Goal: Task Accomplishment & Management: Manage account settings

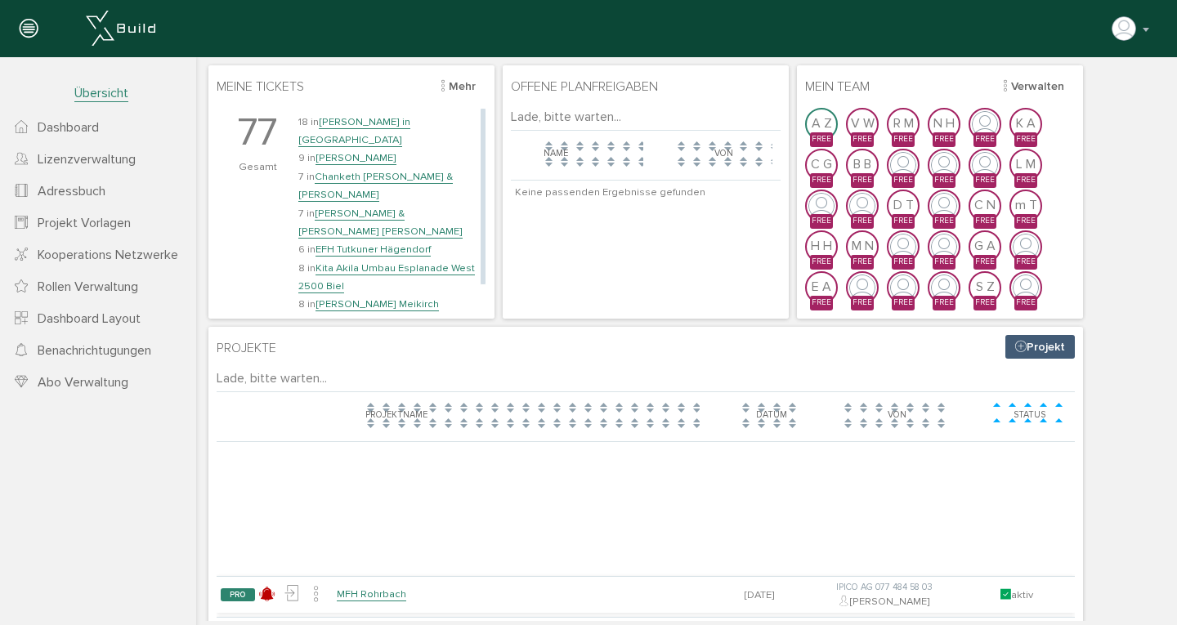
click at [361, 170] on link "Chanketh [PERSON_NAME] & [PERSON_NAME]" at bounding box center [375, 186] width 155 height 32
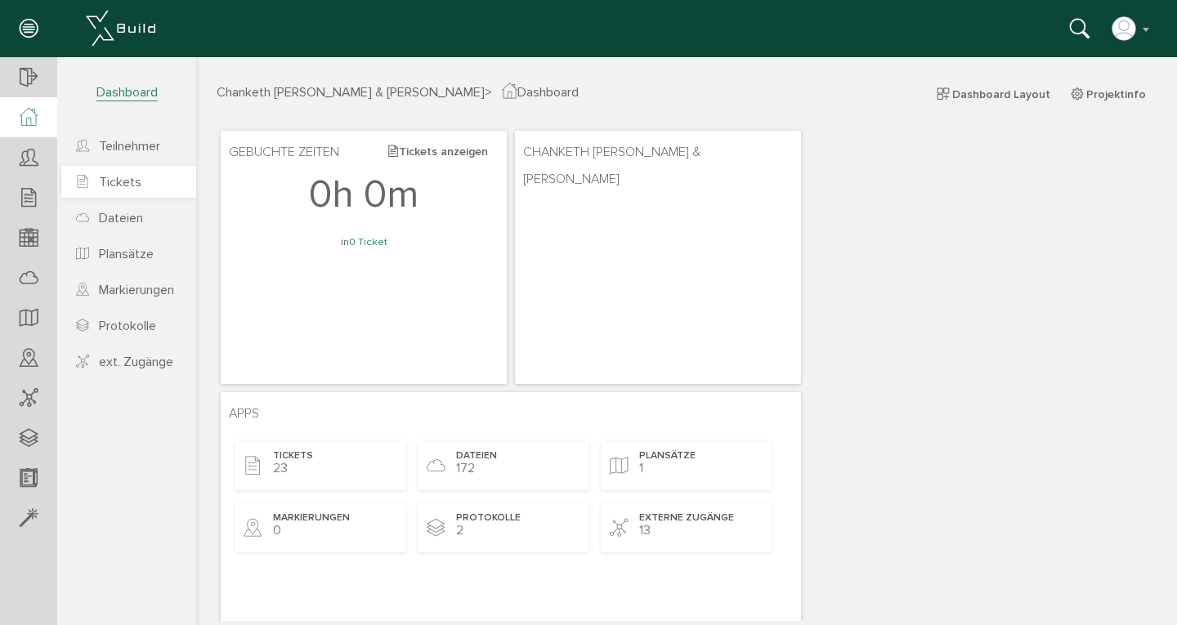
click at [114, 183] on span "Tickets" at bounding box center [120, 182] width 43 height 16
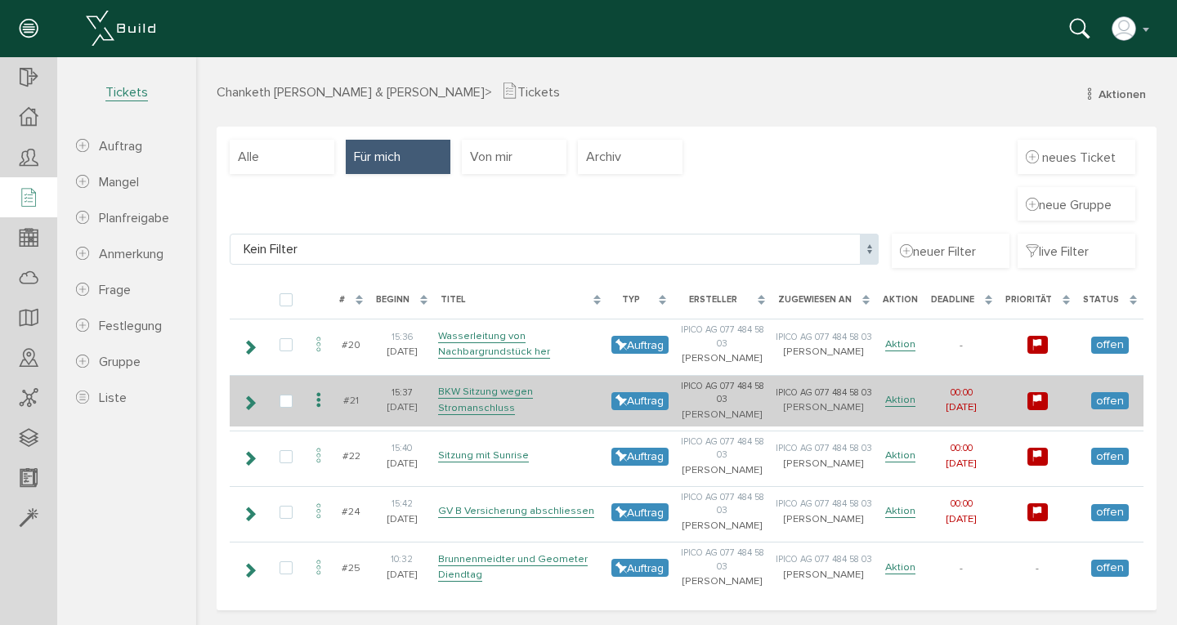
click at [319, 398] on icon at bounding box center [319, 401] width 20 height 22
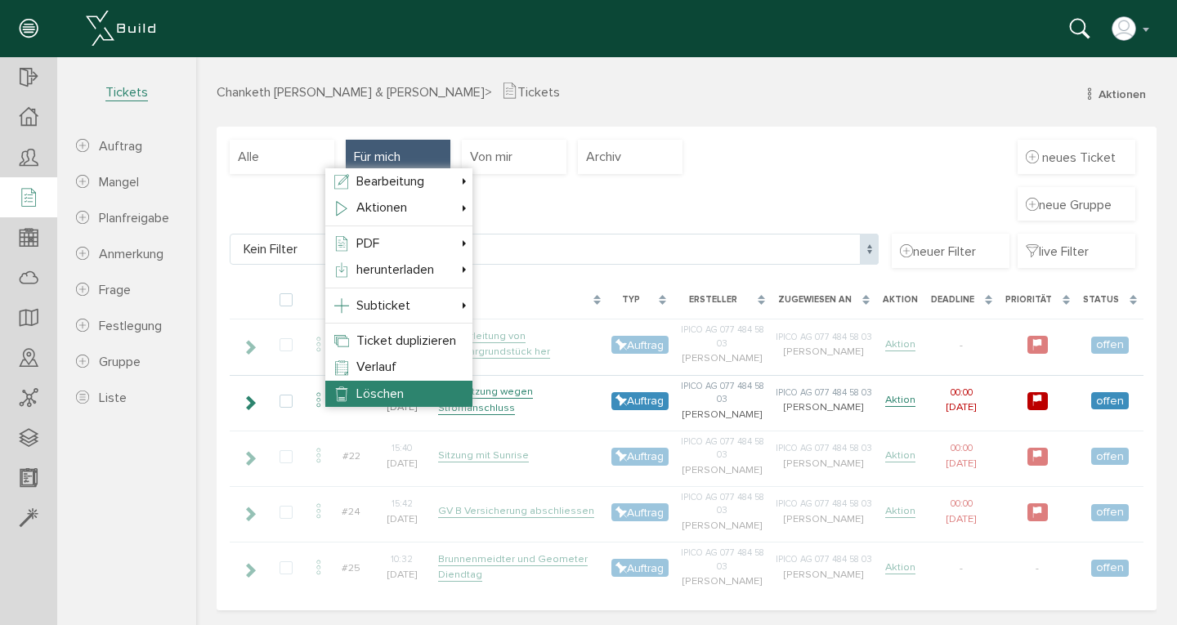
click at [361, 388] on span "Löschen" at bounding box center [379, 394] width 47 height 16
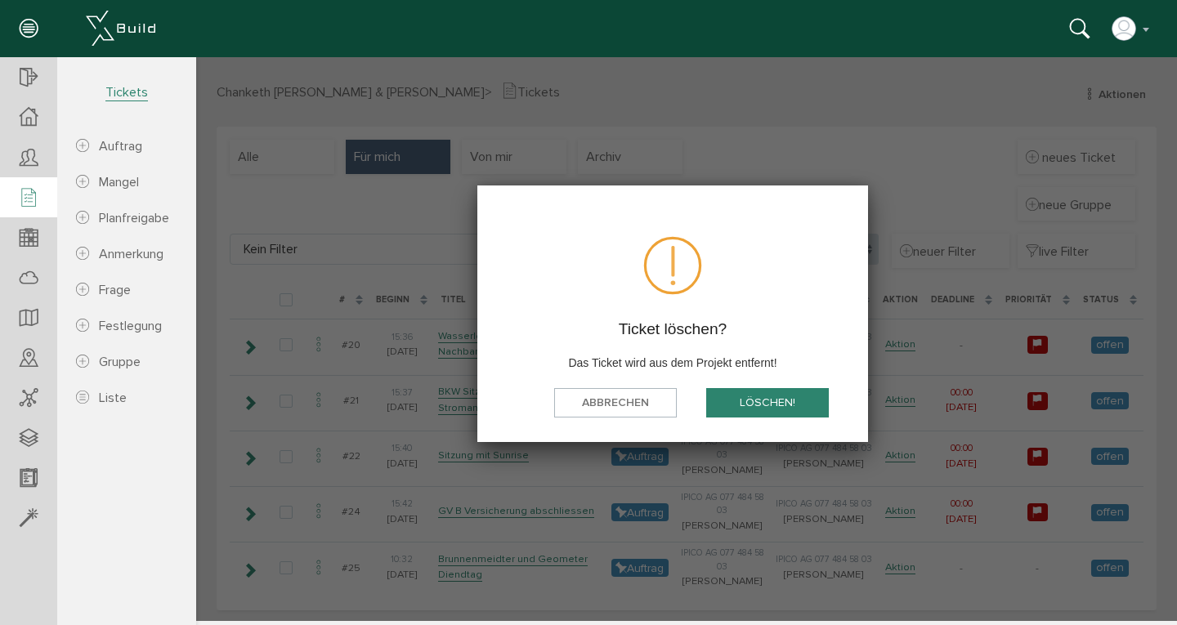
click at [764, 415] on button "löschen!" at bounding box center [767, 403] width 123 height 30
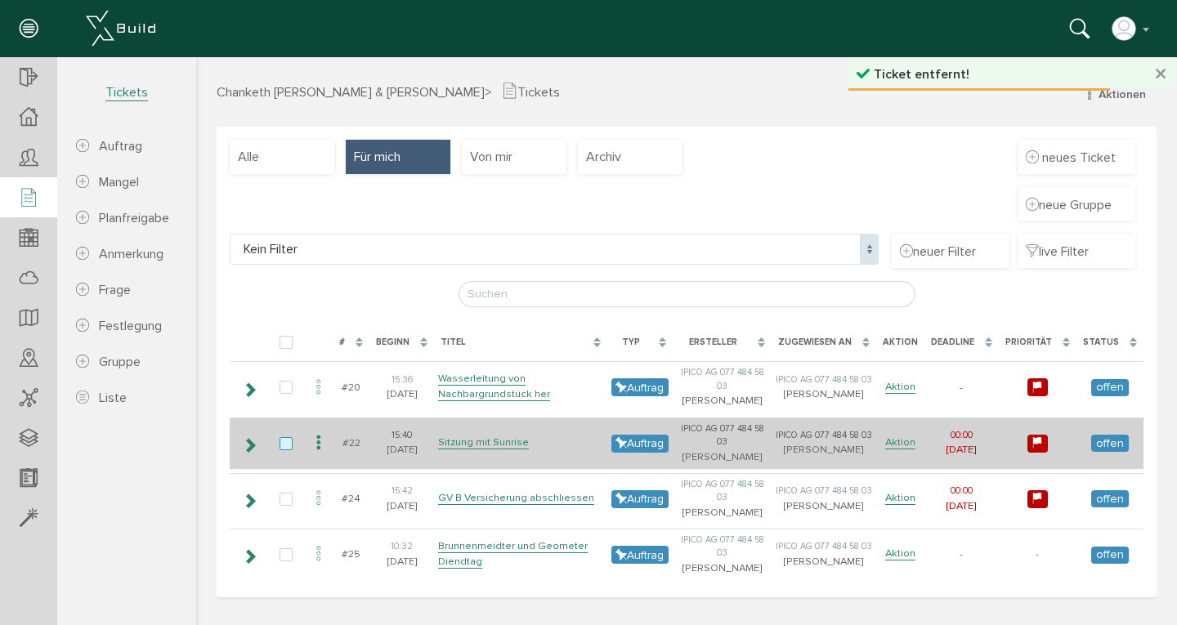
click at [285, 439] on label at bounding box center [290, 444] width 20 height 15
click at [285, 439] on input "checkbox" at bounding box center [285, 442] width 11 height 11
checkbox input "true"
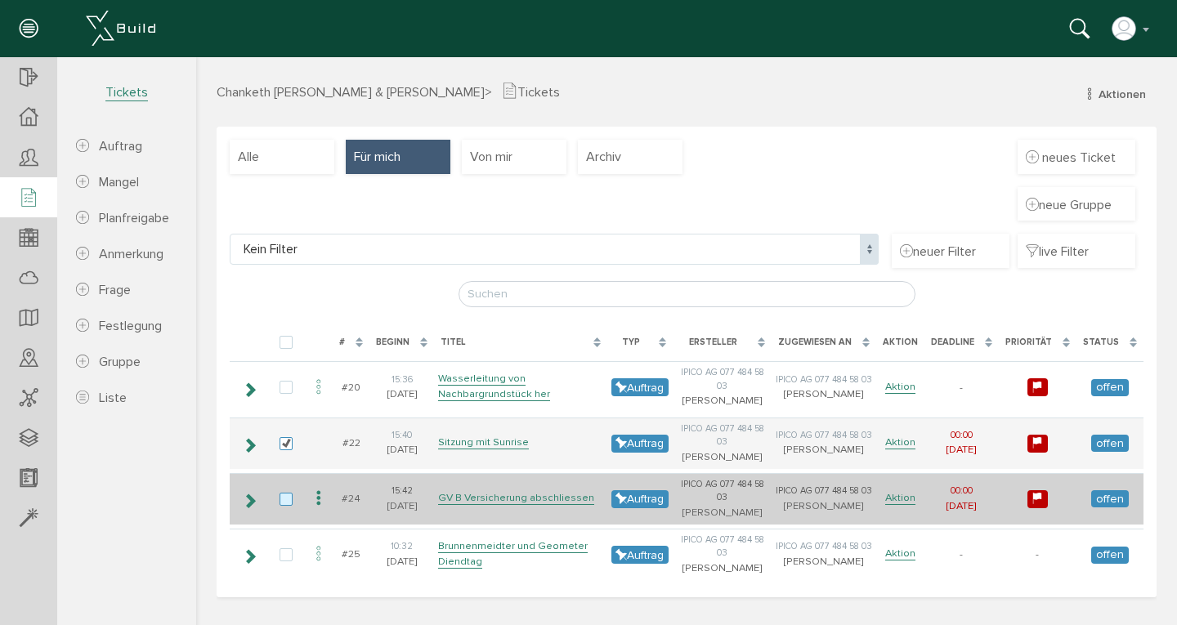
click at [283, 493] on label at bounding box center [290, 500] width 20 height 15
click at [283, 493] on input "checkbox" at bounding box center [285, 498] width 11 height 11
click at [287, 495] on label at bounding box center [290, 500] width 20 height 15
click at [287, 495] on input "checkbox" at bounding box center [285, 498] width 11 height 11
checkbox input "false"
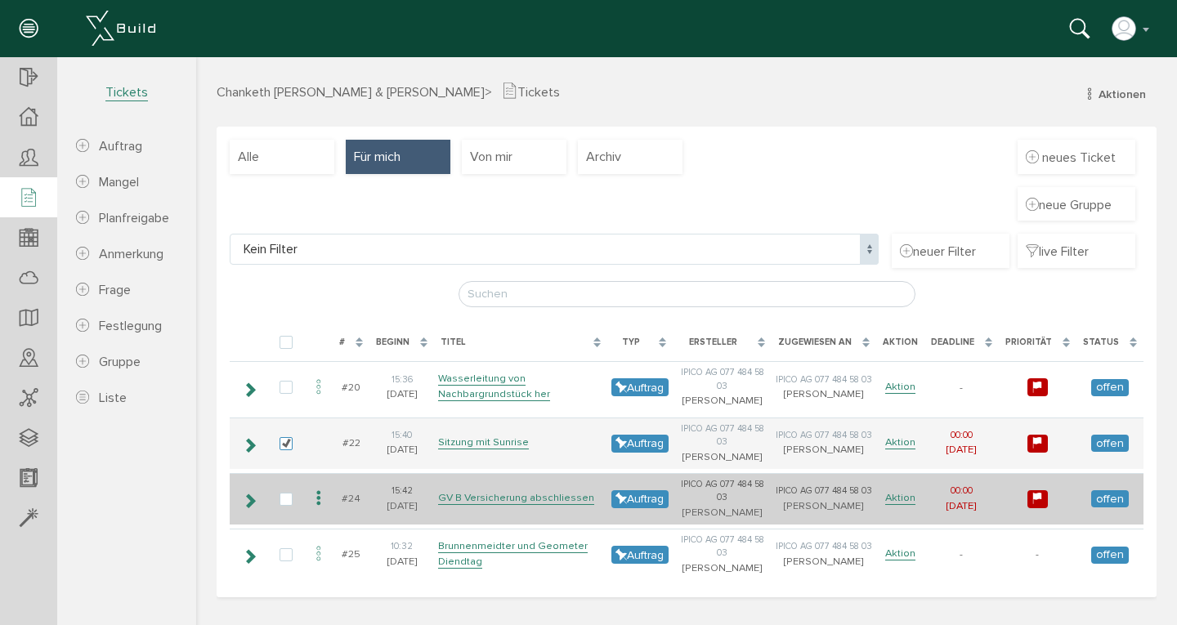
click at [321, 498] on icon at bounding box center [319, 499] width 20 height 22
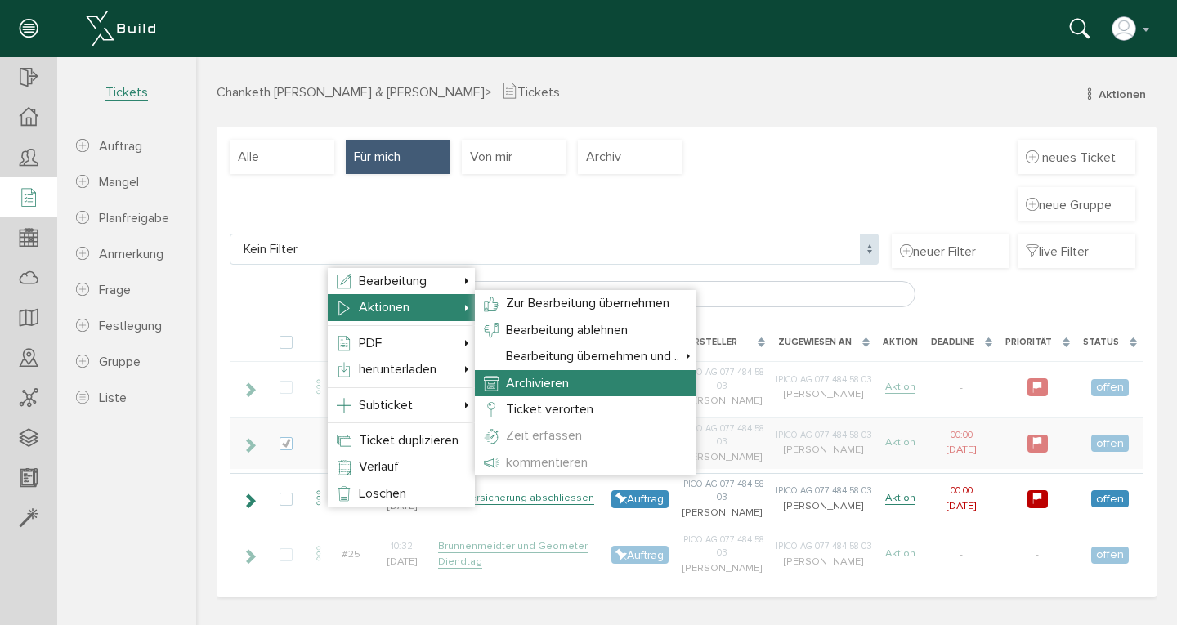
click at [527, 384] on span "Archivieren" at bounding box center [537, 383] width 63 height 16
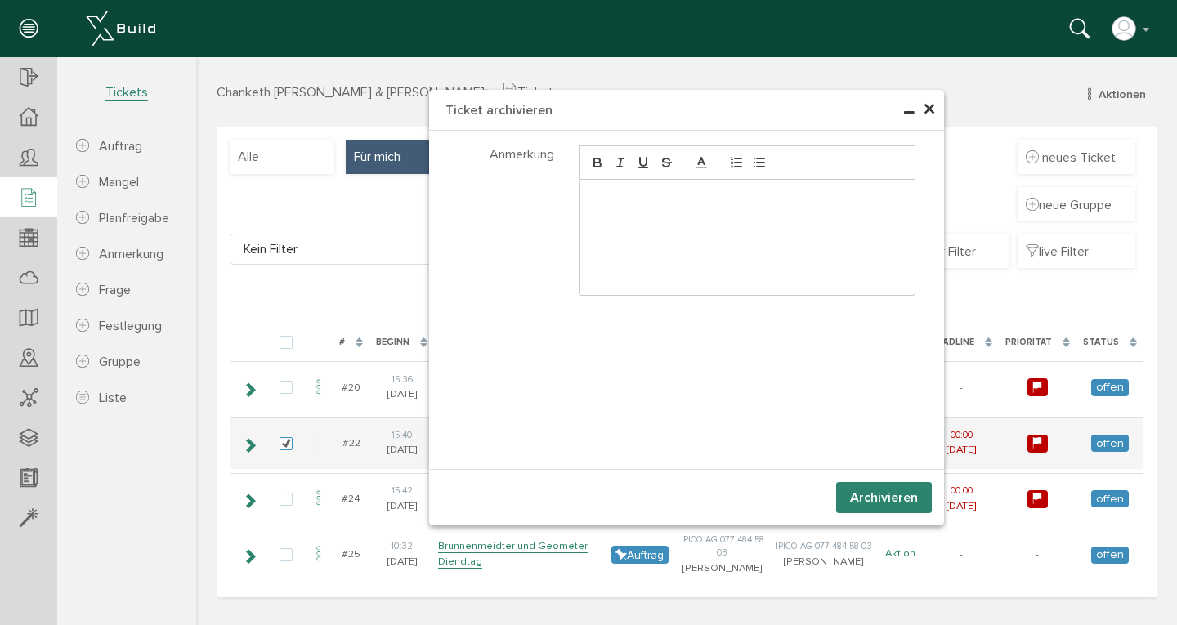
click at [897, 491] on button "Archivieren" at bounding box center [884, 497] width 96 height 31
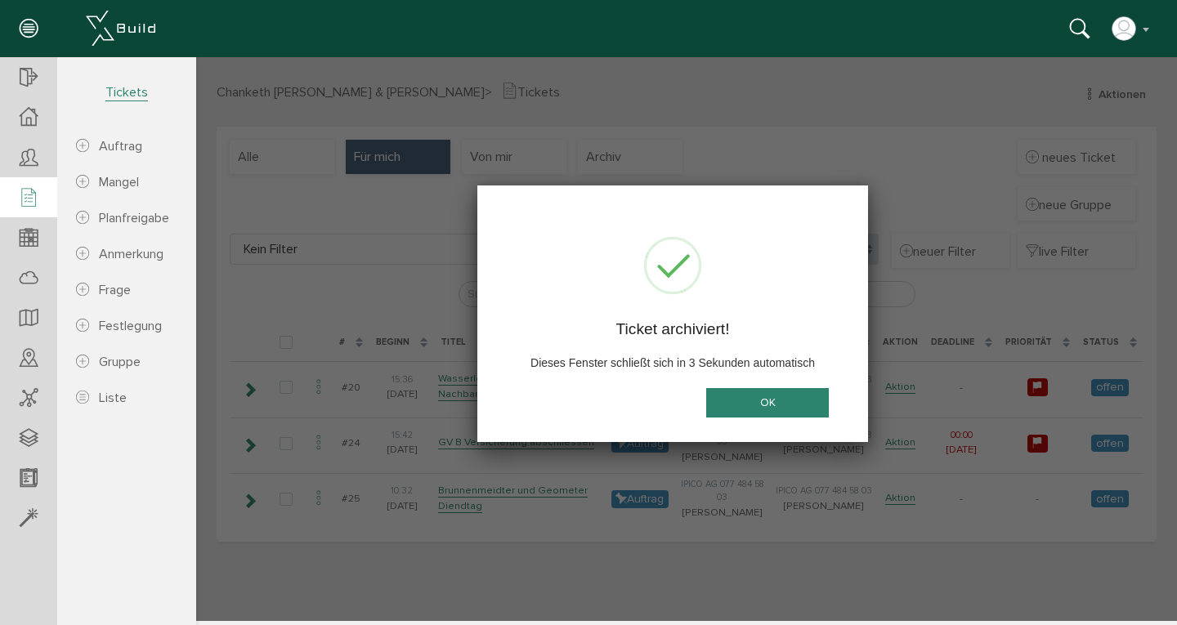
click at [770, 395] on button "OK" at bounding box center [767, 403] width 123 height 30
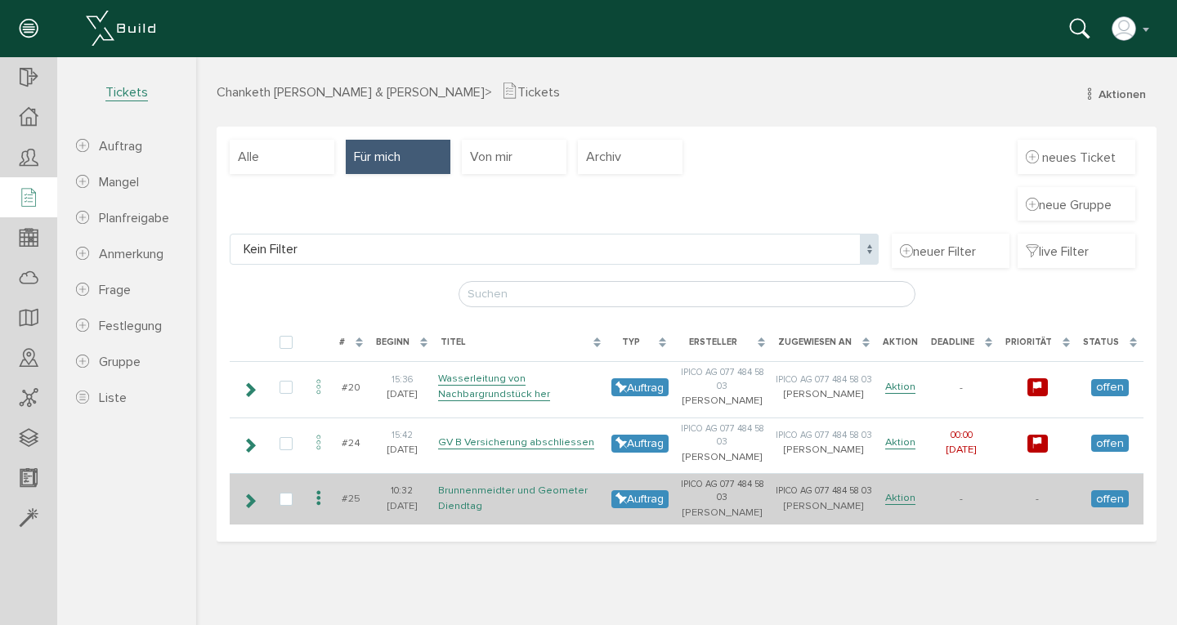
click at [507, 489] on link "Brunnenmeidter und Geometer Diendtag" at bounding box center [513, 498] width 150 height 29
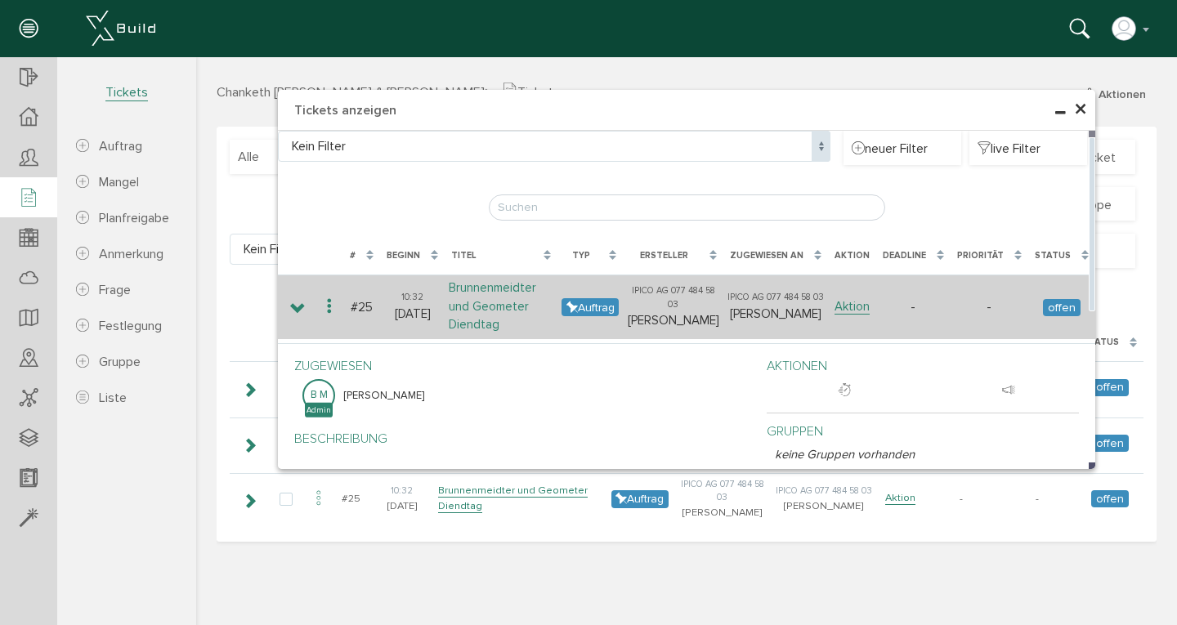
click at [492, 299] on link "Brunnenmeidter und Geometer Diendtag" at bounding box center [492, 306] width 87 height 52
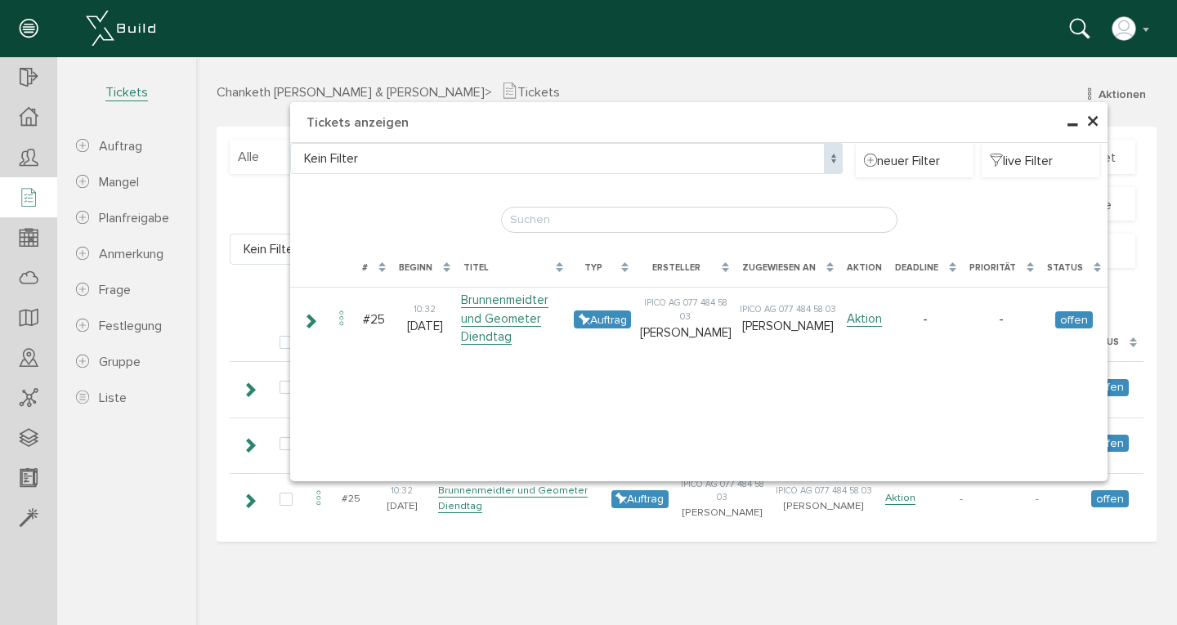
click at [1093, 115] on span "×" at bounding box center [1093, 122] width 13 height 32
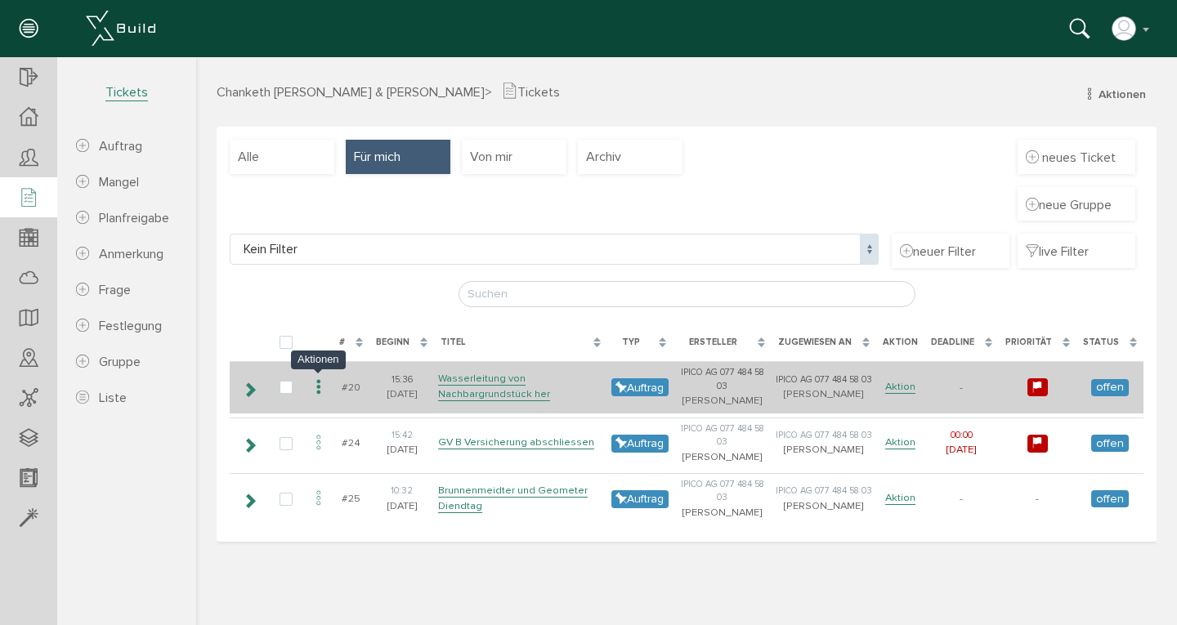
click at [319, 388] on icon at bounding box center [319, 388] width 20 height 22
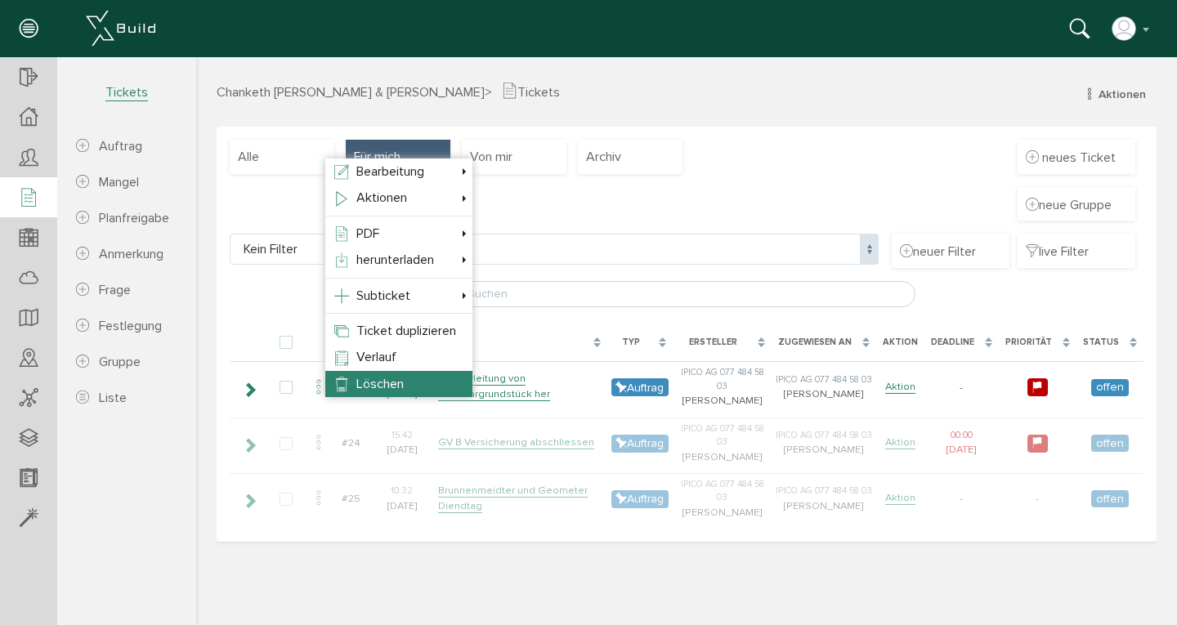
click at [357, 388] on span "Löschen" at bounding box center [379, 384] width 47 height 16
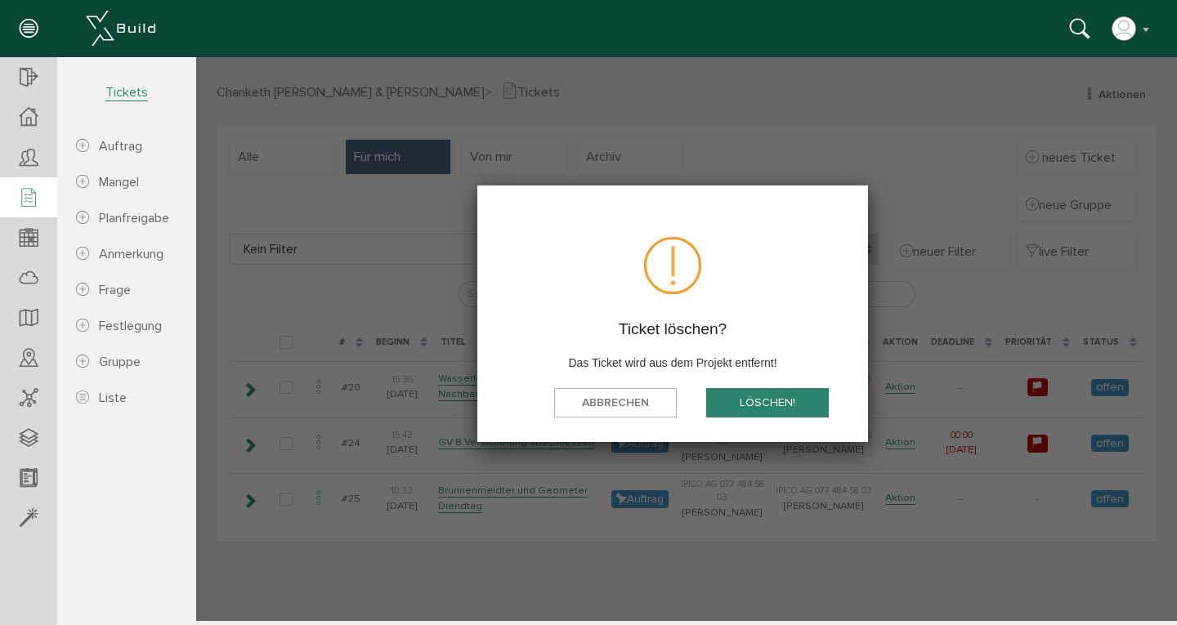
click at [740, 396] on button "löschen!" at bounding box center [767, 403] width 123 height 30
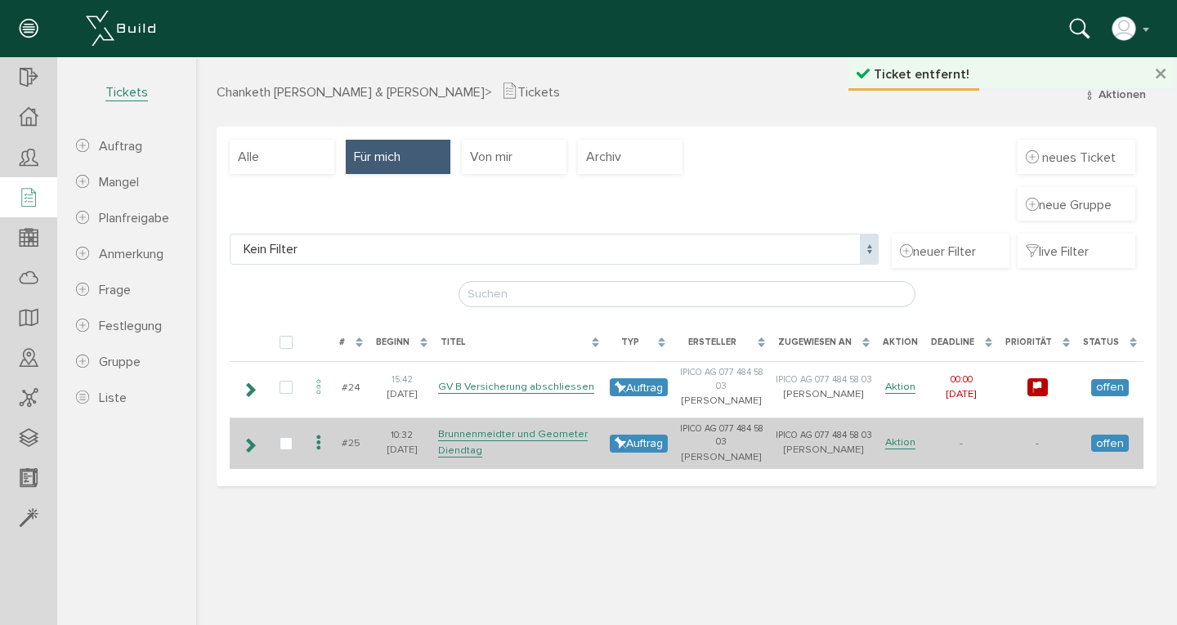
click at [318, 440] on icon at bounding box center [319, 444] width 20 height 22
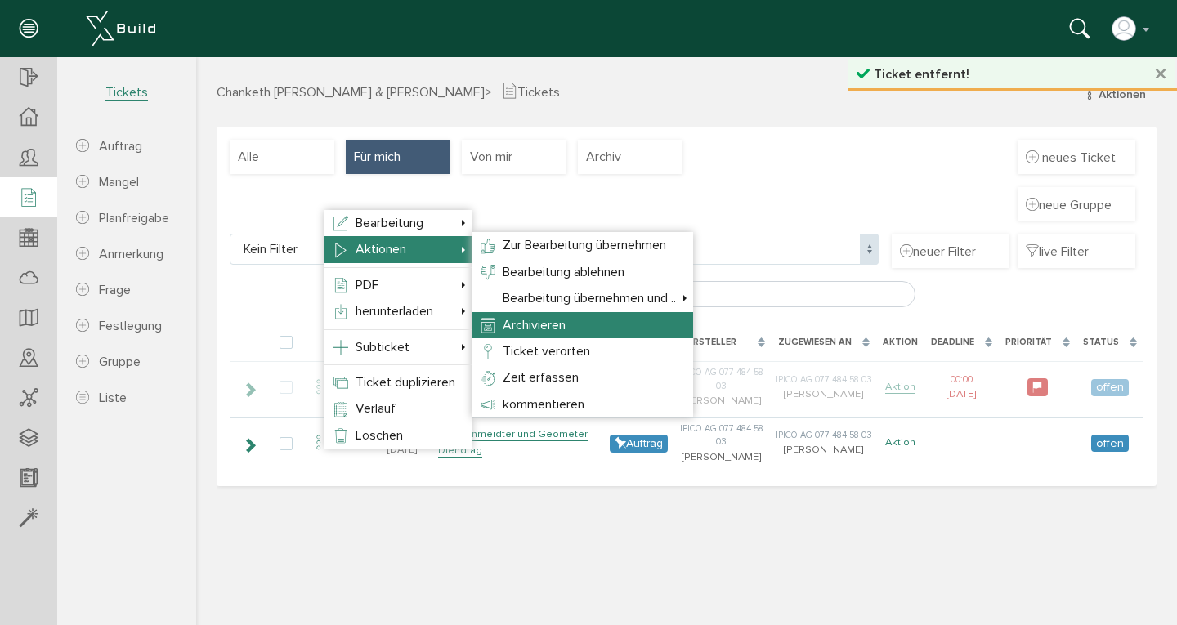
click at [534, 317] on span "Archivieren" at bounding box center [534, 325] width 63 height 16
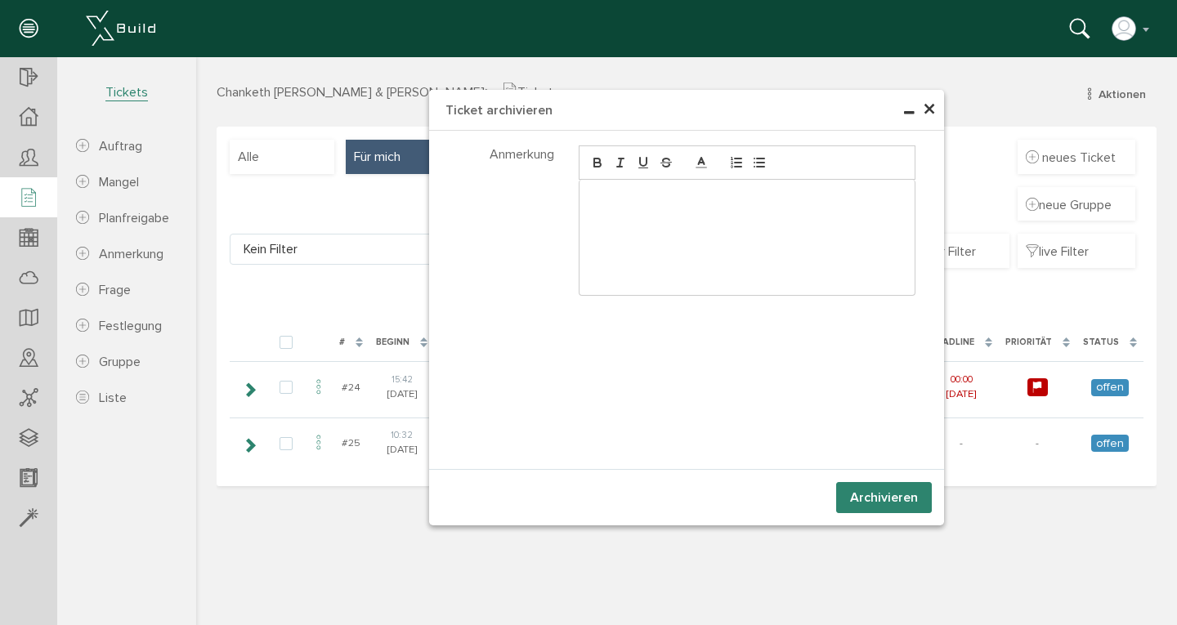
click at [864, 491] on button "Archivieren" at bounding box center [884, 497] width 96 height 31
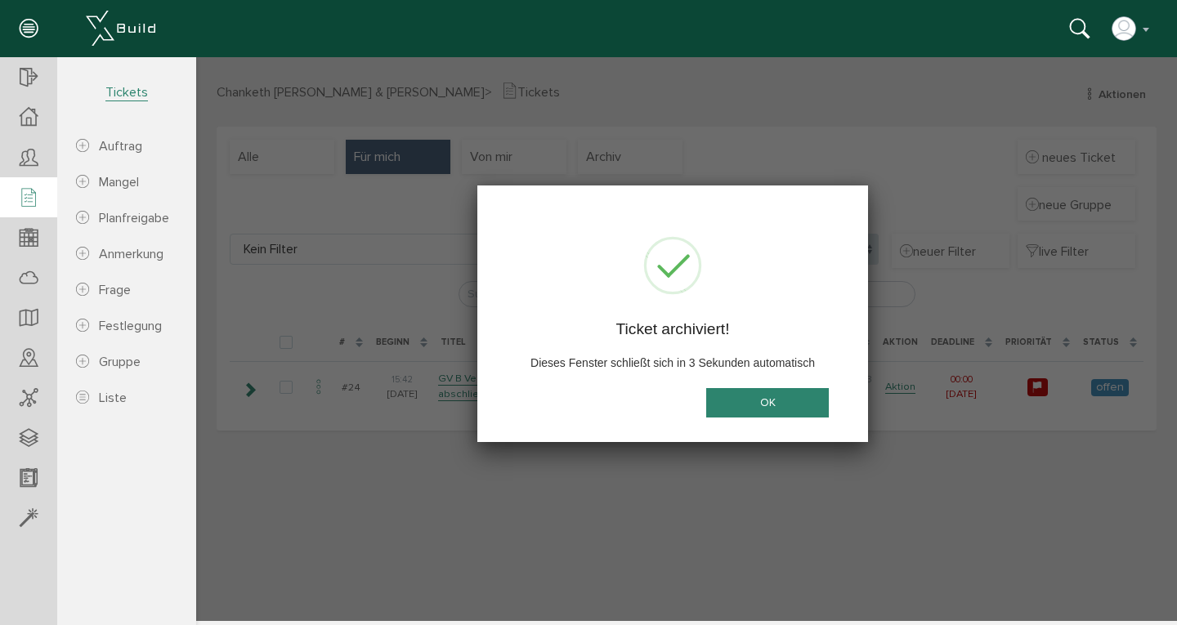
click at [778, 404] on button "OK" at bounding box center [767, 403] width 123 height 30
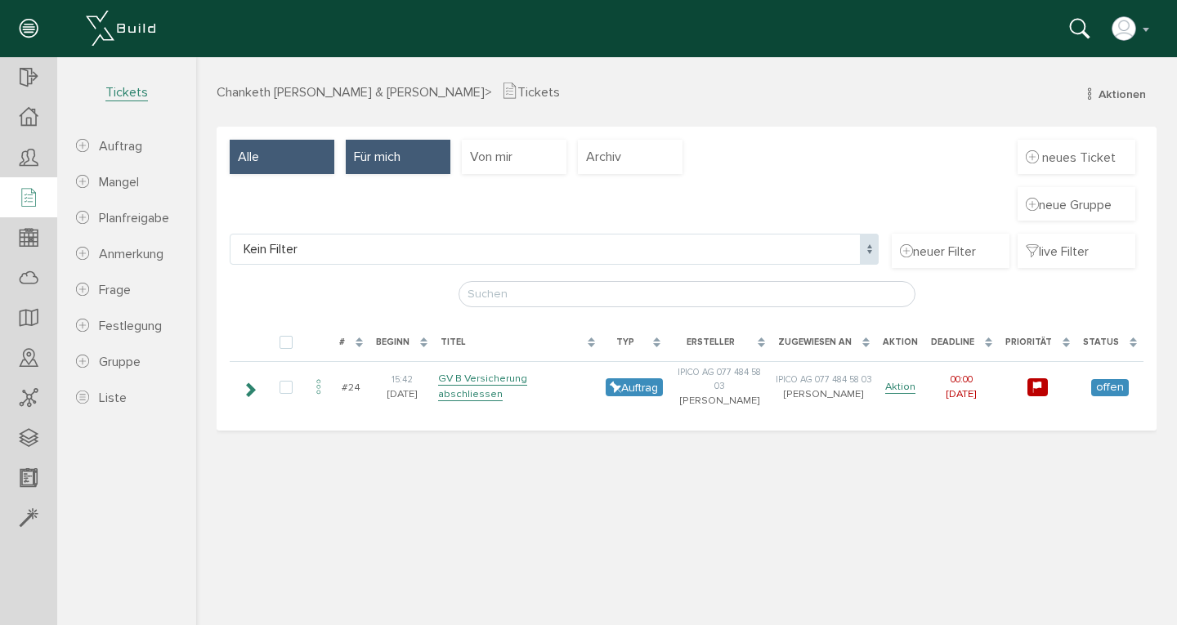
click at [275, 152] on div "Alle" at bounding box center [282, 157] width 105 height 34
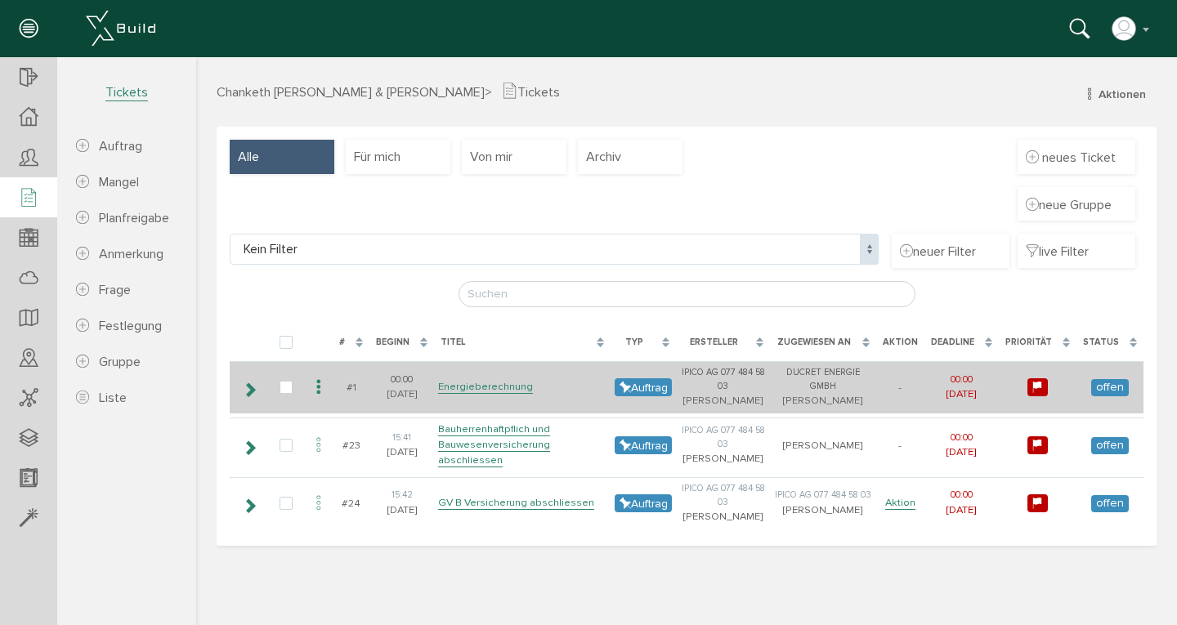
click at [319, 397] on icon at bounding box center [319, 388] width 20 height 22
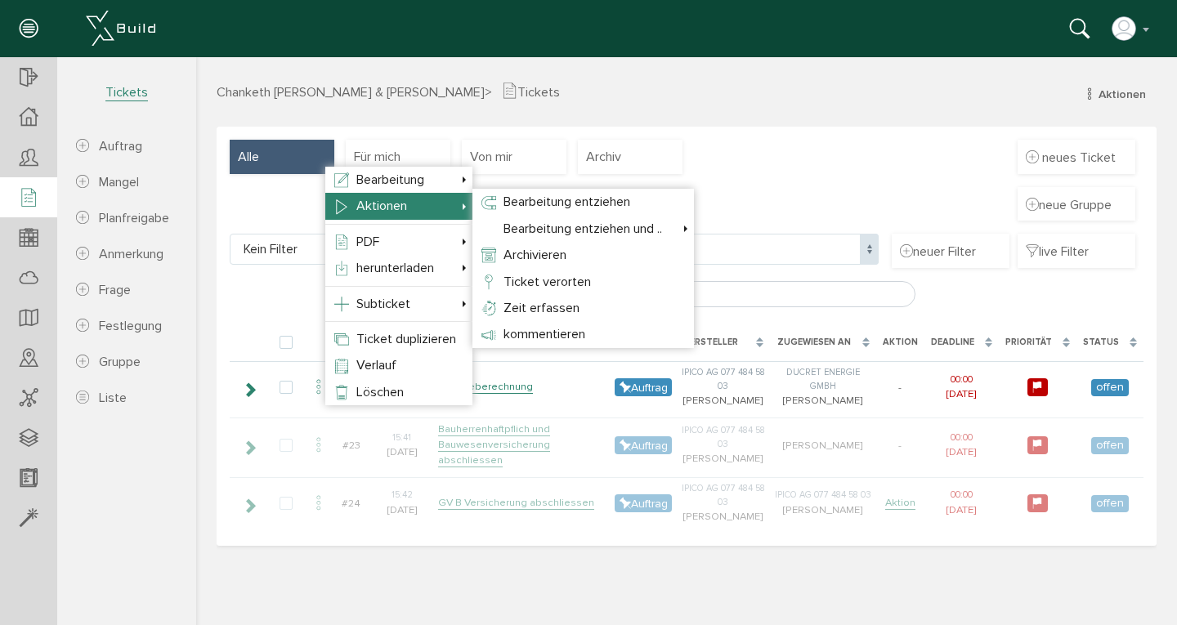
drag, startPoint x: 442, startPoint y: 212, endPoint x: 458, endPoint y: 212, distance: 15.5
click at [442, 212] on li "Aktionen Zur Bearbeitung übernehmen Bearbeitung entziehen Bearbeitung ablehnen …" at bounding box center [398, 206] width 147 height 26
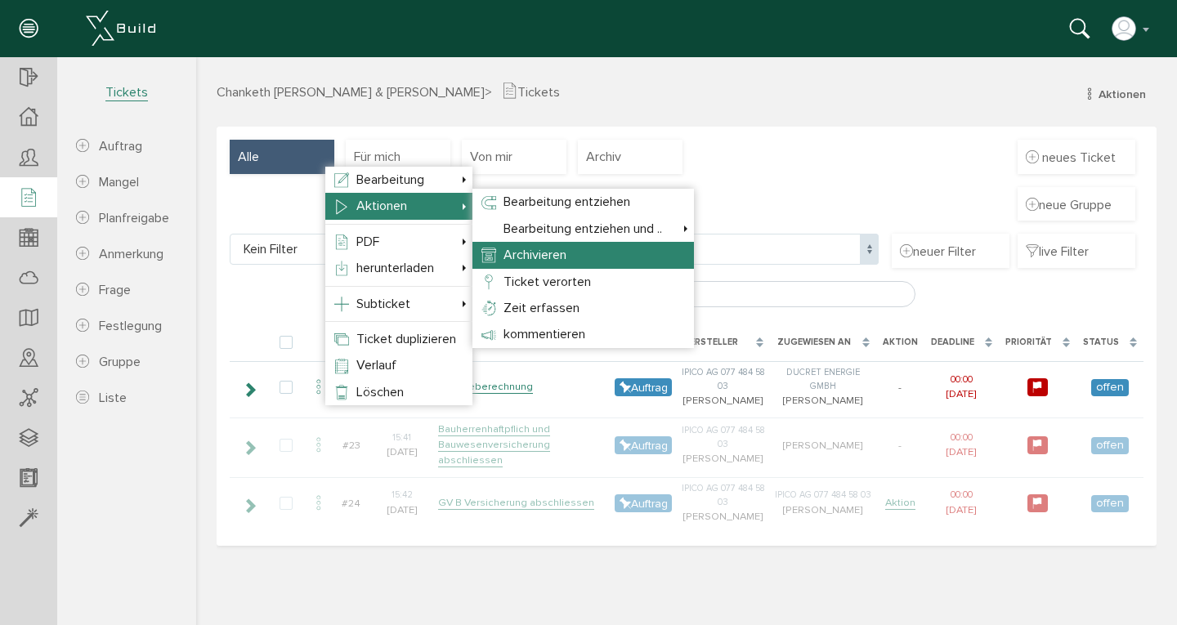
click at [496, 256] on li "Archivieren" at bounding box center [584, 255] width 222 height 26
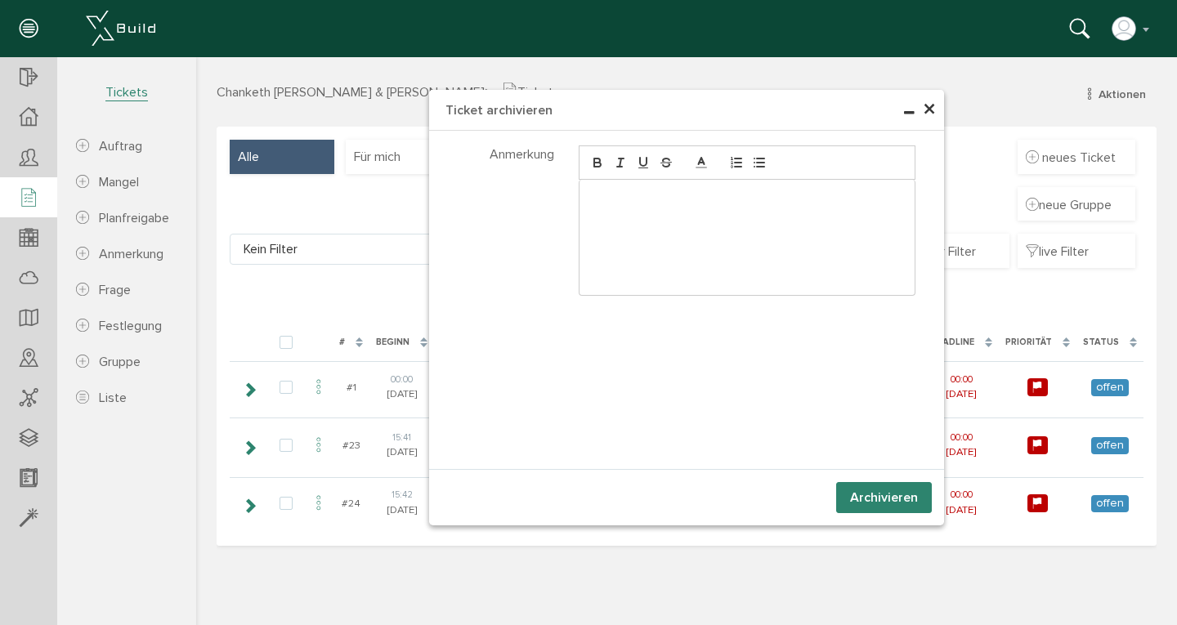
click at [854, 501] on button "Archivieren" at bounding box center [884, 497] width 96 height 31
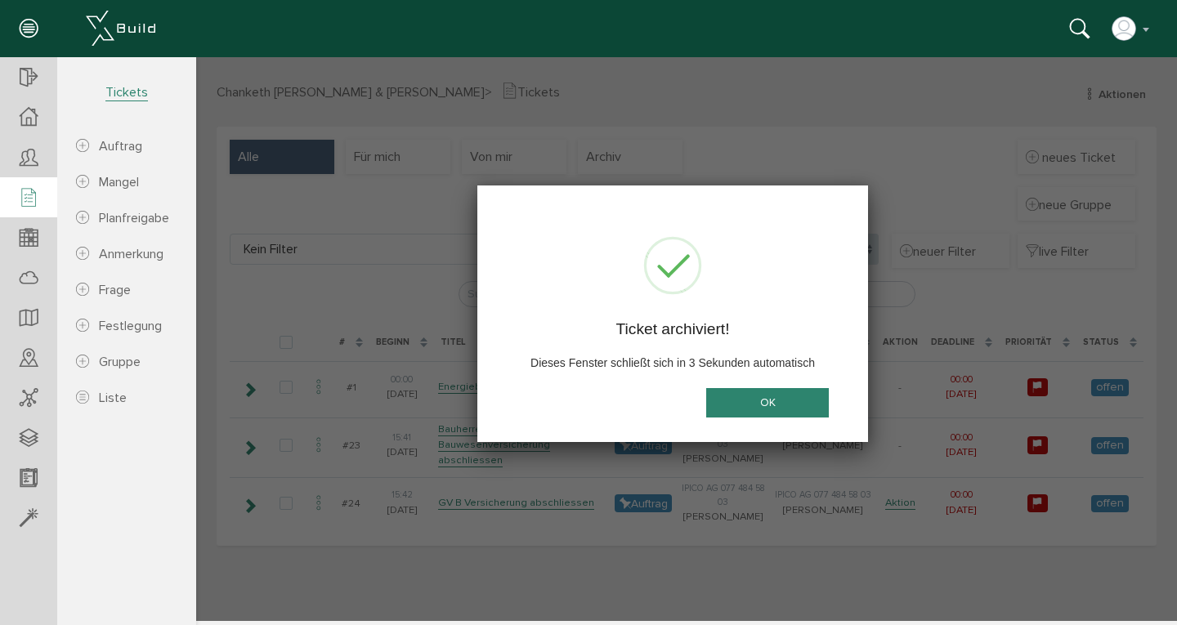
click at [786, 399] on button "OK" at bounding box center [767, 403] width 123 height 30
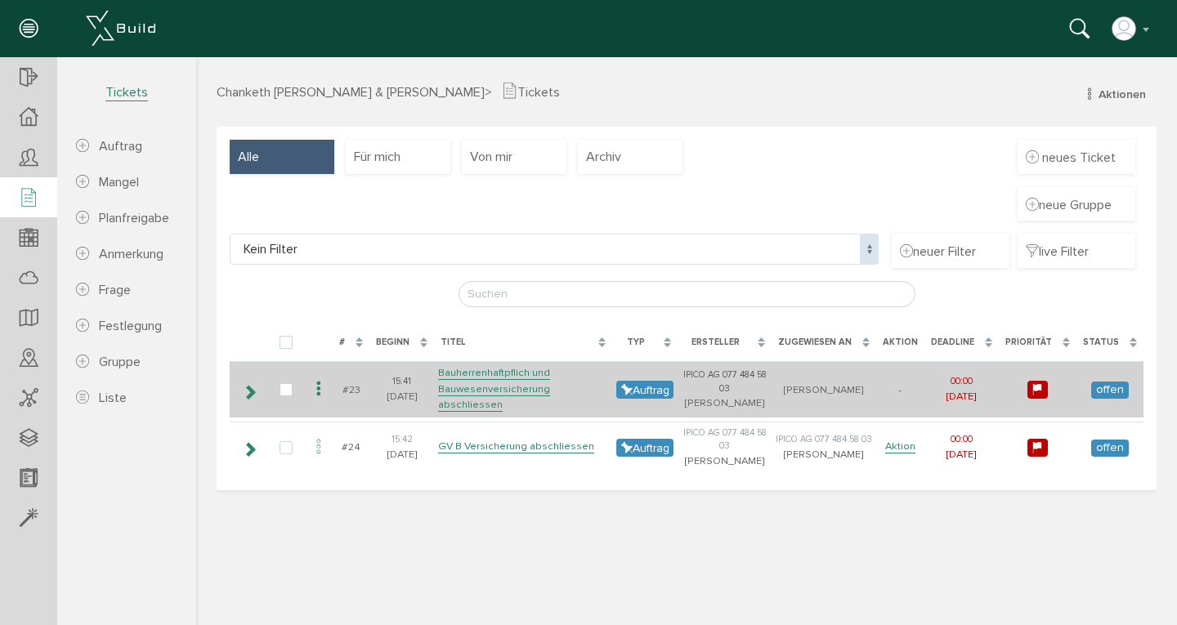
click at [320, 397] on icon at bounding box center [319, 390] width 20 height 22
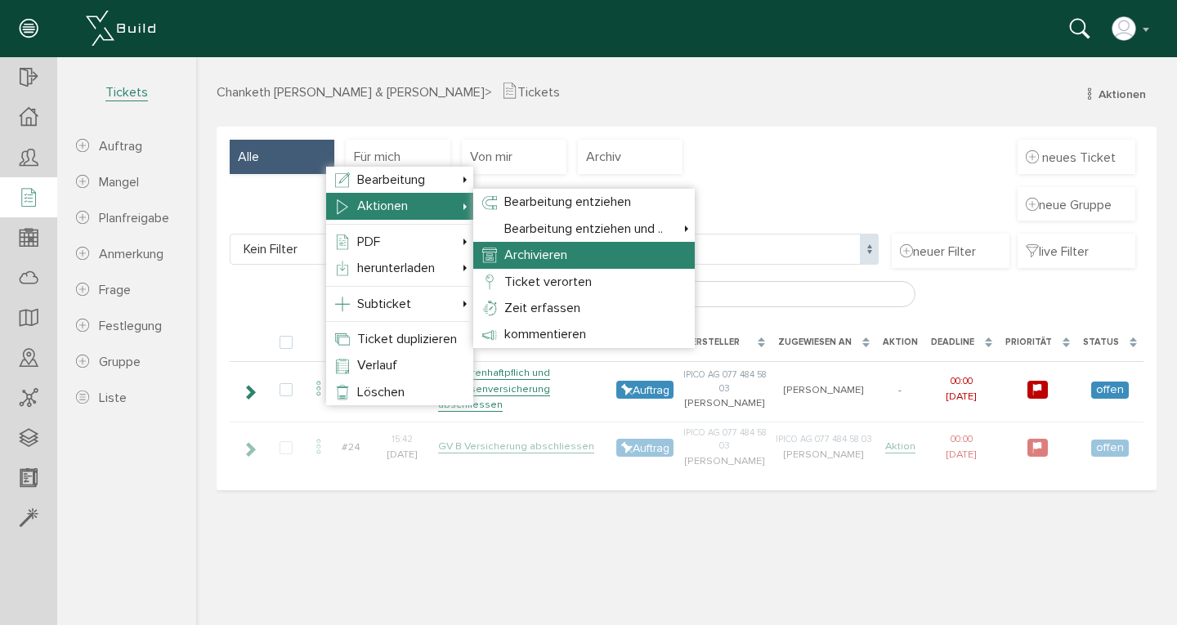
click at [536, 254] on span "Archivieren" at bounding box center [535, 255] width 63 height 16
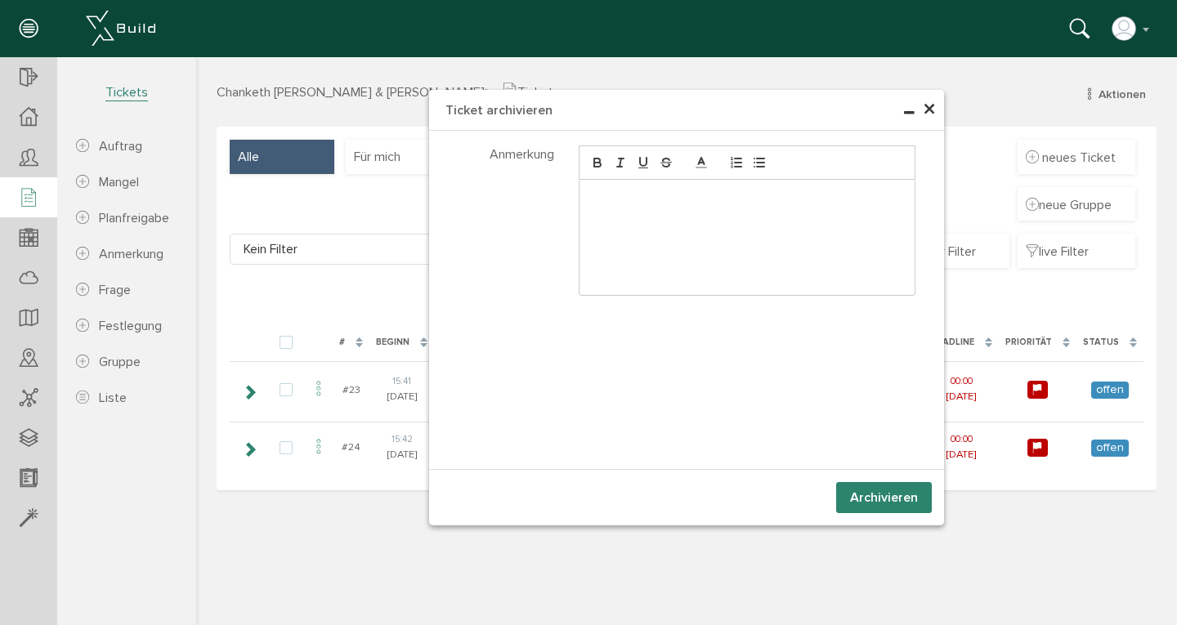
click at [872, 499] on button "Archivieren" at bounding box center [884, 497] width 96 height 31
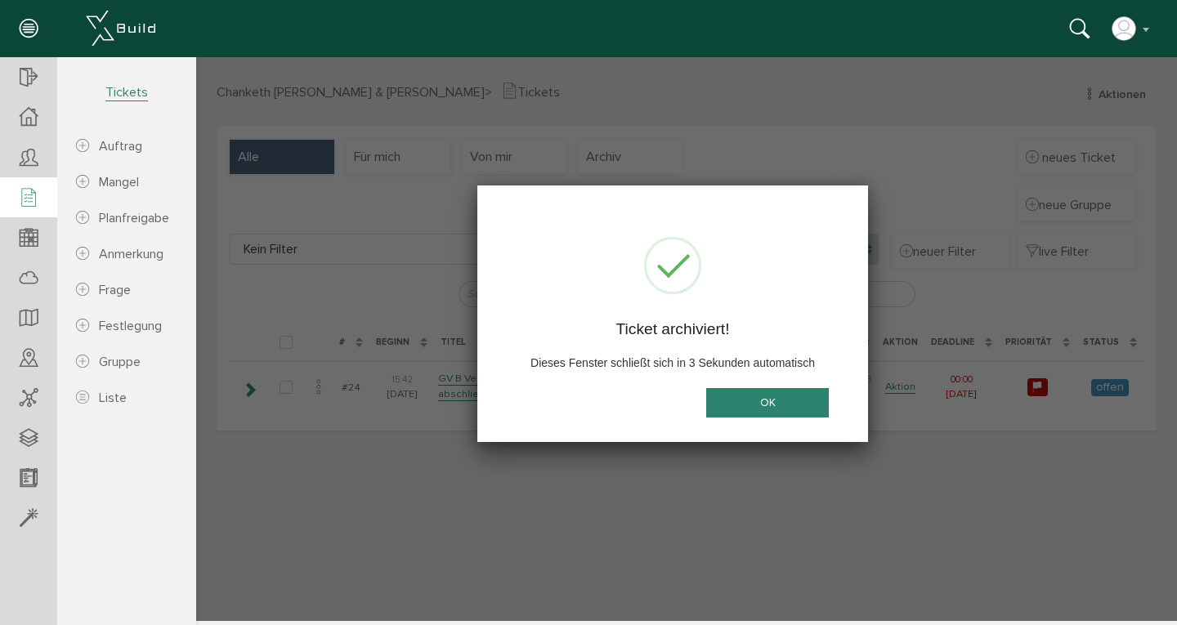
click at [761, 403] on button "OK" at bounding box center [767, 403] width 123 height 30
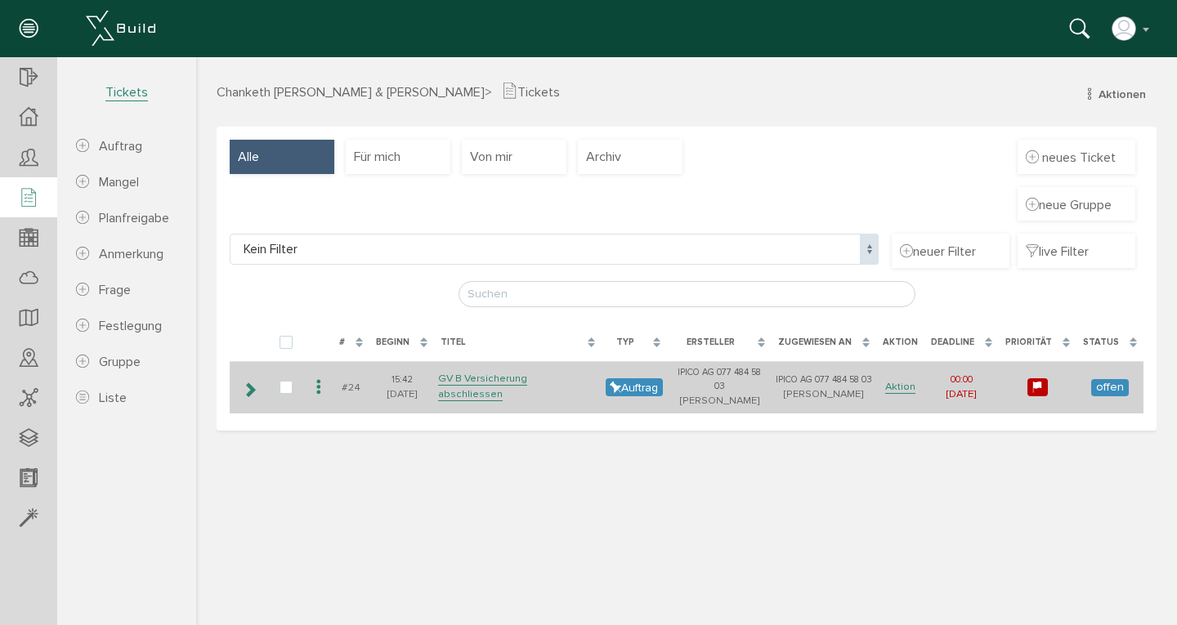
click at [319, 383] on icon at bounding box center [319, 388] width 20 height 22
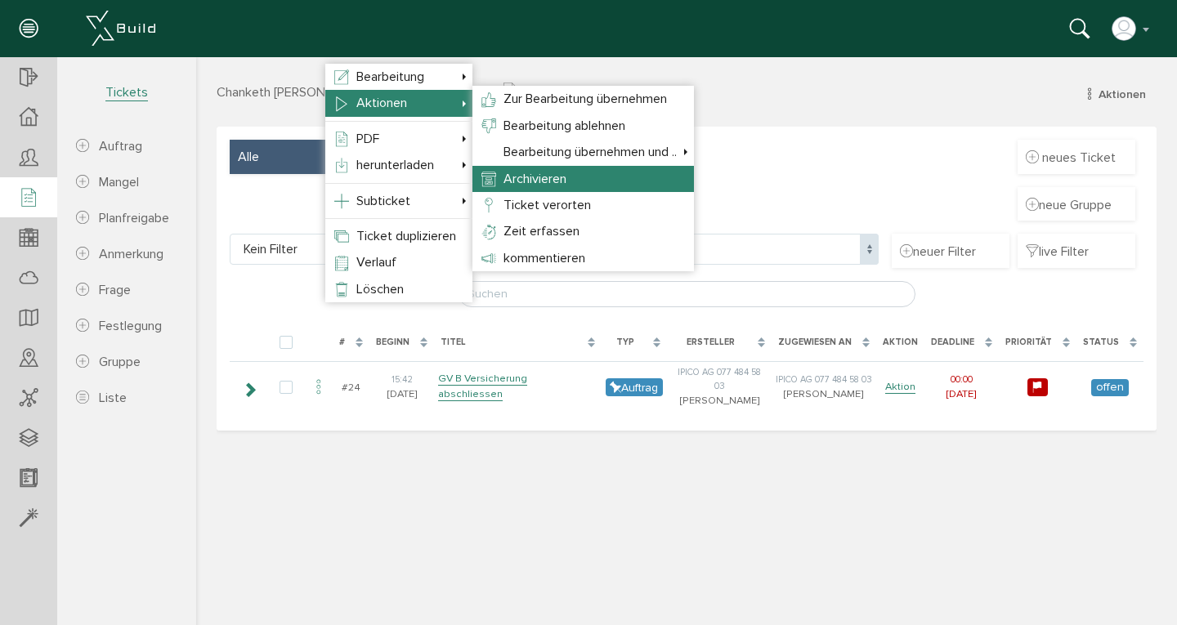
click at [553, 183] on span "Archivieren" at bounding box center [535, 179] width 63 height 16
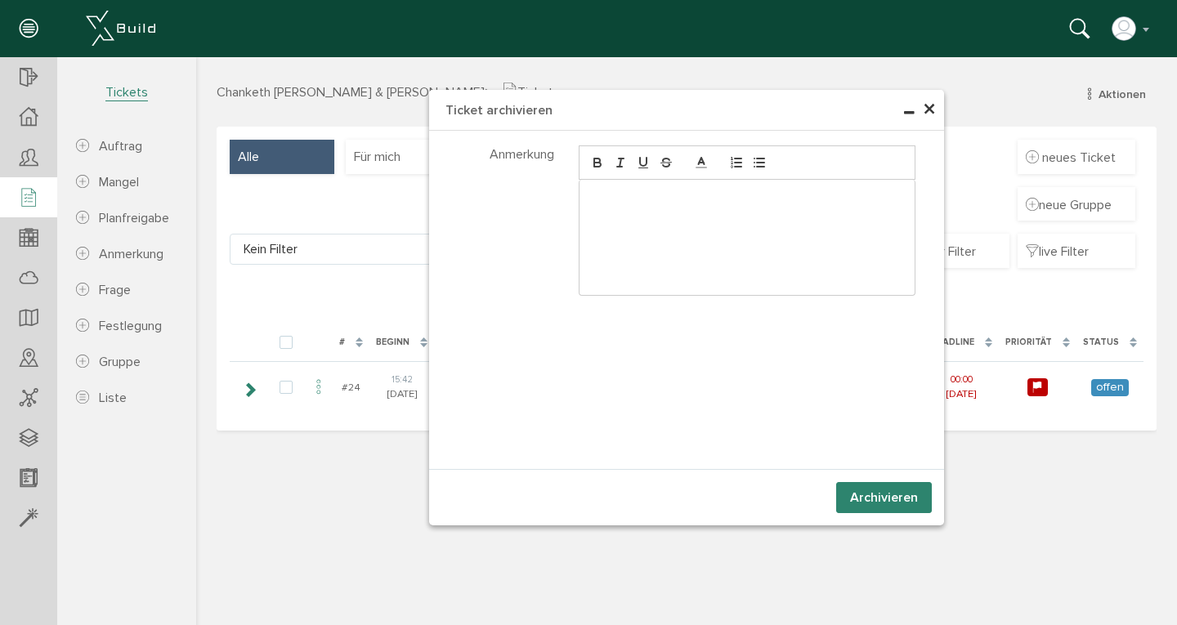
click at [888, 498] on button "Archivieren" at bounding box center [884, 497] width 96 height 31
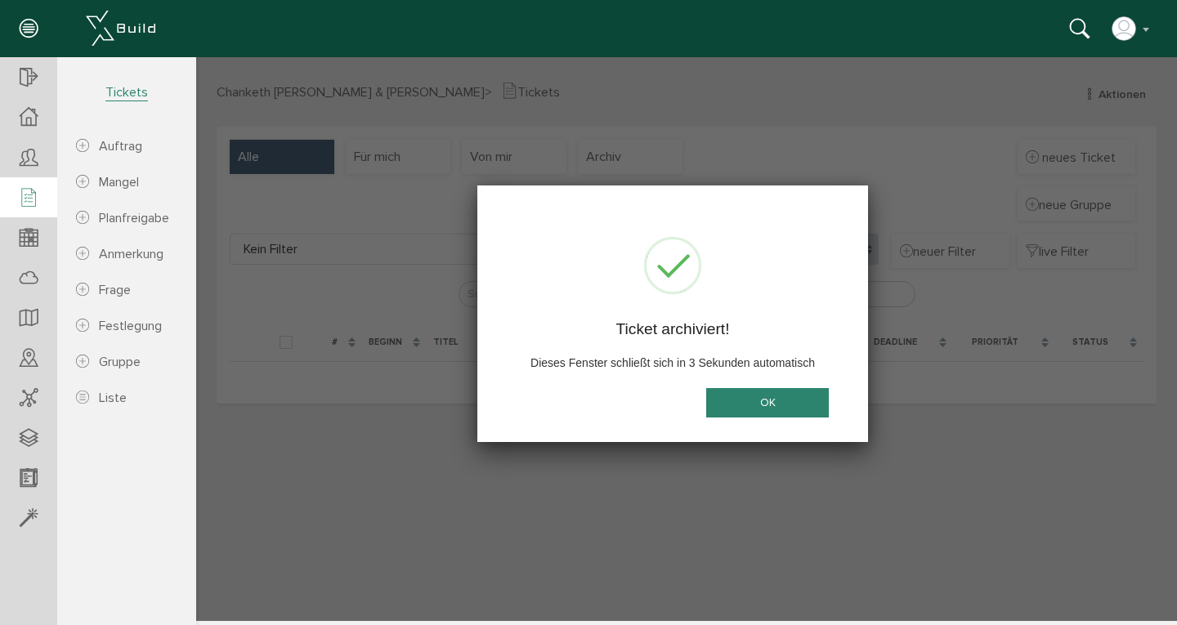
click at [787, 395] on button "OK" at bounding box center [767, 403] width 123 height 30
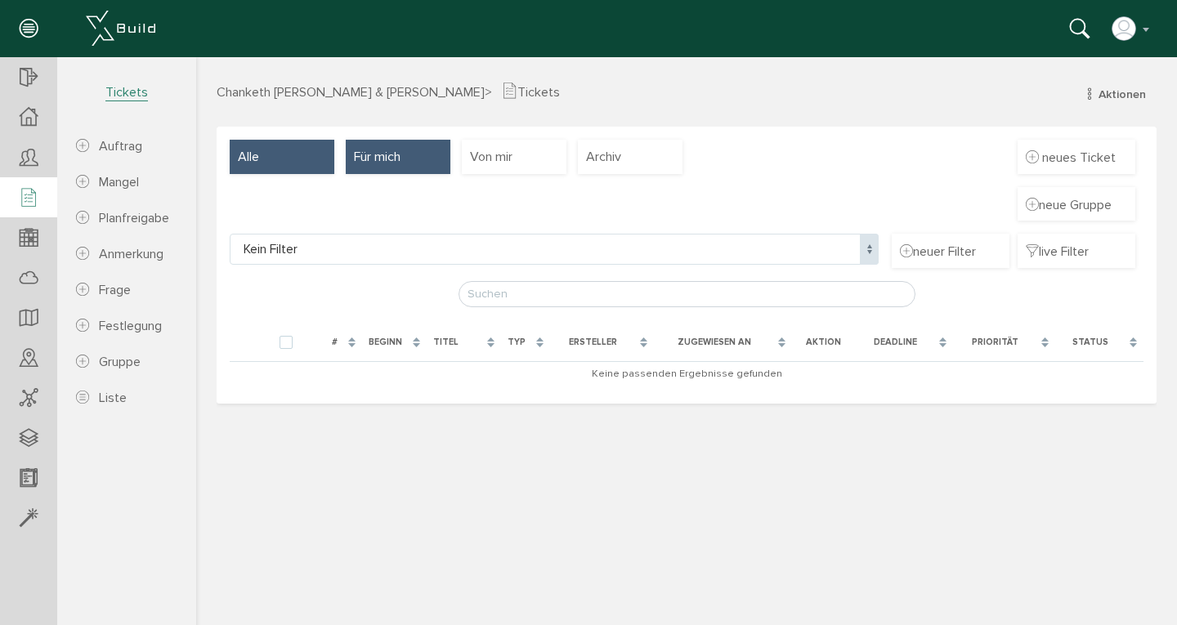
click at [379, 159] on span "Für mich" at bounding box center [377, 157] width 47 height 18
click at [271, 152] on div "Alle" at bounding box center [282, 157] width 105 height 34
click at [480, 95] on span "Chanketh [PERSON_NAME] & [PERSON_NAME] >" at bounding box center [355, 92] width 276 height 16
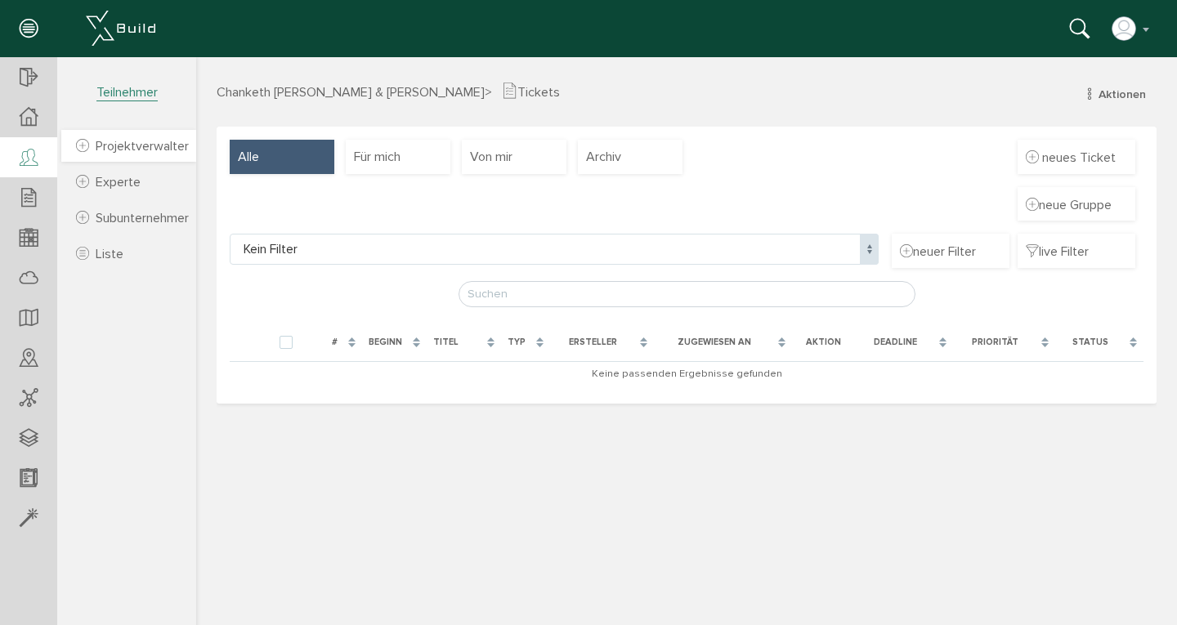
click at [100, 149] on span "Projektverwalter" at bounding box center [142, 146] width 93 height 16
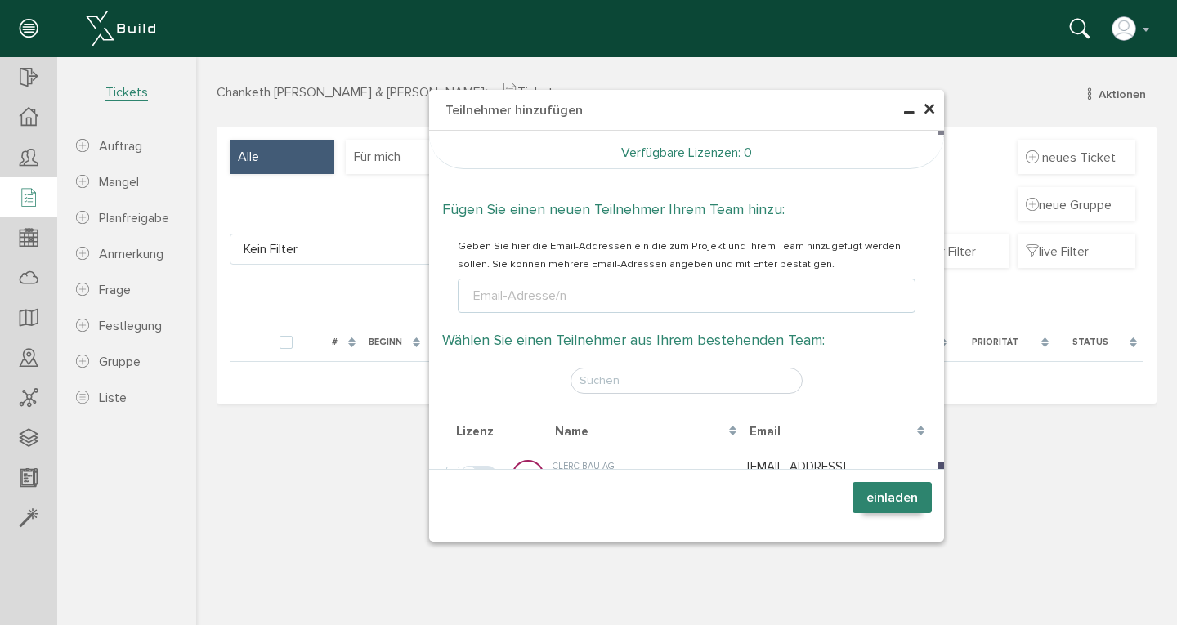
click at [325, 419] on div "× Teilnehmer hinzufügen Verfügbare Lizenzen : 0 Fügen Sie einen neuen Teilnehme…" at bounding box center [686, 339] width 981 height 564
click at [934, 114] on span "×" at bounding box center [929, 110] width 13 height 32
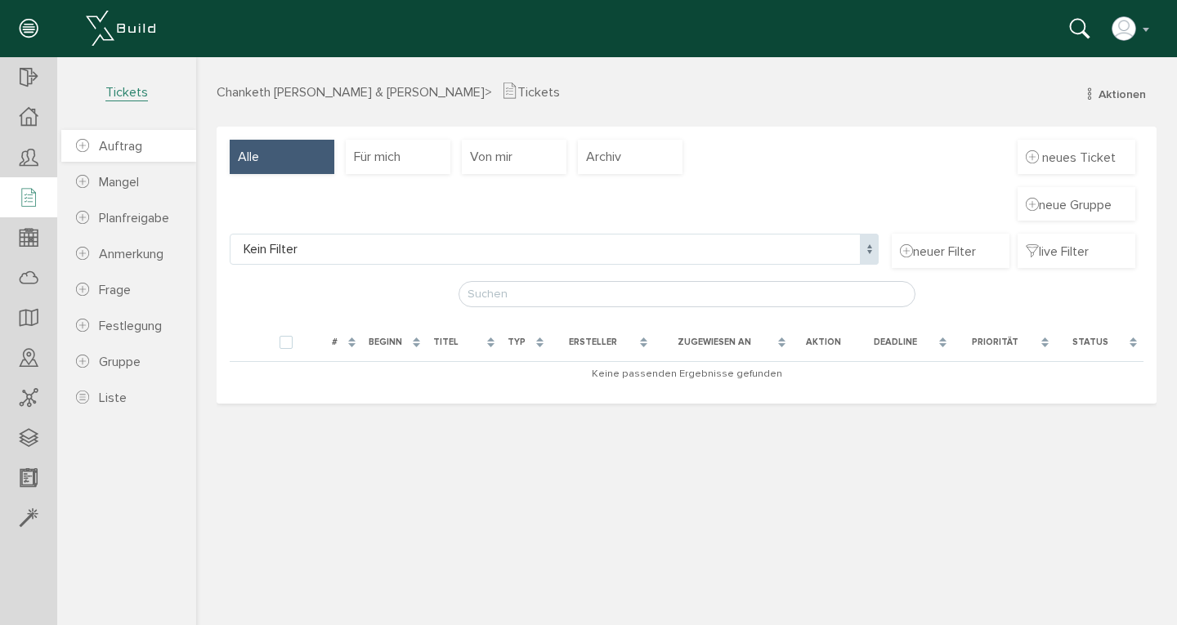
click at [114, 143] on span "Auftrag" at bounding box center [120, 146] width 43 height 16
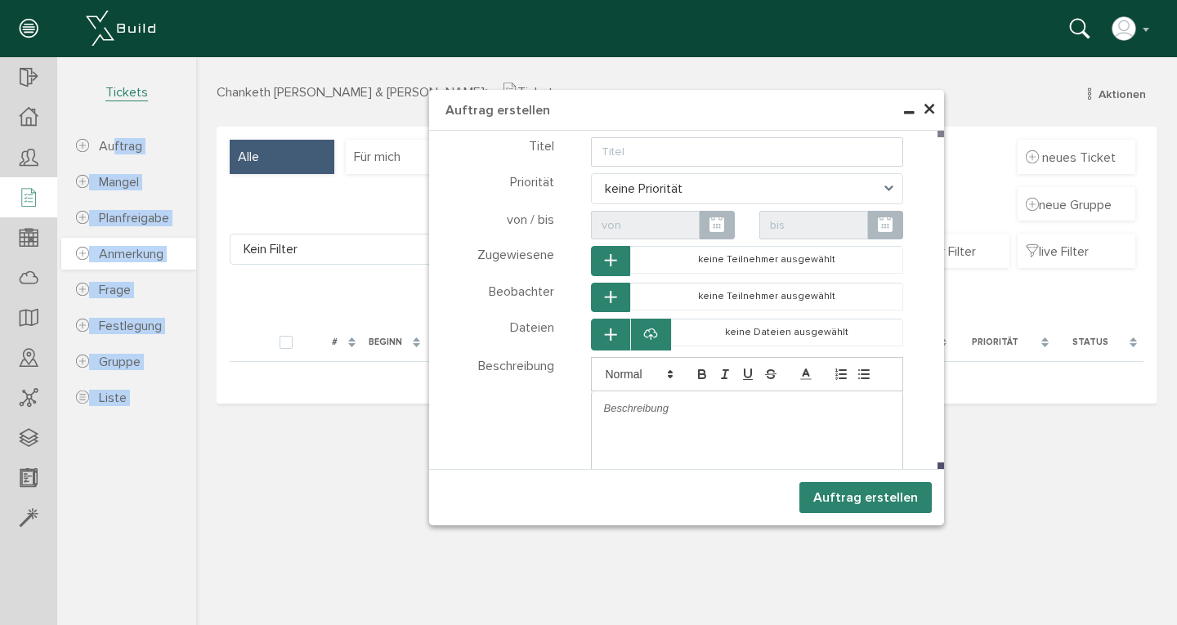
click at [116, 252] on span "Anmerkung" at bounding box center [131, 254] width 65 height 16
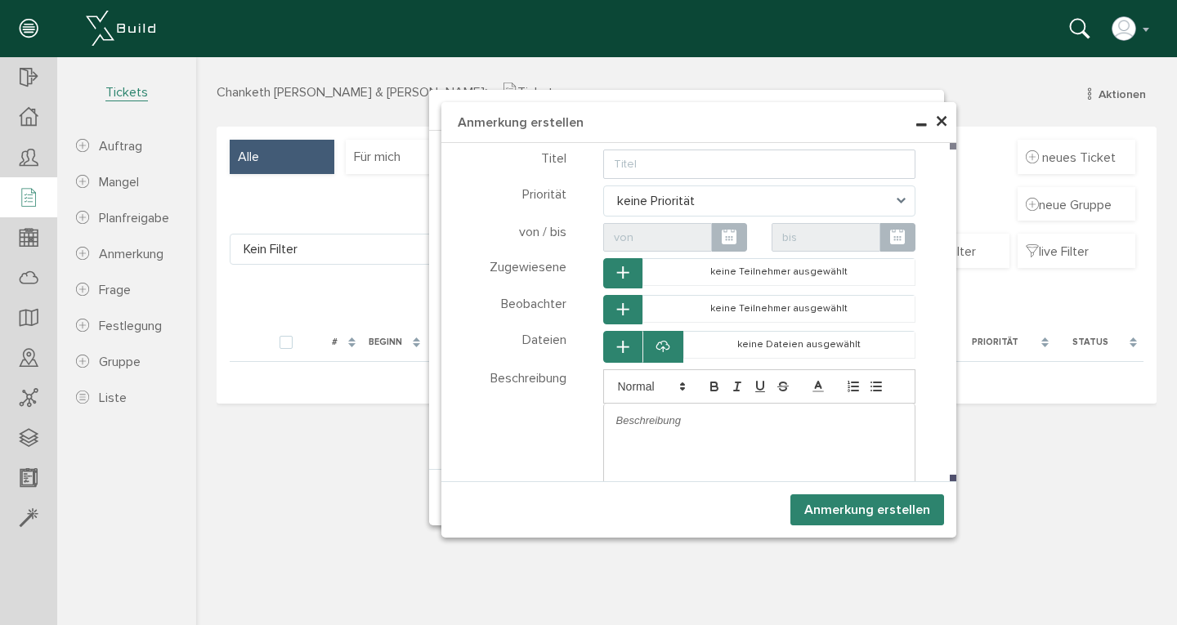
click at [944, 121] on span "×" at bounding box center [941, 122] width 13 height 32
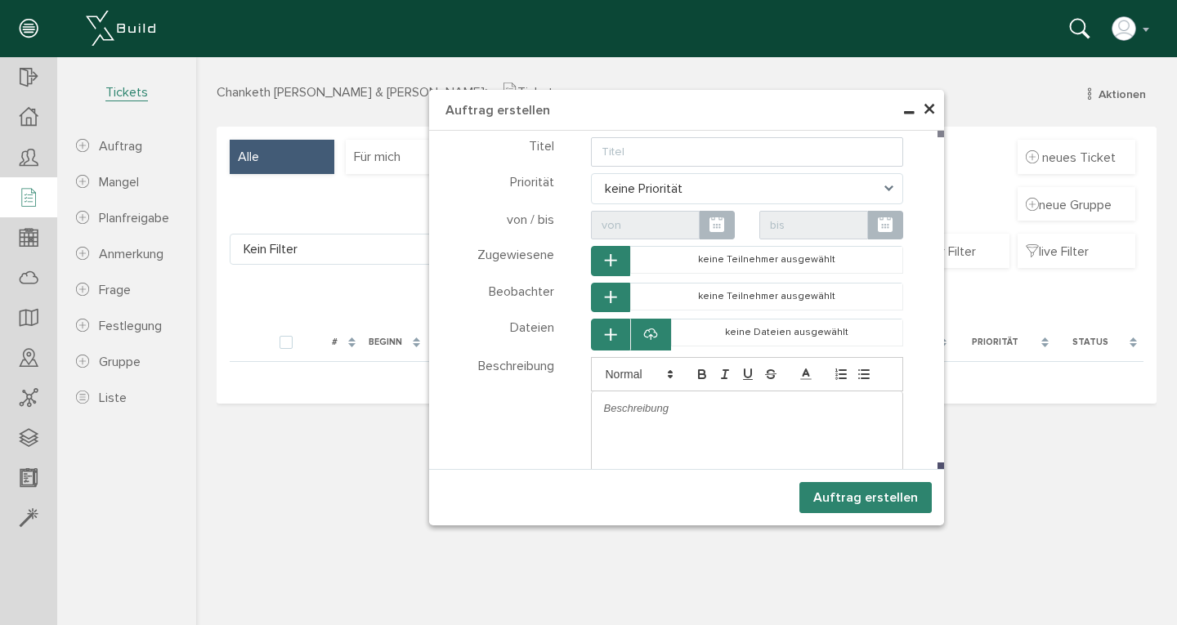
click at [932, 111] on span "×" at bounding box center [929, 110] width 13 height 32
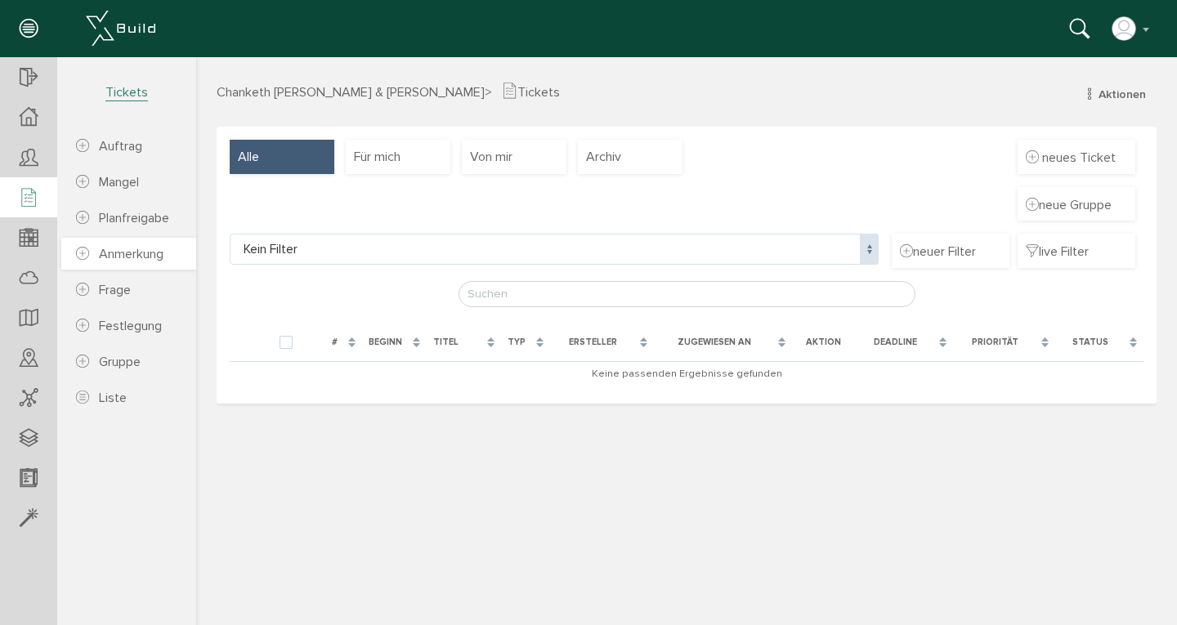
click at [145, 250] on span "Anmerkung" at bounding box center [131, 254] width 65 height 16
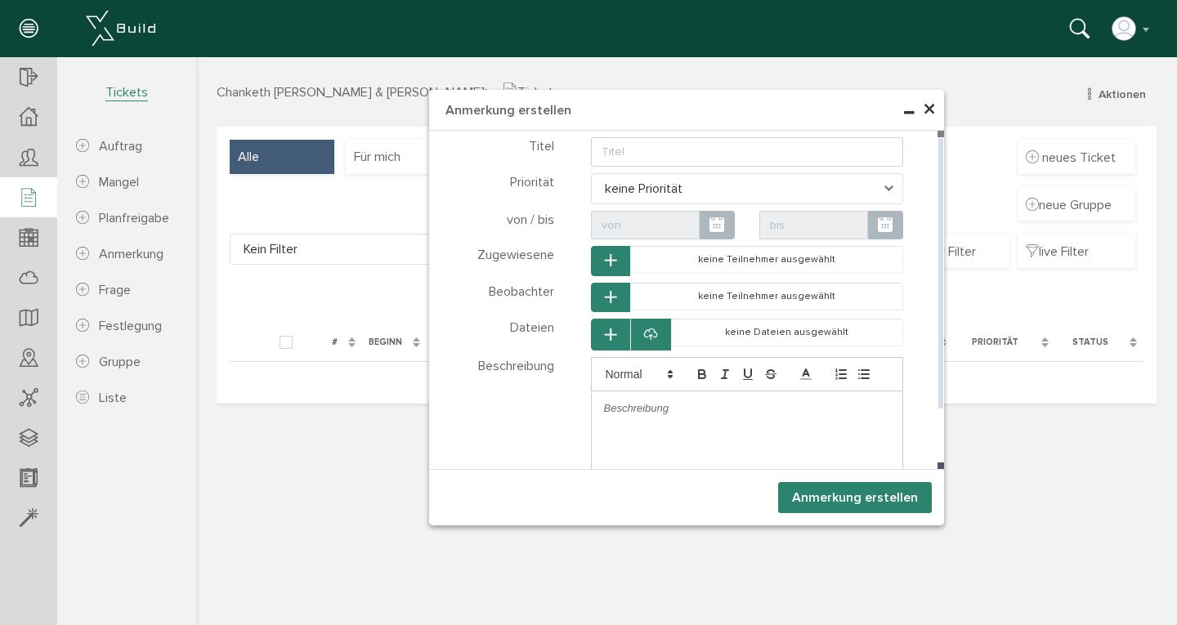
click at [621, 156] on input "text" at bounding box center [747, 151] width 313 height 29
type input "Unternehmerliste"
click at [633, 408] on p at bounding box center [747, 408] width 287 height 15
click at [859, 493] on button "Anmerkung erstellen" at bounding box center [855, 497] width 154 height 31
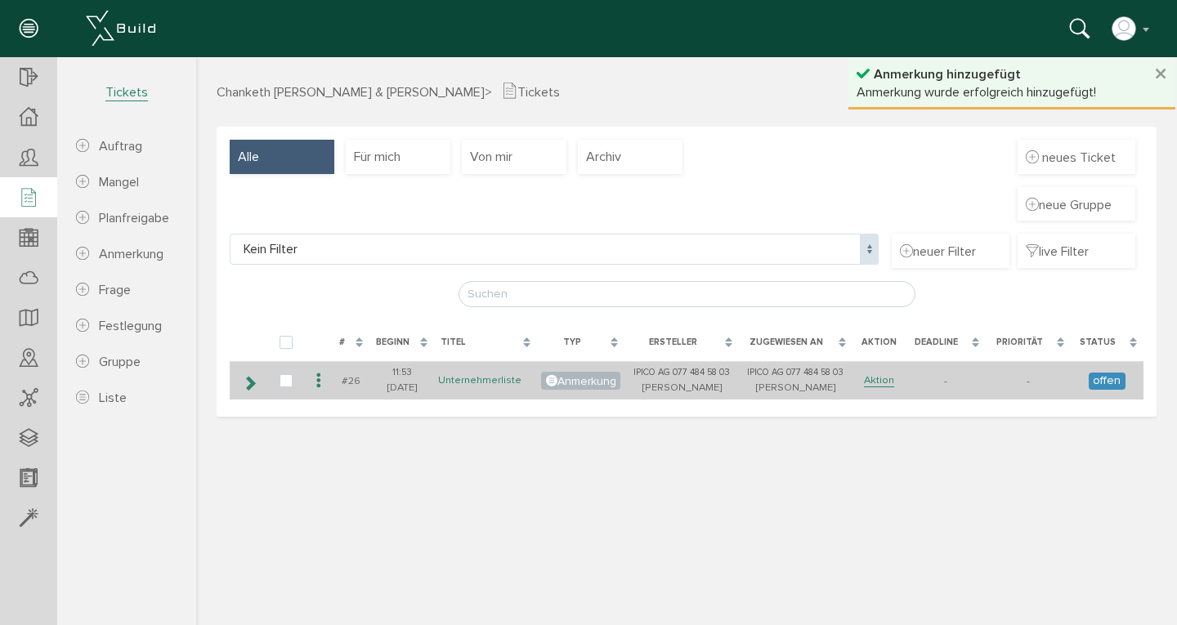
click at [469, 375] on link "Unternehmerliste" at bounding box center [479, 381] width 83 height 14
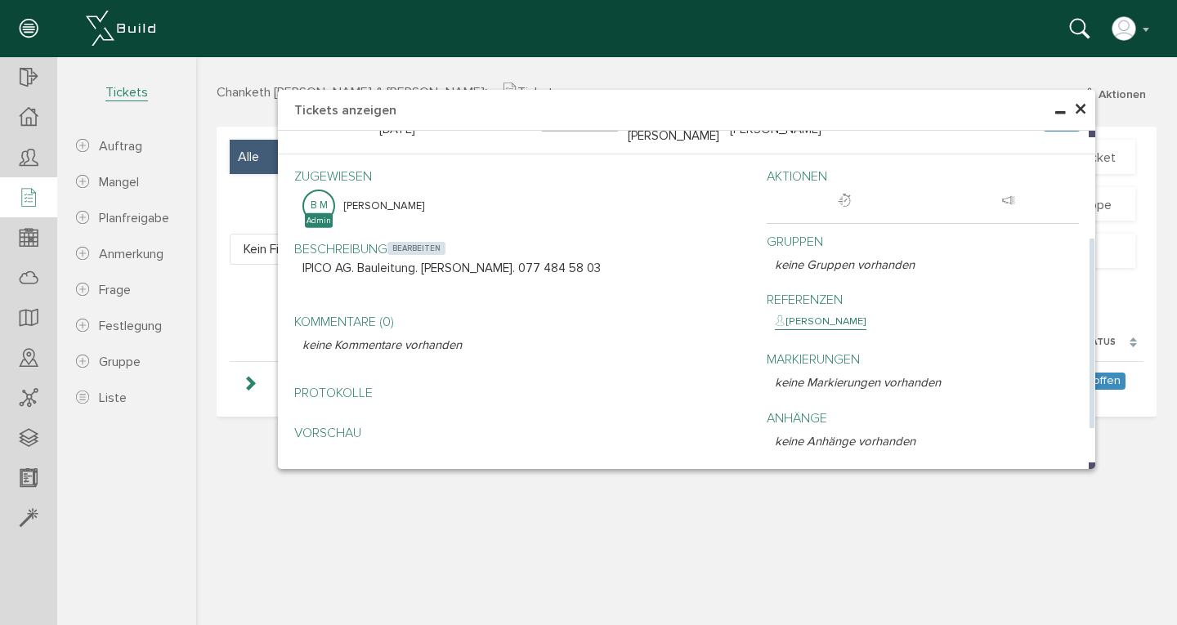
click at [419, 255] on span "bearbeiten" at bounding box center [417, 248] width 58 height 13
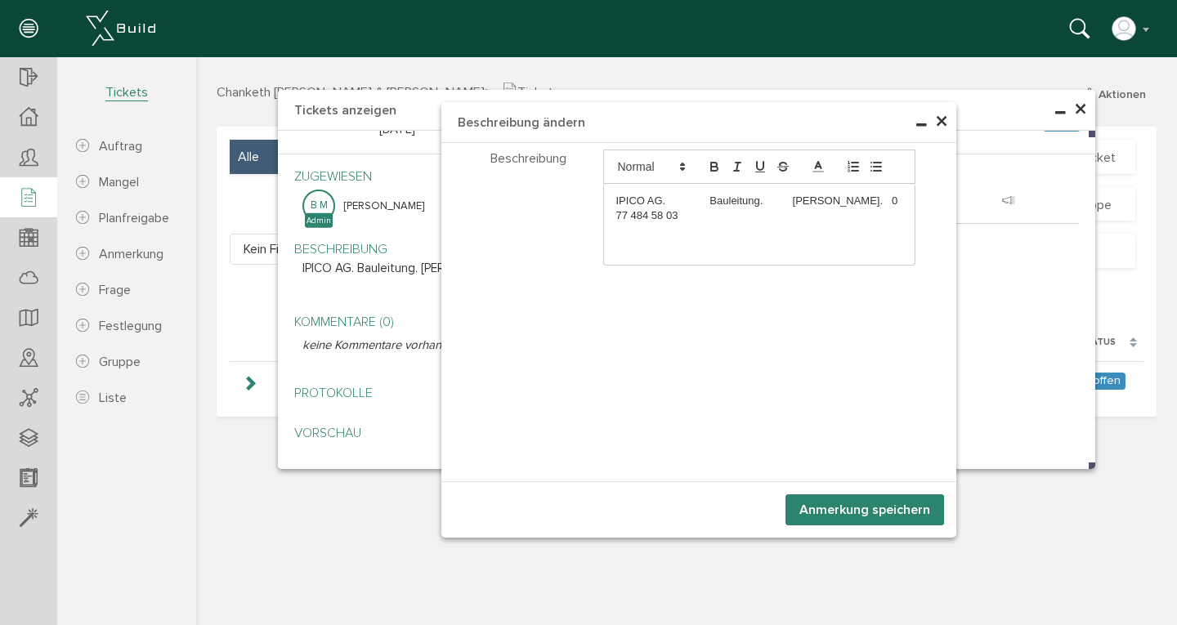
click at [693, 216] on p "IPICO AG. Bauleitung. [PERSON_NAME]. 077 484 58 03" at bounding box center [759, 209] width 287 height 30
click at [881, 242] on p "Fuhrer-Masciadri Bau AG. [PERSON_NAME]. 079208 96 16" at bounding box center [759, 254] width 287 height 30
click at [885, 271] on p "[PERSON_NAME]. 079 214 46 65" at bounding box center [759, 276] width 287 height 15
click at [874, 257] on p "Fuhrer-Masciadri Bau AG. [PERSON_NAME]. 079208 96 16" at bounding box center [759, 254] width 287 height 30
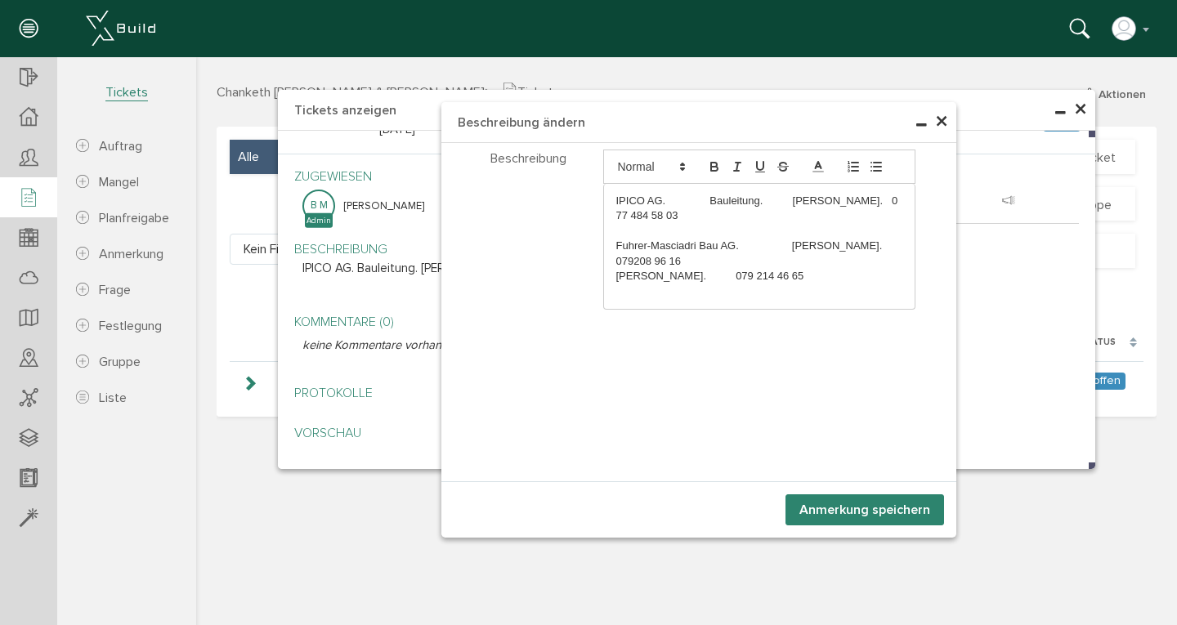
click at [875, 249] on p "Fuhrer-Masciadri Bau AG. [PERSON_NAME]. 079208 96 16" at bounding box center [759, 254] width 287 height 30
click at [787, 275] on p "[PERSON_NAME]. 079 214 46 65" at bounding box center [759, 276] width 287 height 15
click at [787, 285] on p at bounding box center [759, 292] width 287 height 15
click at [729, 274] on p "[PERSON_NAME]. 079 214 46 65" at bounding box center [759, 276] width 287 height 15
click at [787, 314] on p "ISP Energie AG. [PERSON_NAME]" at bounding box center [759, 306] width 287 height 15
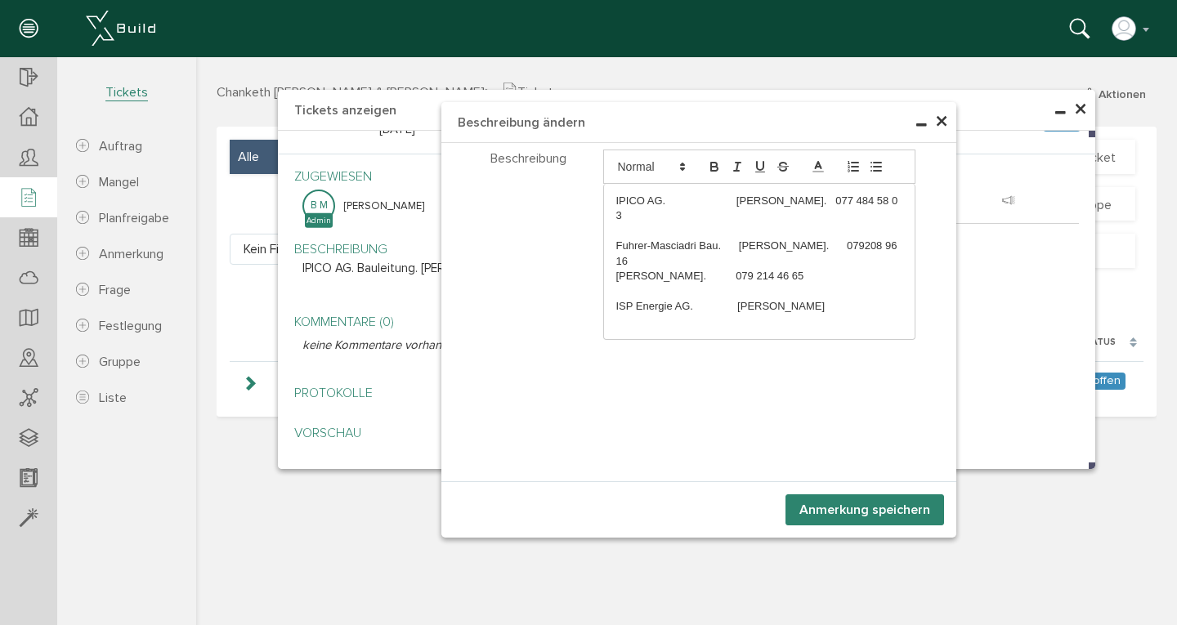
click at [826, 314] on p "ISP Energie AG. [PERSON_NAME]" at bounding box center [759, 306] width 287 height 15
click at [809, 314] on p "ISP Energie AG. [PERSON_NAME]" at bounding box center [759, 306] width 287 height 15
click at [817, 314] on p "ISP Energie AG. [PERSON_NAME]" at bounding box center [759, 306] width 287 height 15
click at [840, 508] on button "Anmerkung speichern" at bounding box center [865, 510] width 159 height 31
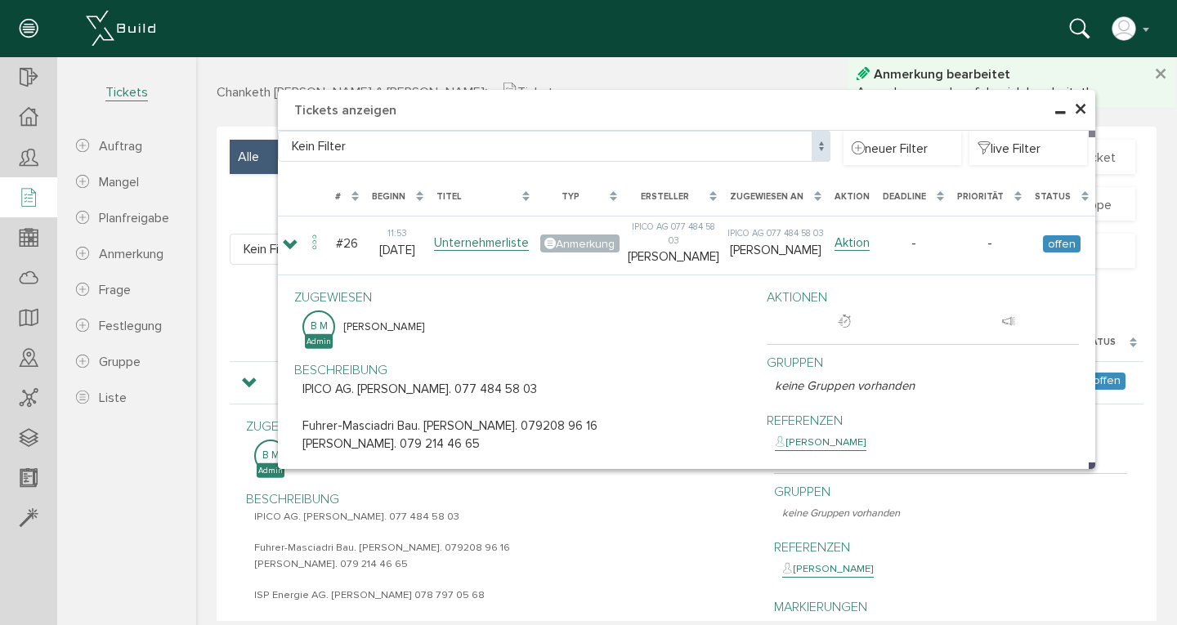
scroll to position [187, 0]
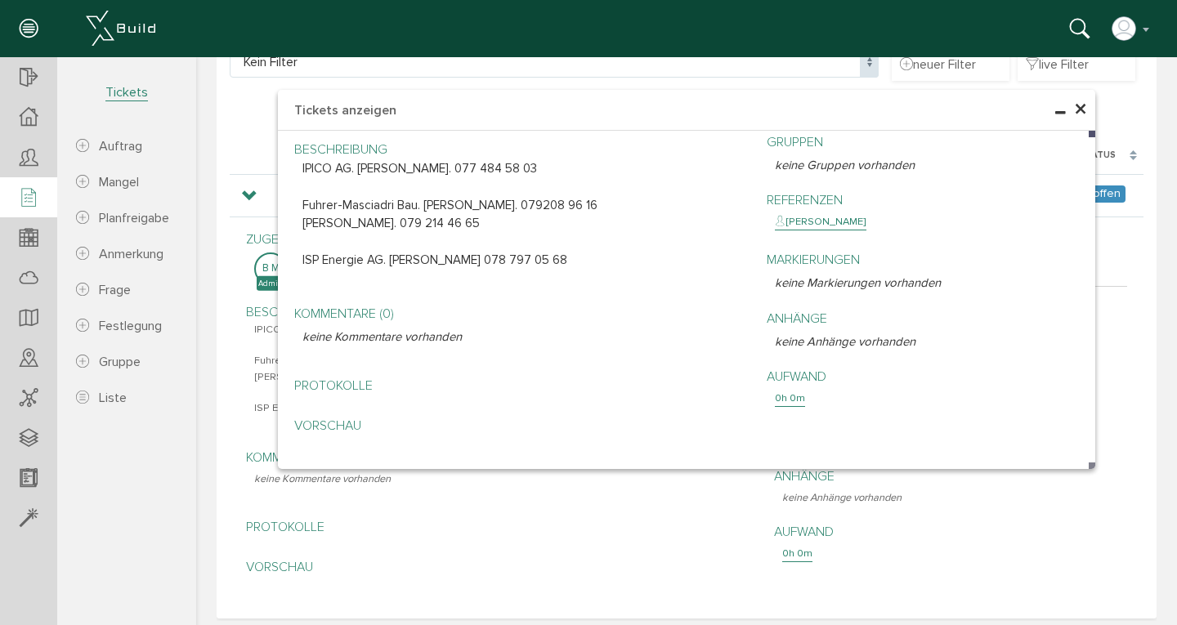
click at [1074, 112] on span "×" at bounding box center [1080, 110] width 13 height 32
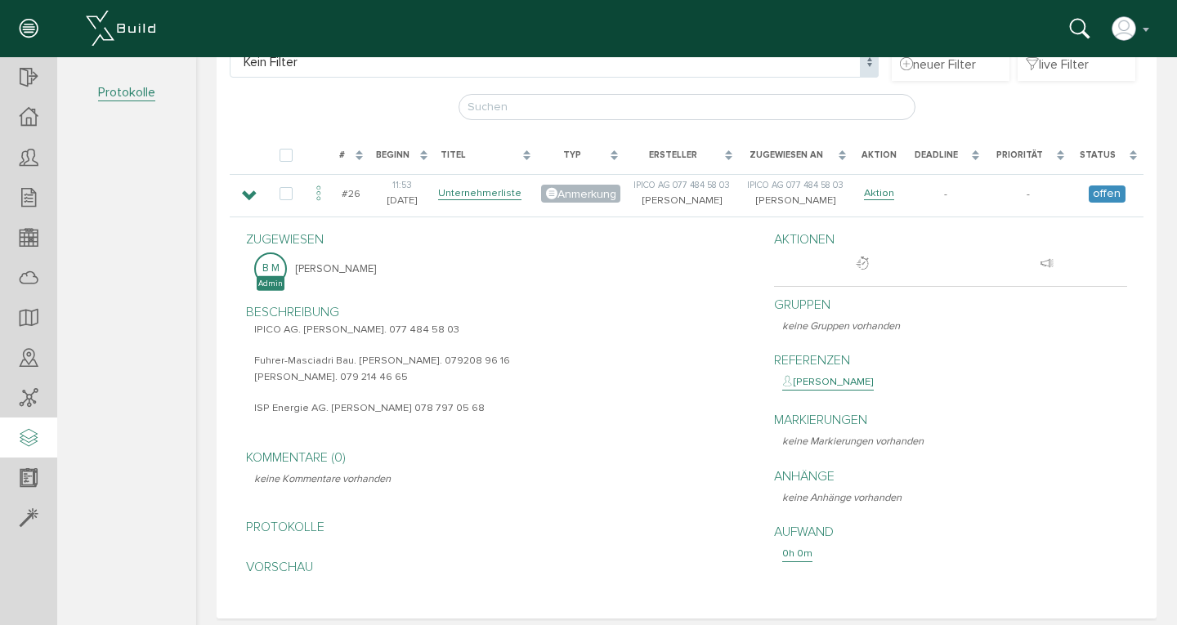
click at [34, 441] on icon at bounding box center [29, 439] width 18 height 23
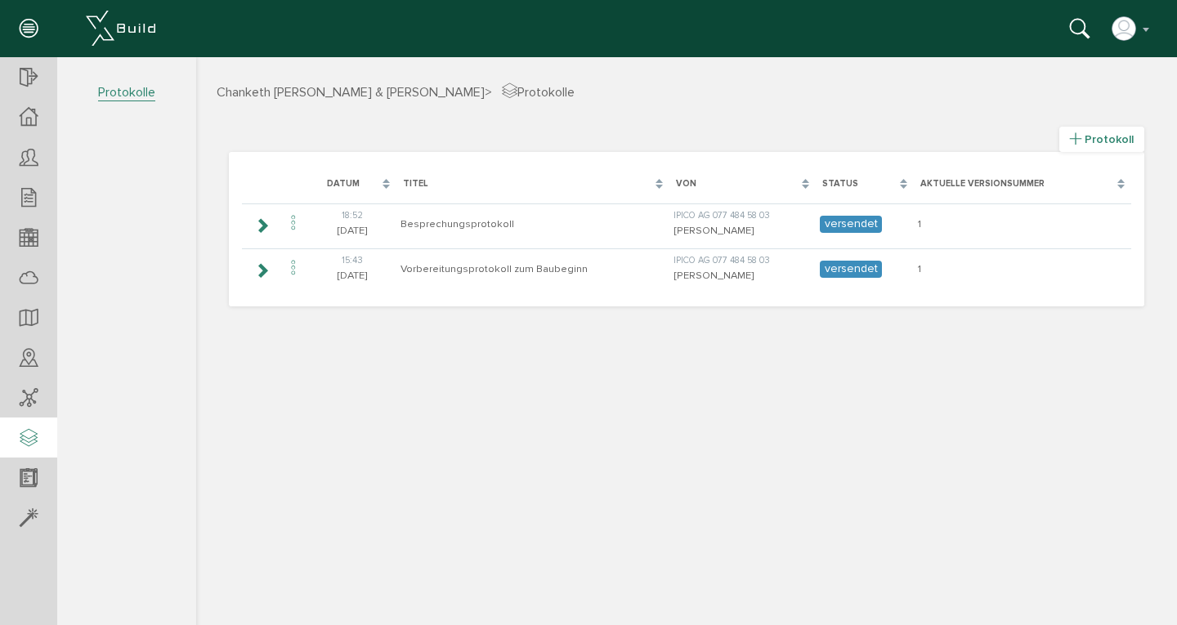
click at [1078, 136] on icon at bounding box center [1075, 139] width 11 height 14
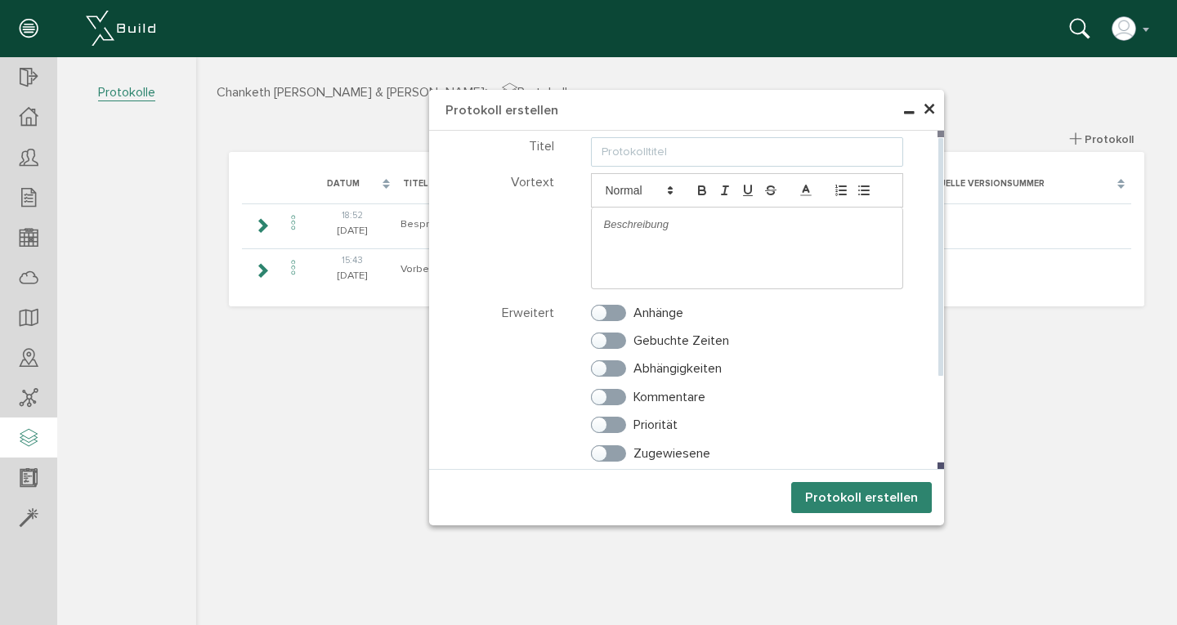
click at [639, 155] on input "text" at bounding box center [747, 151] width 313 height 29
type input "Bausitzungsprotokoll"
click at [609, 223] on p at bounding box center [747, 224] width 287 height 15
click at [625, 317] on label "Anhänge" at bounding box center [637, 313] width 92 height 15
click at [602, 315] on input "Anhänge" at bounding box center [596, 309] width 11 height 11
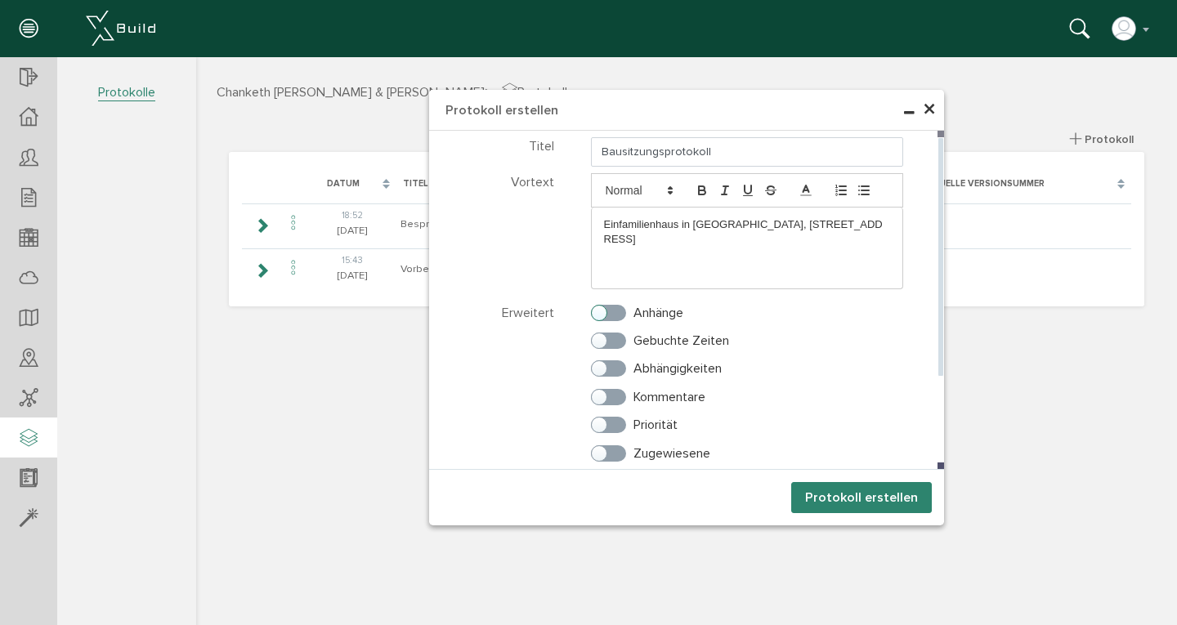
checkbox input "true"
click at [615, 363] on label "Abhängigkeiten" at bounding box center [656, 368] width 131 height 15
click at [602, 363] on input "Abhängigkeiten" at bounding box center [596, 365] width 11 height 11
checkbox input "true"
click at [614, 390] on label "Kommentare" at bounding box center [648, 397] width 114 height 15
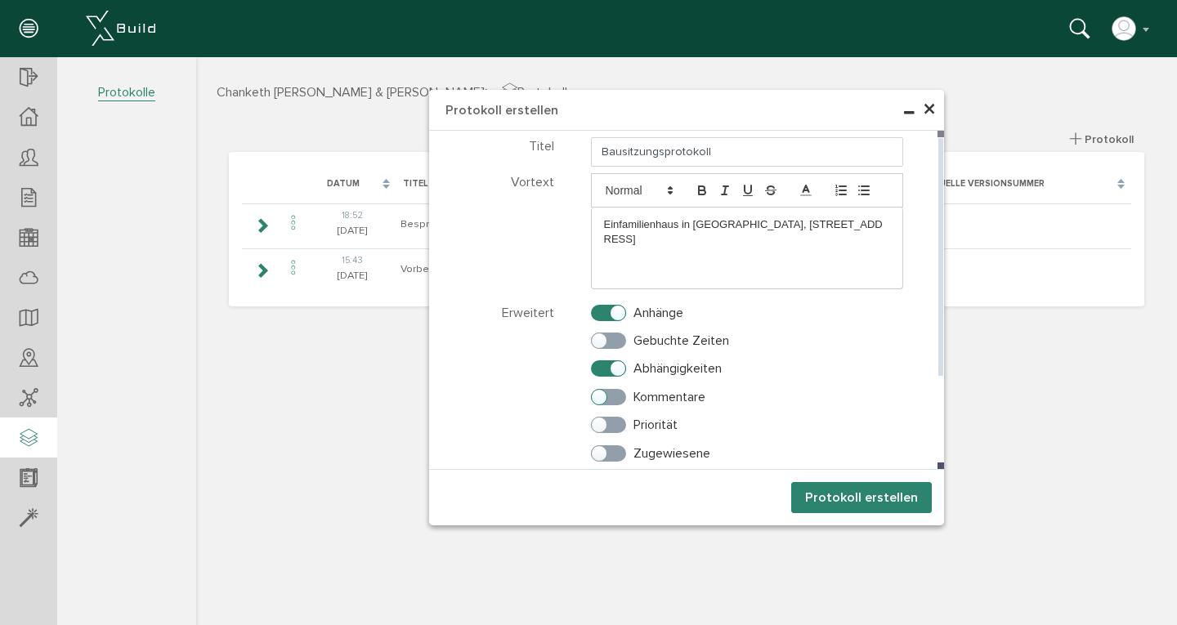
click at [602, 390] on input "Kommentare" at bounding box center [596, 393] width 11 height 11
checkbox input "true"
click at [615, 424] on label "Priorität" at bounding box center [634, 425] width 87 height 15
click at [602, 424] on input "Priorität" at bounding box center [596, 421] width 11 height 11
checkbox input "true"
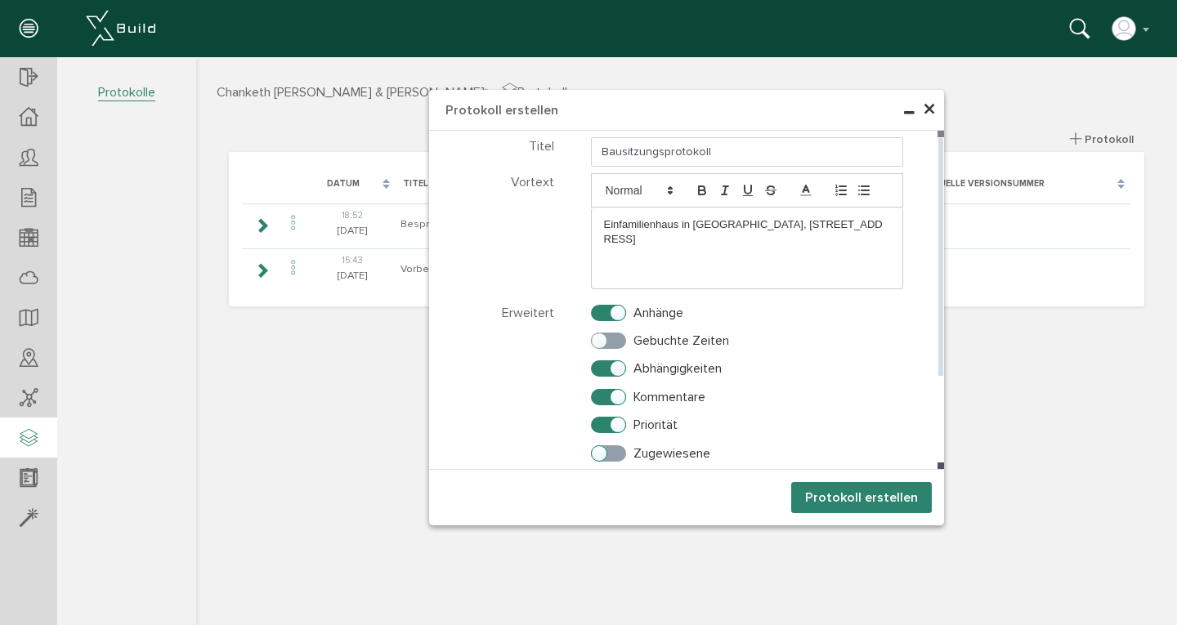
click at [614, 456] on label "Zugewiesene" at bounding box center [650, 453] width 119 height 15
click at [602, 455] on input "Zugewiesene" at bounding box center [596, 450] width 11 height 11
checkbox input "true"
click at [843, 498] on button "Protokoll erstellen" at bounding box center [861, 497] width 141 height 31
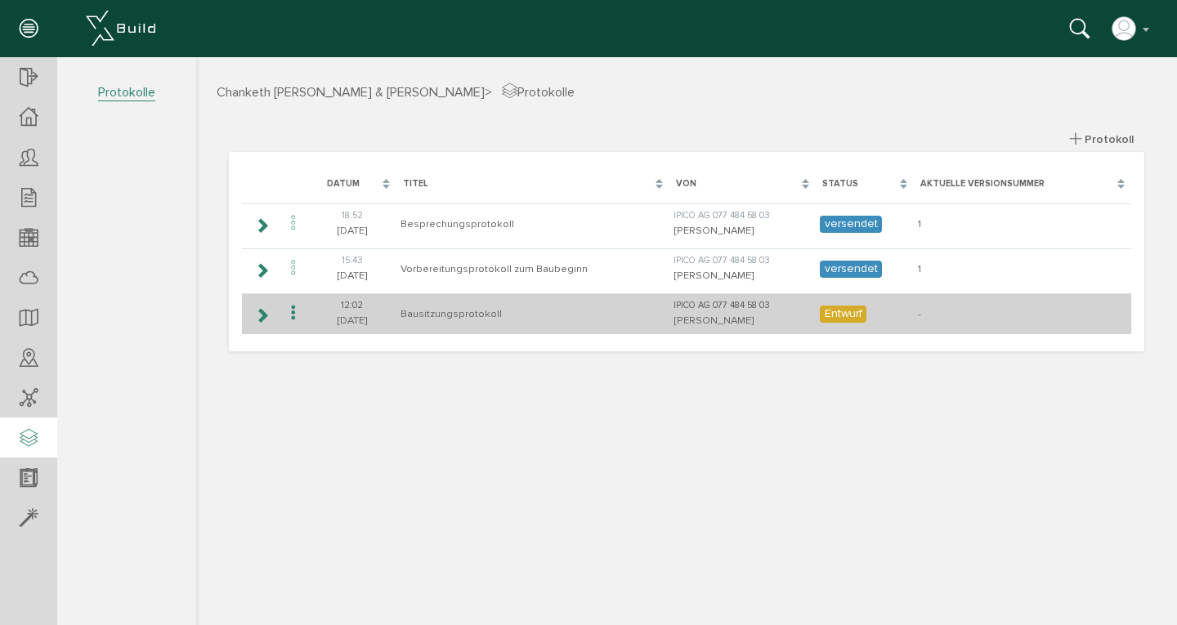
click at [265, 315] on icon at bounding box center [262, 315] width 16 height 13
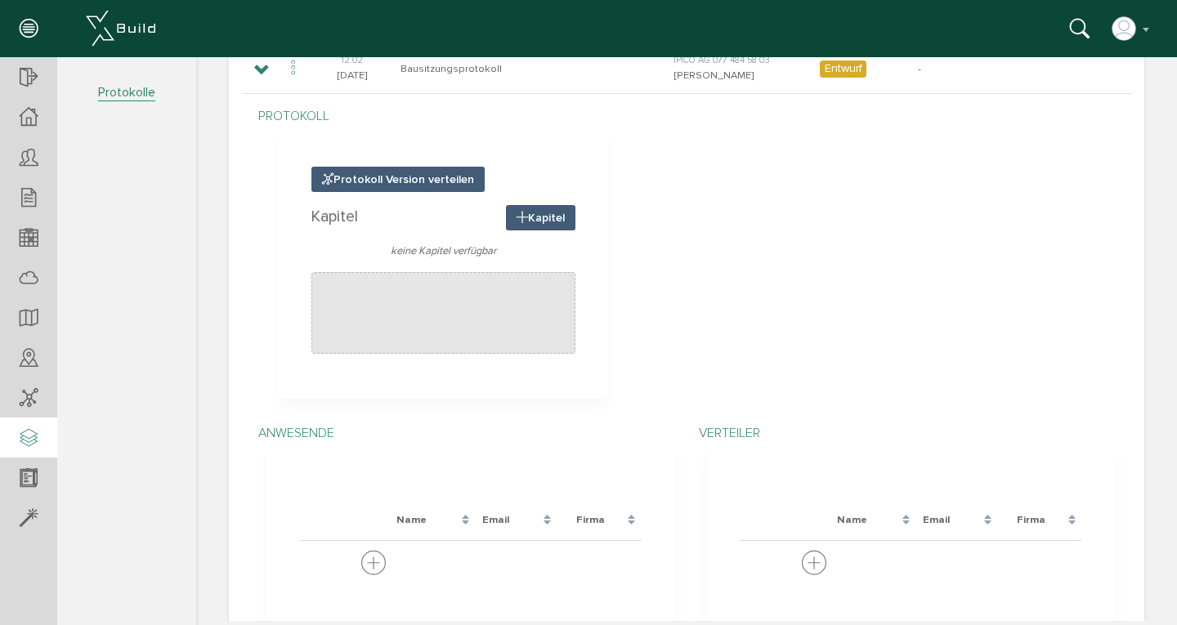
scroll to position [246, 0]
click at [517, 213] on icon at bounding box center [522, 217] width 11 height 14
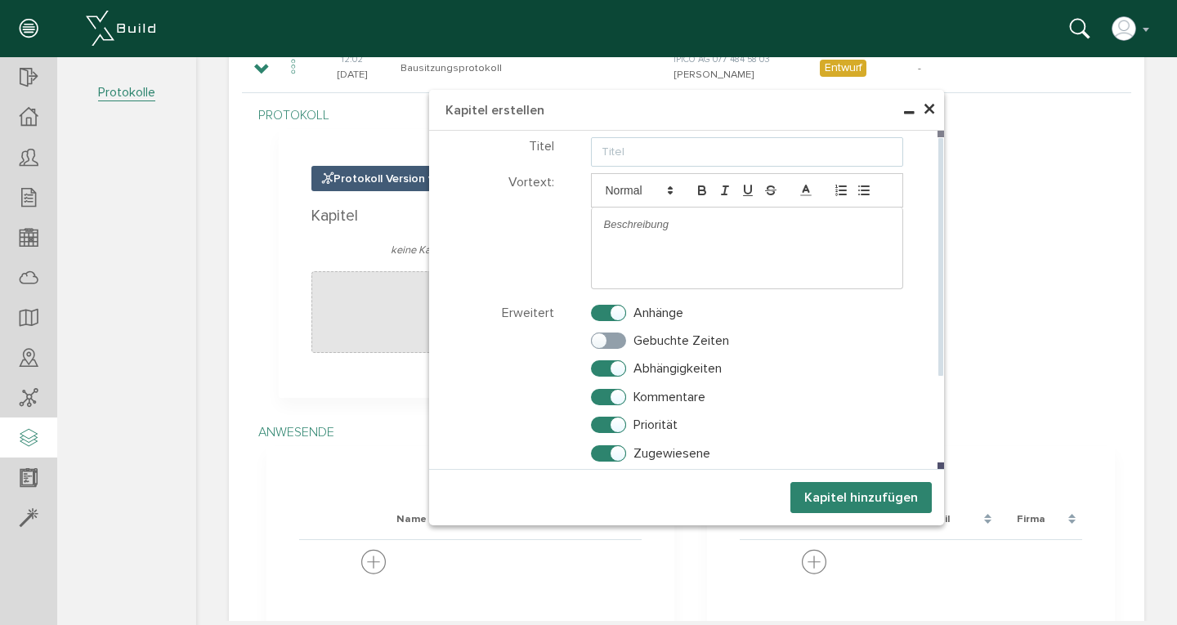
click at [625, 154] on input "text" at bounding box center [747, 151] width 313 height 29
type input "Heute"
click at [836, 497] on button "Kapitel hinzufügen" at bounding box center [861, 497] width 141 height 31
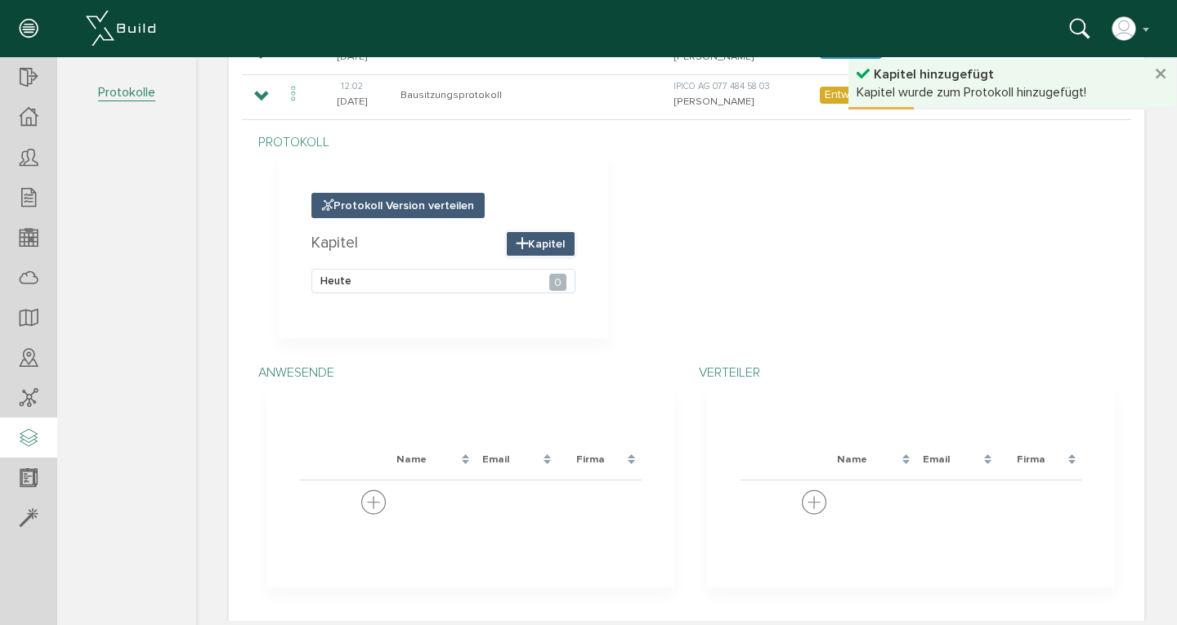
click at [520, 239] on icon at bounding box center [522, 244] width 11 height 14
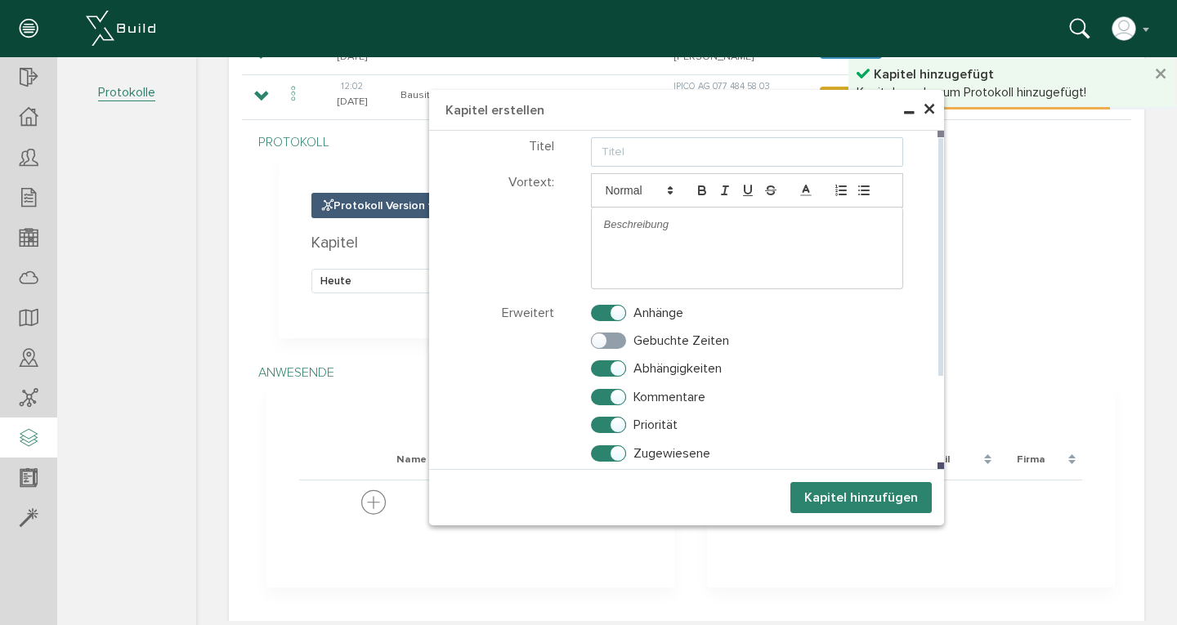
click at [607, 152] on input "text" at bounding box center [747, 151] width 313 height 29
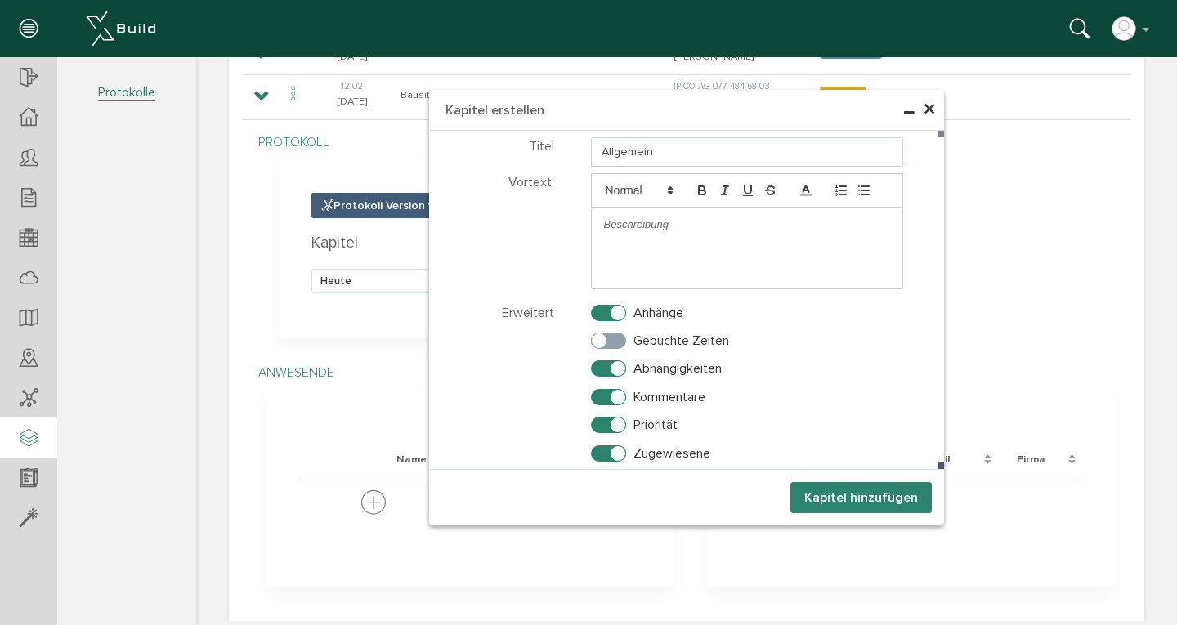
type input "Allgemein"
click at [845, 499] on button "Kapitel hinzufügen" at bounding box center [861, 497] width 141 height 31
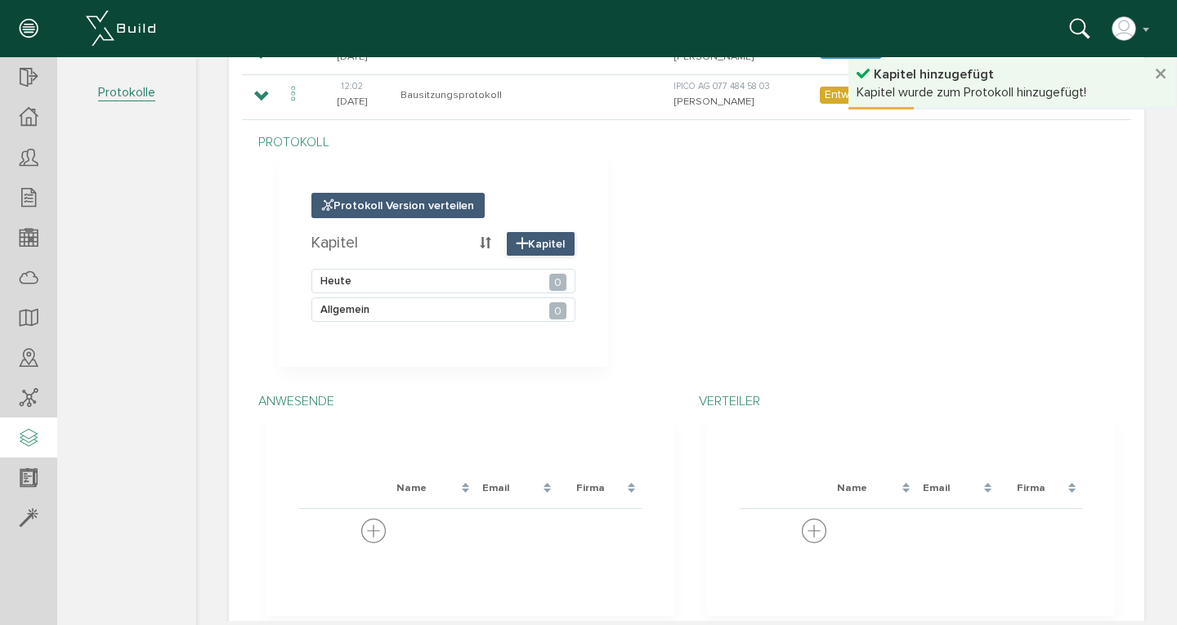
click at [517, 237] on icon at bounding box center [522, 244] width 11 height 14
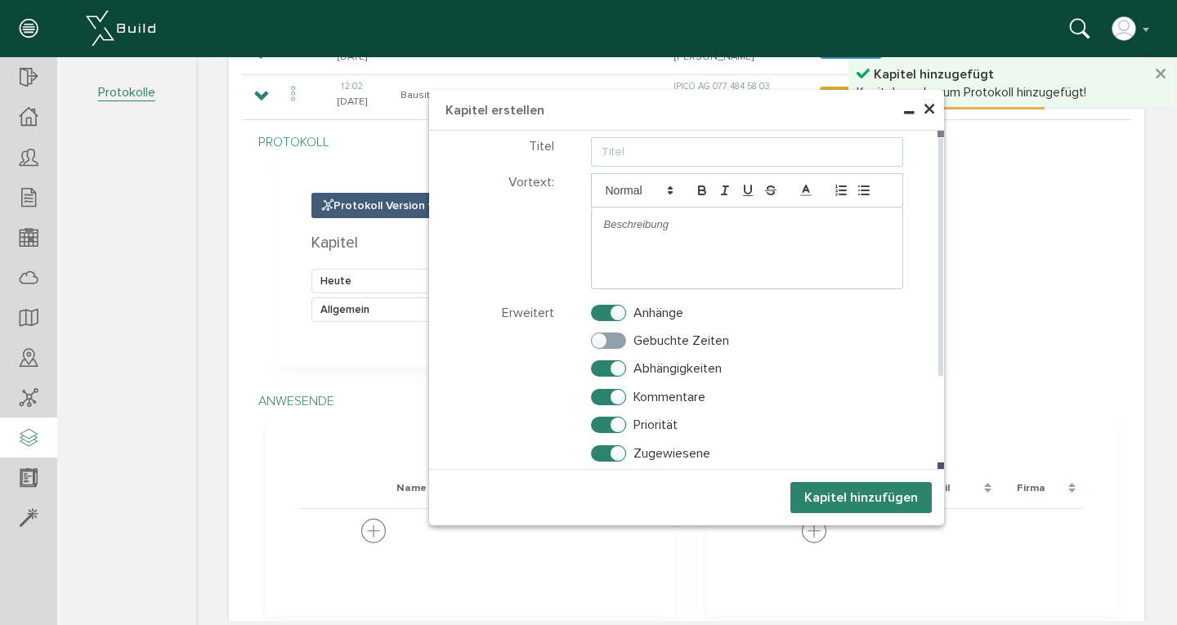
click at [654, 146] on input "text" at bounding box center [747, 151] width 313 height 29
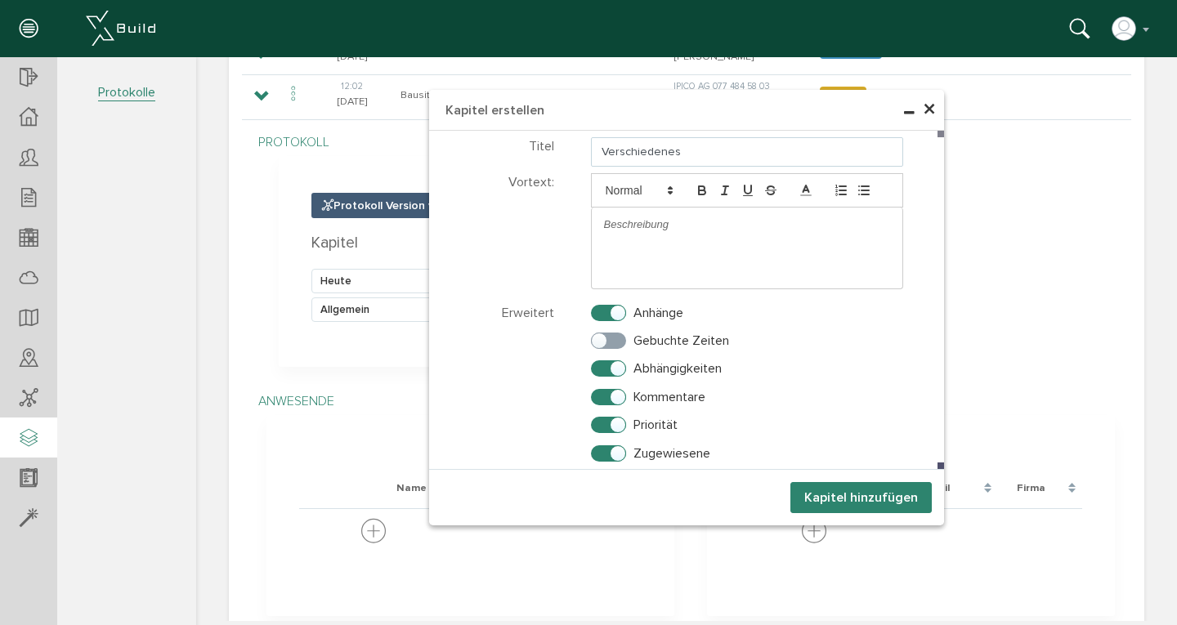
type input "Verschiedenes"
click at [829, 494] on button "Kapitel hinzufügen" at bounding box center [861, 497] width 141 height 31
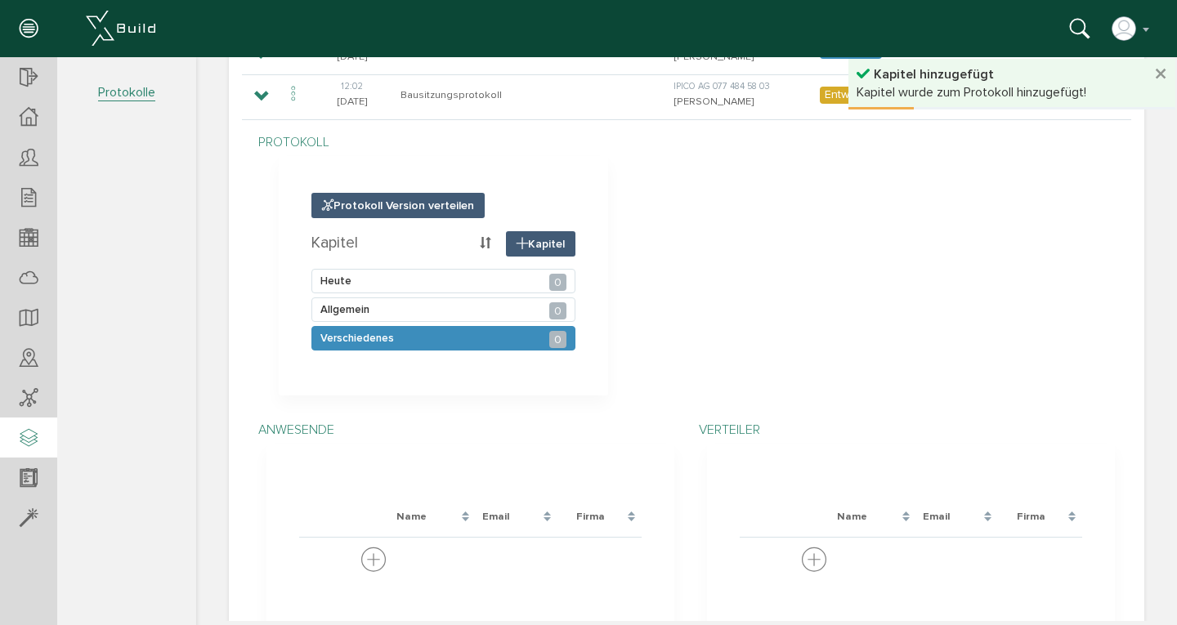
click at [506, 337] on div "Verschiedenes 0" at bounding box center [444, 338] width 264 height 25
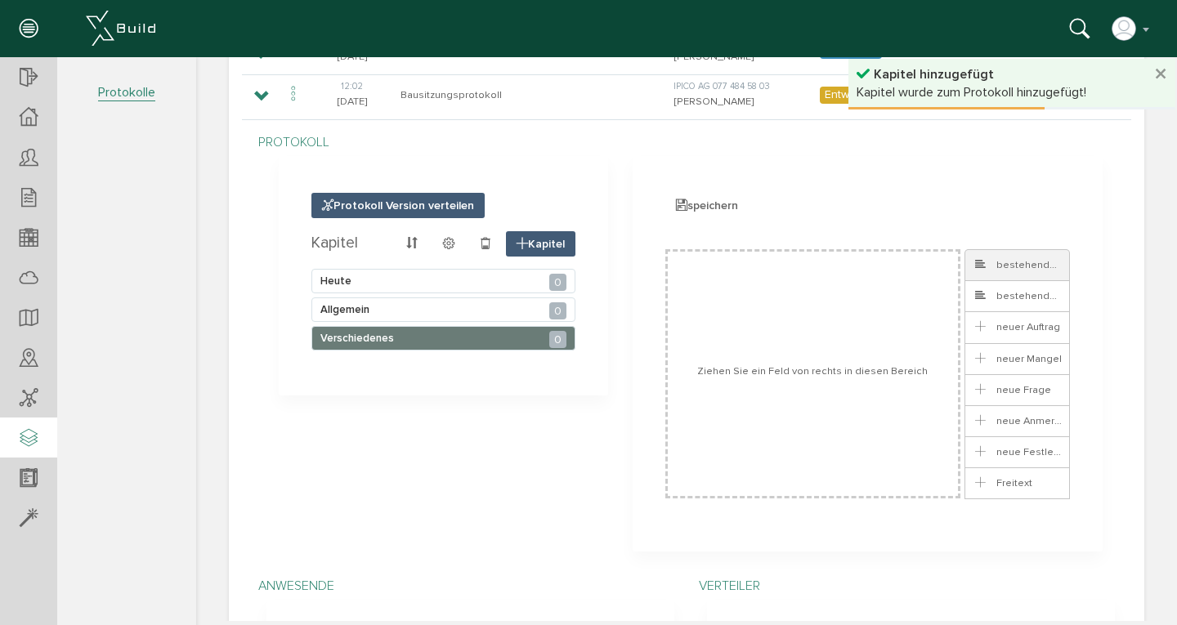
click at [1003, 271] on li "bestehendes Ticket" at bounding box center [1017, 265] width 105 height 32
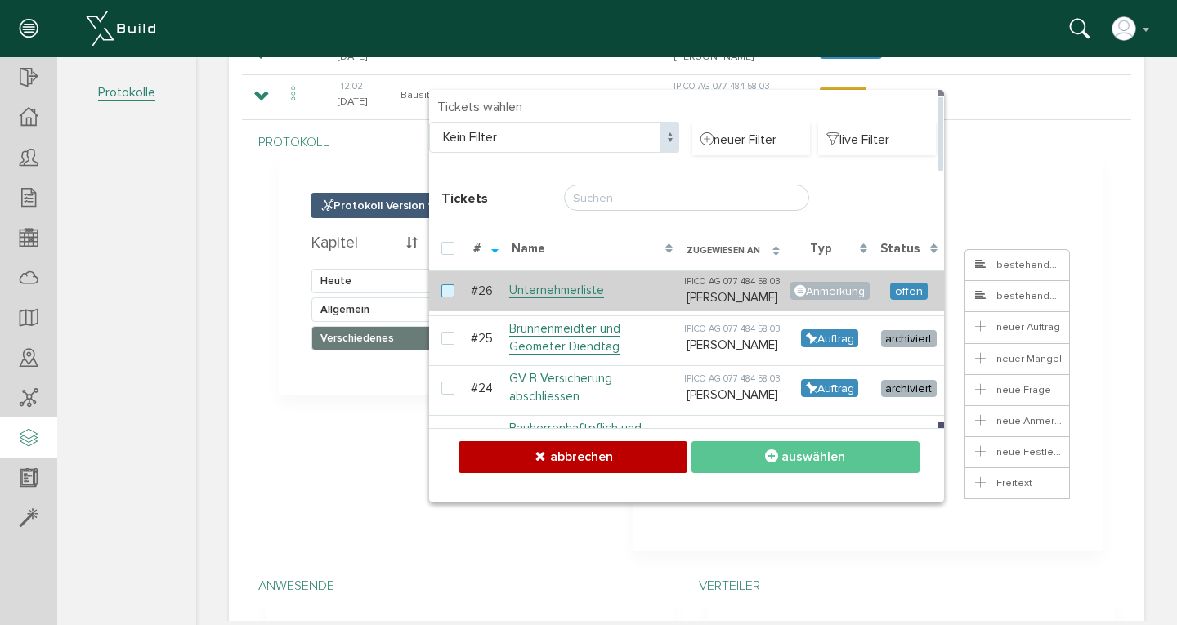
click at [443, 299] on label at bounding box center [452, 292] width 20 height 15
click at [443, 295] on input "checkbox" at bounding box center [447, 290] width 11 height 11
checkbox input "true"
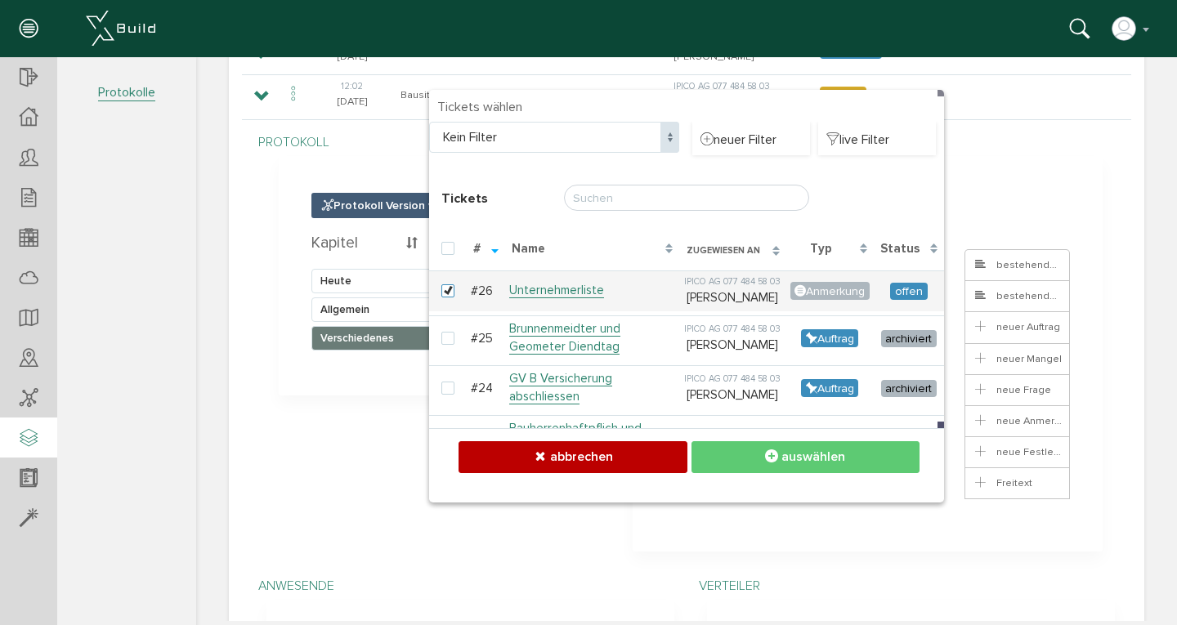
click at [772, 459] on icon at bounding box center [771, 457] width 13 height 16
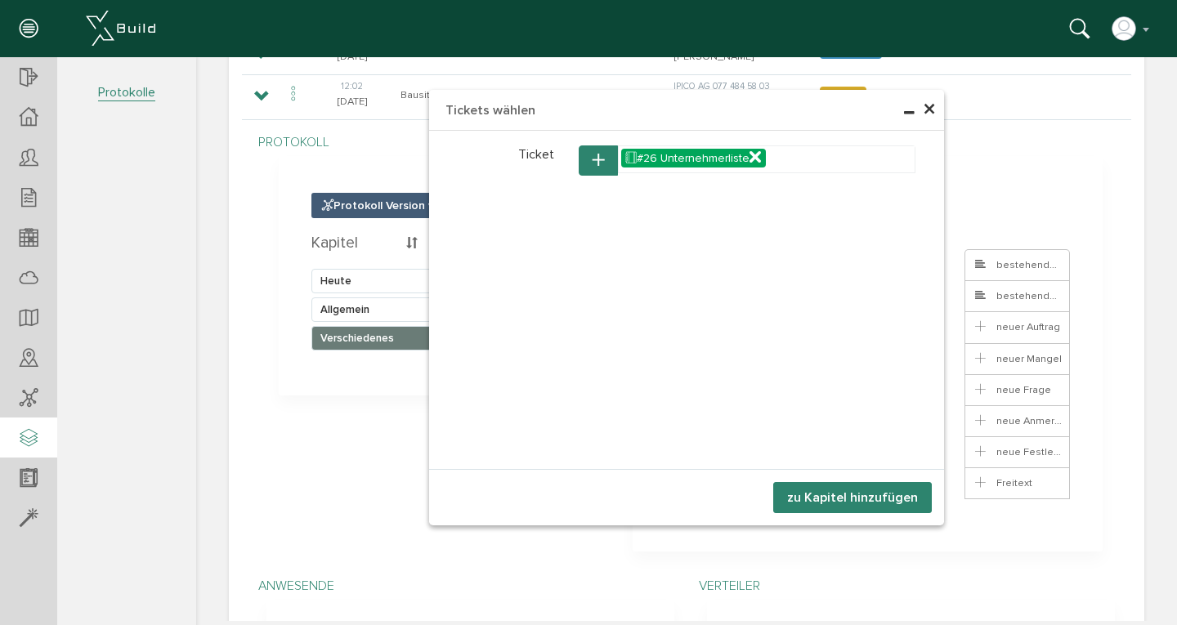
click at [815, 490] on button "zu Kapitel hinzufügen" at bounding box center [852, 497] width 159 height 31
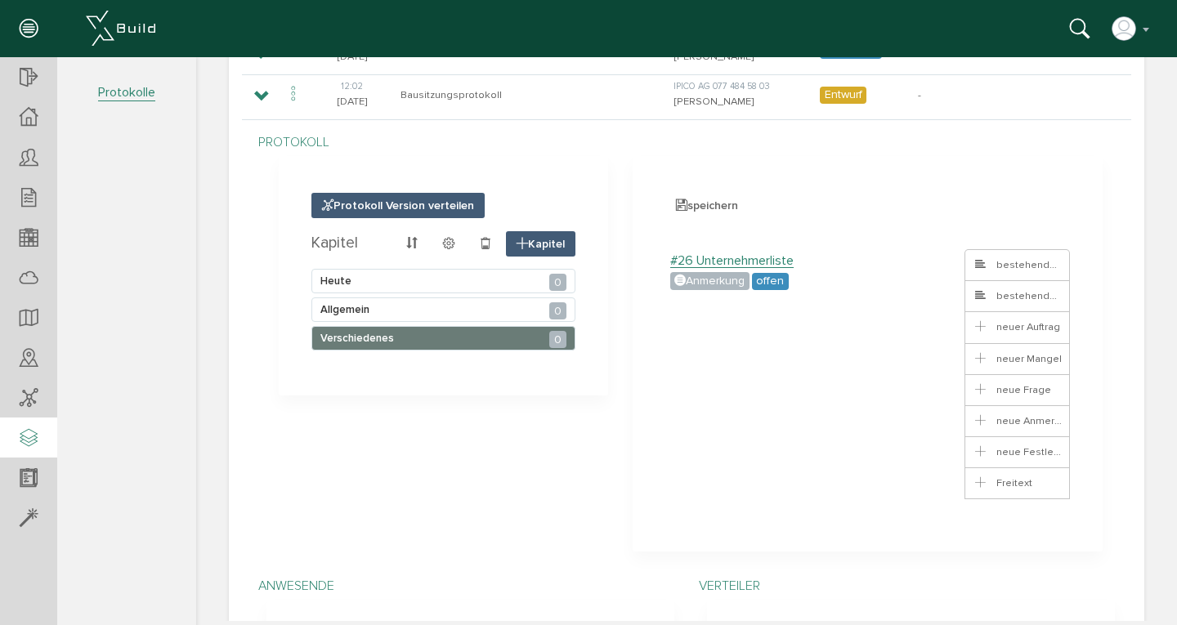
click at [812, 486] on ul "bestehendes Ticket * ? undefined Klasse Name taskAlreadyTrigger-1760004310478 S…" at bounding box center [814, 373] width 296 height 249
click at [691, 202] on span "speichern" at bounding box center [707, 205] width 83 height 25
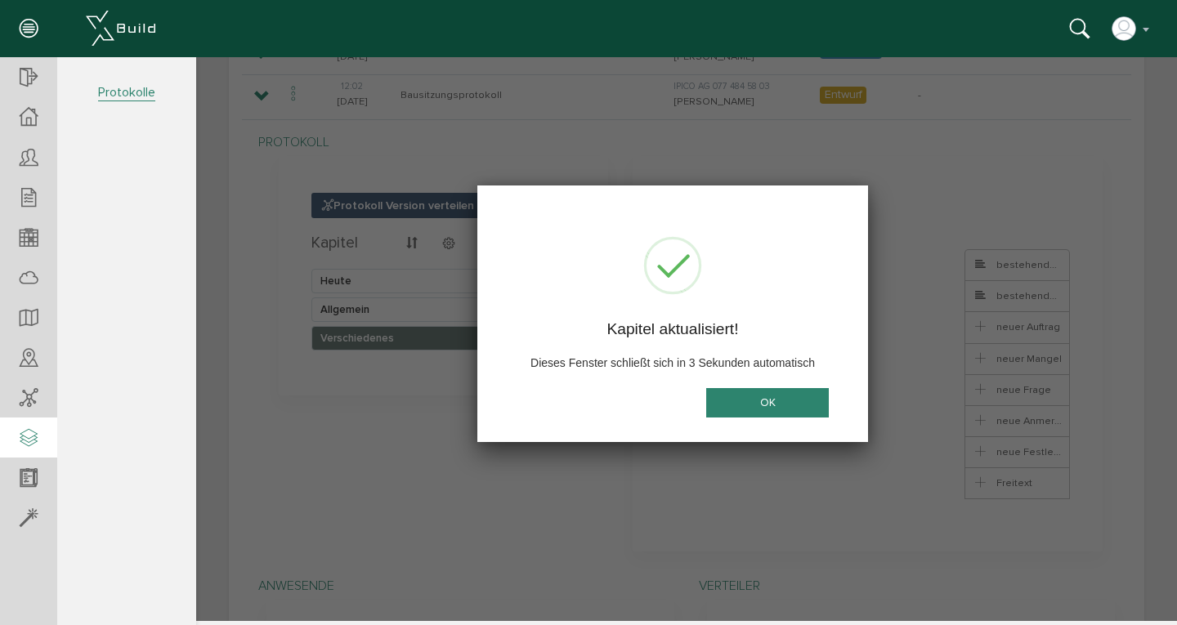
click at [746, 402] on button "OK" at bounding box center [767, 403] width 123 height 30
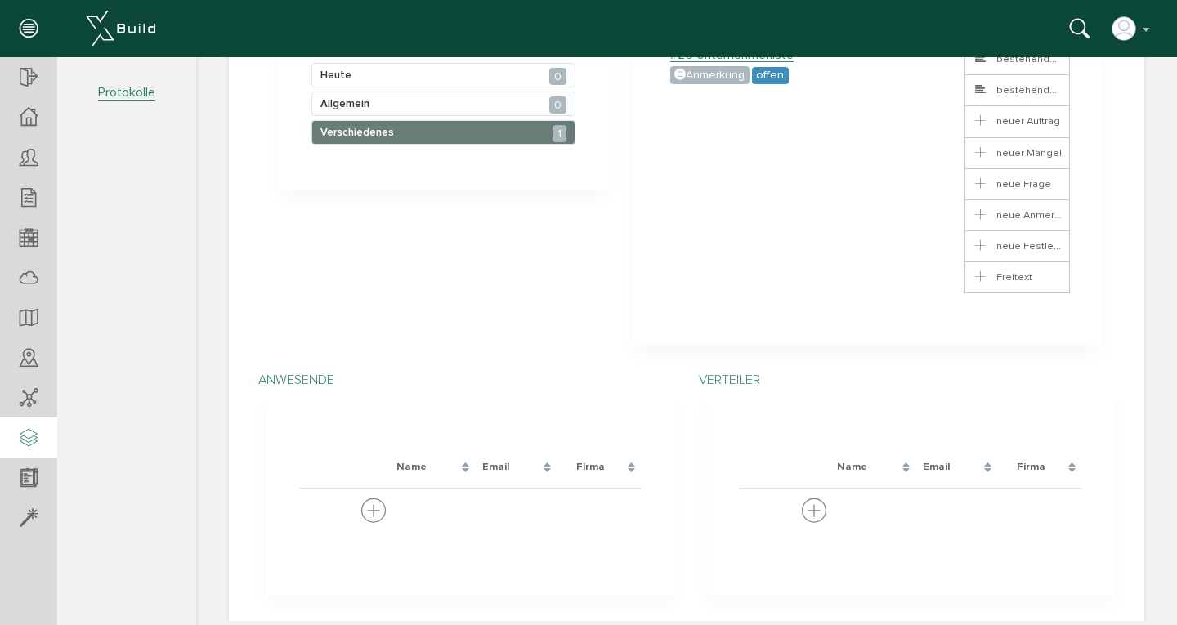
scroll to position [424, 0]
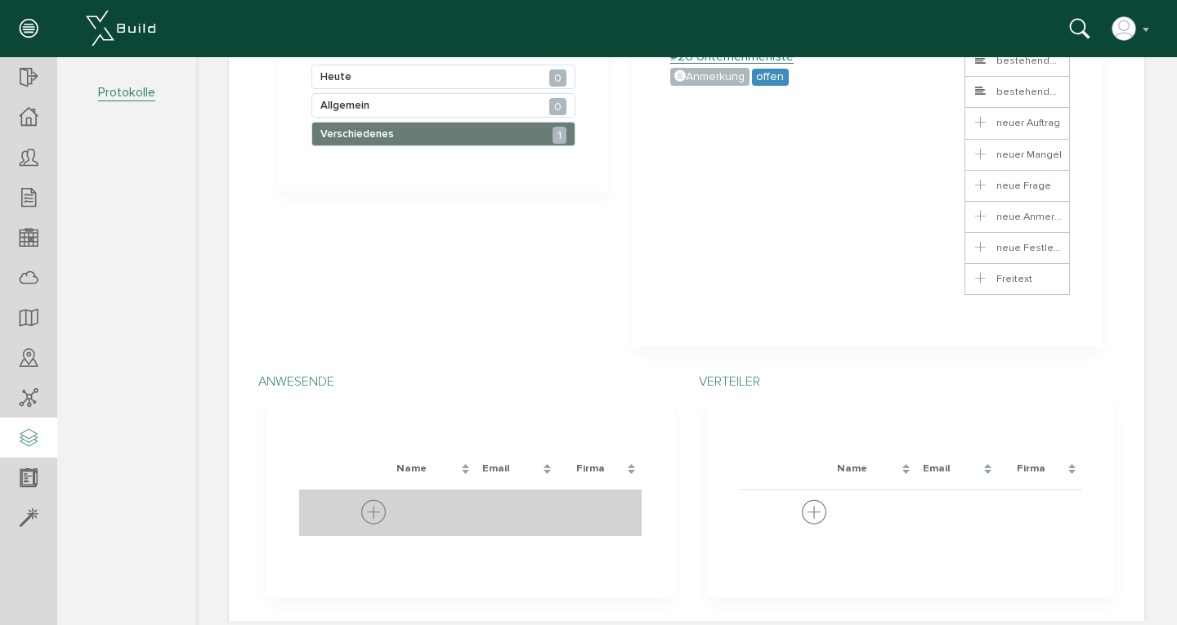
click at [370, 499] on icon at bounding box center [373, 514] width 25 height 30
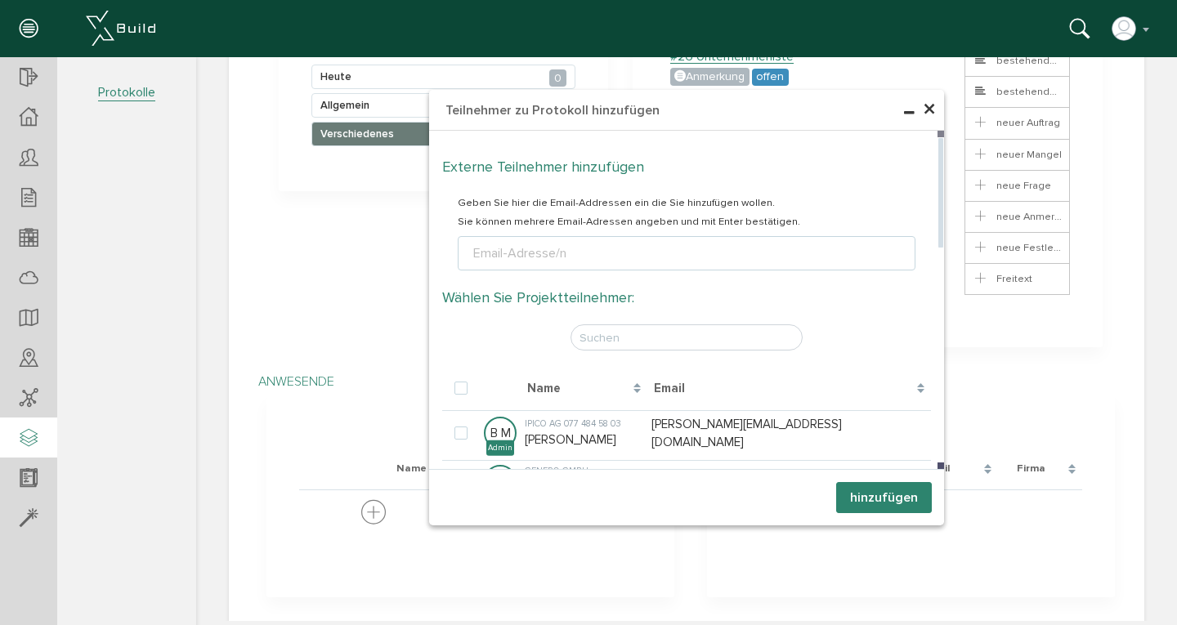
click at [545, 249] on div "Email-Adresse/n" at bounding box center [520, 254] width 100 height 20
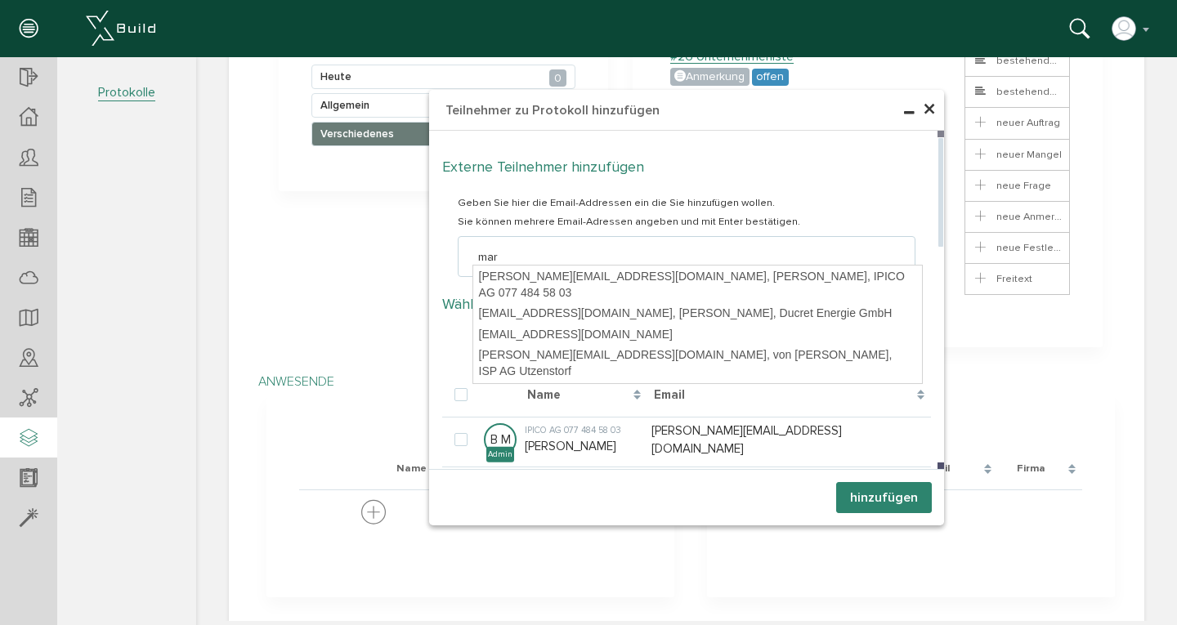
type input "mir"
type textarea "[EMAIL_ADDRESS][DOMAIN_NAME]"
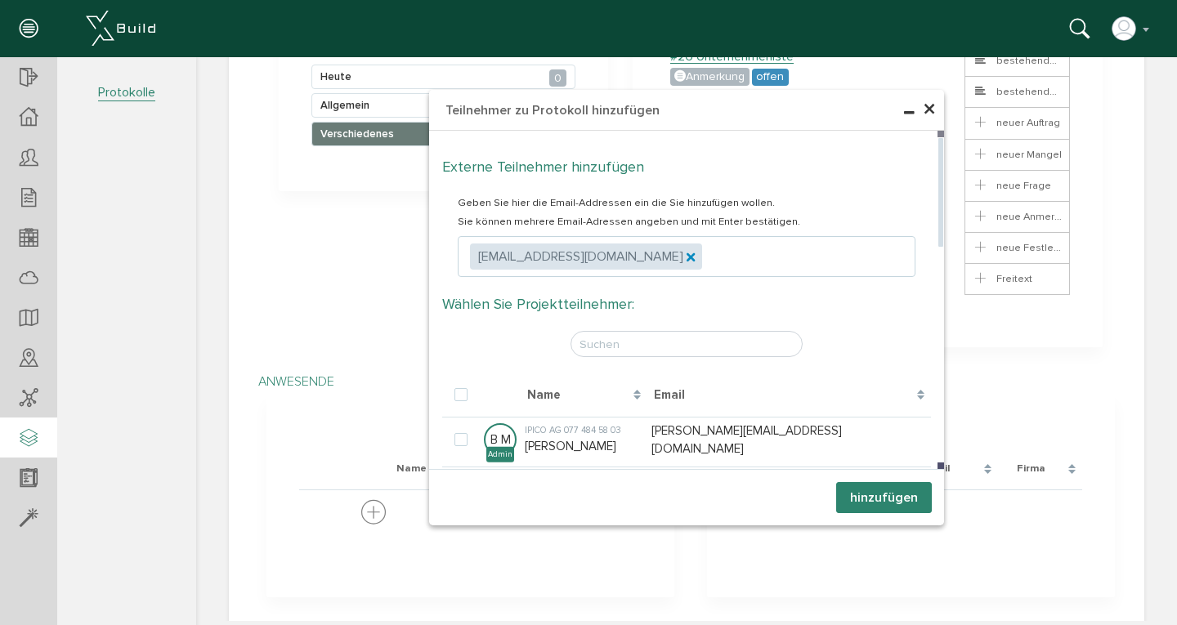
click at [687, 258] on icon at bounding box center [690, 256] width 6 height 6
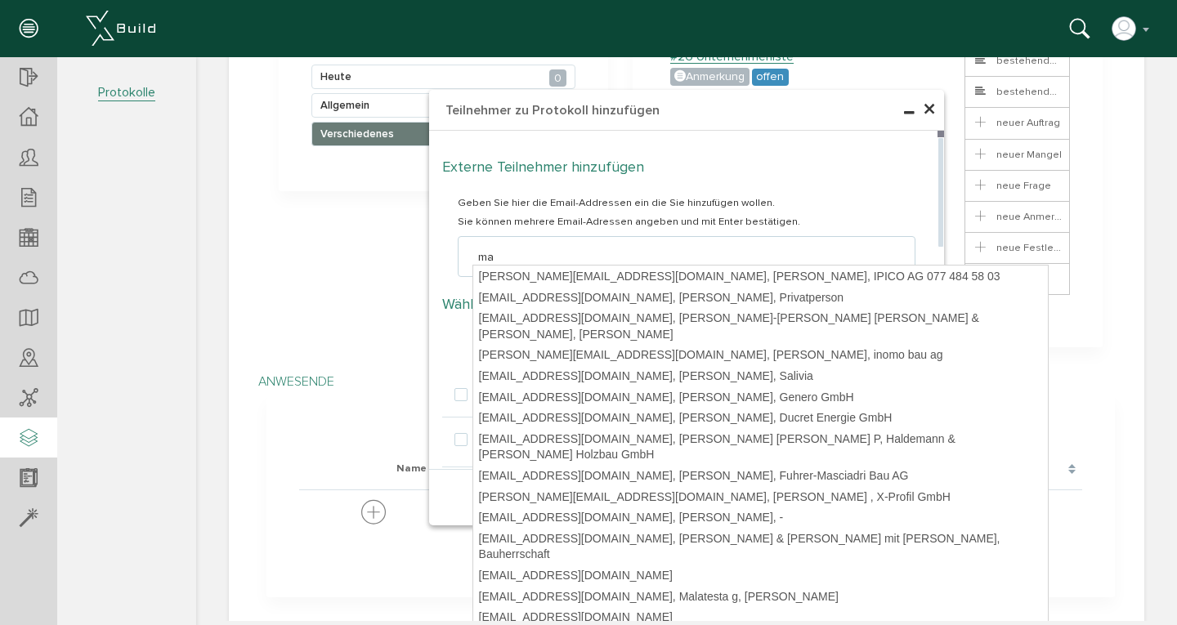
type input "mar"
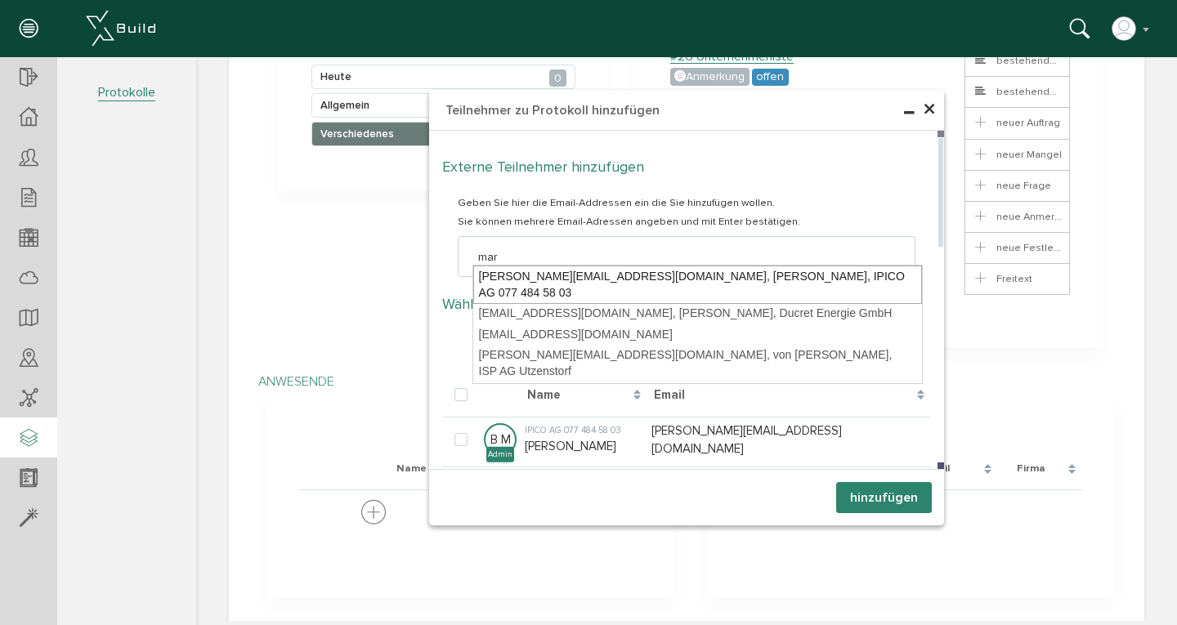
click at [613, 277] on div "[PERSON_NAME][EMAIL_ADDRESS][DOMAIN_NAME], [PERSON_NAME], IPICO AG 077 484 58 03" at bounding box center [697, 285] width 449 height 38
type textarea "[PERSON_NAME][EMAIL_ADDRESS][DOMAIN_NAME]"
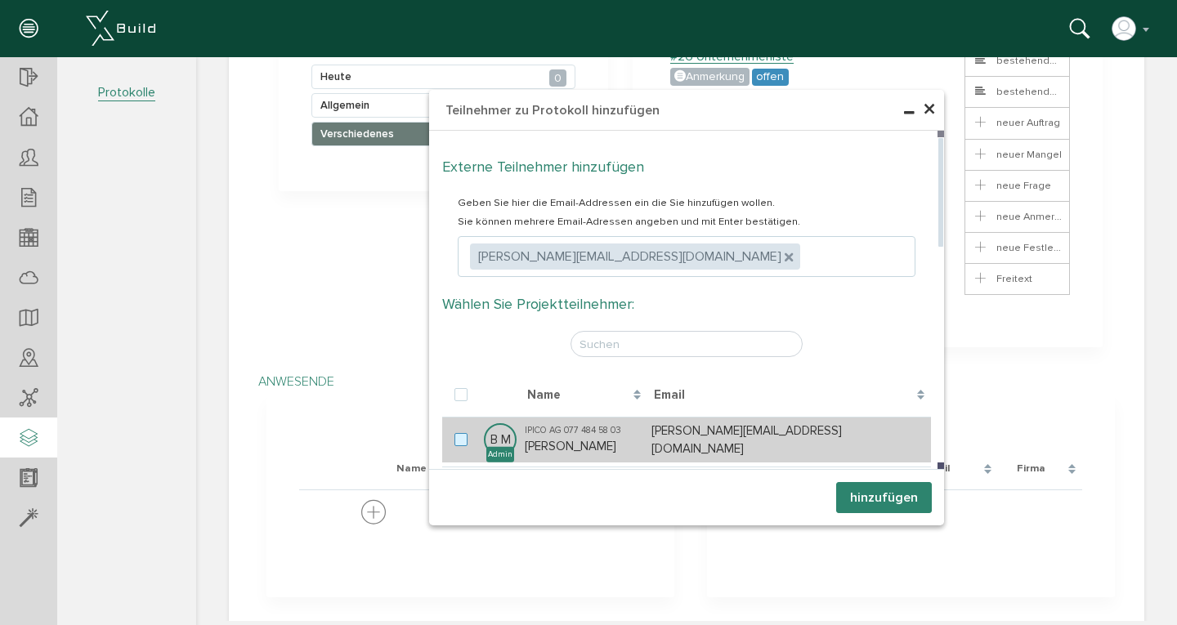
click at [456, 434] on label at bounding box center [465, 440] width 20 height 15
click at [456, 434] on input "checkbox" at bounding box center [460, 438] width 11 height 11
checkbox input "true"
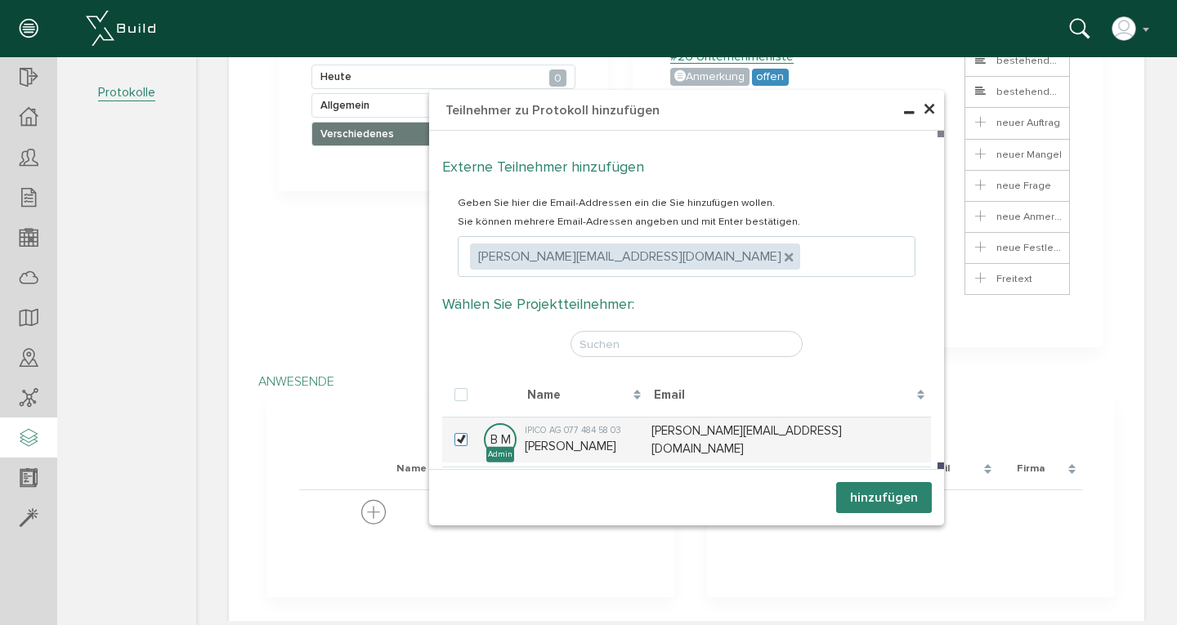
click at [879, 502] on button "hinzufügen" at bounding box center [884, 497] width 96 height 31
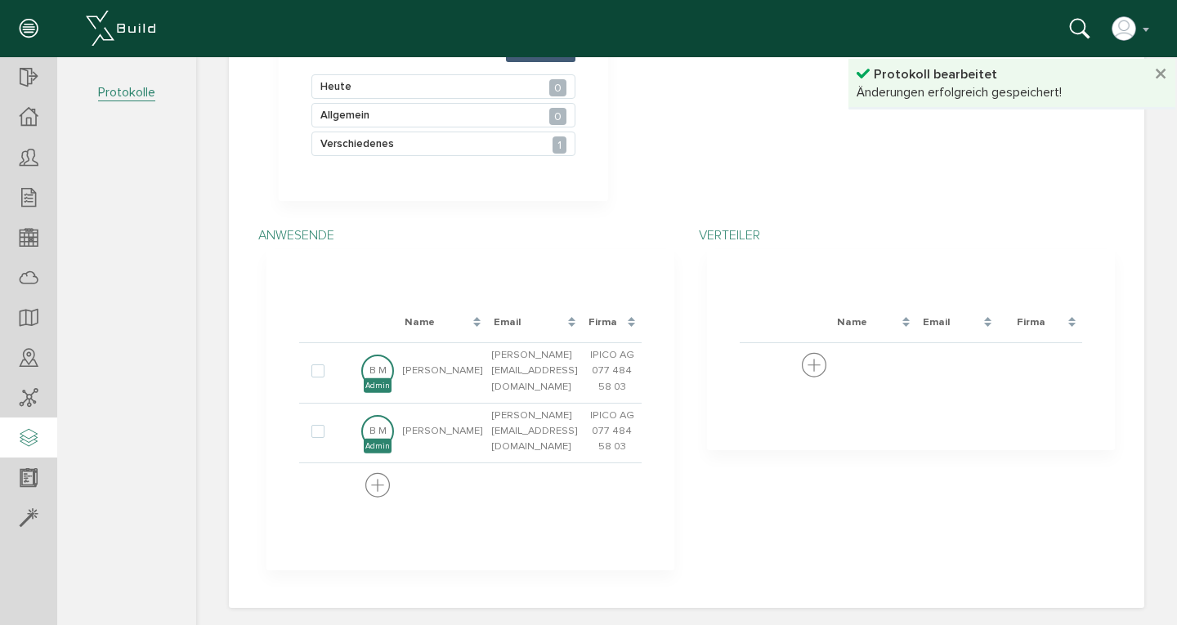
scroll to position [276, 0]
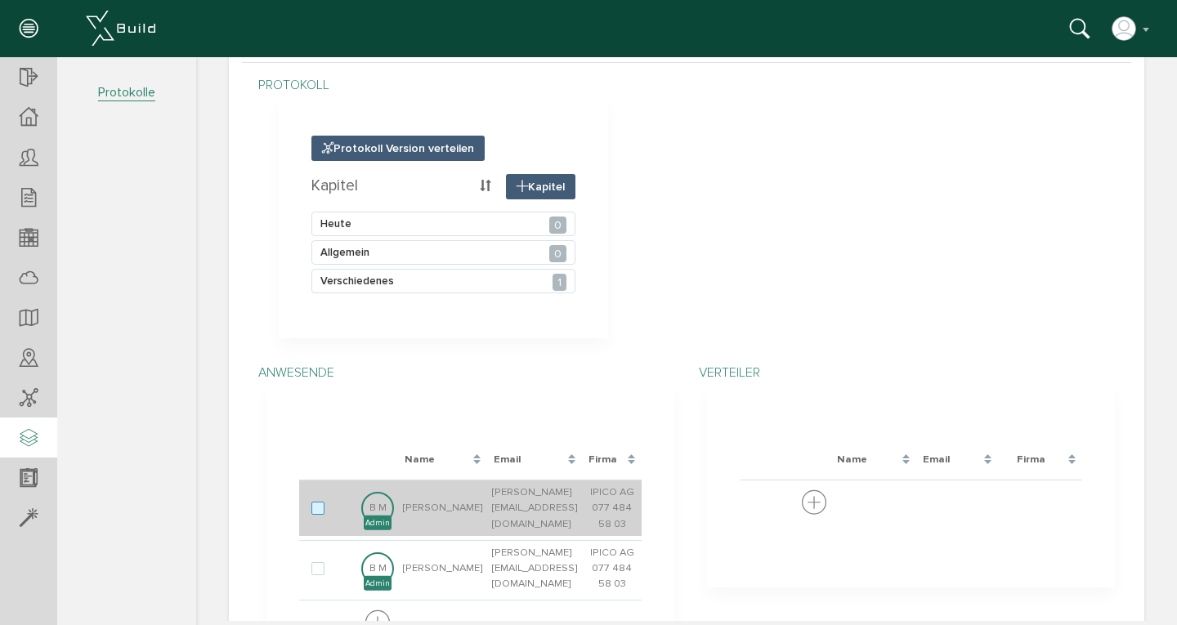
click at [314, 502] on label at bounding box center [322, 509] width 20 height 15
click at [314, 502] on input "checkbox" at bounding box center [317, 507] width 11 height 11
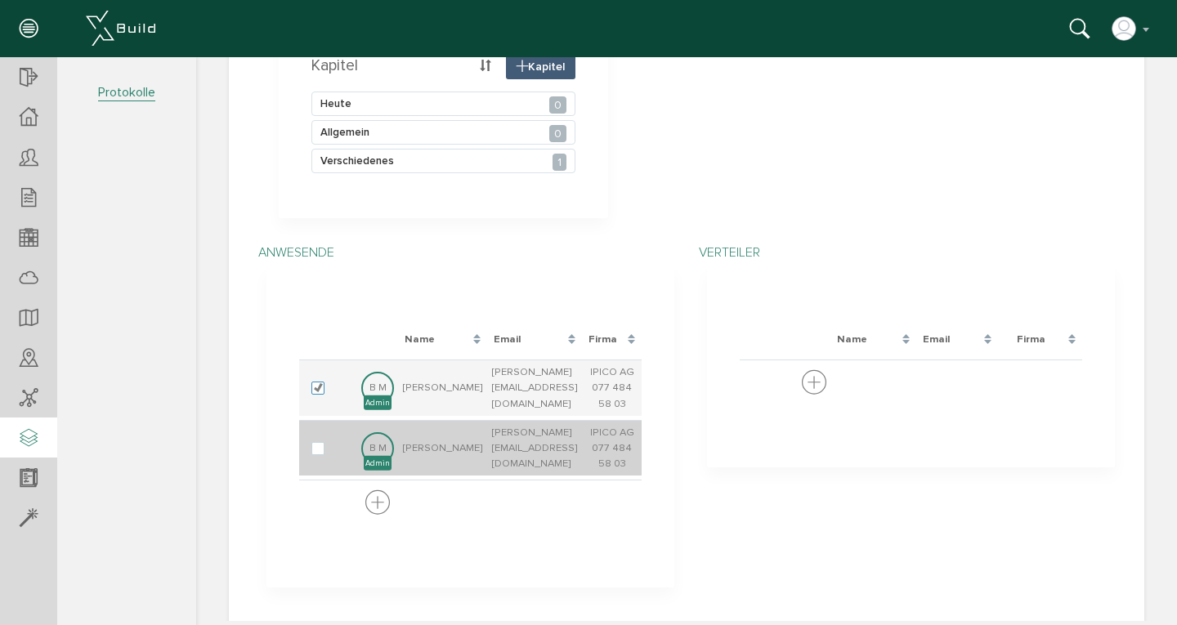
scroll to position [396, 0]
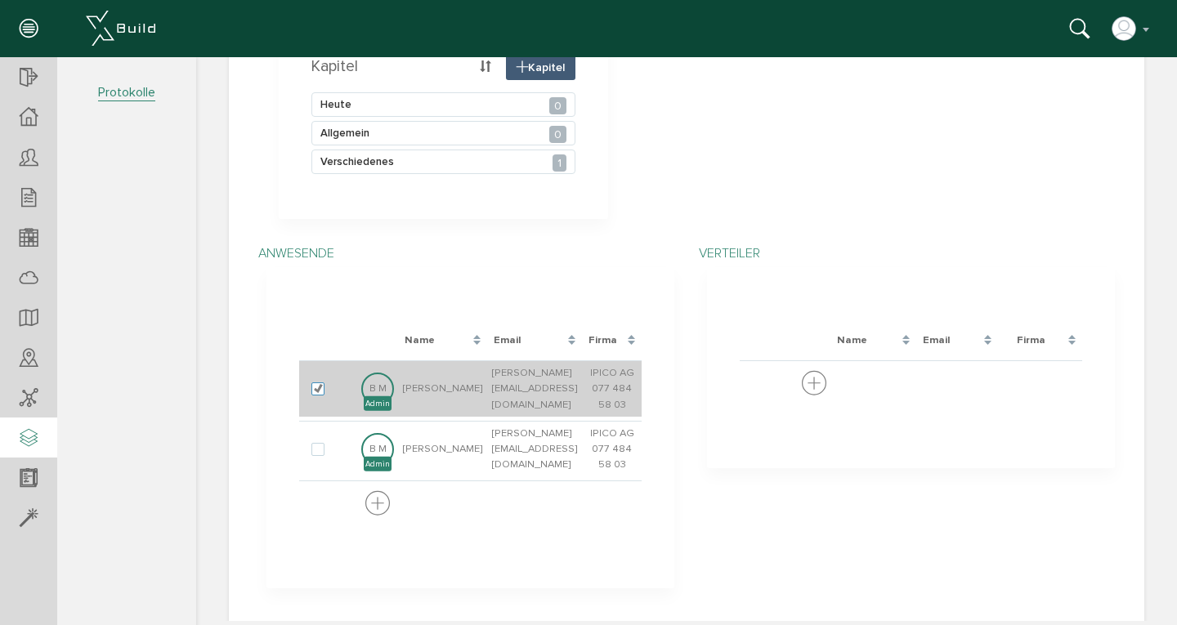
click at [398, 380] on td "[PERSON_NAME]" at bounding box center [442, 389] width 89 height 56
click at [312, 385] on label at bounding box center [322, 390] width 20 height 15
click at [312, 385] on input "checkbox" at bounding box center [317, 388] width 11 height 11
click at [312, 385] on label at bounding box center [322, 390] width 20 height 15
click at [312, 385] on input "checkbox" at bounding box center [317, 388] width 11 height 11
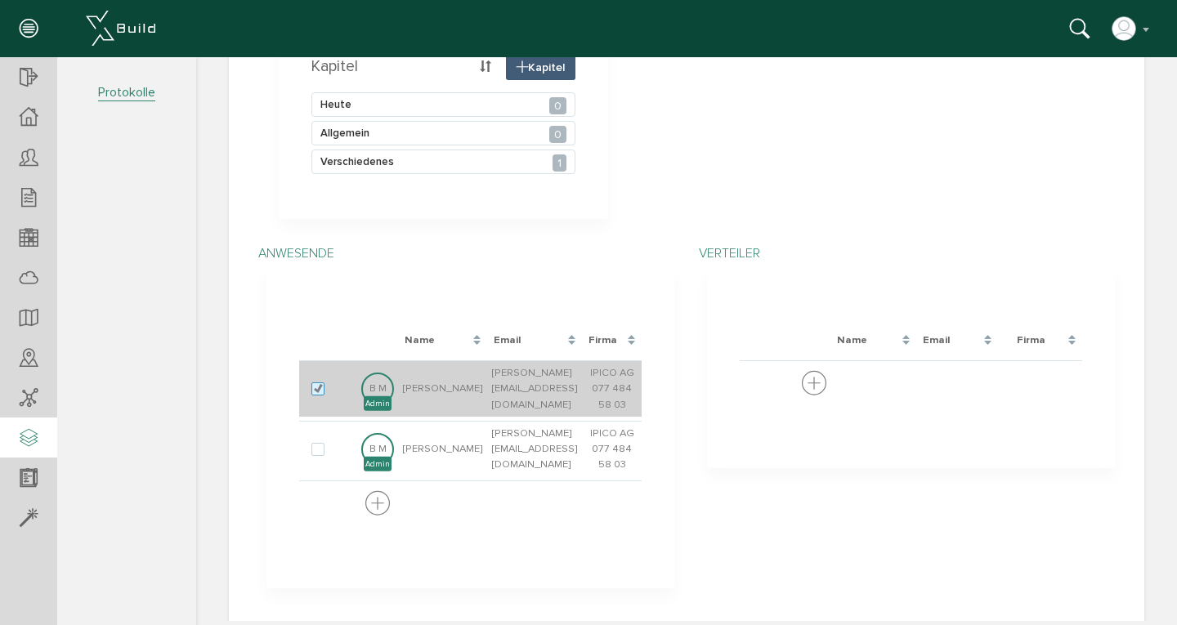
click at [312, 385] on label at bounding box center [322, 390] width 20 height 15
click at [312, 385] on input "checkbox" at bounding box center [317, 388] width 11 height 11
checkbox input "false"
drag, startPoint x: 368, startPoint y: 379, endPoint x: 324, endPoint y: 369, distance: 45.4
click at [324, 369] on tr "B M Baeriswyl Markus [EMAIL_ADDRESS][DOMAIN_NAME] IPICO AG 077 484 58 03" at bounding box center [470, 389] width 343 height 56
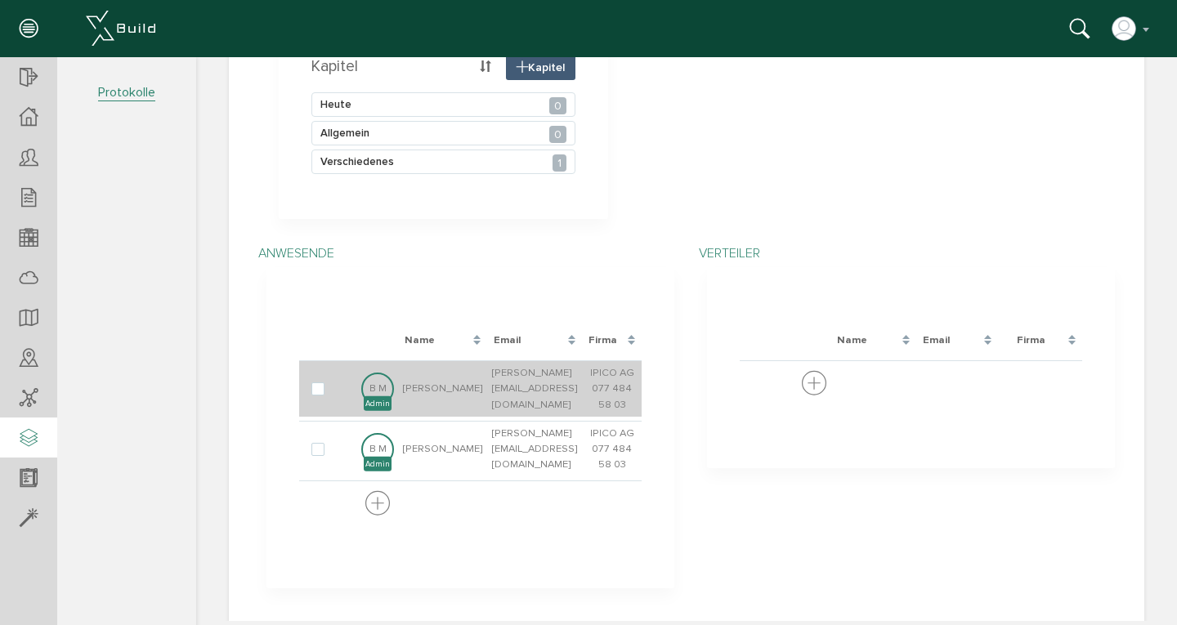
click at [603, 382] on td "IPICO AG 077 484 58 03" at bounding box center [612, 389] width 60 height 56
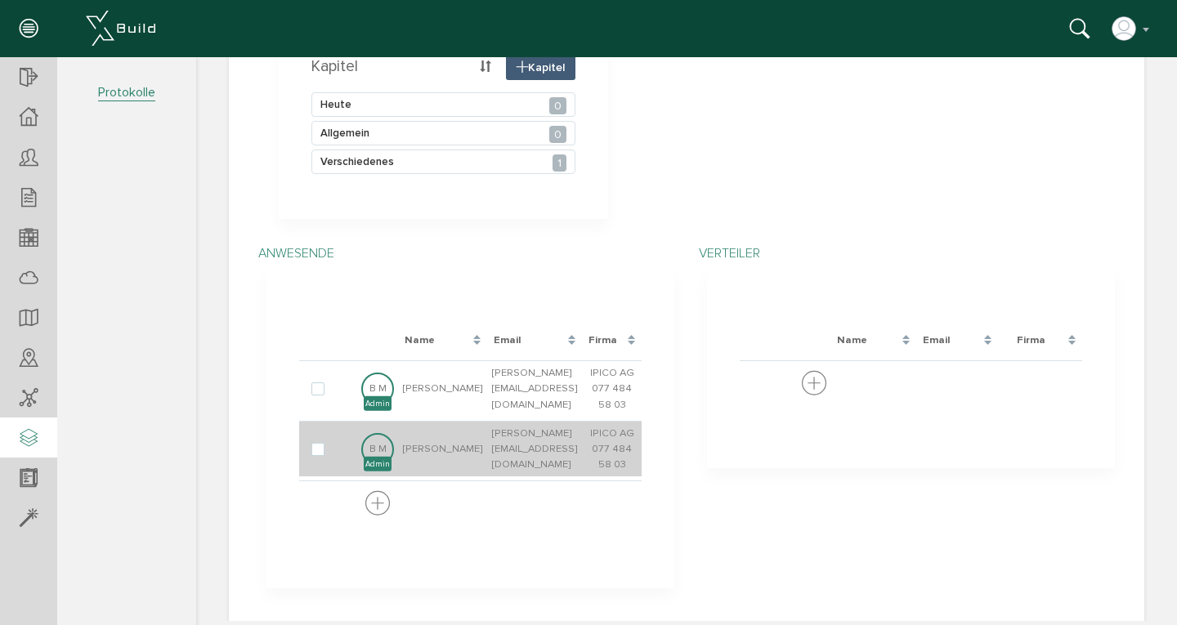
click at [582, 434] on td "IPICO AG 077 484 58 03" at bounding box center [612, 449] width 60 height 56
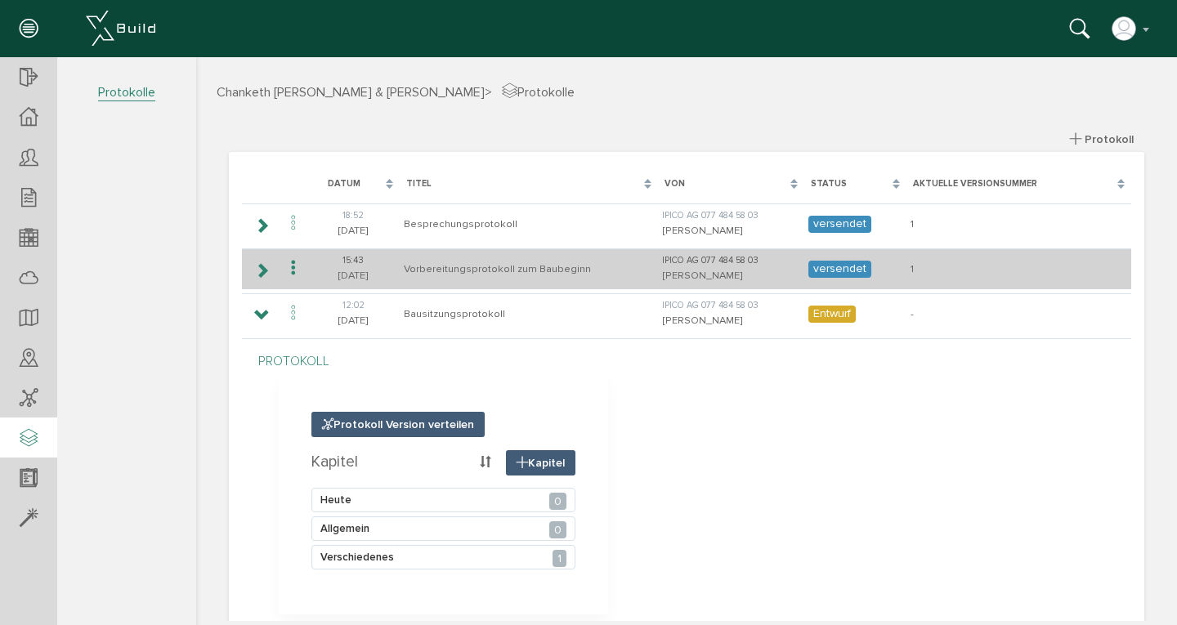
scroll to position [0, 0]
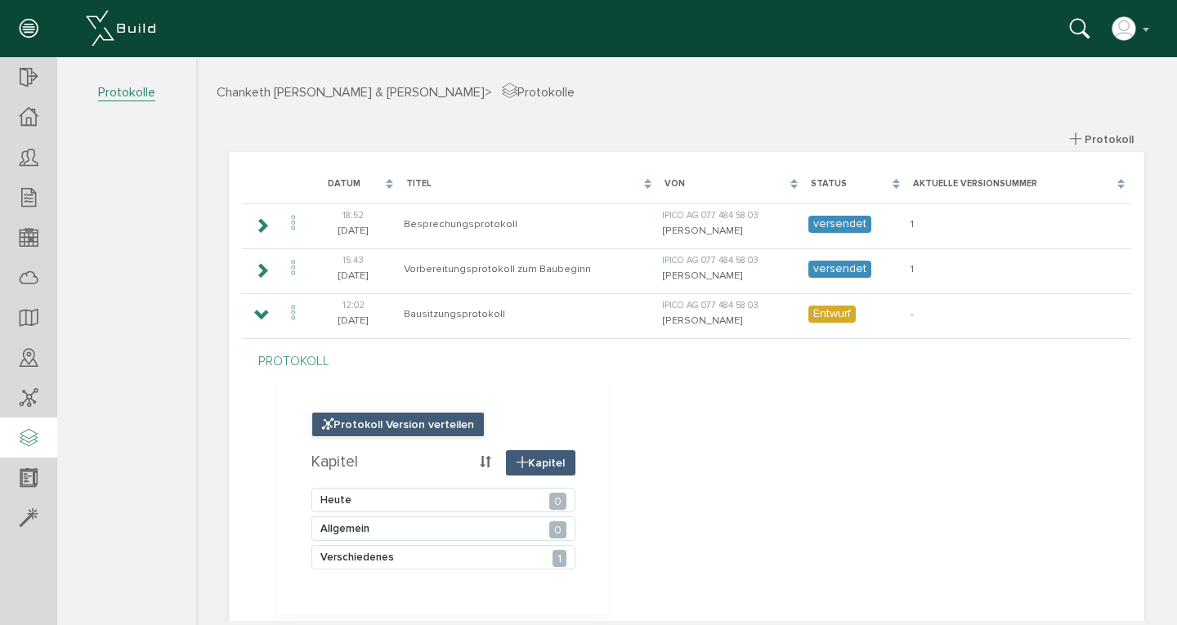
click at [402, 423] on span "Protokoll Version verteilen" at bounding box center [398, 424] width 173 height 25
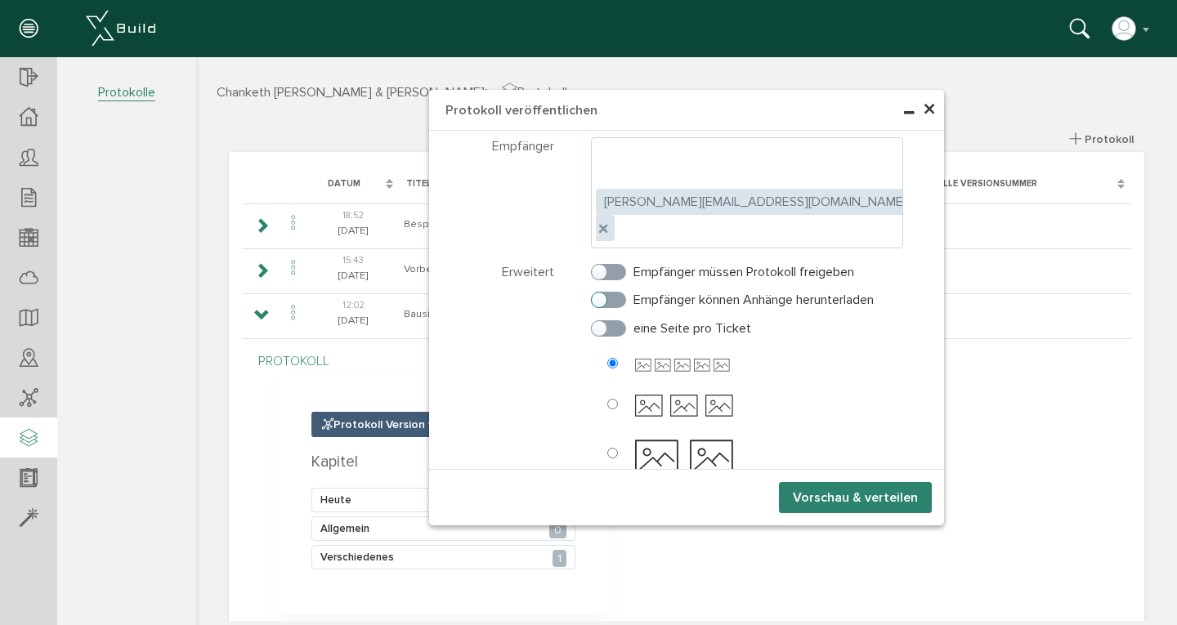
click at [600, 293] on label "Empfänger können Anhänge herunterladen" at bounding box center [732, 300] width 283 height 15
click at [600, 291] on input "Empfänger können Anhänge herunterladen" at bounding box center [596, 296] width 11 height 11
checkbox input "true"
click at [649, 433] on icon at bounding box center [656, 459] width 43 height 53
click at [618, 448] on input "radio" at bounding box center [612, 453] width 11 height 11
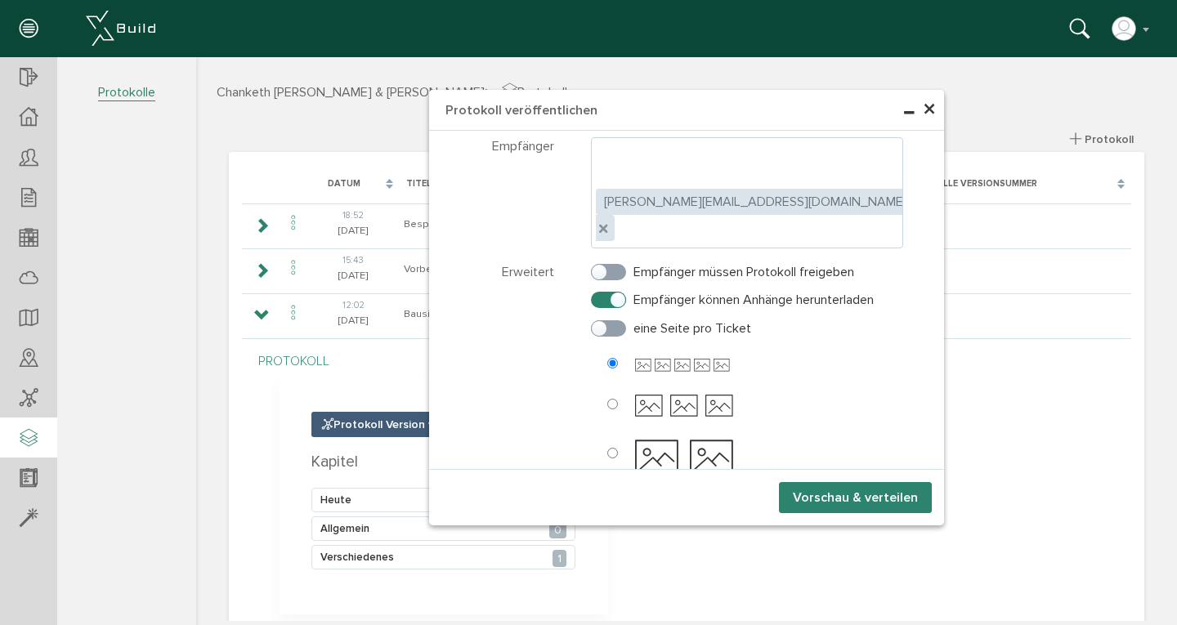
radio input "true"
click at [825, 489] on button "Vorschau & verteilen" at bounding box center [855, 497] width 153 height 31
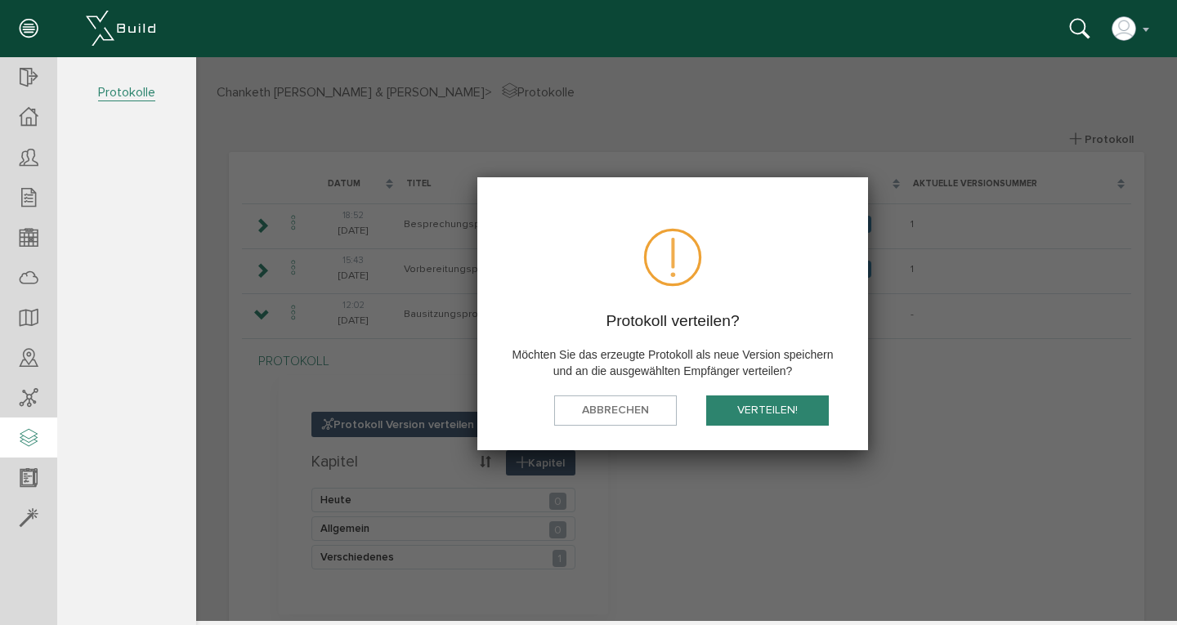
click at [764, 406] on button "verteilen!" at bounding box center [767, 411] width 123 height 30
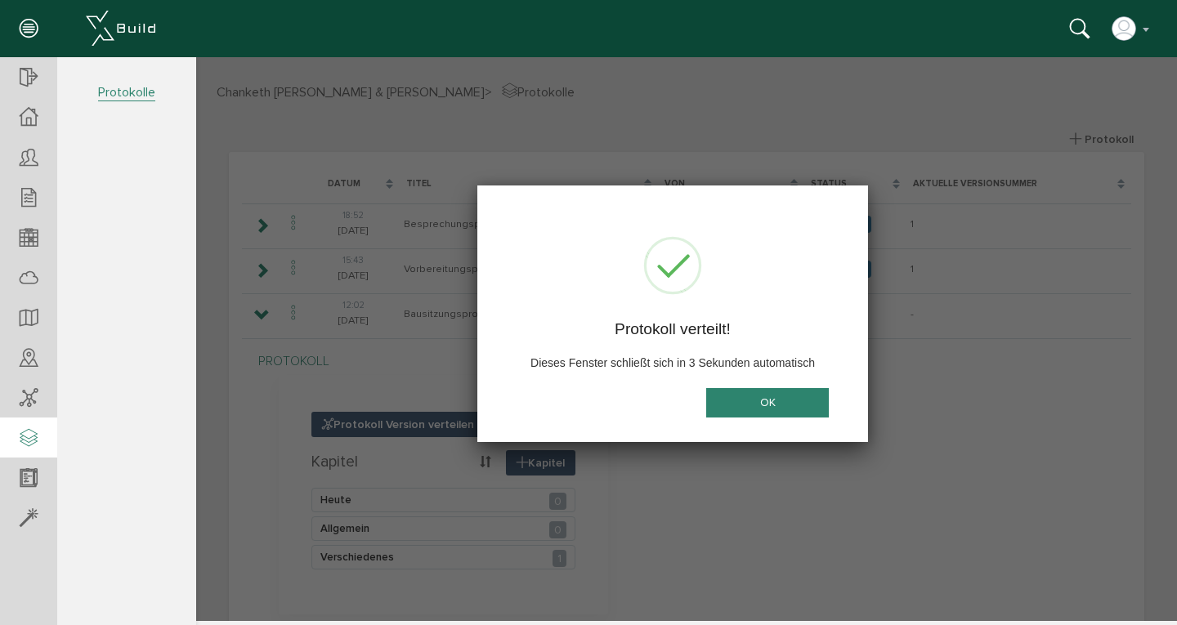
click at [764, 406] on button "OK" at bounding box center [767, 403] width 123 height 30
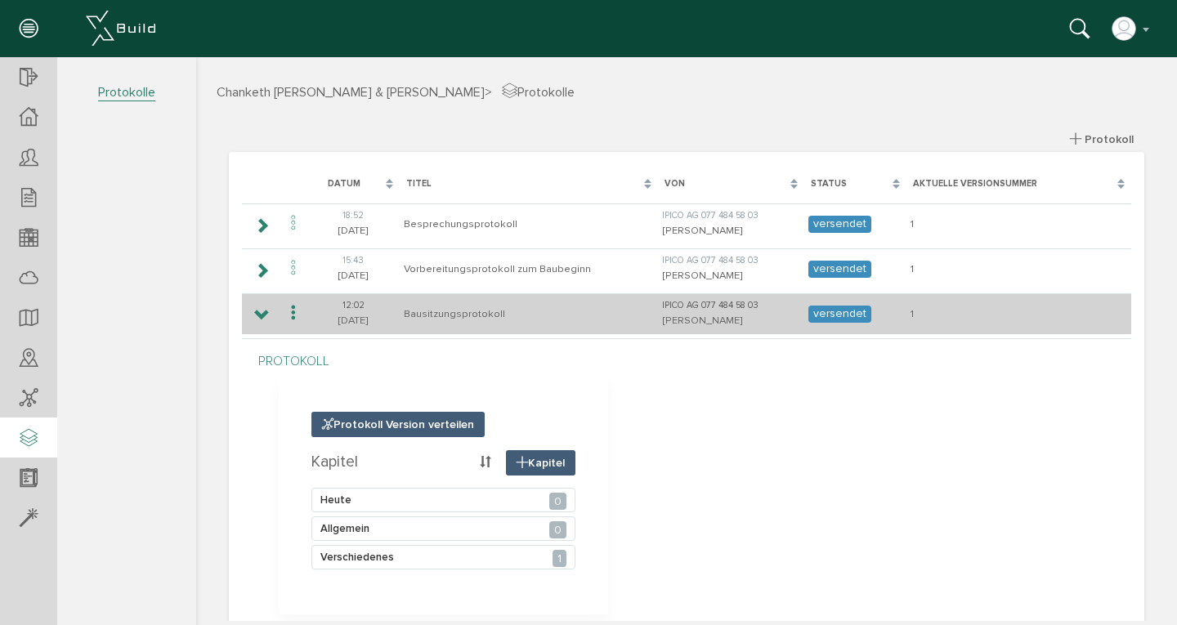
click at [428, 314] on td "Bausitzungsprotokoll" at bounding box center [529, 314] width 259 height 41
click at [294, 318] on icon at bounding box center [294, 314] width 20 height 22
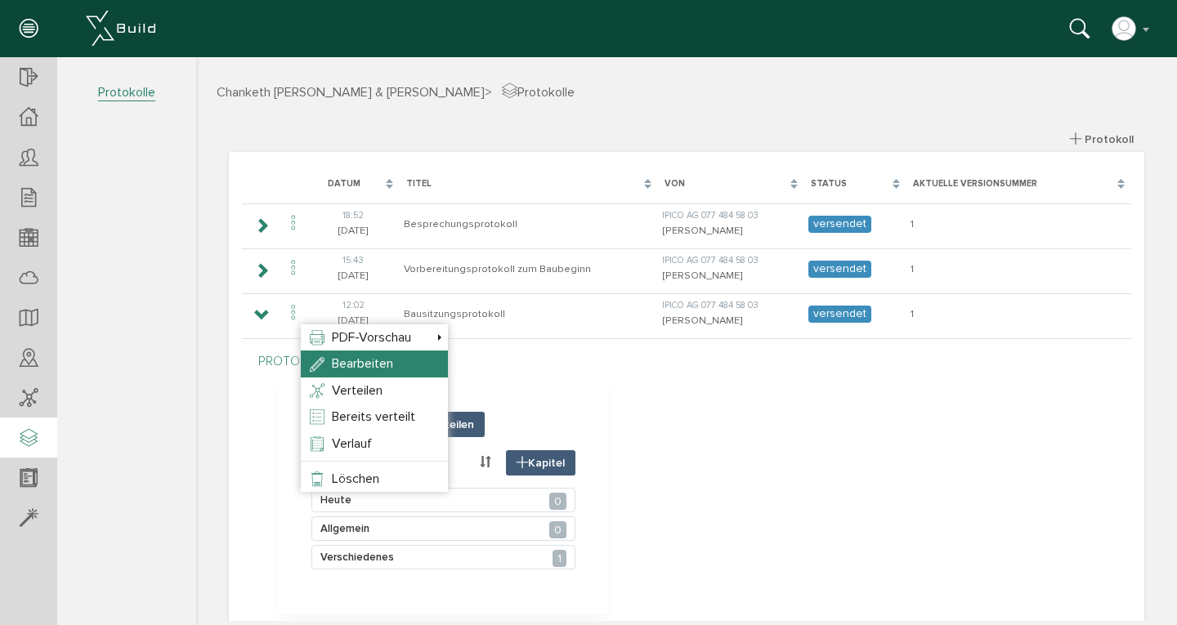
click at [334, 361] on span "Bearbeiten" at bounding box center [362, 364] width 61 height 16
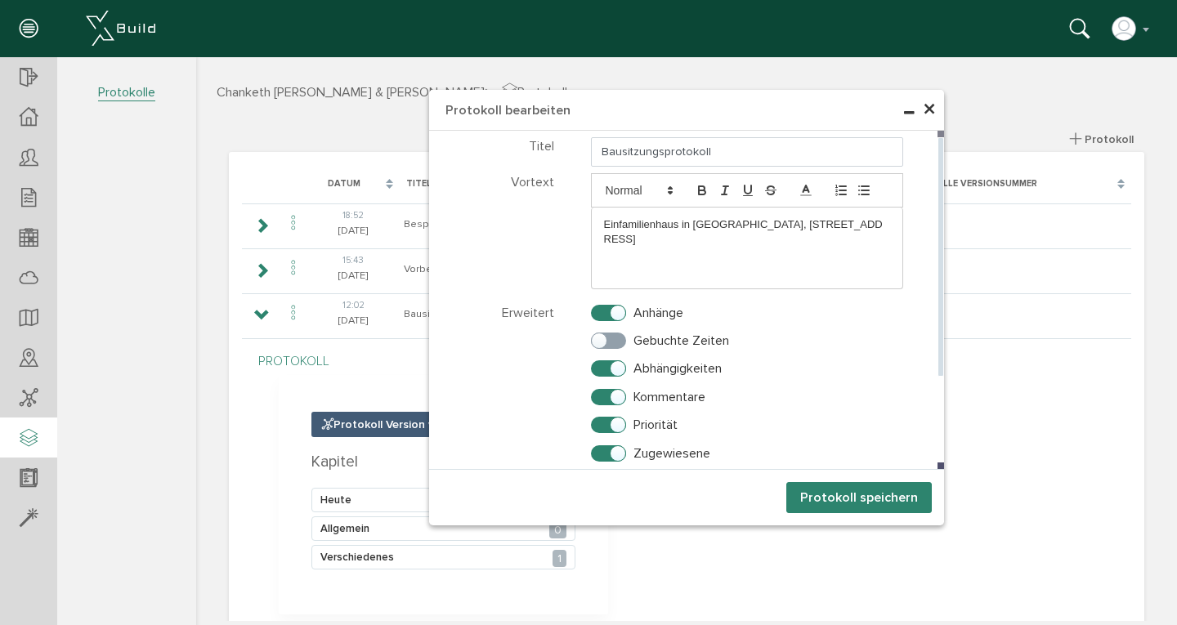
click at [872, 226] on p "Einfamilienhaus in [GEOGRAPHIC_DATA], [STREET_ADDRESS]" at bounding box center [747, 232] width 287 height 30
click at [843, 495] on button "Protokoll speichern" at bounding box center [860, 497] width 146 height 31
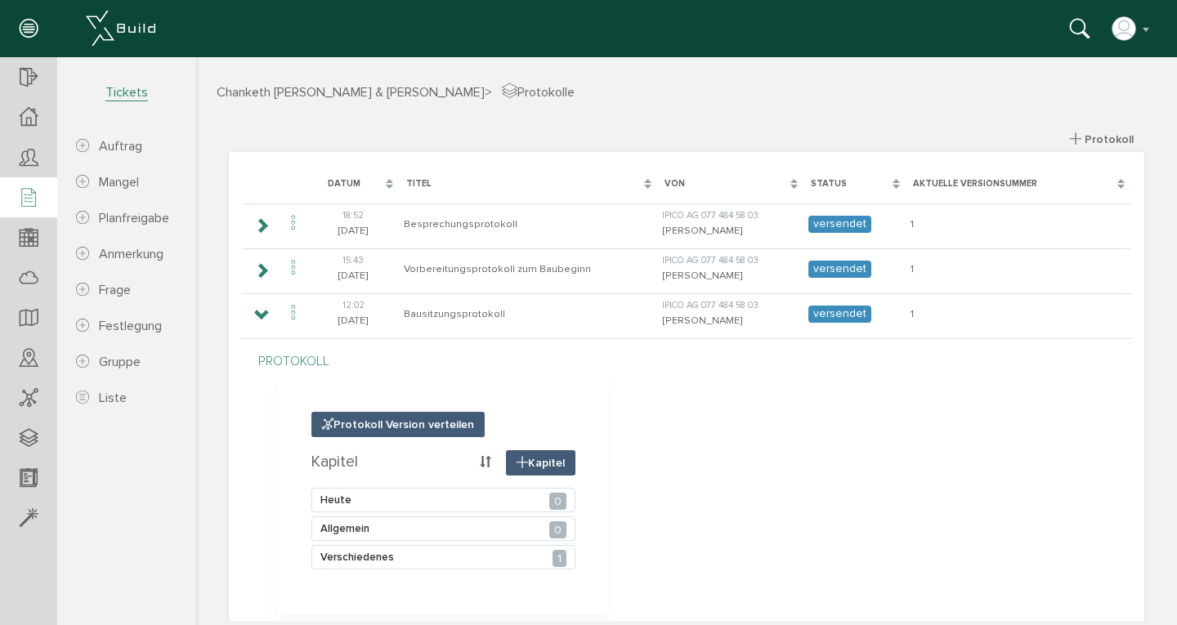
drag, startPoint x: 29, startPoint y: 211, endPoint x: 29, endPoint y: 199, distance: 12.3
click at [29, 206] on div at bounding box center [28, 198] width 57 height 42
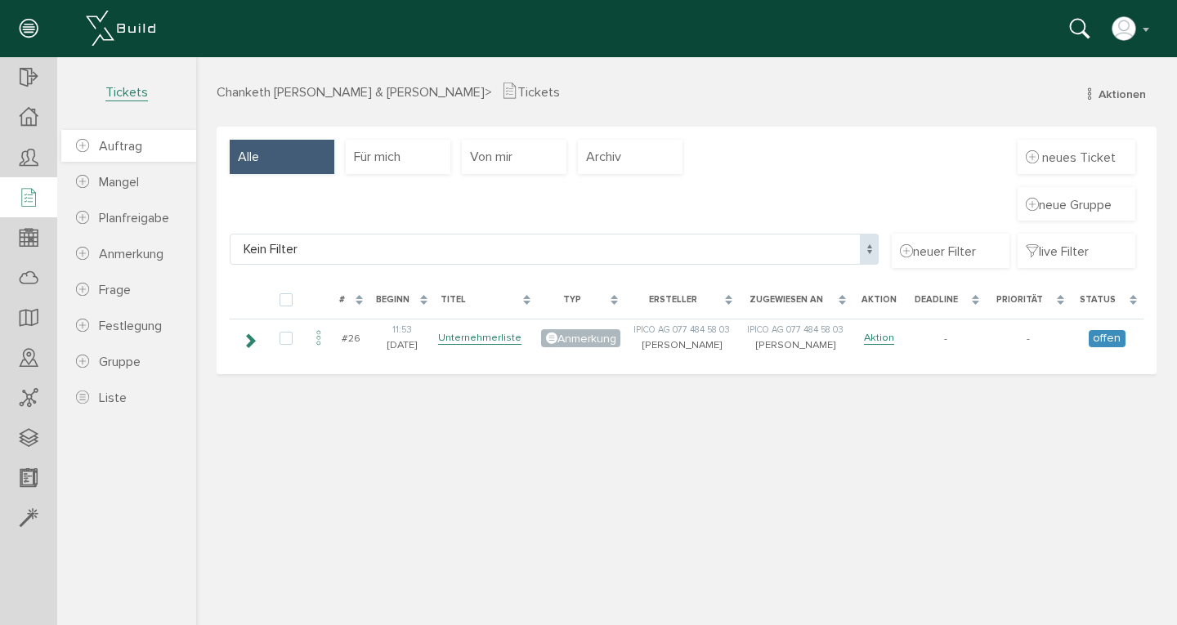
click at [115, 154] on span "Auftrag" at bounding box center [120, 146] width 43 height 16
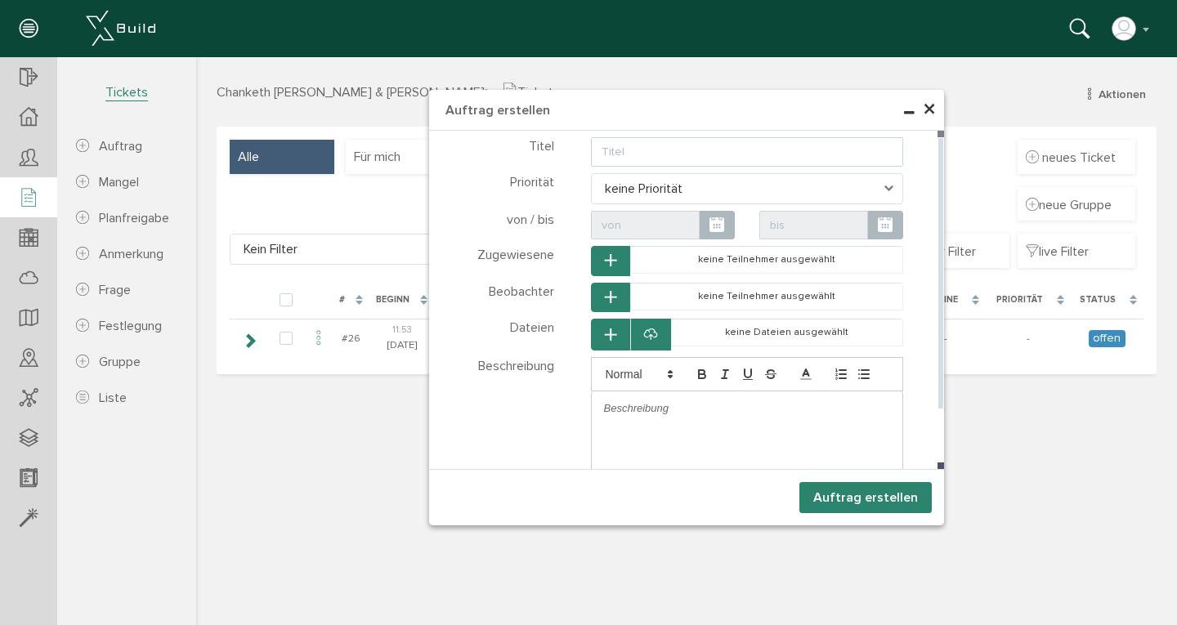
click at [669, 154] on input "text" at bounding box center [747, 151] width 313 height 29
type input "Strassenbestandesaufbnahme"
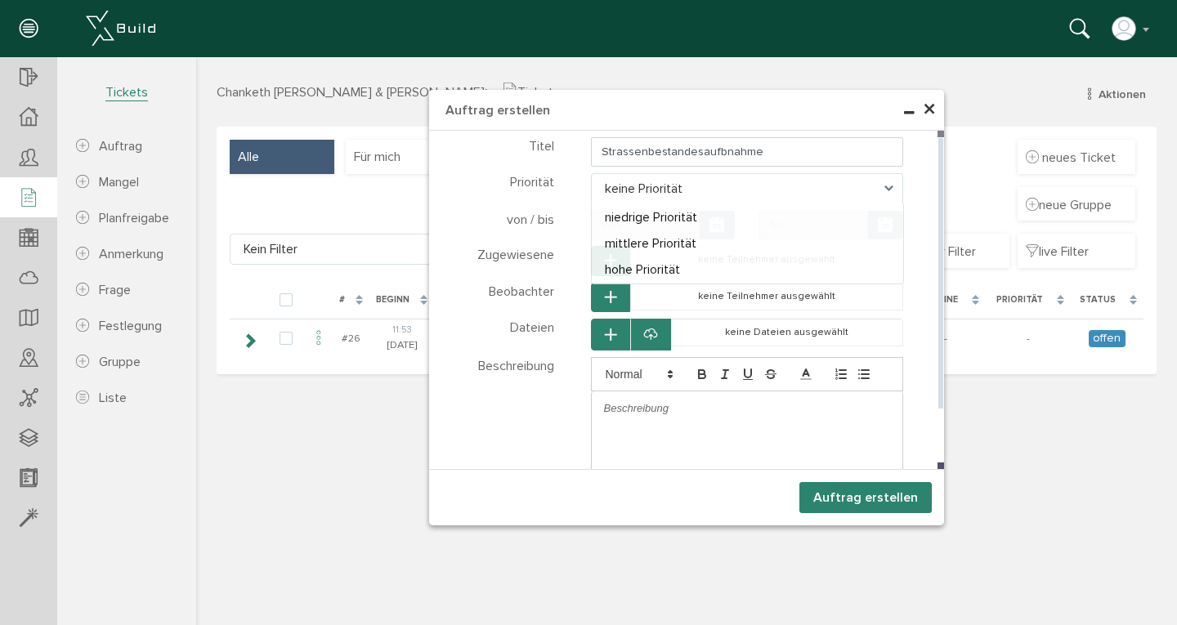
click at [653, 191] on span "keine Priorität" at bounding box center [747, 188] width 313 height 31
select select "high"
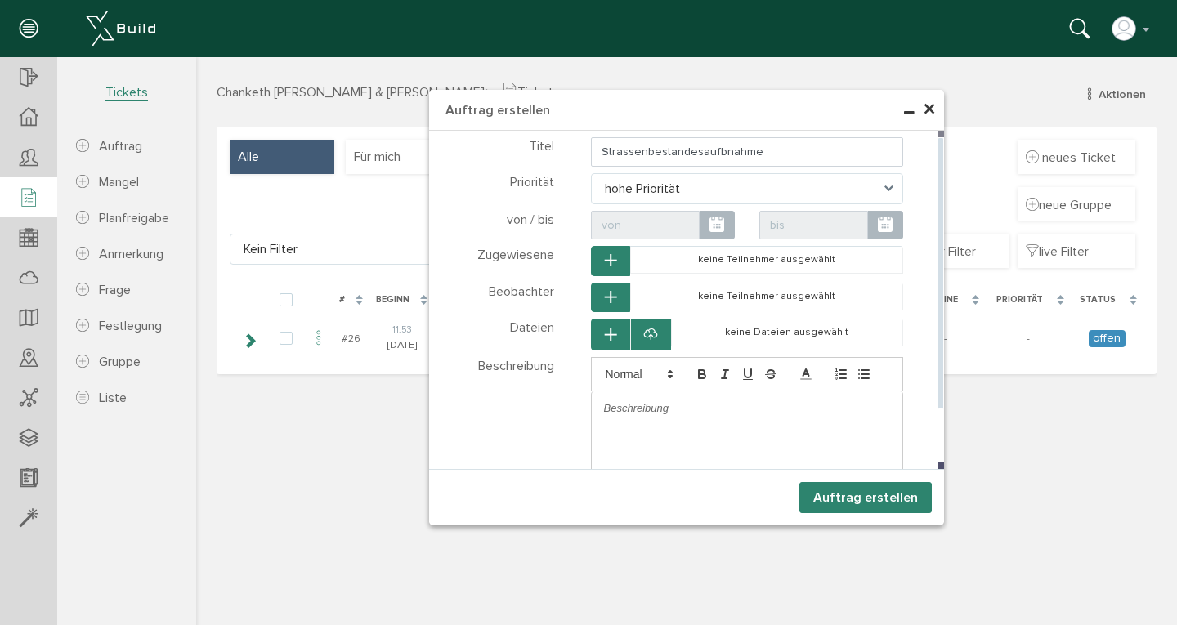
click at [876, 214] on span at bounding box center [885, 225] width 35 height 29
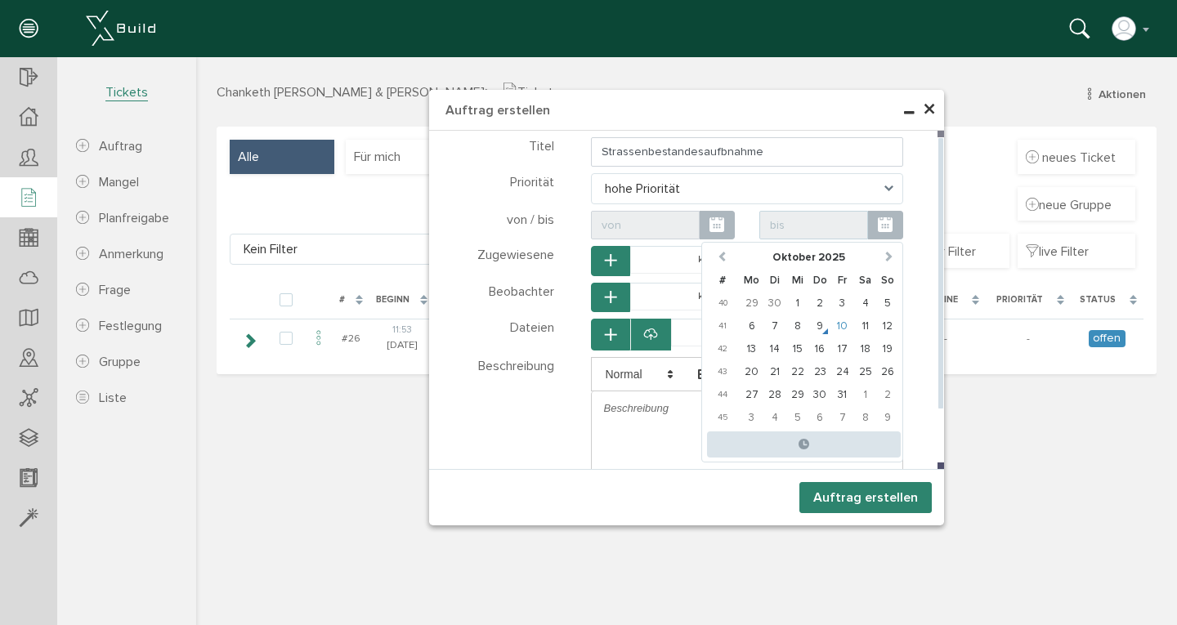
click at [850, 329] on td "10" at bounding box center [843, 326] width 23 height 23
type input "[DATE] 00:00"
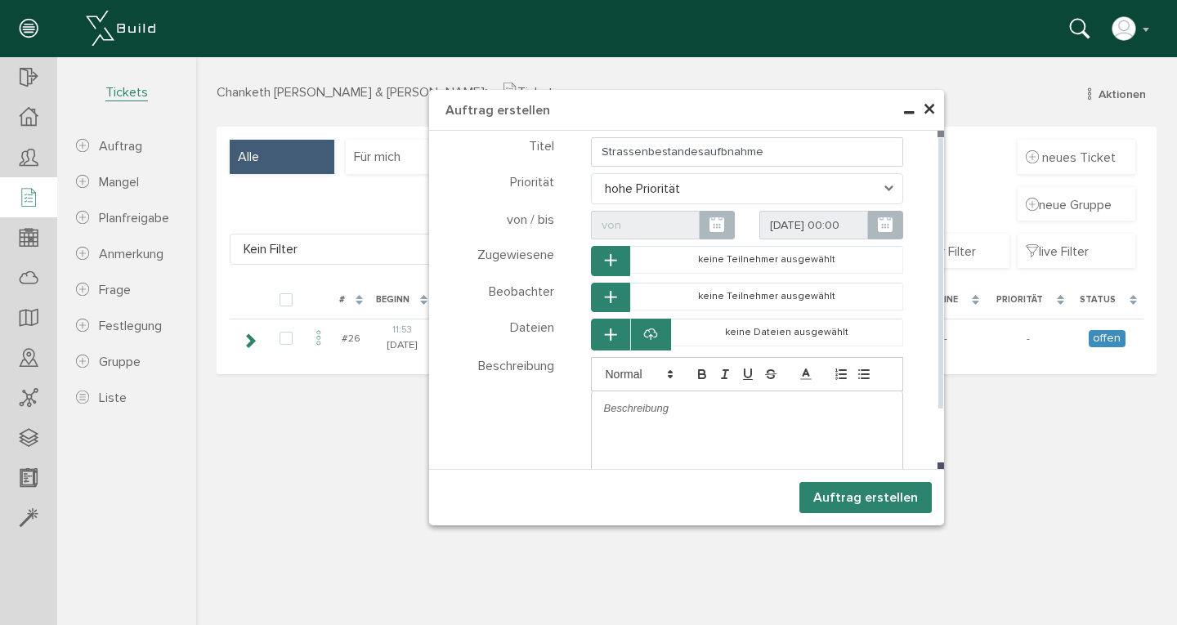
click at [619, 260] on button "button" at bounding box center [610, 261] width 39 height 30
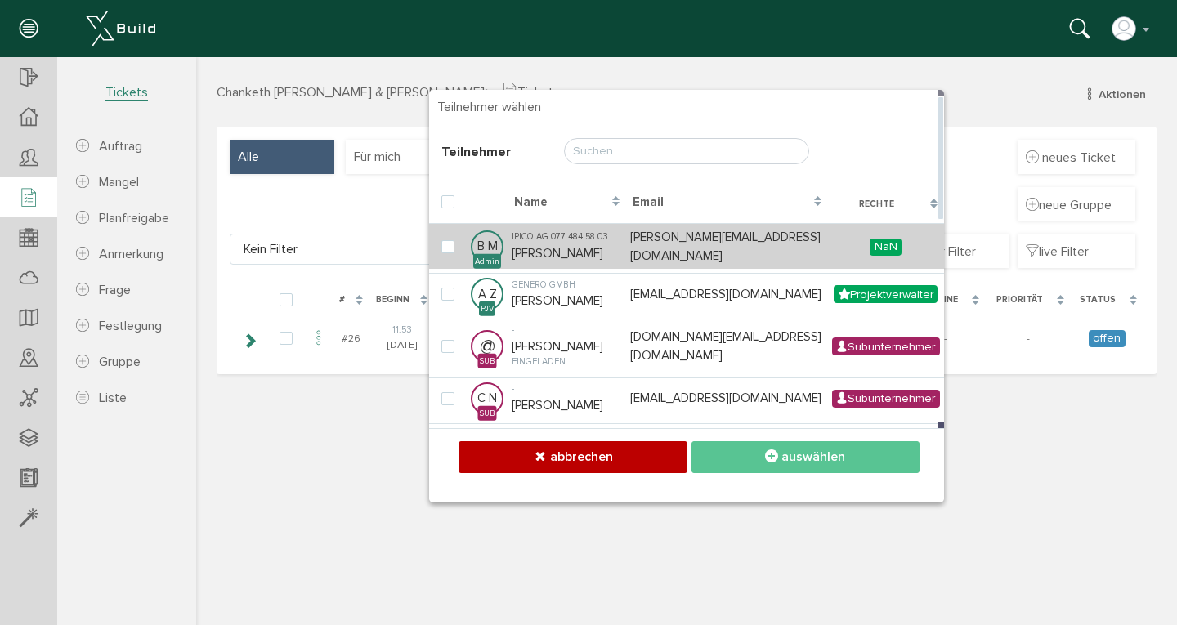
click at [619, 260] on td "IPICO AG 077 484 58 03 [PERSON_NAME]" at bounding box center [567, 246] width 119 height 46
checkbox input "true"
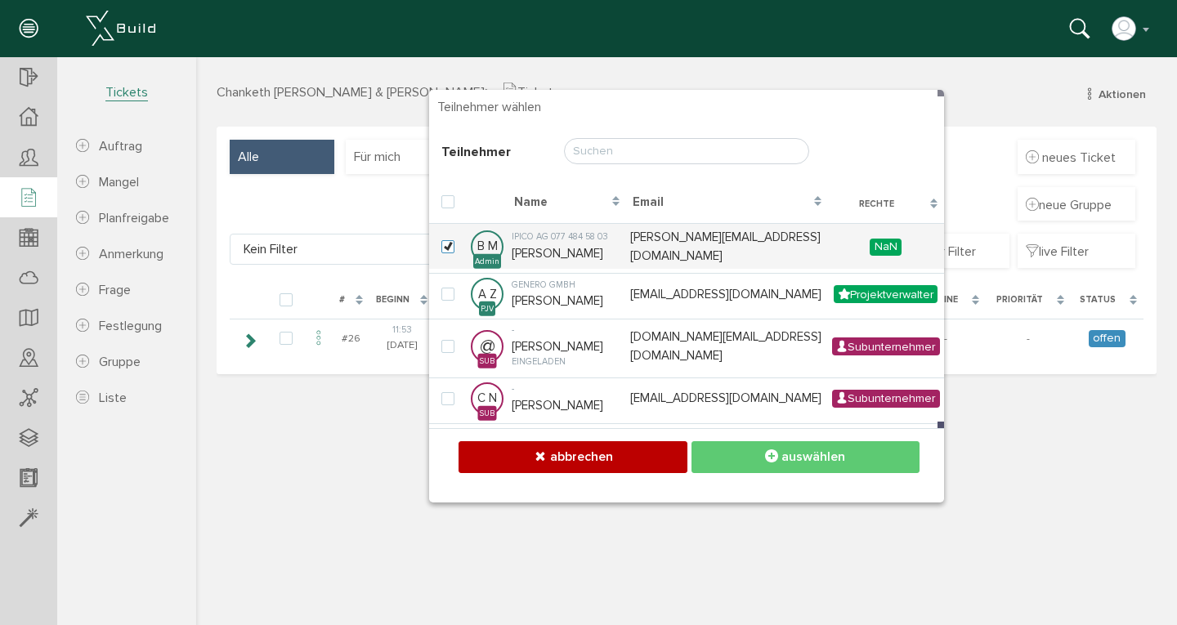
click at [756, 453] on button "auswählen" at bounding box center [806, 458] width 228 height 32
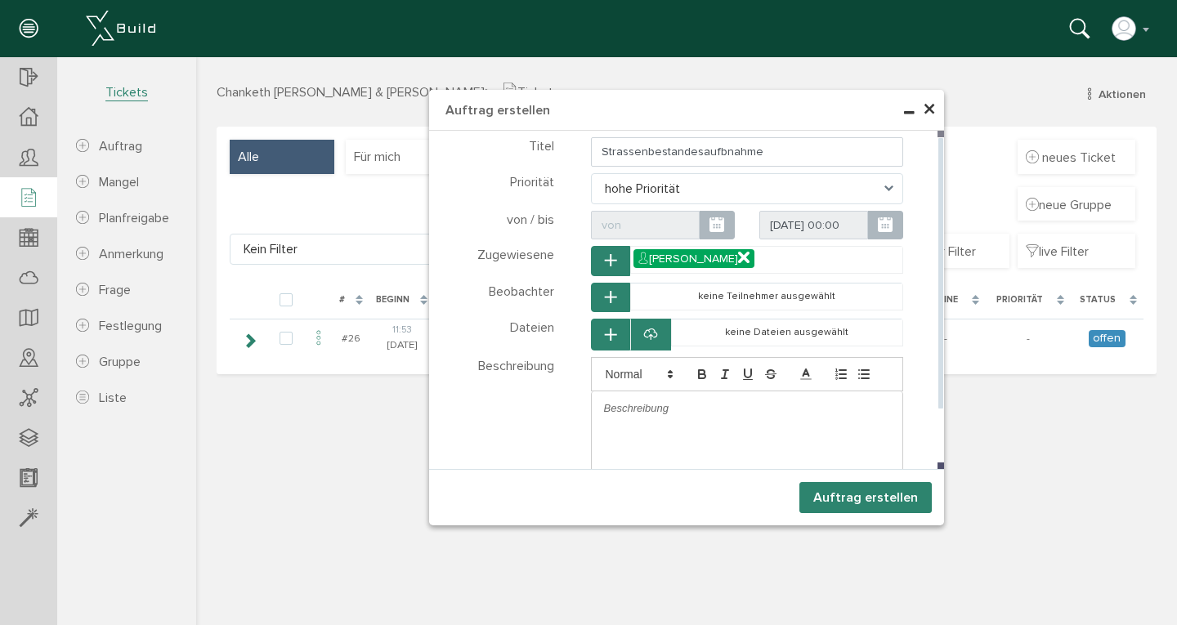
click at [612, 405] on p at bounding box center [747, 408] width 287 height 15
click at [885, 474] on div "Auftrag erstellen abbrechen auswählen abbrechen auswählen abbrechen auswählen a…" at bounding box center [686, 497] width 515 height 56
click at [849, 500] on button "Auftrag erstellen" at bounding box center [866, 497] width 132 height 31
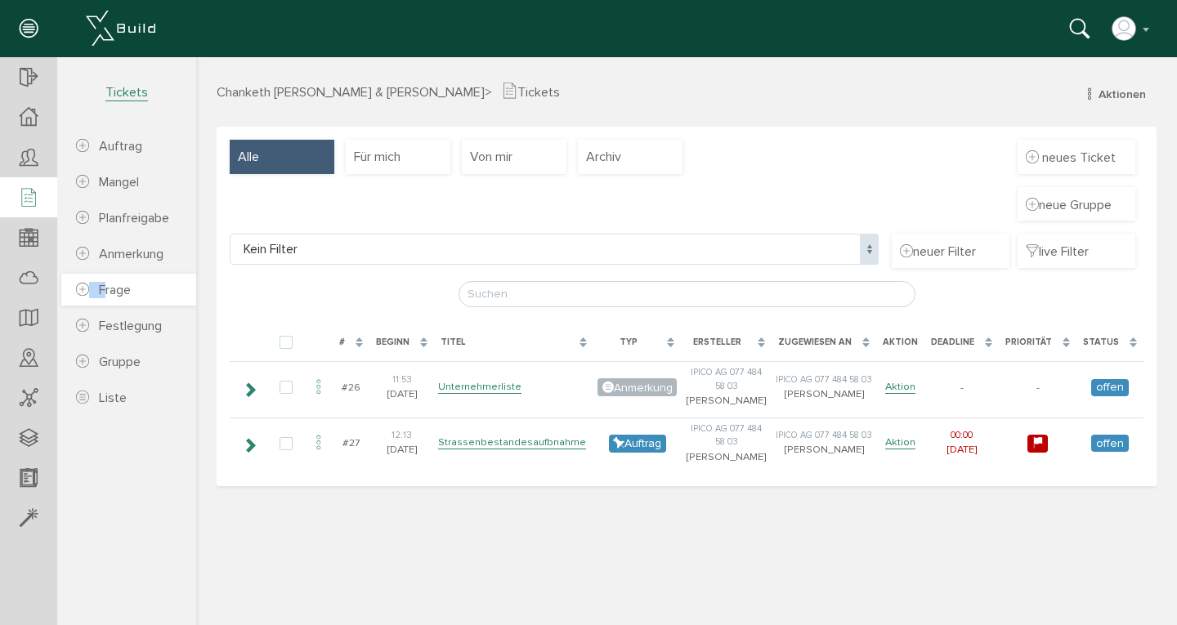
drag, startPoint x: 105, startPoint y: 283, endPoint x: 104, endPoint y: 274, distance: 9.0
click at [104, 275] on link "Frage" at bounding box center [128, 290] width 135 height 32
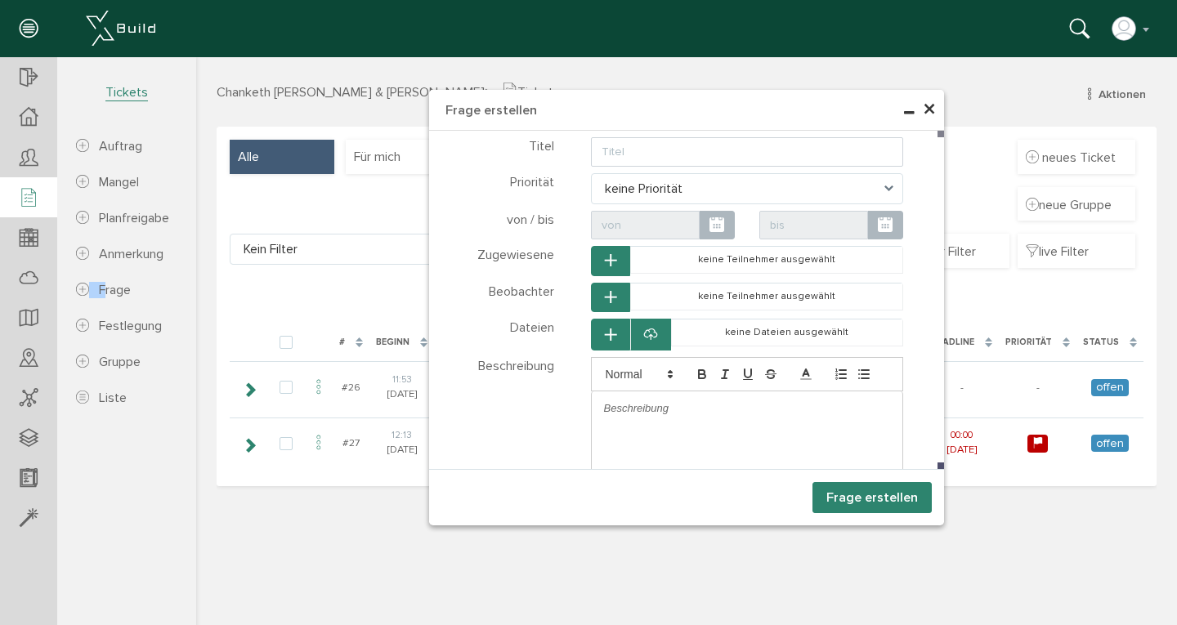
click at [930, 109] on span "×" at bounding box center [929, 110] width 13 height 32
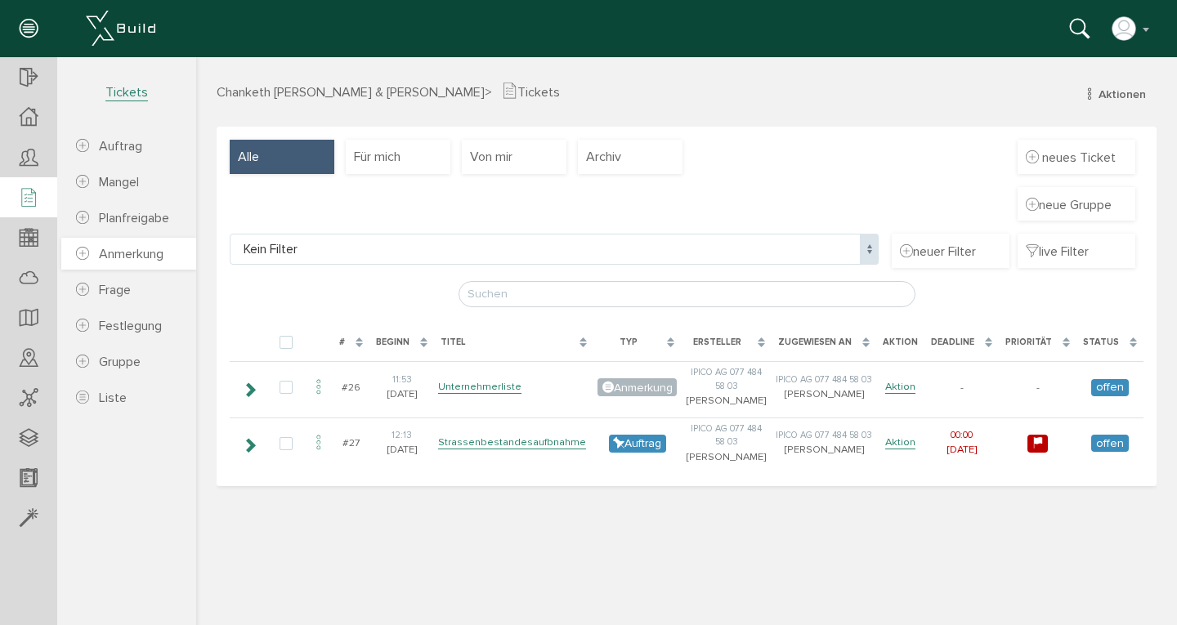
click at [123, 255] on span "Anmerkung" at bounding box center [131, 254] width 65 height 16
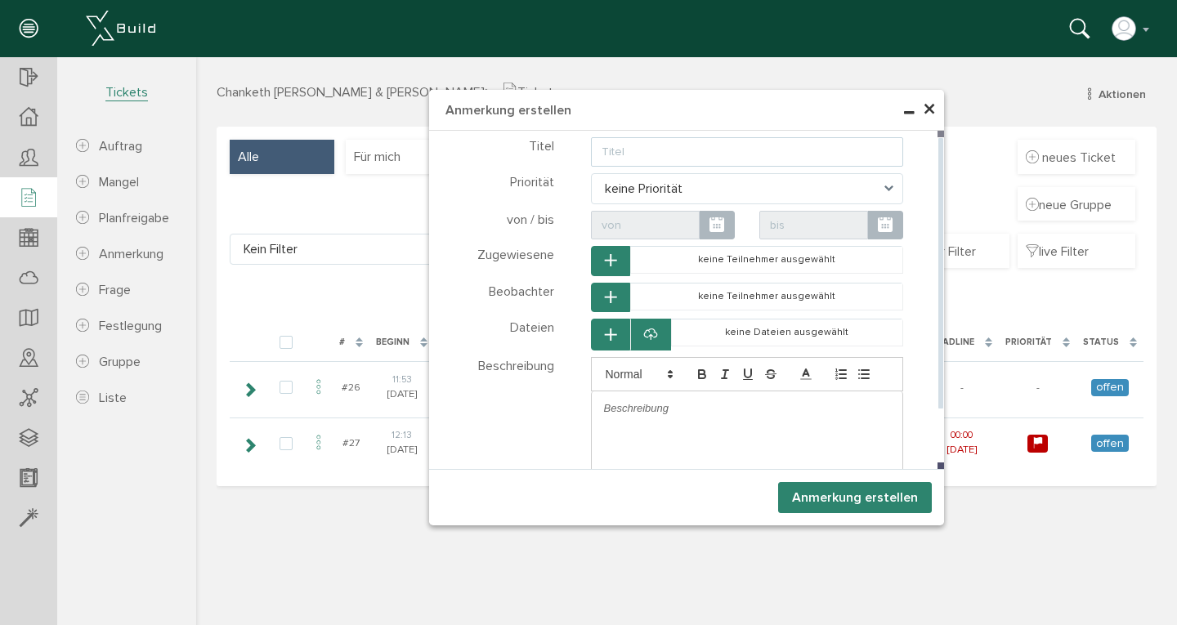
click at [607, 150] on input "text" at bounding box center [747, 151] width 313 height 29
click at [885, 222] on icon at bounding box center [885, 226] width 15 height 18
type input "Bauprofile"
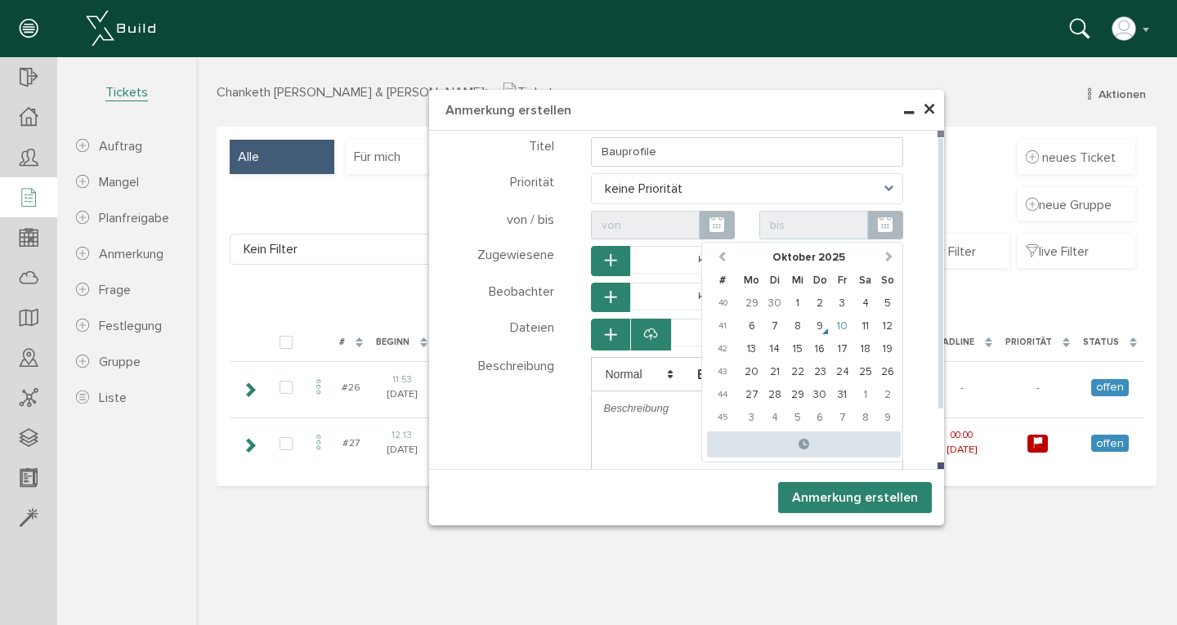
click at [845, 325] on td "10" at bounding box center [843, 326] width 23 height 23
type input "[DATE] 00:00"
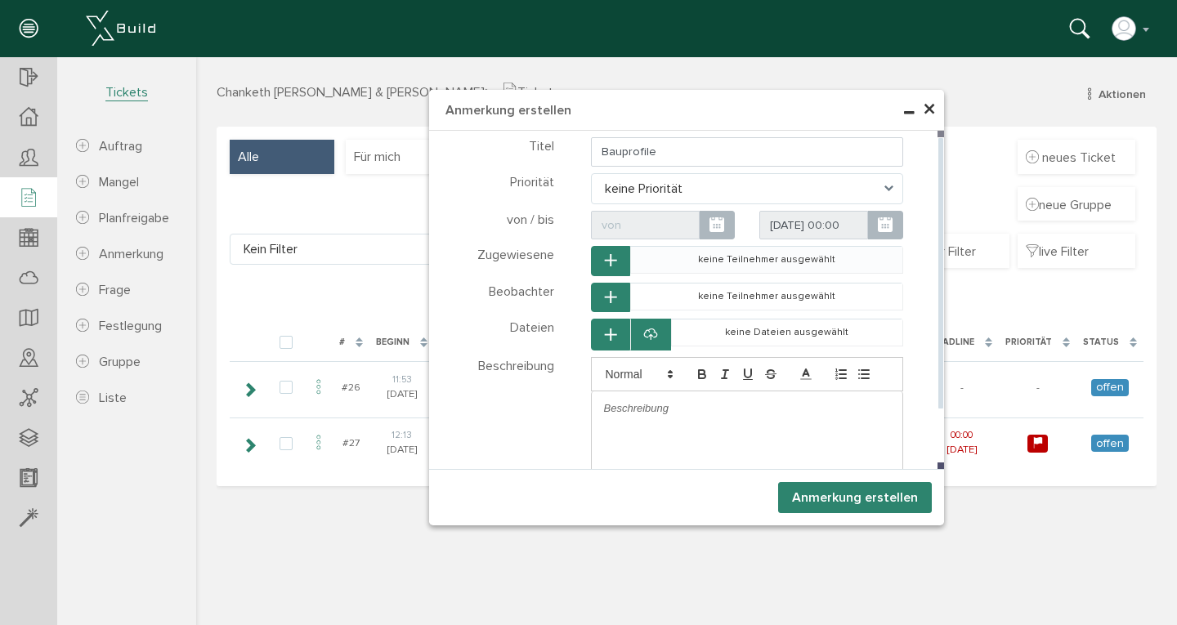
drag, startPoint x: 688, startPoint y: 403, endPoint x: 666, endPoint y: 253, distance: 152.1
click at [666, 253] on div "Titel Bauprofile Priorität keine Priorität niedrige Priorität mittlere Prioritä…" at bounding box center [686, 331] width 515 height 392
click at [611, 258] on icon "button" at bounding box center [610, 261] width 11 height 14
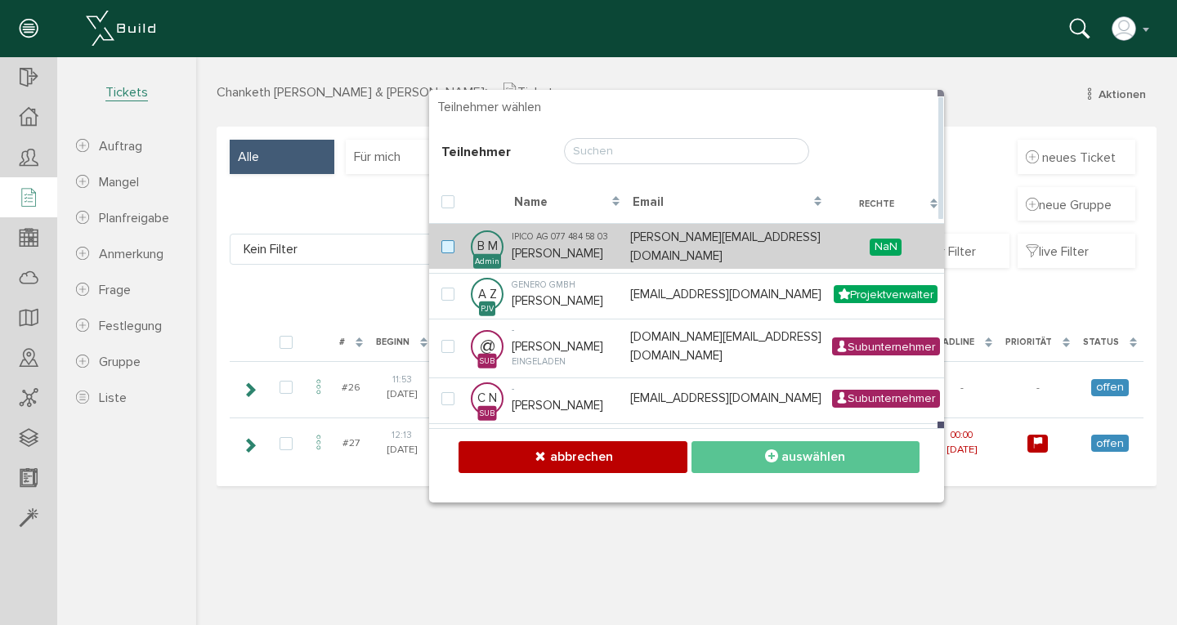
click at [446, 243] on label at bounding box center [452, 247] width 20 height 15
click at [446, 243] on input "checkbox" at bounding box center [447, 245] width 11 height 11
checkbox input "true"
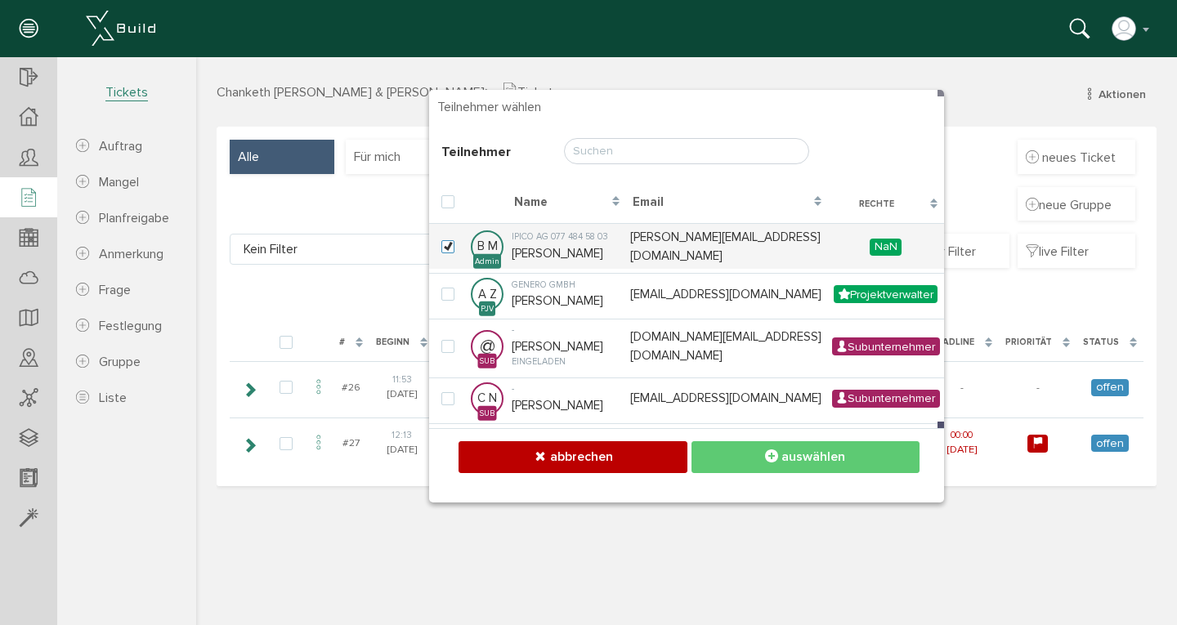
click at [817, 457] on span "auswählen" at bounding box center [814, 457] width 64 height 16
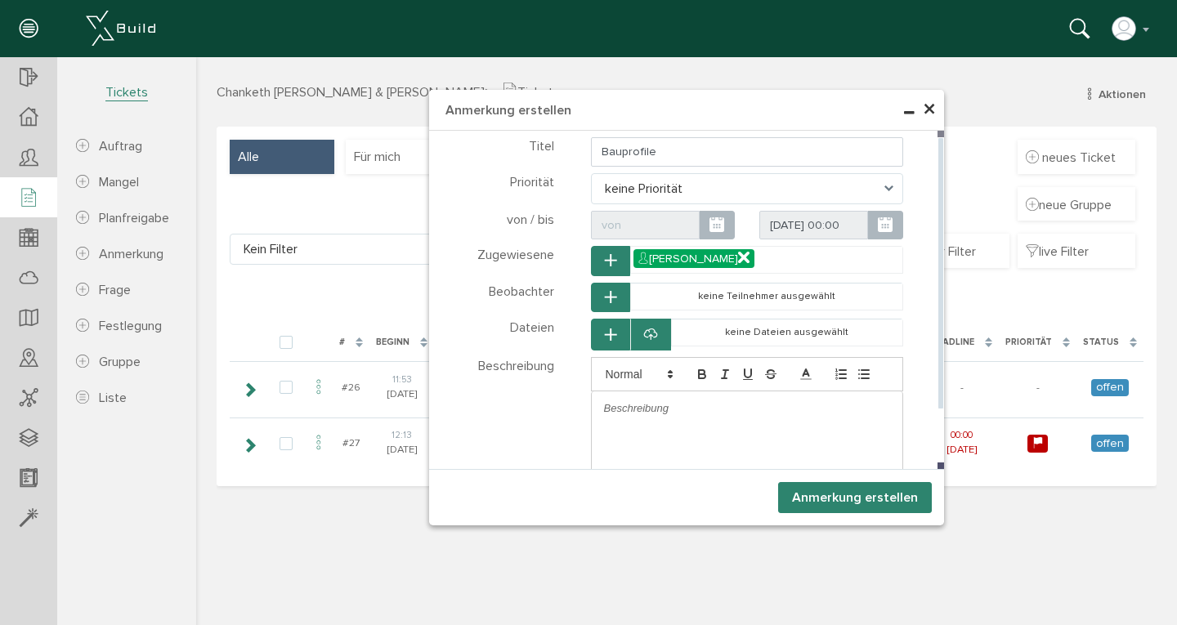
click at [596, 406] on div at bounding box center [748, 409] width 312 height 34
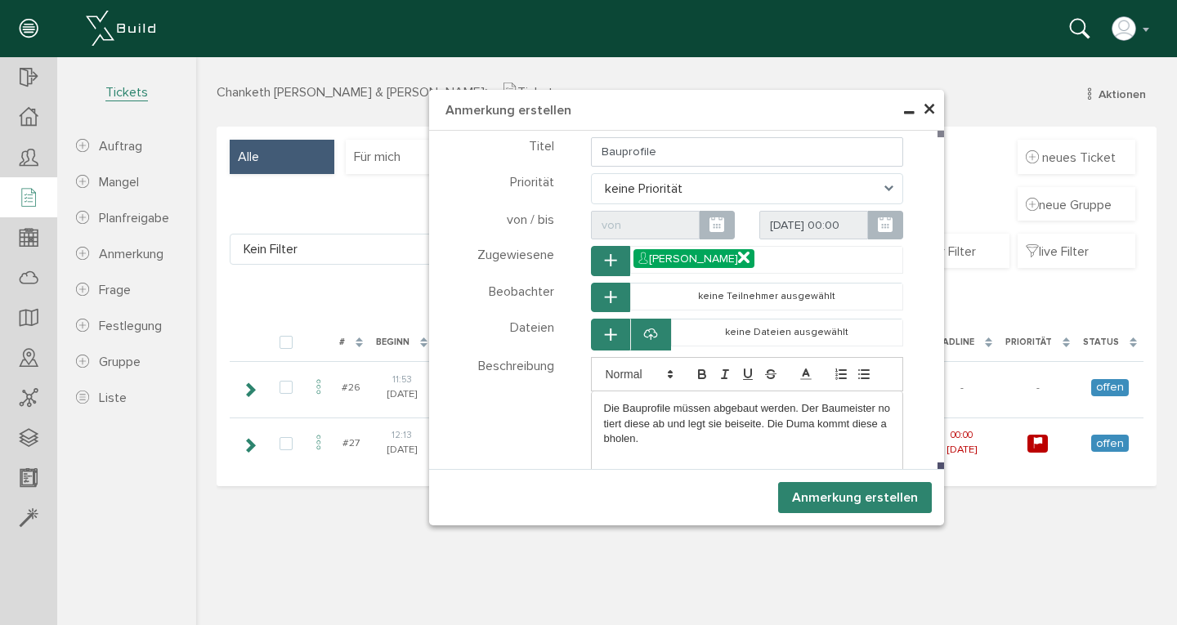
click at [873, 497] on button "Anmerkung erstellen" at bounding box center [855, 497] width 154 height 31
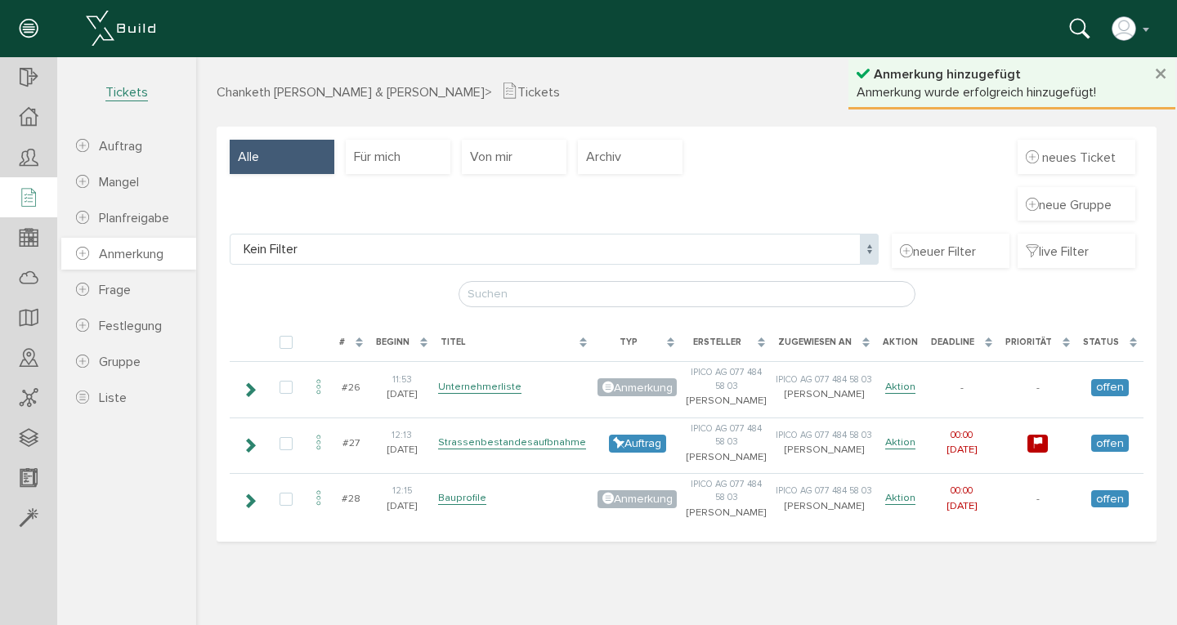
click at [85, 253] on icon at bounding box center [82, 254] width 13 height 16
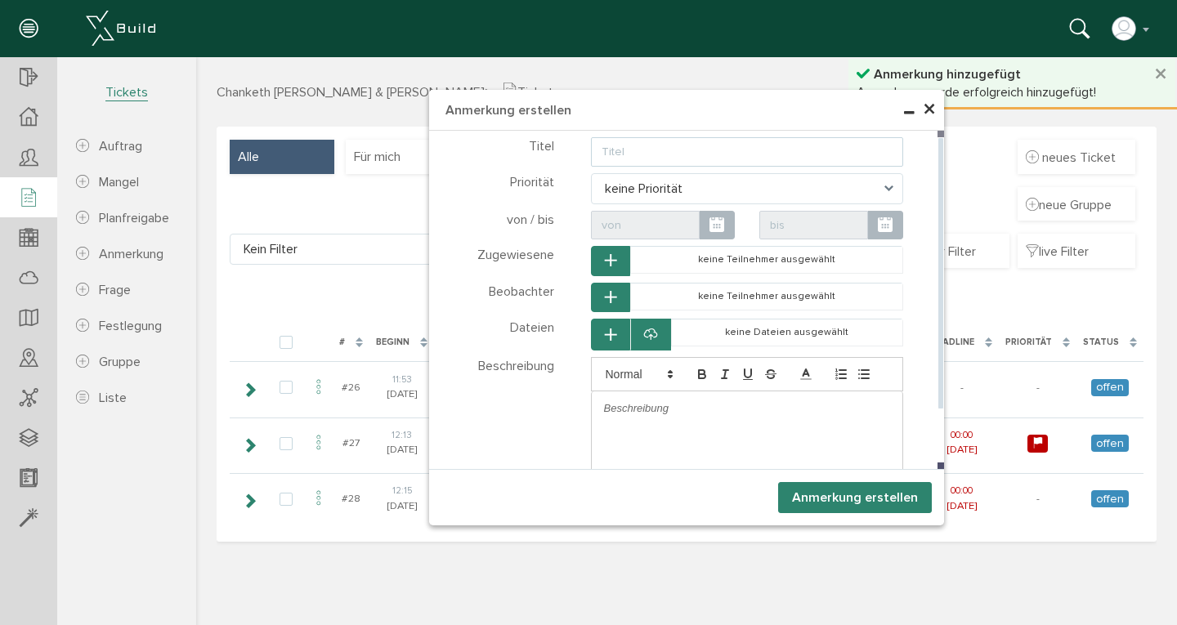
click at [615, 150] on input "text" at bounding box center [747, 151] width 313 height 29
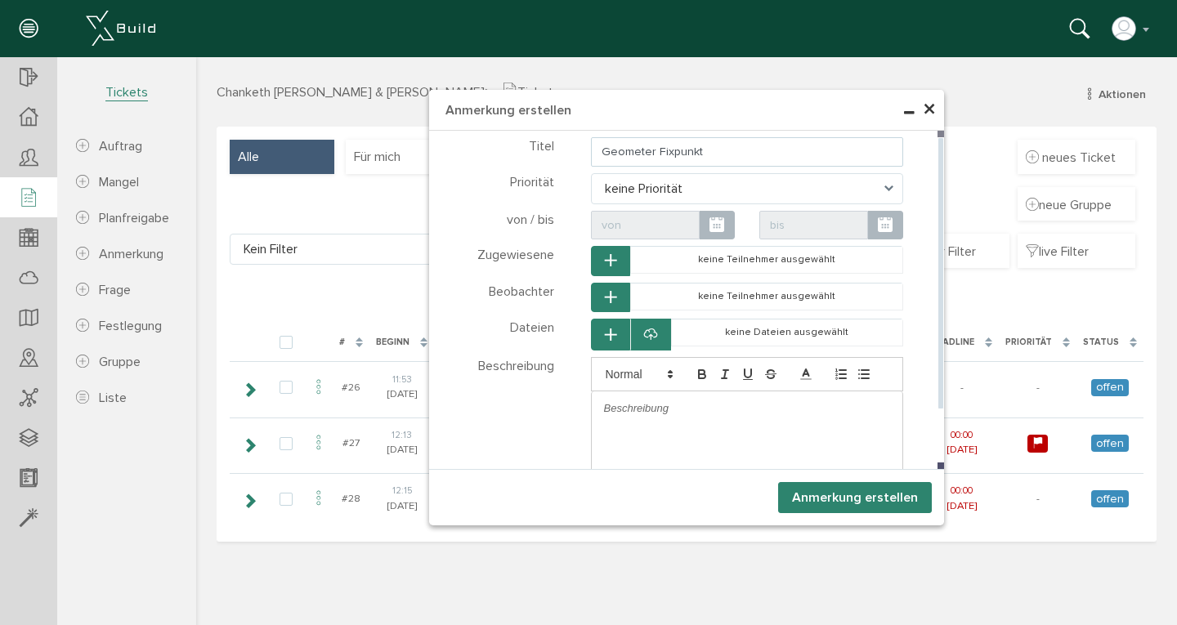
click at [889, 230] on icon at bounding box center [885, 226] width 15 height 18
type input "Geometer Fixpunkt"
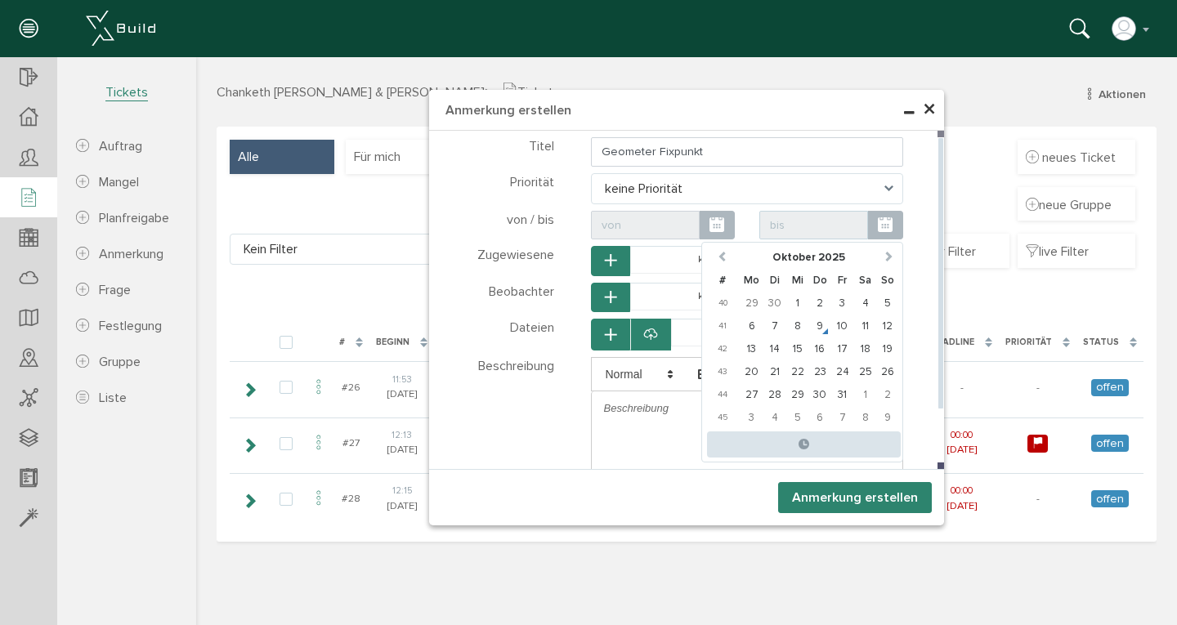
click at [889, 230] on icon at bounding box center [885, 226] width 15 height 18
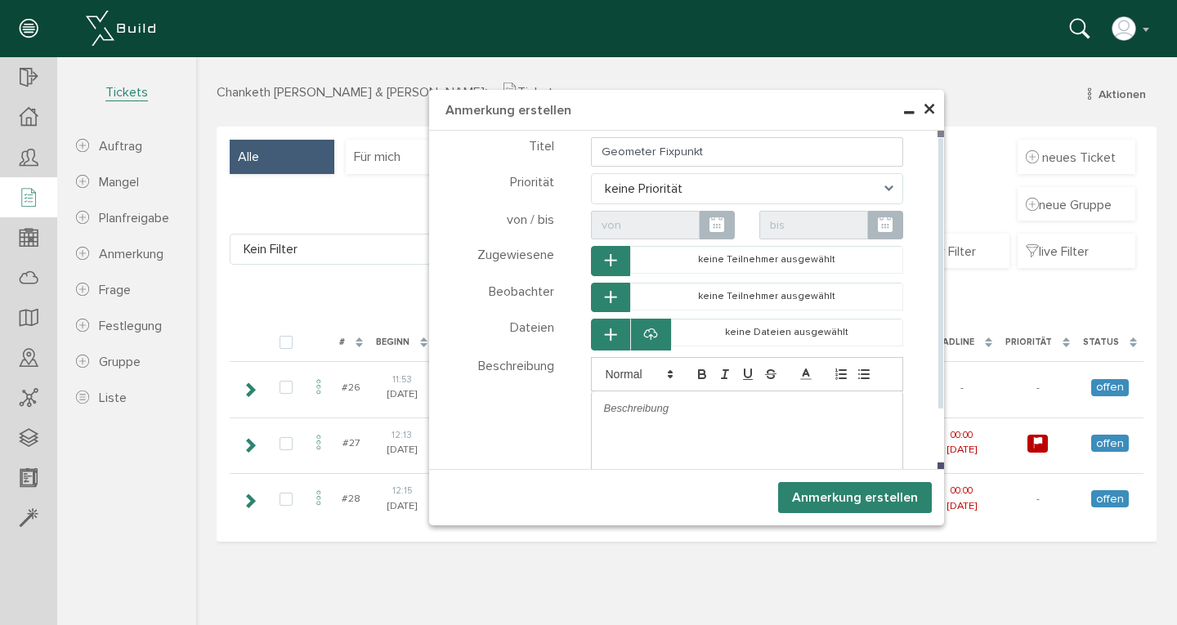
click at [882, 229] on icon at bounding box center [885, 226] width 15 height 18
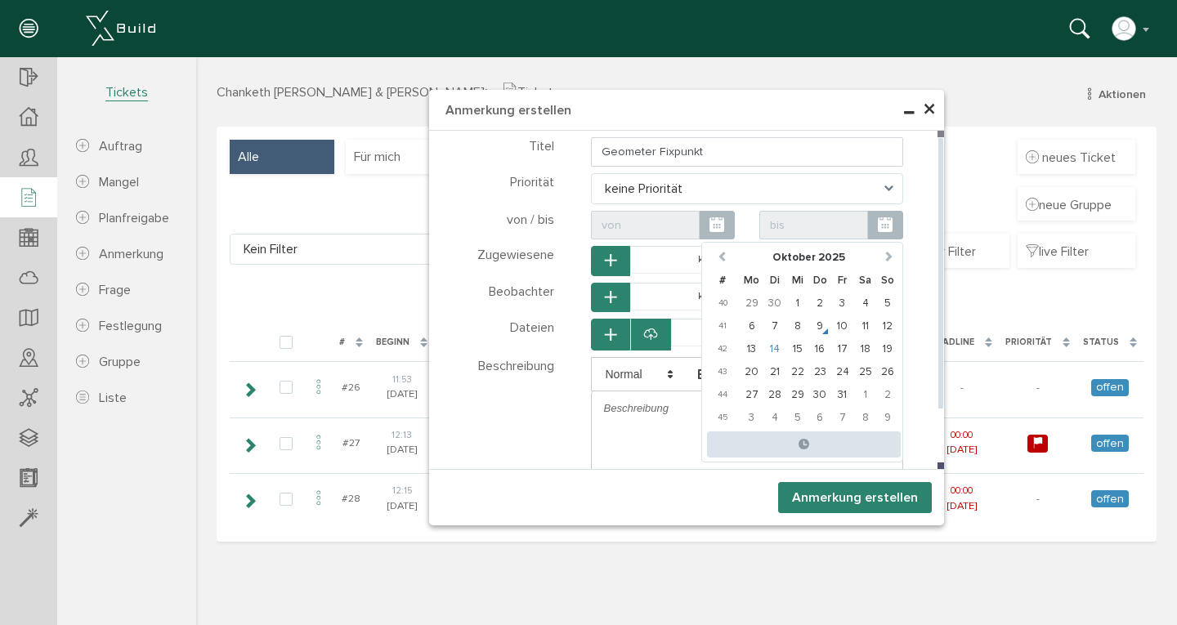
click at [778, 351] on td "14" at bounding box center [775, 349] width 23 height 23
type input "[DATE] 00:00"
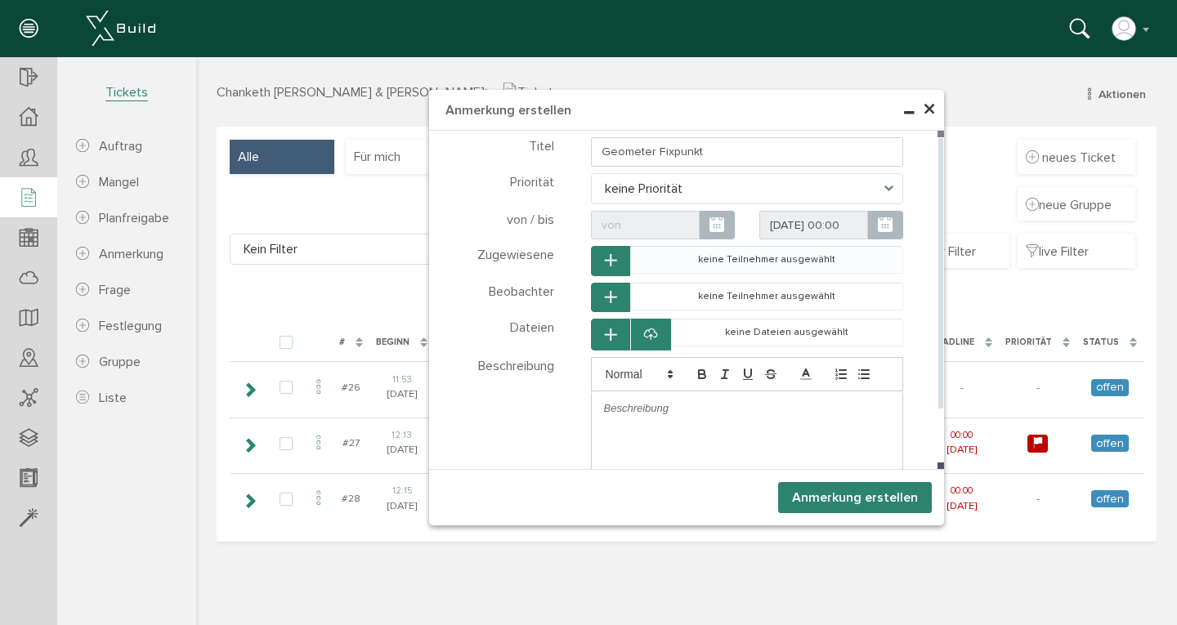
click at [666, 268] on td "keine Teilnehmer ausgewählt" at bounding box center [766, 260] width 273 height 27
click at [613, 261] on icon "button" at bounding box center [610, 261] width 11 height 14
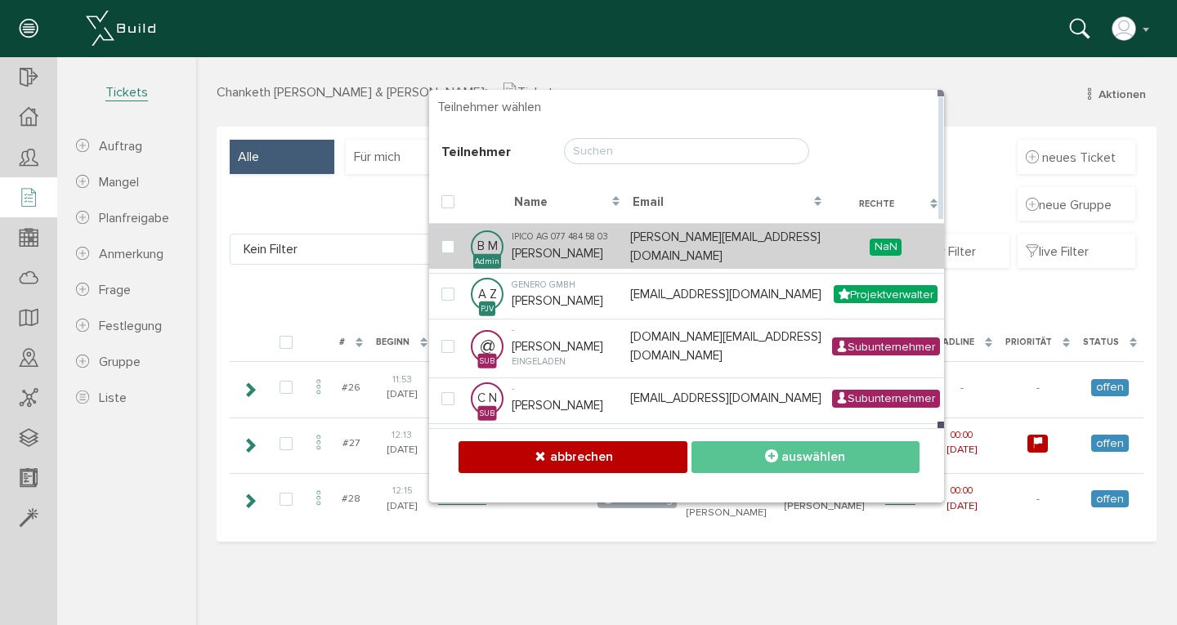
click at [585, 247] on td "IPICO AG 077 484 58 03 [PERSON_NAME]" at bounding box center [567, 246] width 119 height 46
checkbox input "true"
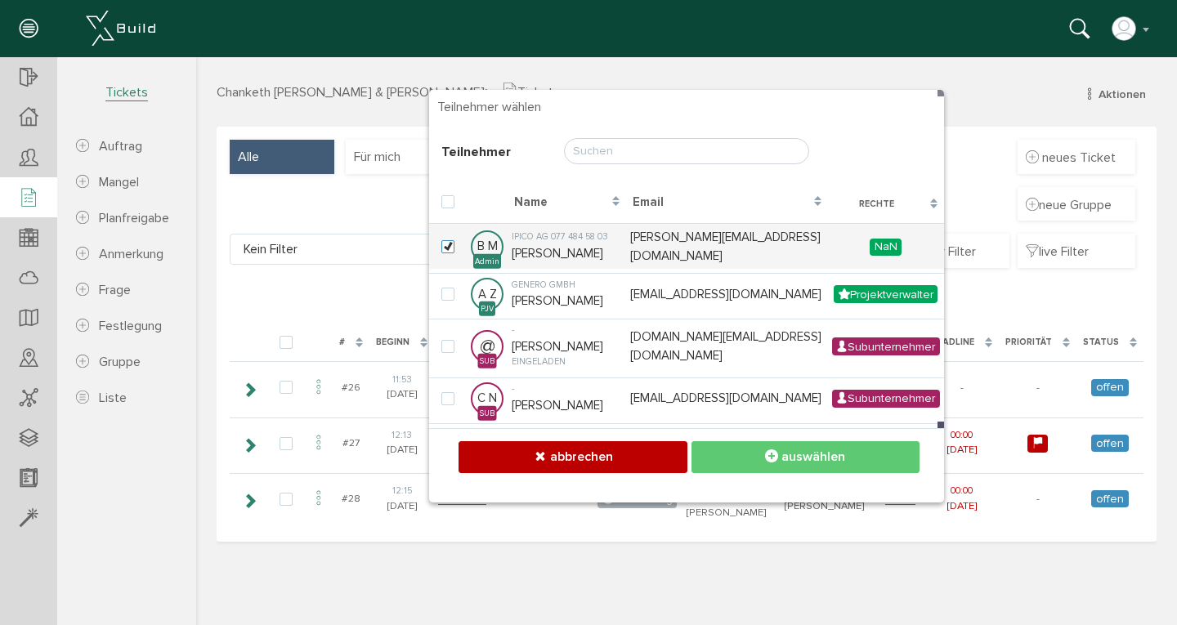
click at [794, 466] on button "auswählen" at bounding box center [806, 458] width 228 height 32
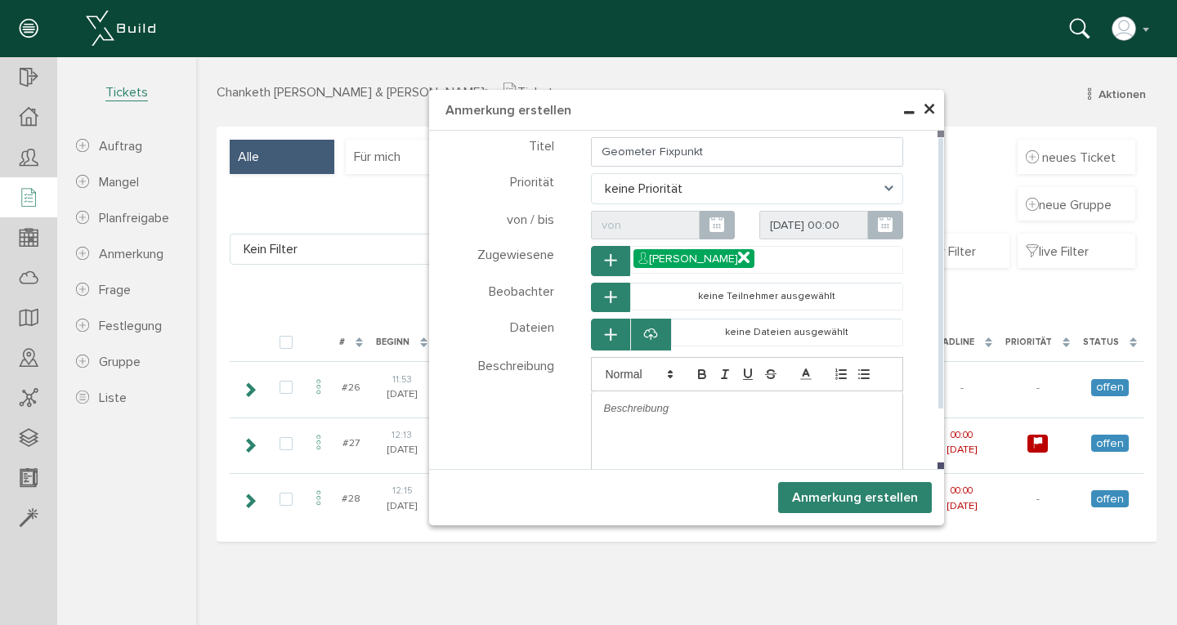
click at [628, 402] on p at bounding box center [747, 408] width 287 height 15
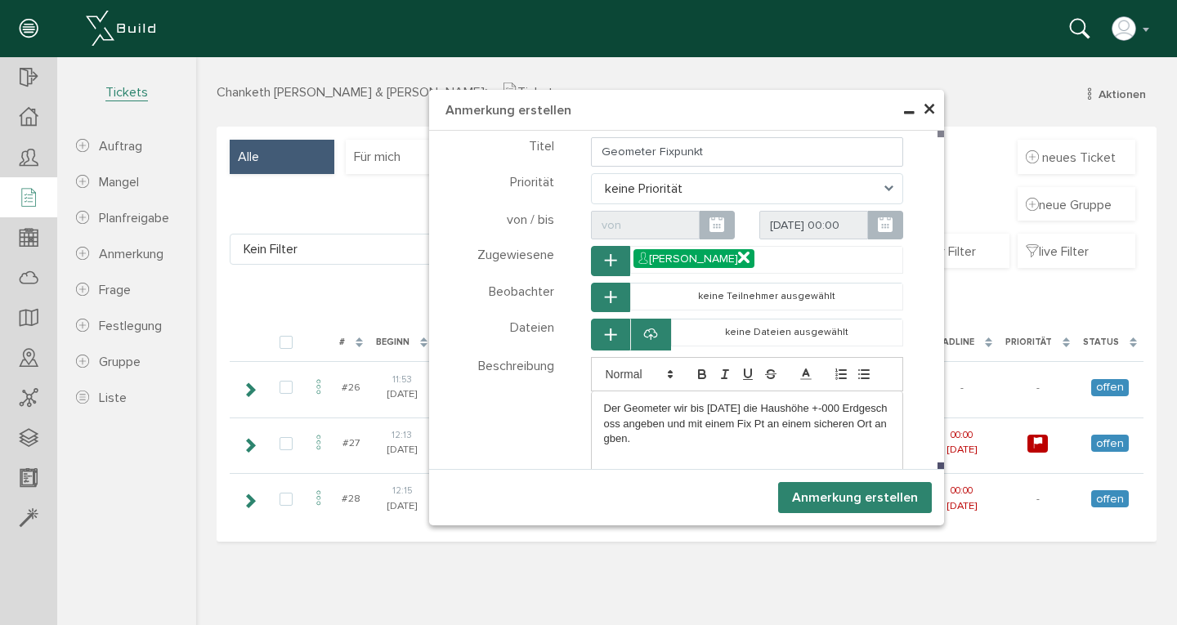
click at [844, 485] on button "Anmerkung erstellen" at bounding box center [855, 497] width 154 height 31
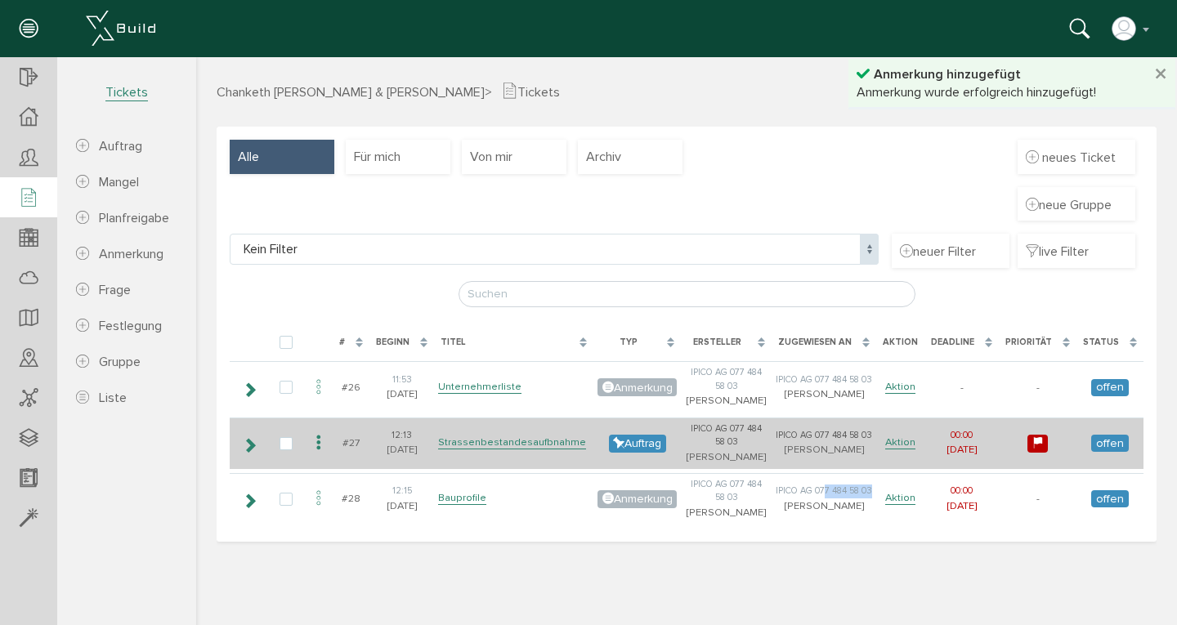
drag, startPoint x: 841, startPoint y: 487, endPoint x: 762, endPoint y: 422, distance: 102.8
click at [836, 485] on div "IPICO AG 077 484 58 03" at bounding box center [824, 492] width 96 height 14
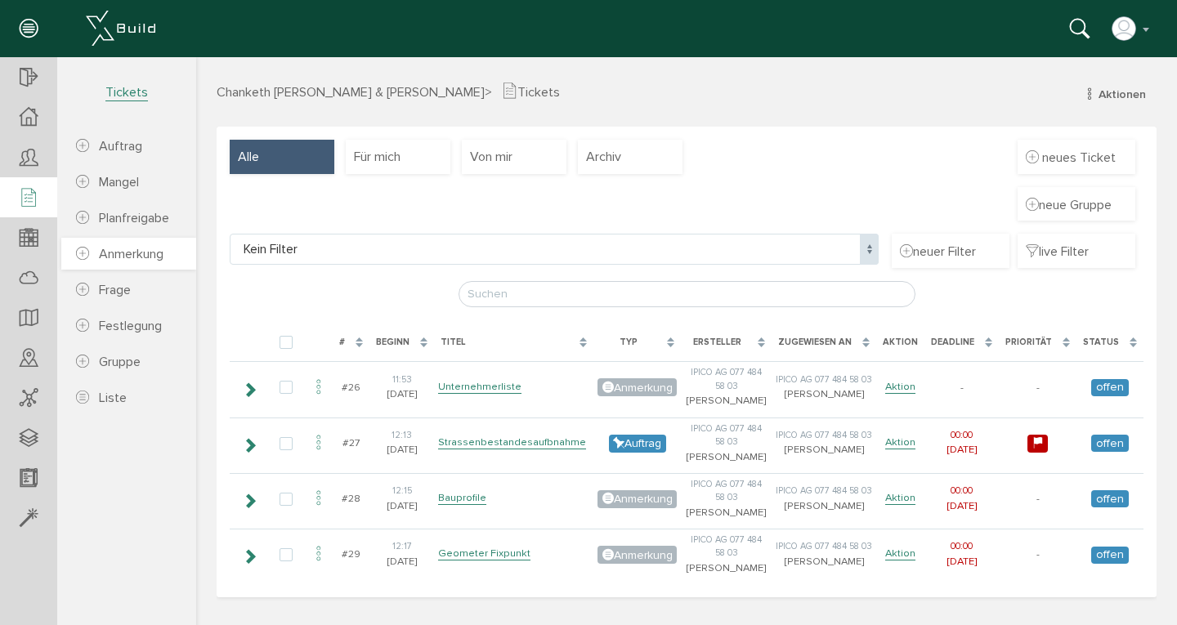
click at [83, 253] on icon at bounding box center [82, 254] width 13 height 16
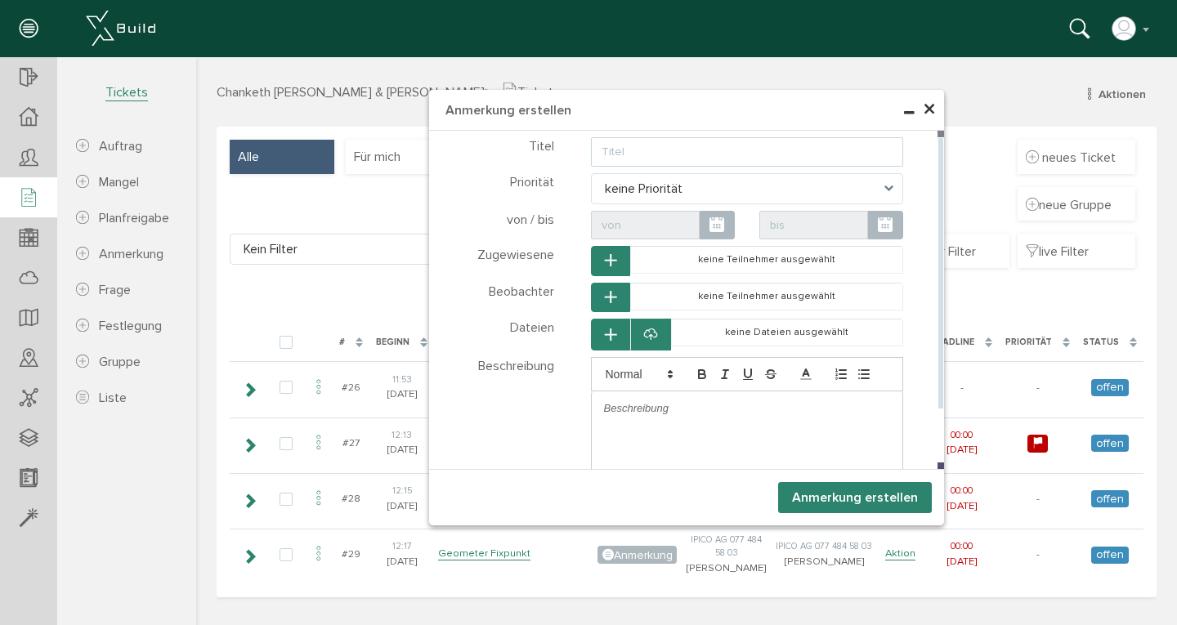
click at [627, 150] on input "text" at bounding box center [747, 151] width 313 height 29
type input "Erdarbeiten"
click at [615, 265] on icon "button" at bounding box center [610, 261] width 11 height 14
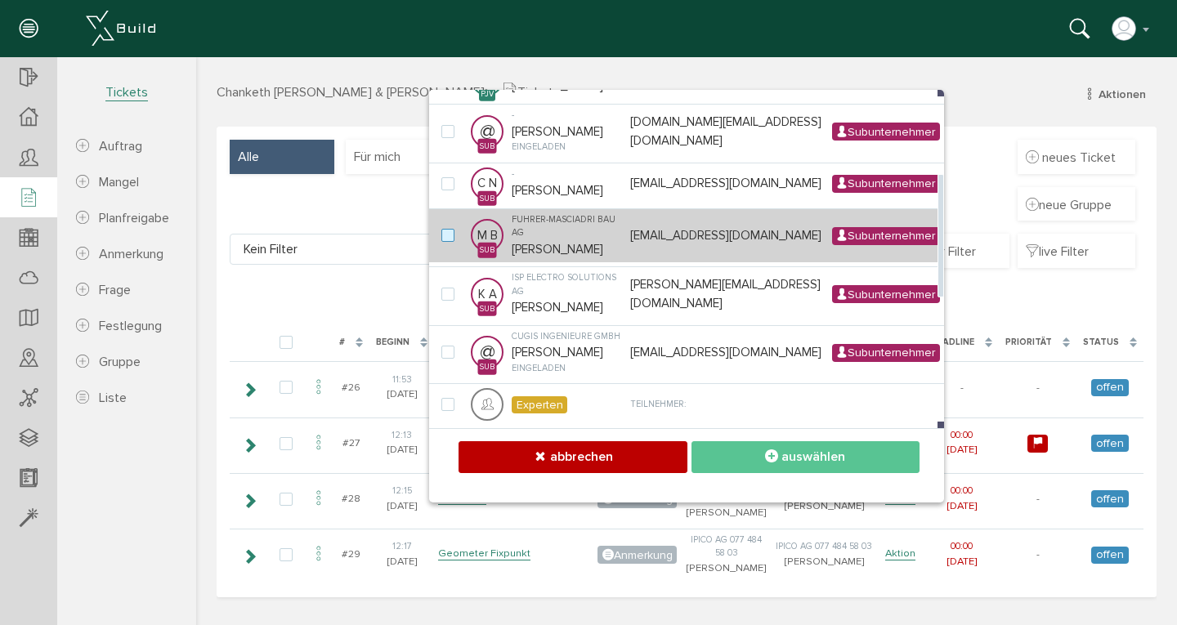
click at [448, 229] on label at bounding box center [452, 236] width 20 height 15
click at [448, 229] on input "checkbox" at bounding box center [447, 234] width 11 height 11
checkbox input "true"
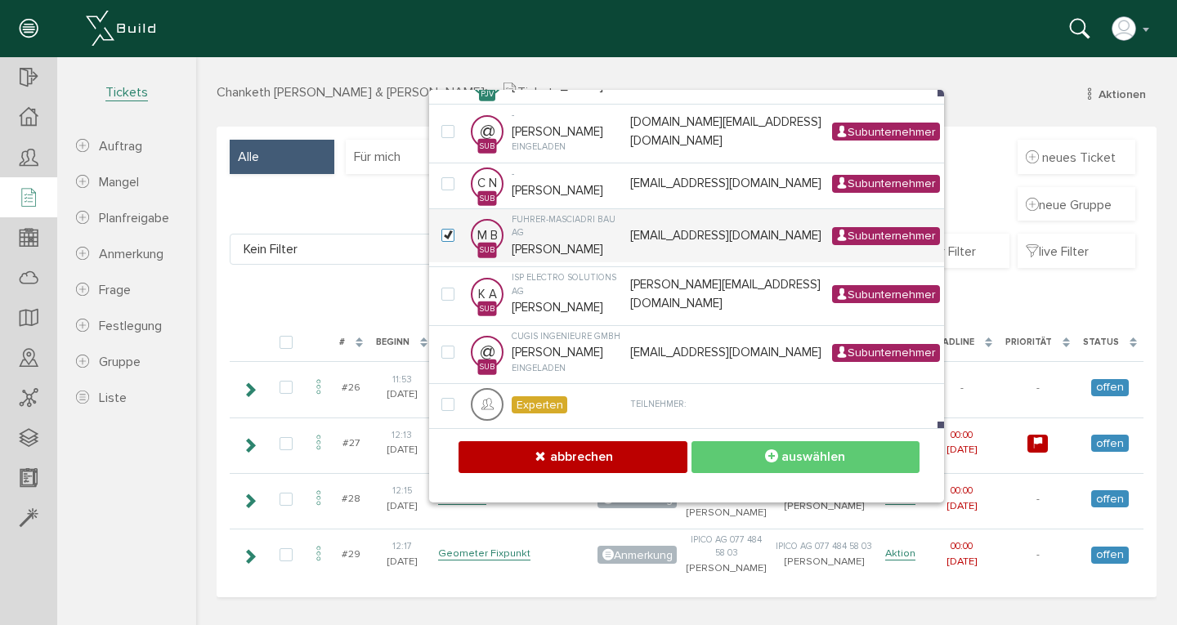
click at [780, 460] on button "auswählen" at bounding box center [806, 458] width 228 height 32
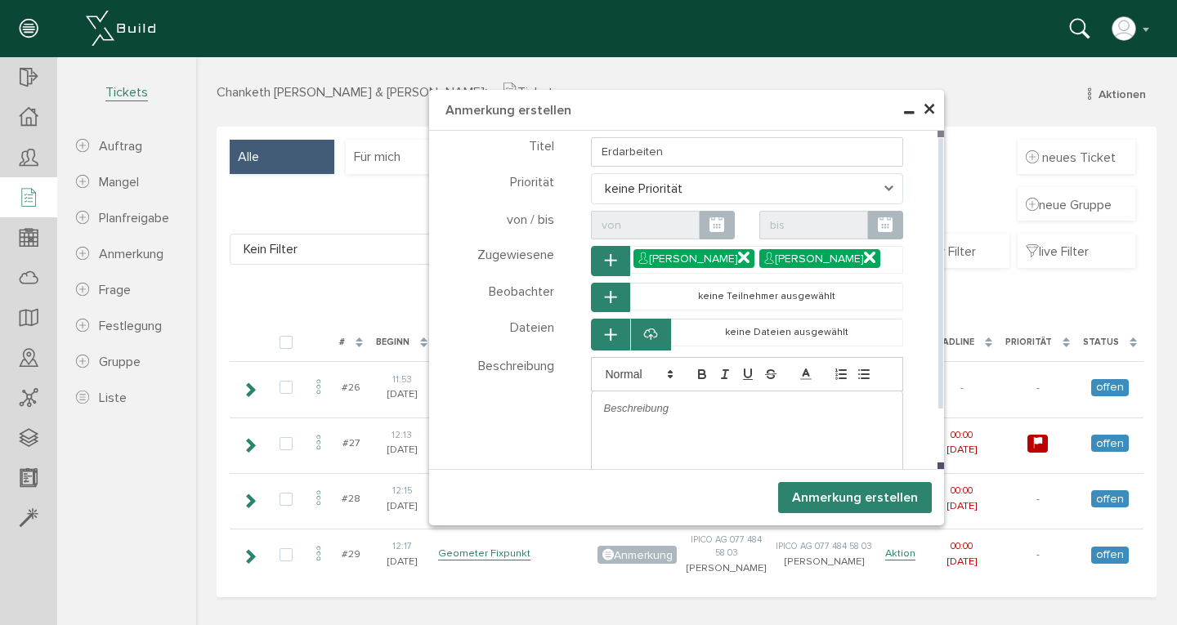
click at [607, 403] on p at bounding box center [747, 408] width 287 height 15
click at [794, 421] on p "Ab [DATE] wird die bestehende Garage und der Zufahrtsweg zum Nachbarn erstellt" at bounding box center [747, 432] width 287 height 30
click at [785, 436] on p "Ab [DATE] wird die bestehende Garage abgebrochen und der Zufahrtsweg zum Nachba…" at bounding box center [747, 432] width 287 height 30
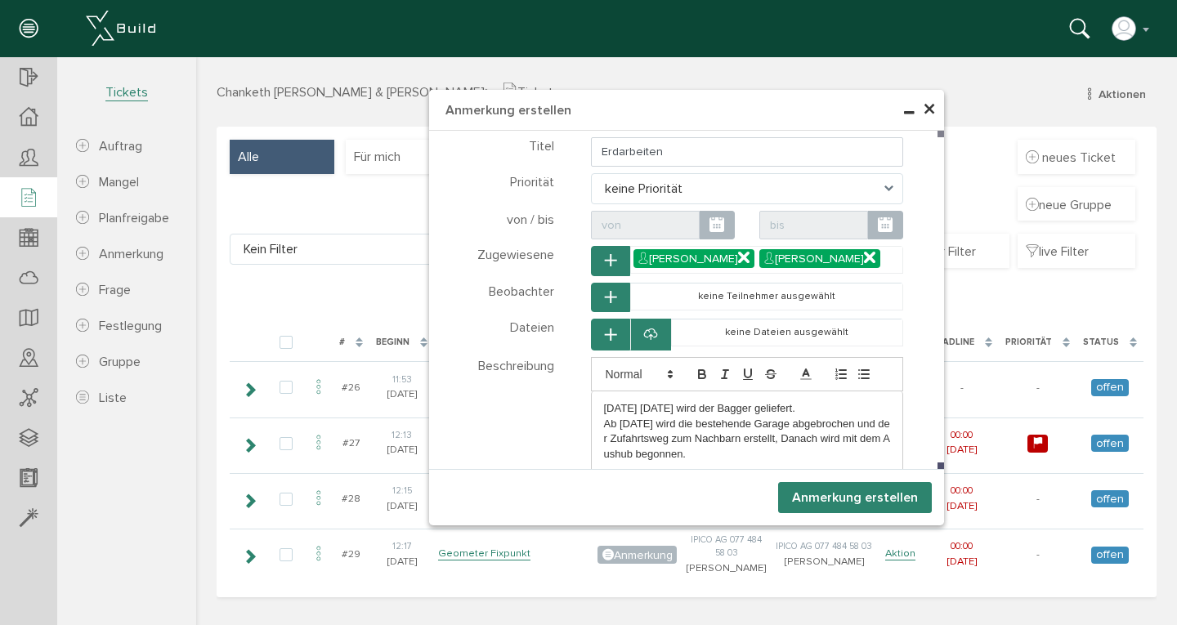
click at [902, 516] on div "Anmerkung erstellen abbrechen auswählen abbrechen auswählen abbrechen auswählen…" at bounding box center [686, 497] width 515 height 56
click at [885, 498] on button "Anmerkung erstellen" at bounding box center [855, 497] width 154 height 31
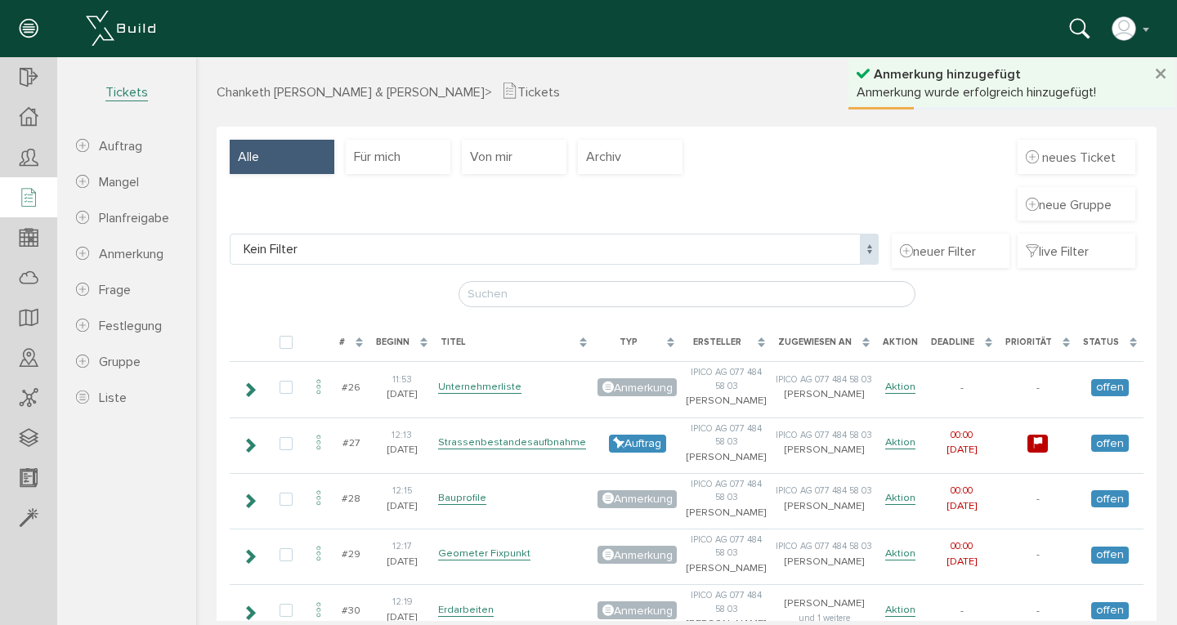
scroll to position [40, 0]
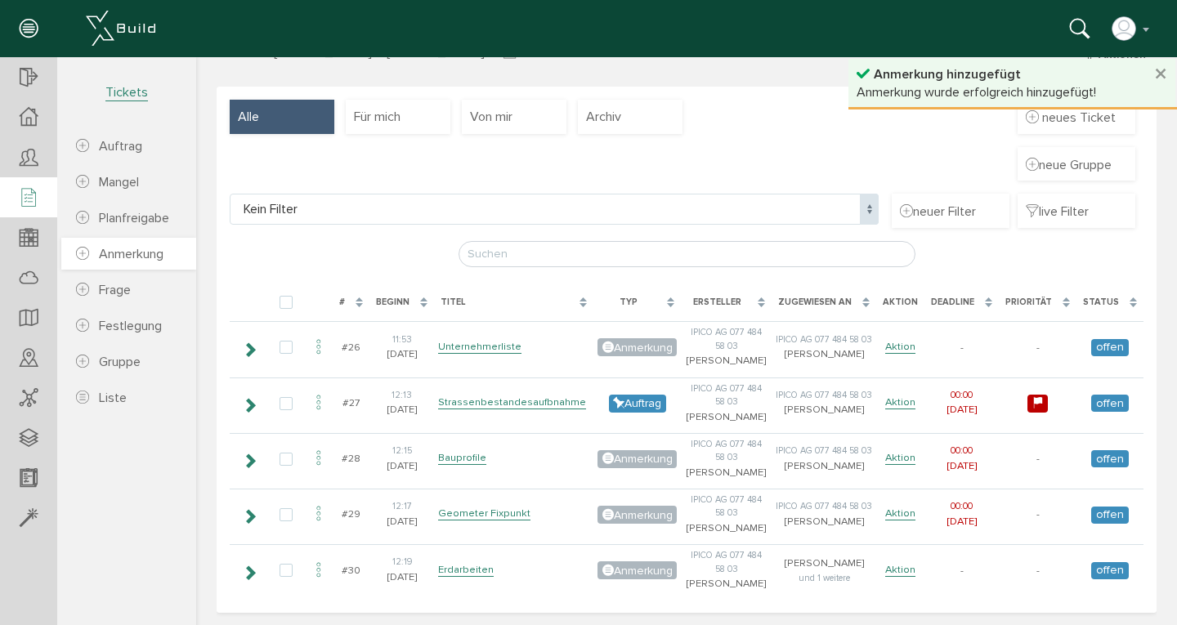
click at [117, 253] on span "Anmerkung" at bounding box center [131, 254] width 65 height 16
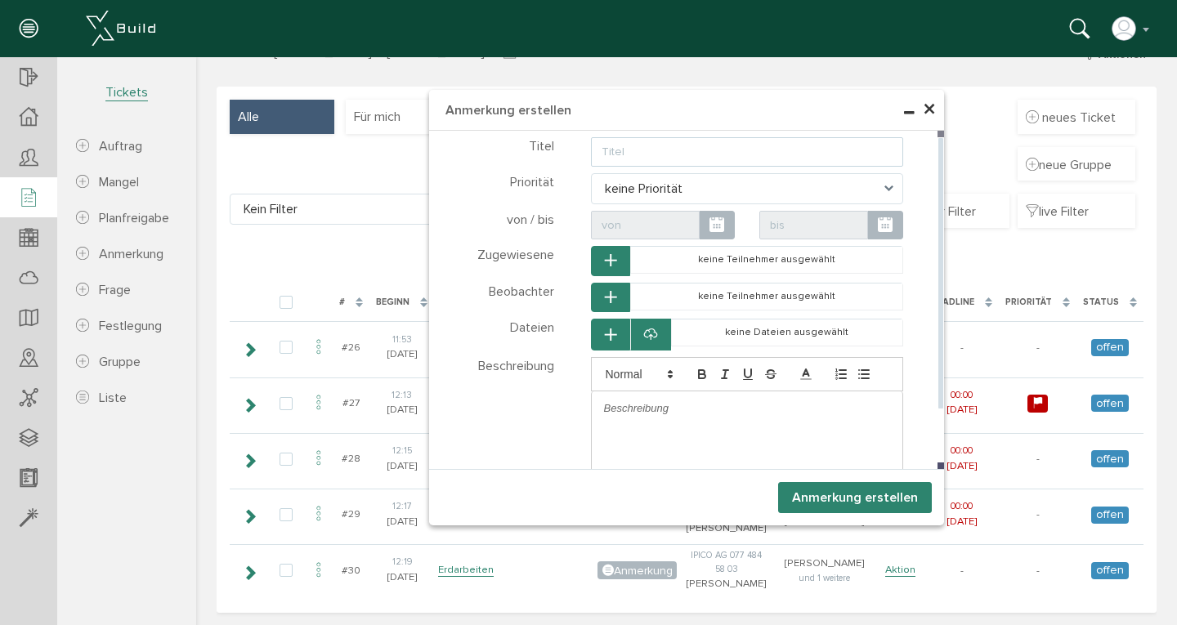
click at [613, 148] on input "text" at bounding box center [747, 151] width 313 height 29
click at [787, 171] on div "Priorität keine Priorität niedrige Priorität mittlere Priorität hohe Priorität …" at bounding box center [686, 188] width 515 height 34
click at [836, 150] on input "Das Form S1 ist an die Gemeinde geschickt" at bounding box center [747, 151] width 313 height 29
type input "Das Form S1"
click at [605, 262] on icon "button" at bounding box center [610, 261] width 11 height 14
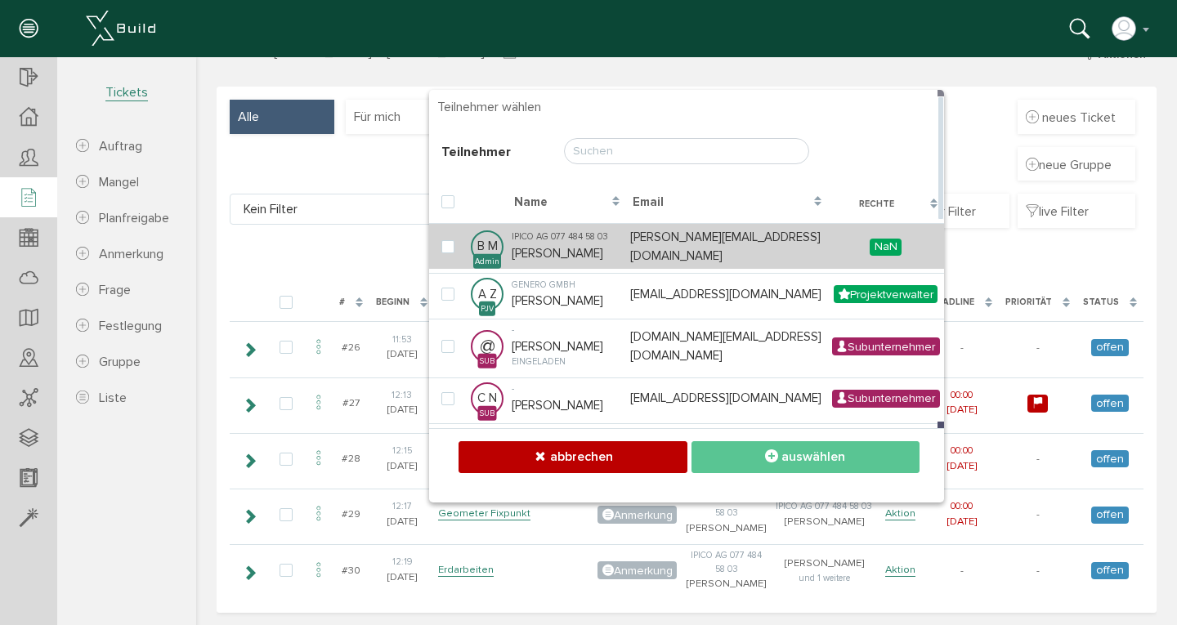
click at [684, 260] on td "[PERSON_NAME][EMAIL_ADDRESS][DOMAIN_NAME]" at bounding box center [727, 246] width 202 height 46
checkbox input "true"
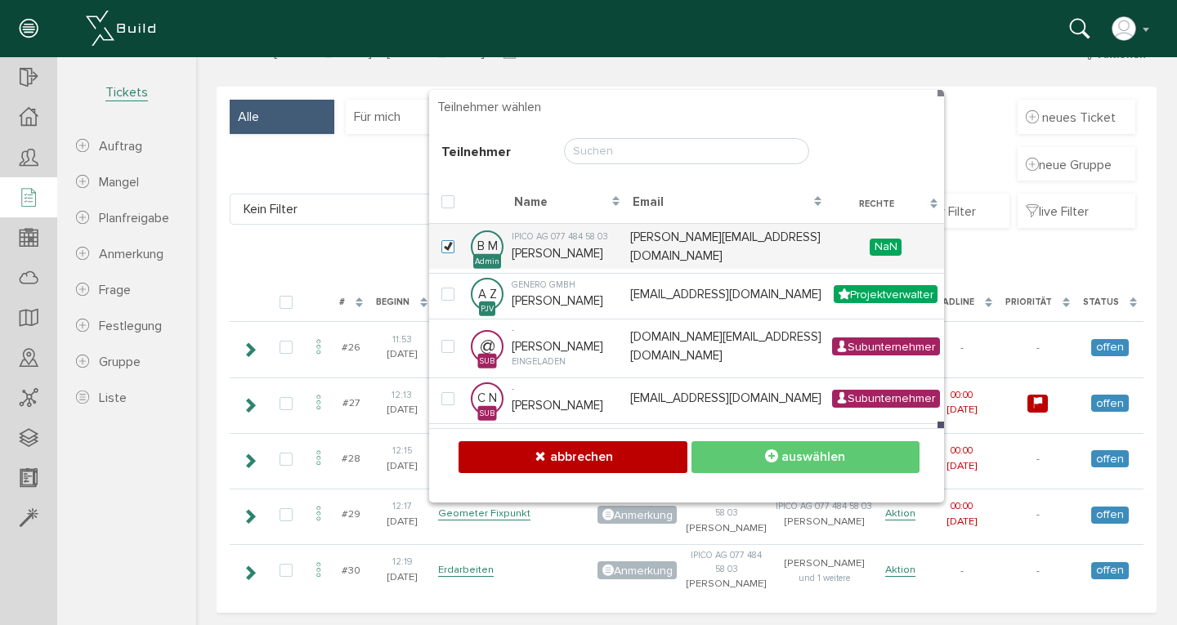
click at [768, 450] on icon at bounding box center [771, 457] width 13 height 16
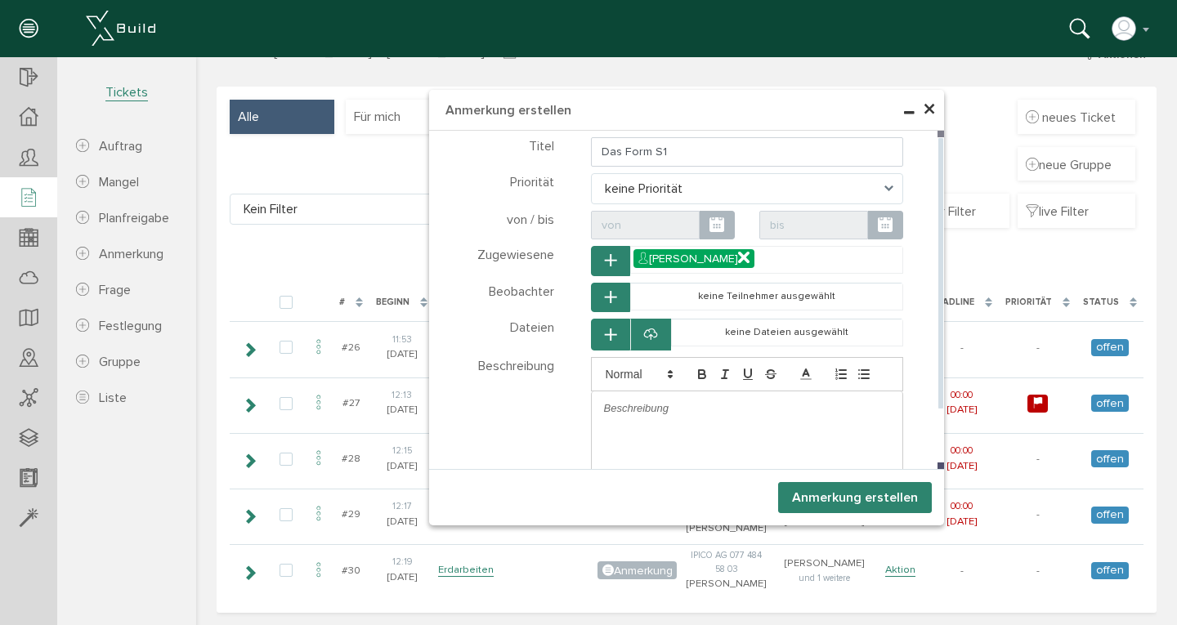
click at [604, 402] on p at bounding box center [747, 408] width 287 height 15
click at [825, 496] on button "Anmerkung erstellen" at bounding box center [855, 497] width 154 height 31
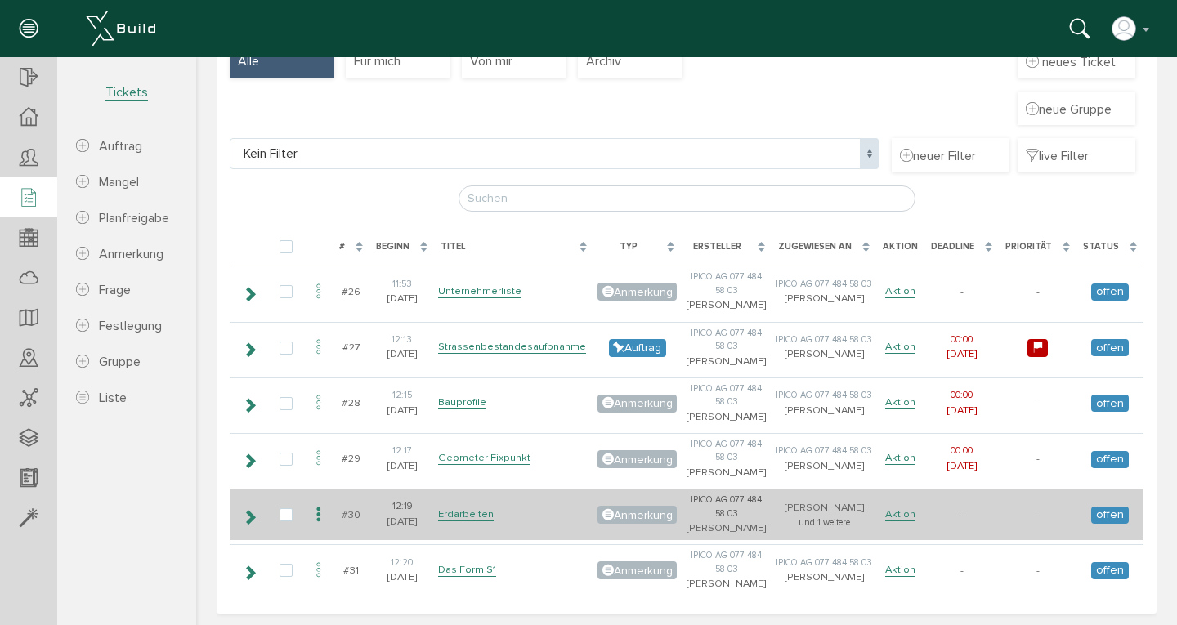
scroll to position [95, 0]
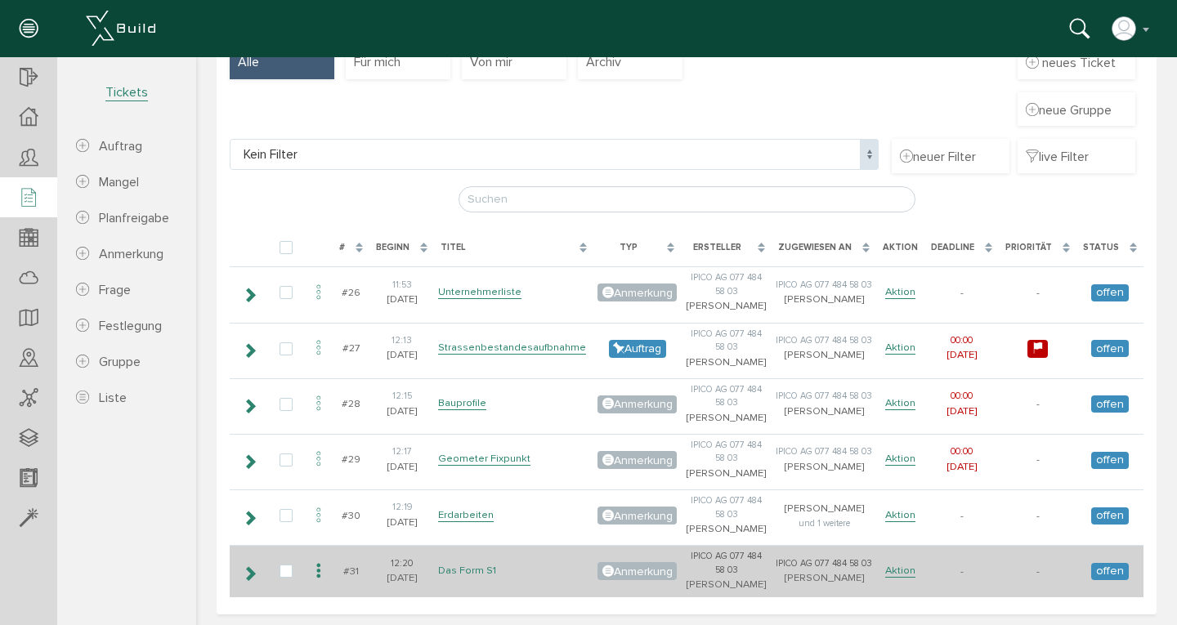
click at [464, 565] on link "Das Form S1" at bounding box center [467, 571] width 58 height 14
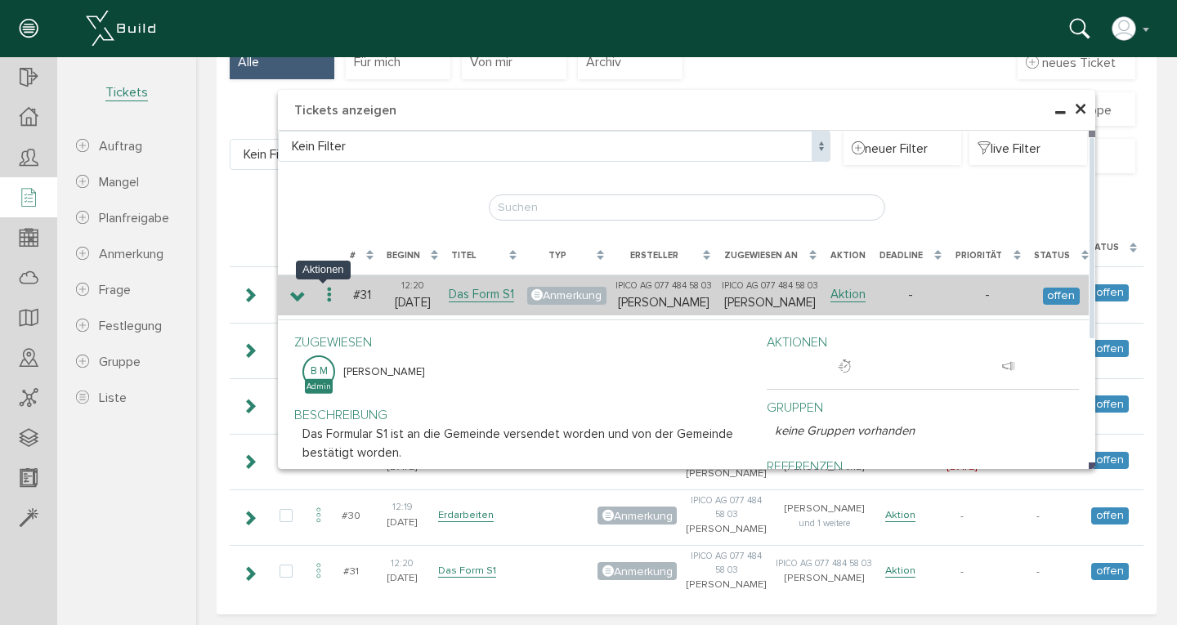
click at [324, 294] on icon at bounding box center [330, 296] width 20 height 22
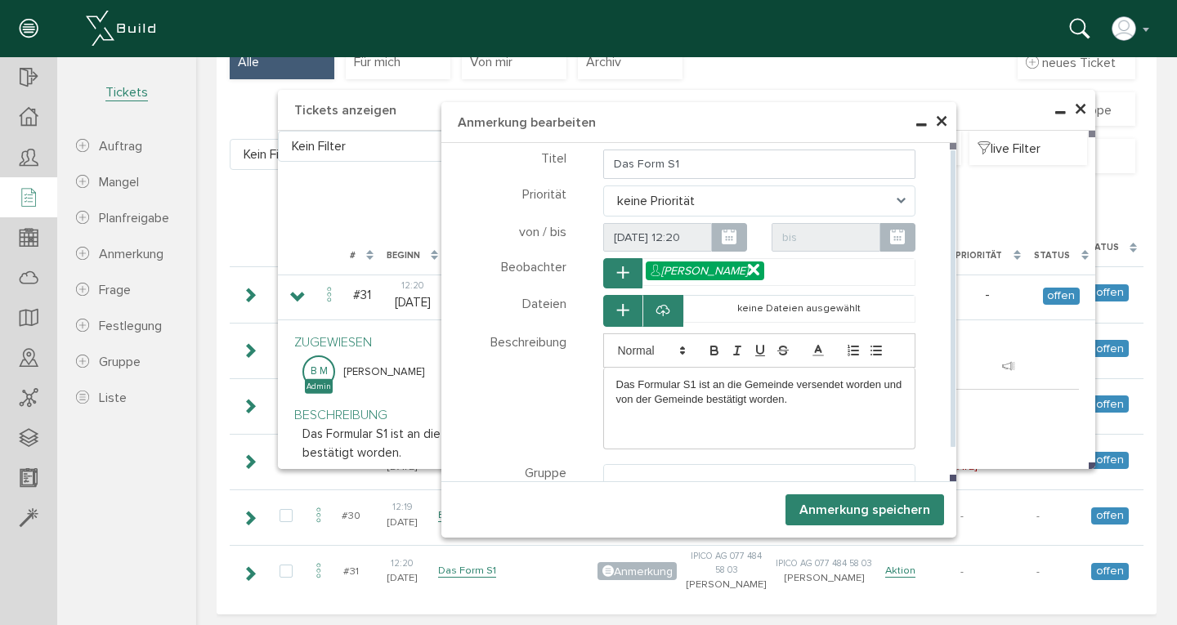
click at [799, 401] on p "Das Formular S1 ist an die Gemeinde versendet worden und von der Gemeinde bestä…" at bounding box center [759, 393] width 287 height 30
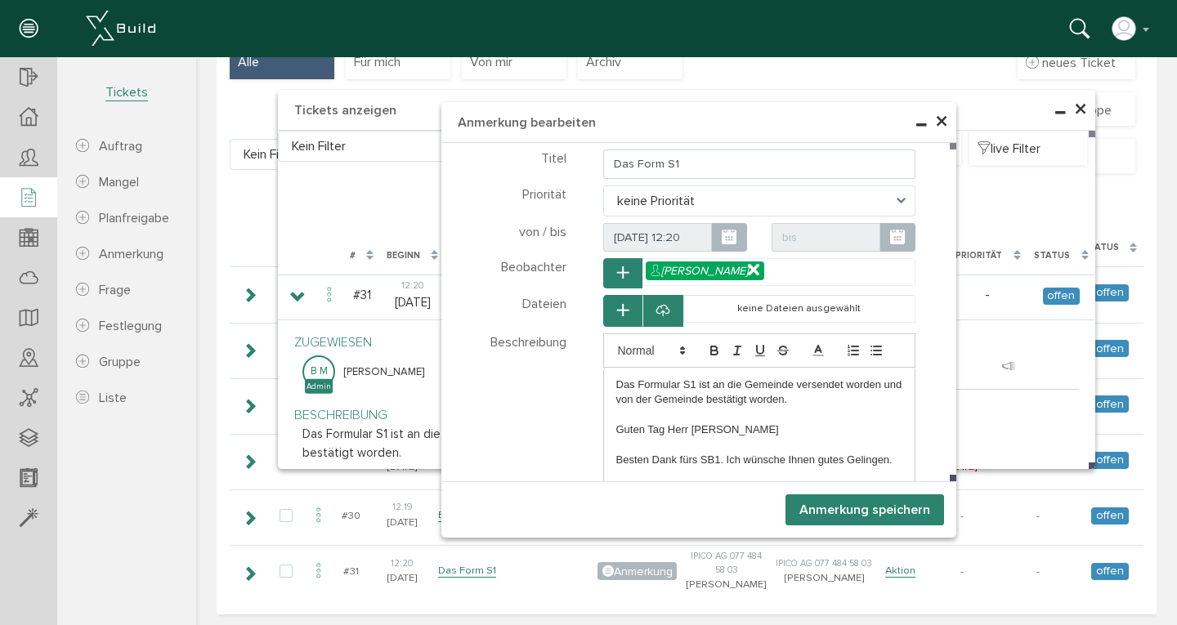
click at [859, 512] on button "Anmerkung speichern" at bounding box center [865, 510] width 159 height 31
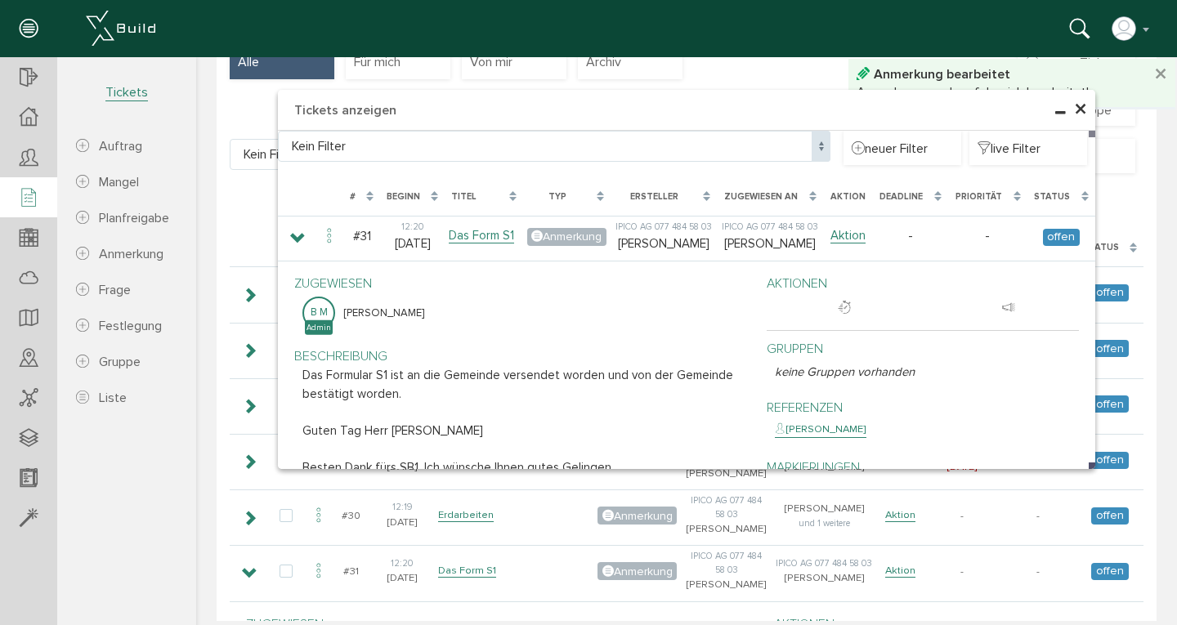
scroll to position [577, 0]
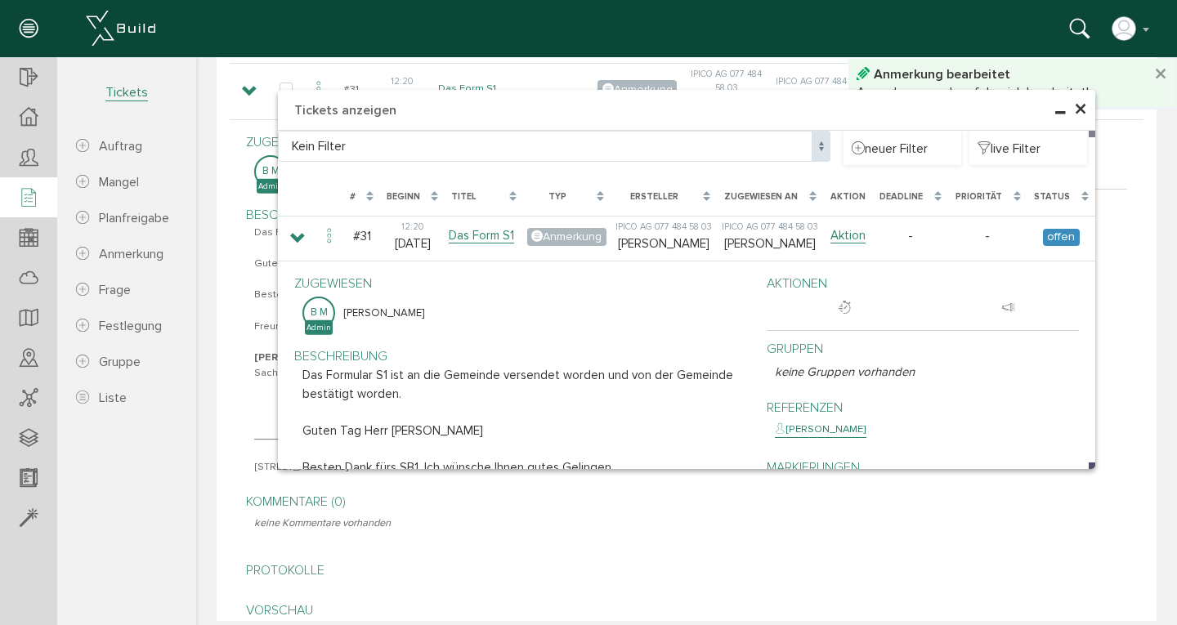
click at [1076, 112] on span "×" at bounding box center [1080, 110] width 13 height 32
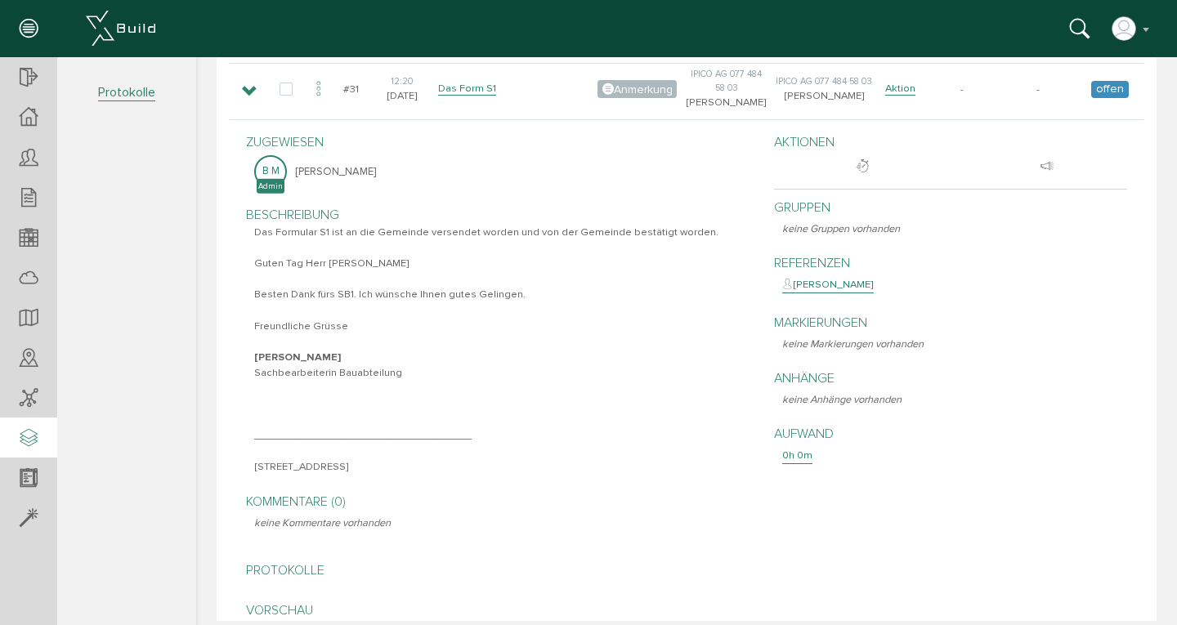
click at [27, 441] on icon at bounding box center [29, 439] width 18 height 23
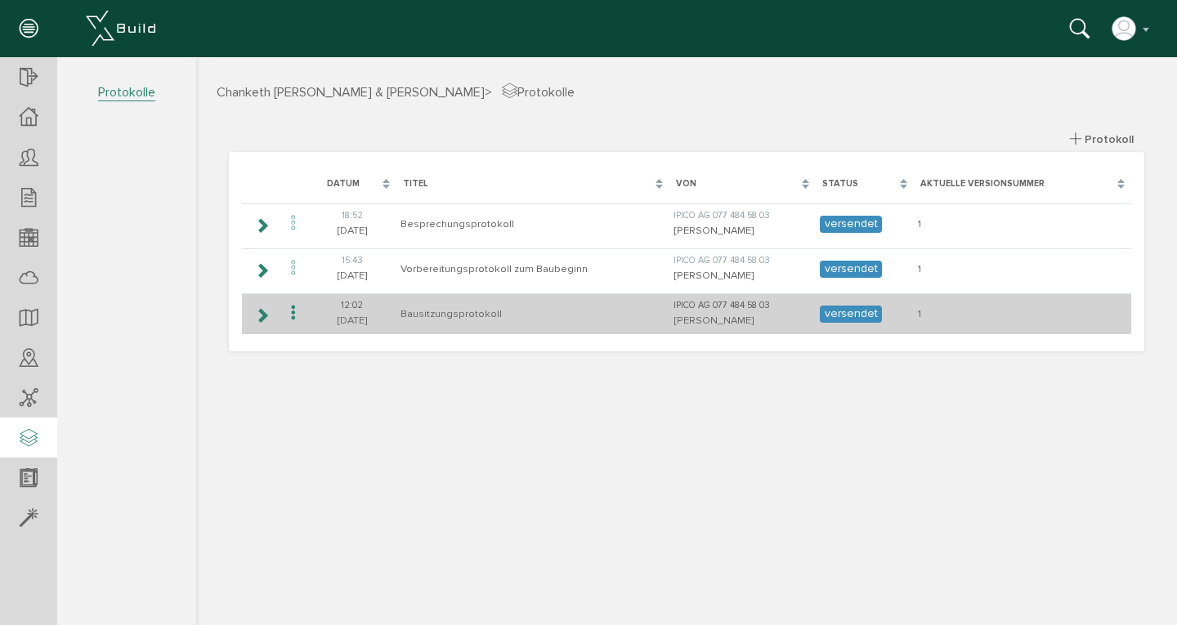
click at [466, 312] on td "Bausitzungsprotokoll" at bounding box center [533, 314] width 273 height 41
click at [270, 314] on icon at bounding box center [262, 315] width 16 height 13
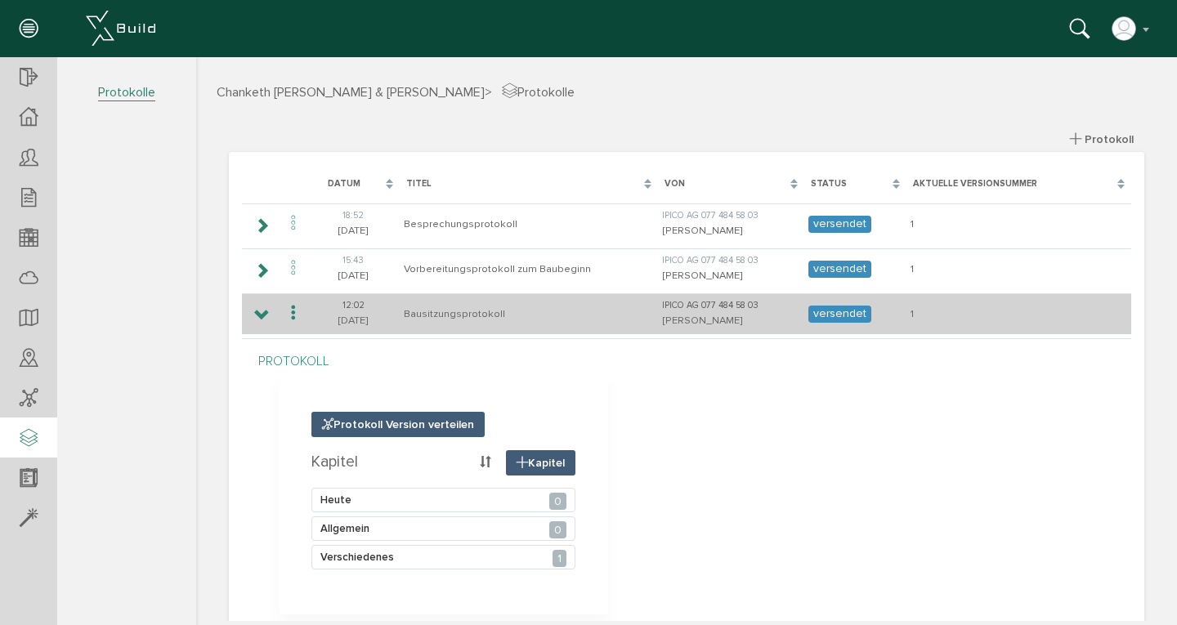
click at [294, 316] on icon at bounding box center [294, 314] width 20 height 22
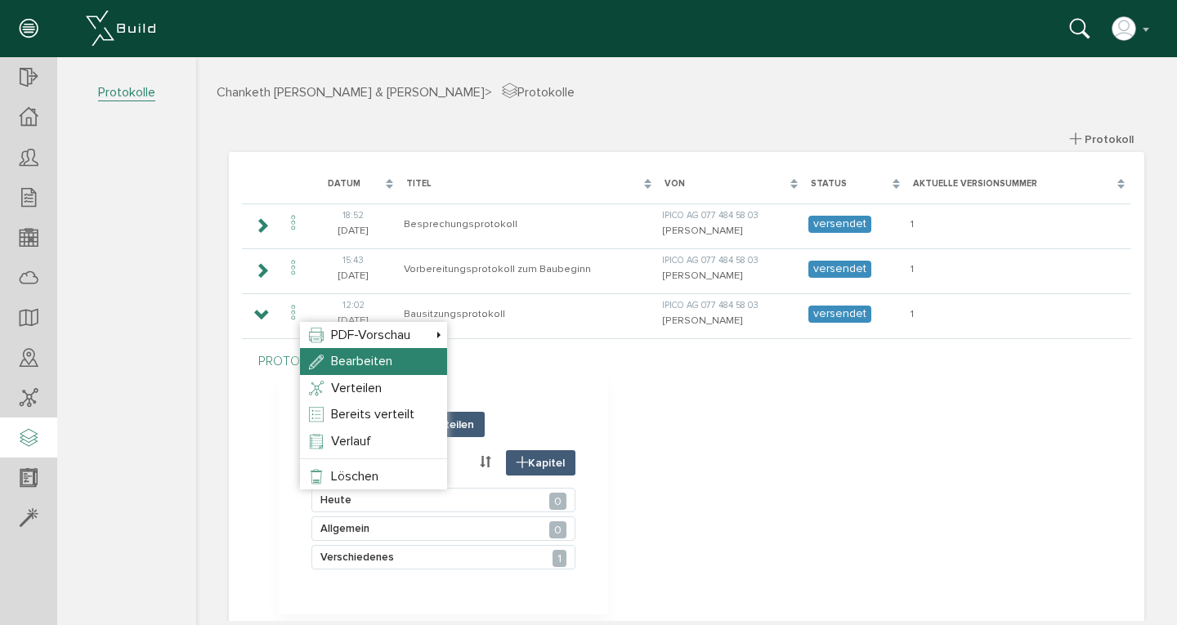
click at [338, 362] on span "Bearbeiten" at bounding box center [361, 361] width 61 height 16
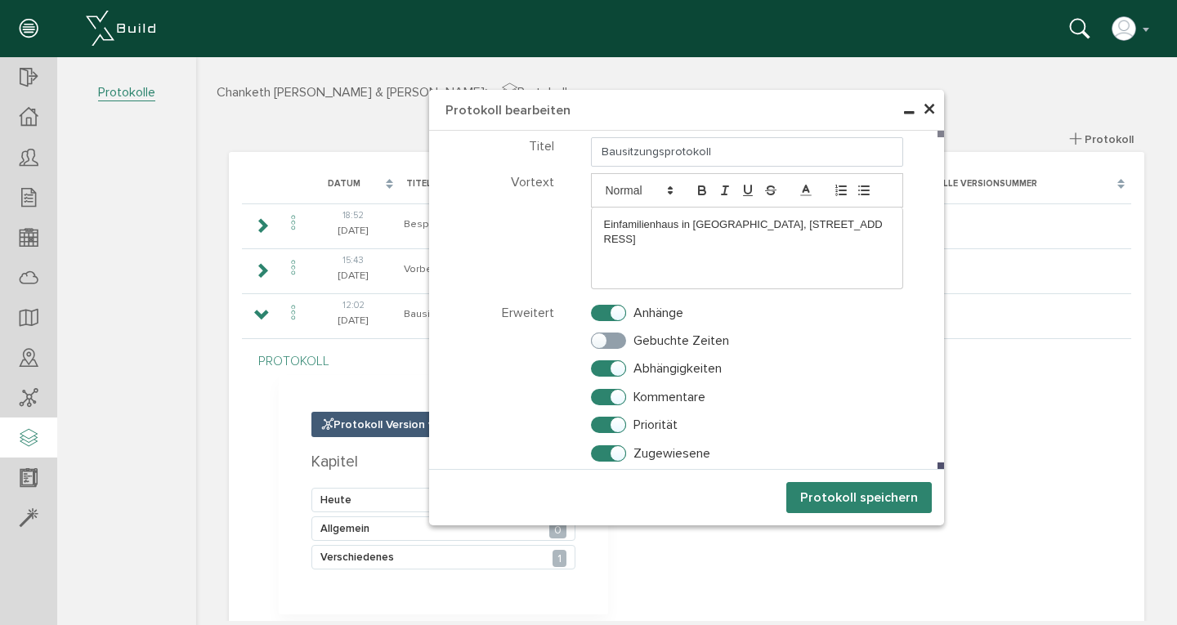
click at [927, 109] on span "×" at bounding box center [929, 110] width 13 height 32
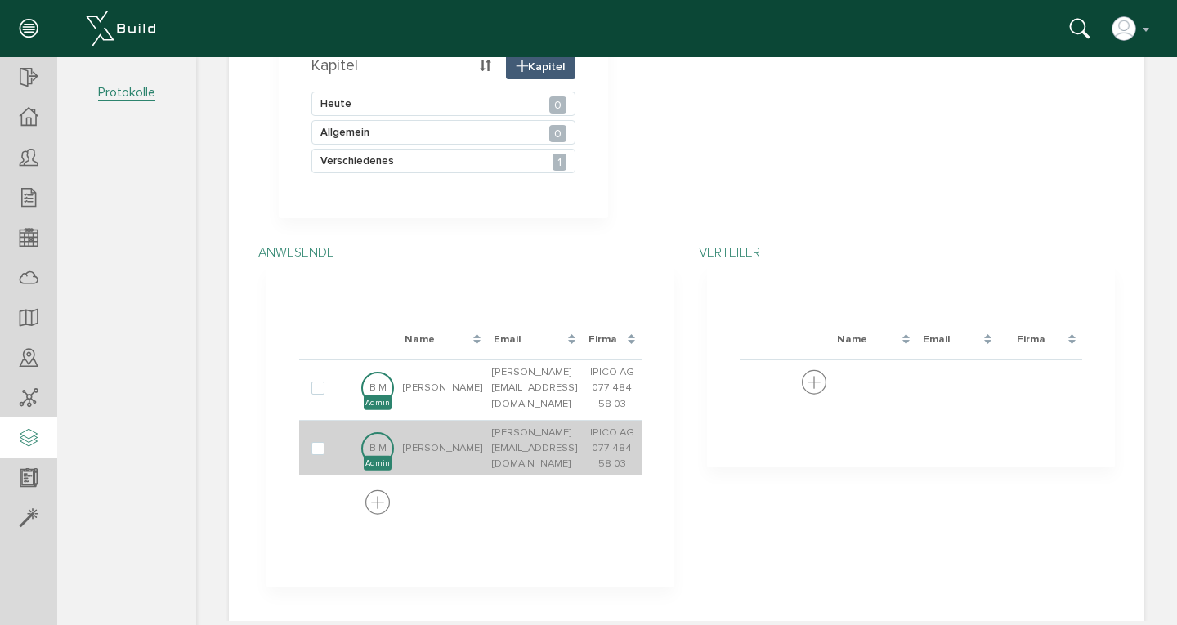
scroll to position [396, 0]
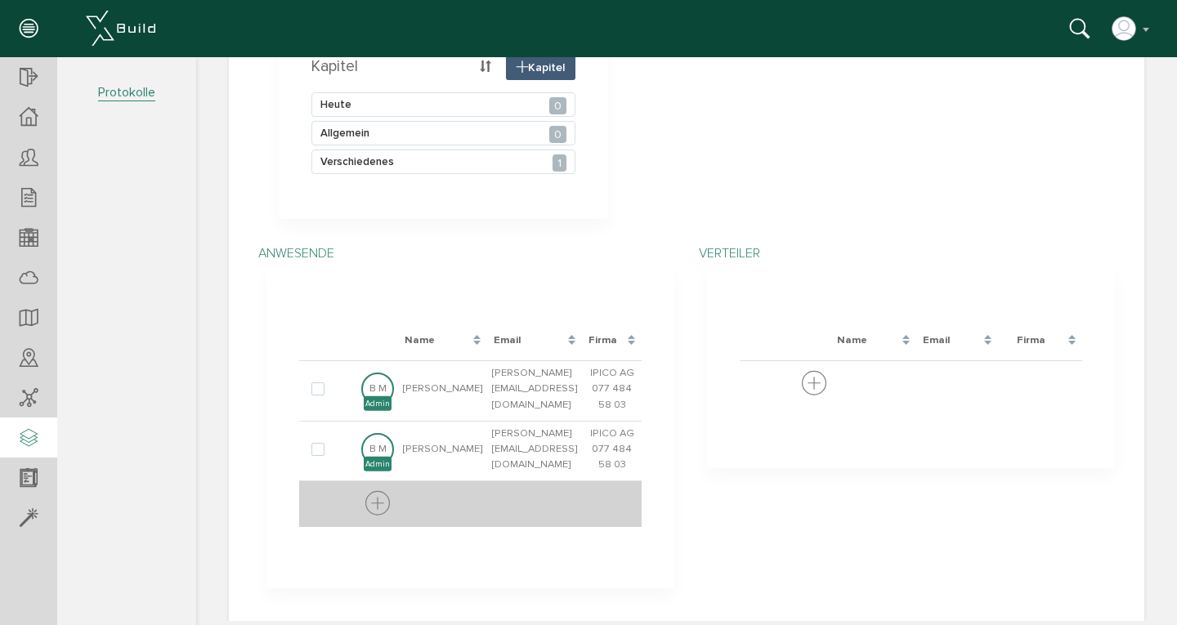
click at [365, 492] on icon at bounding box center [377, 505] width 25 height 30
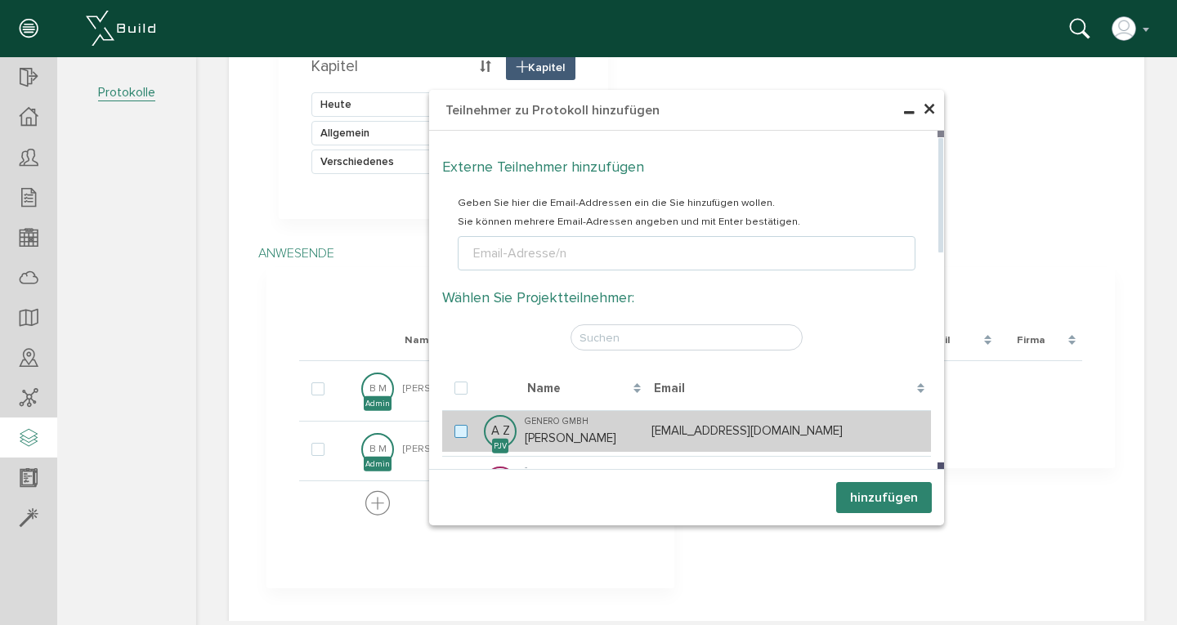
click at [456, 429] on label at bounding box center [465, 432] width 20 height 15
click at [456, 429] on input "checkbox" at bounding box center [460, 430] width 11 height 11
checkbox input "true"
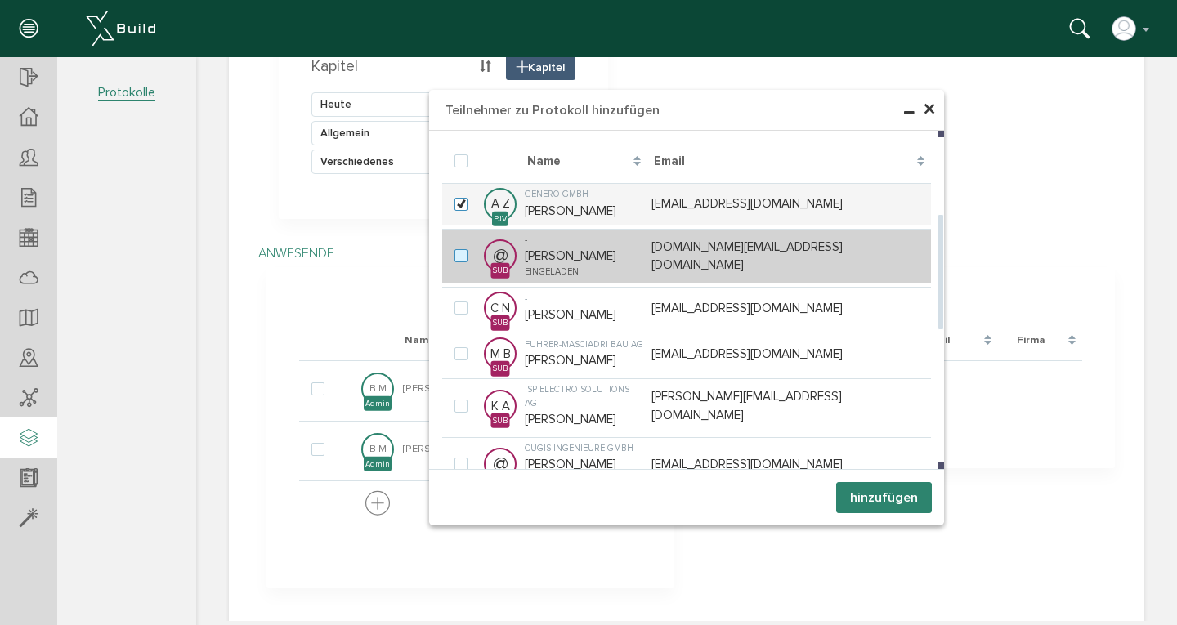
click at [458, 256] on label at bounding box center [465, 256] width 20 height 15
click at [458, 256] on input "checkbox" at bounding box center [460, 254] width 11 height 11
checkbox input "true"
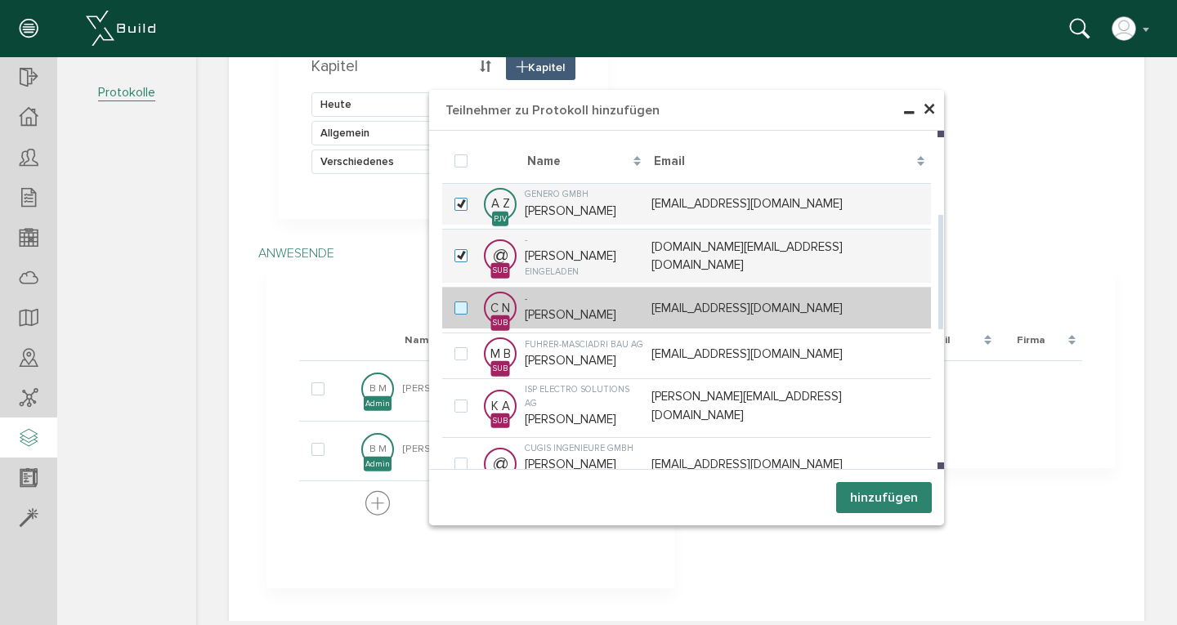
click at [456, 306] on label at bounding box center [465, 309] width 20 height 15
click at [456, 306] on input "checkbox" at bounding box center [460, 307] width 11 height 11
checkbox input "true"
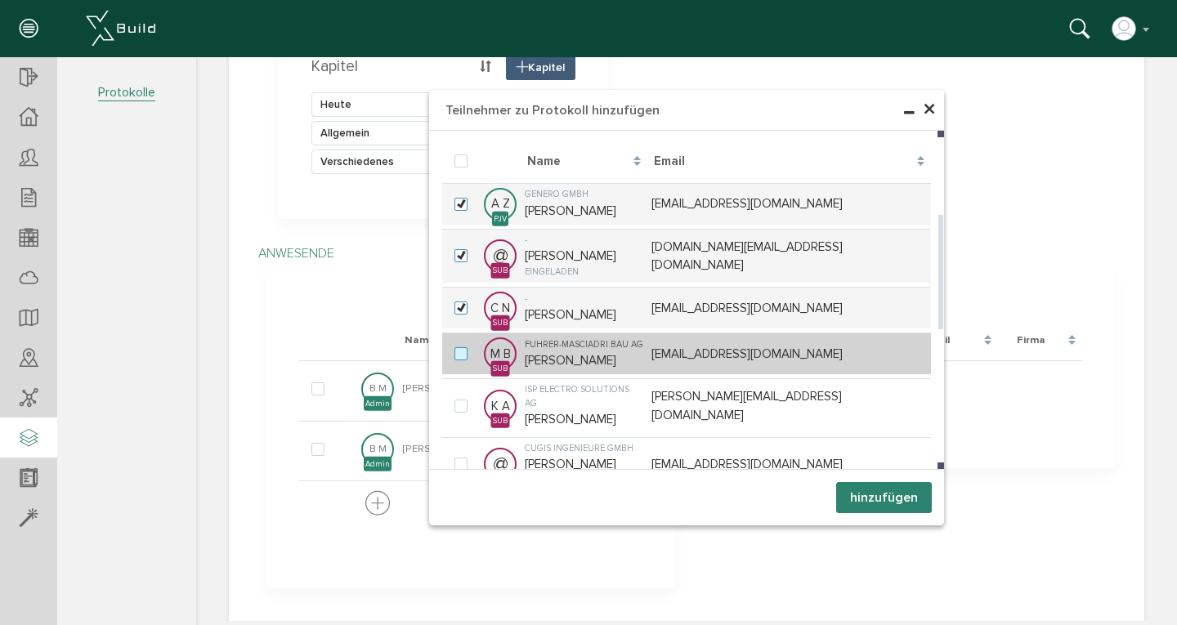
click at [458, 349] on label at bounding box center [465, 354] width 20 height 15
click at [458, 349] on input "checkbox" at bounding box center [460, 352] width 11 height 11
checkbox input "true"
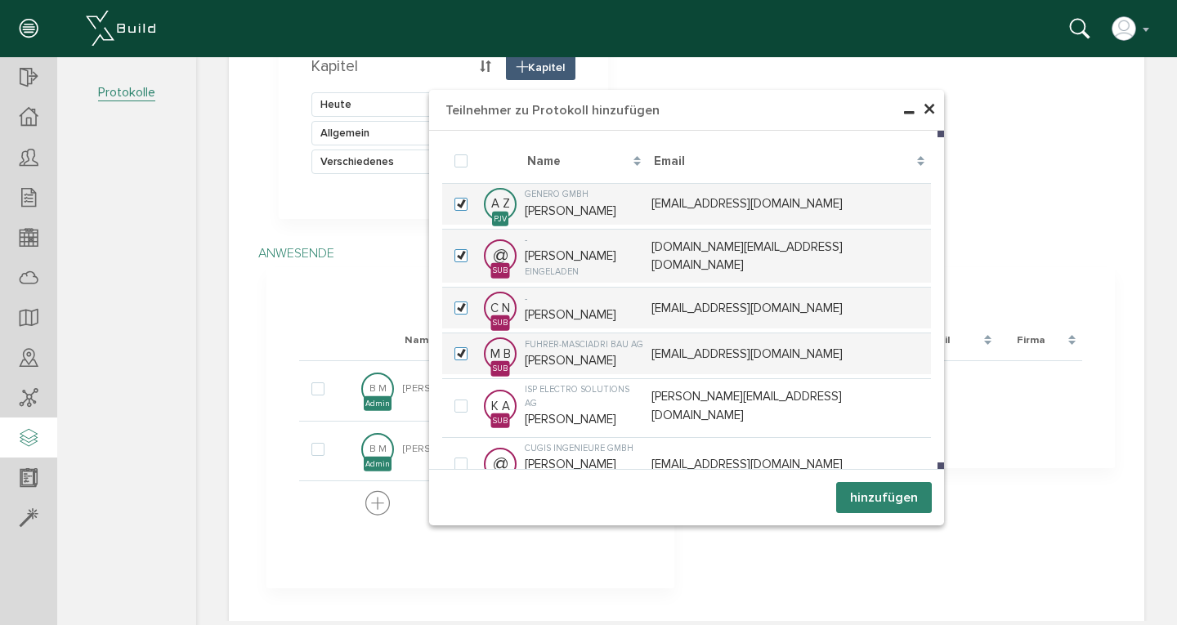
click at [878, 503] on button "hinzufügen" at bounding box center [884, 497] width 96 height 31
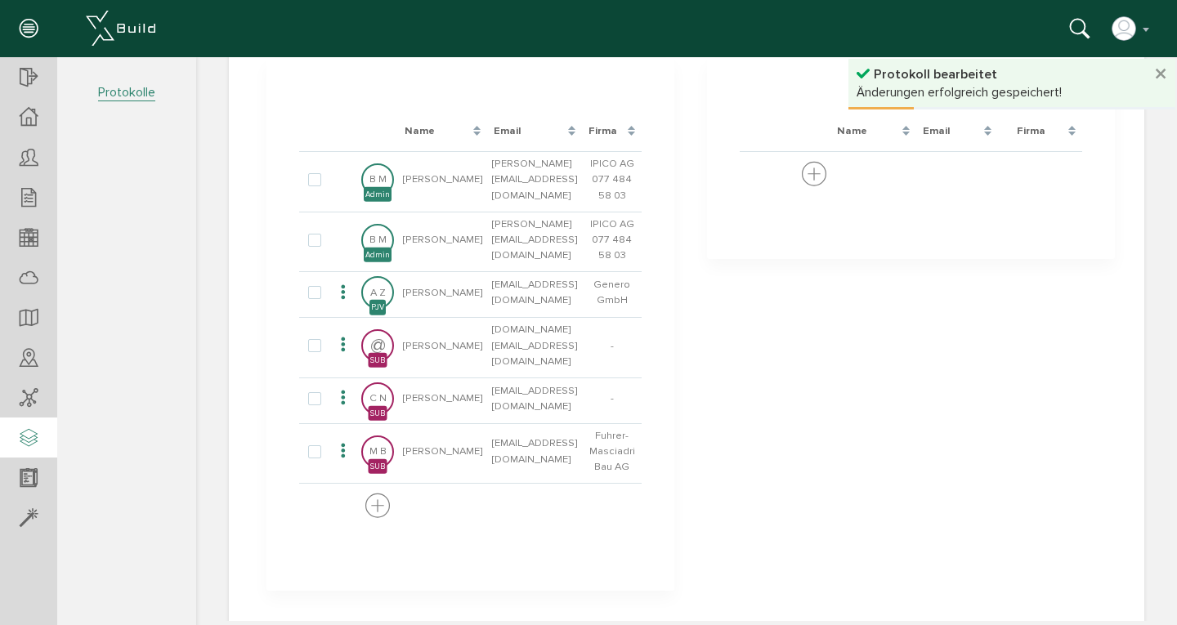
scroll to position [604, 0]
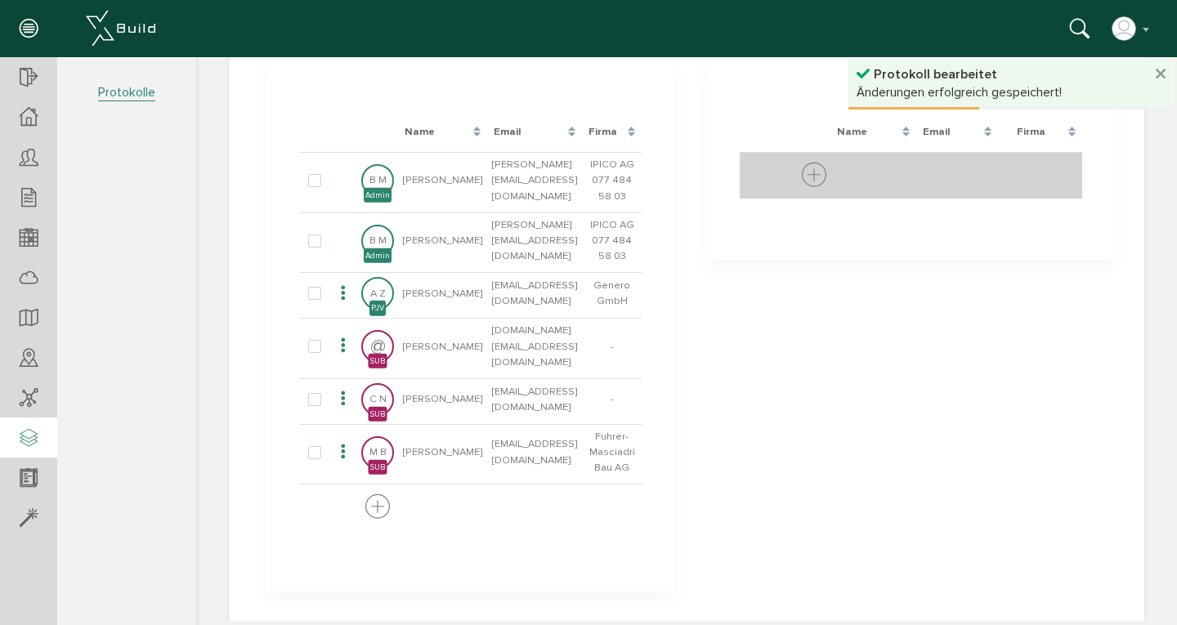
click at [809, 164] on icon at bounding box center [814, 176] width 25 height 30
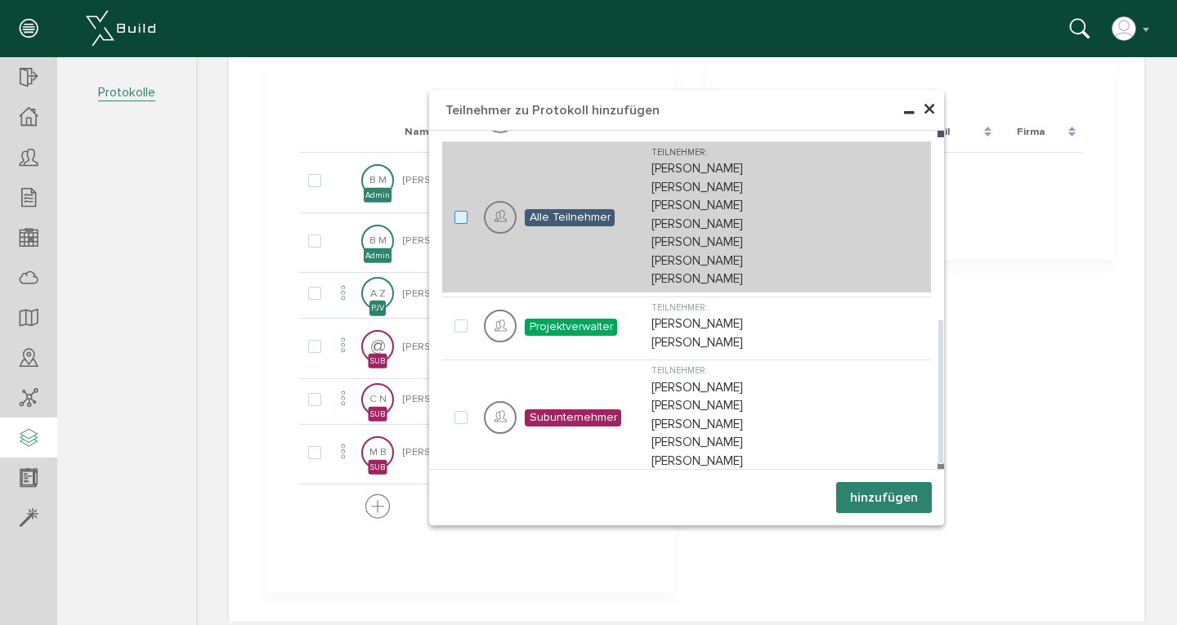
click at [455, 211] on label at bounding box center [465, 218] width 20 height 15
click at [455, 211] on input "checkbox" at bounding box center [460, 216] width 11 height 11
checkbox input "true"
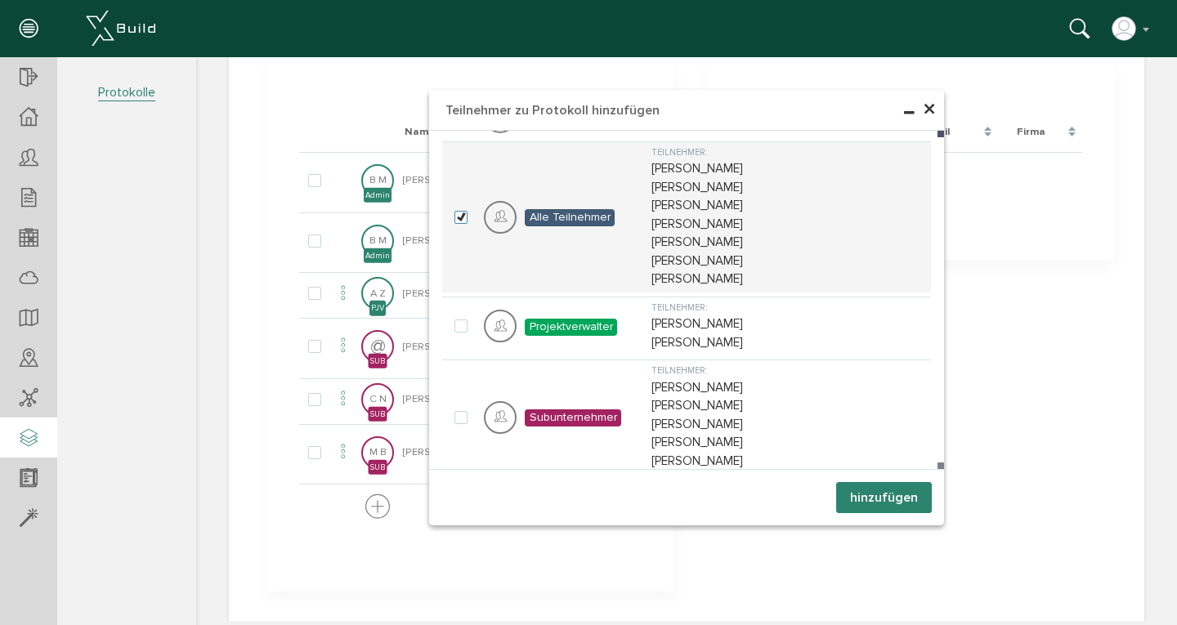
click at [875, 500] on button "hinzufügen" at bounding box center [884, 497] width 96 height 31
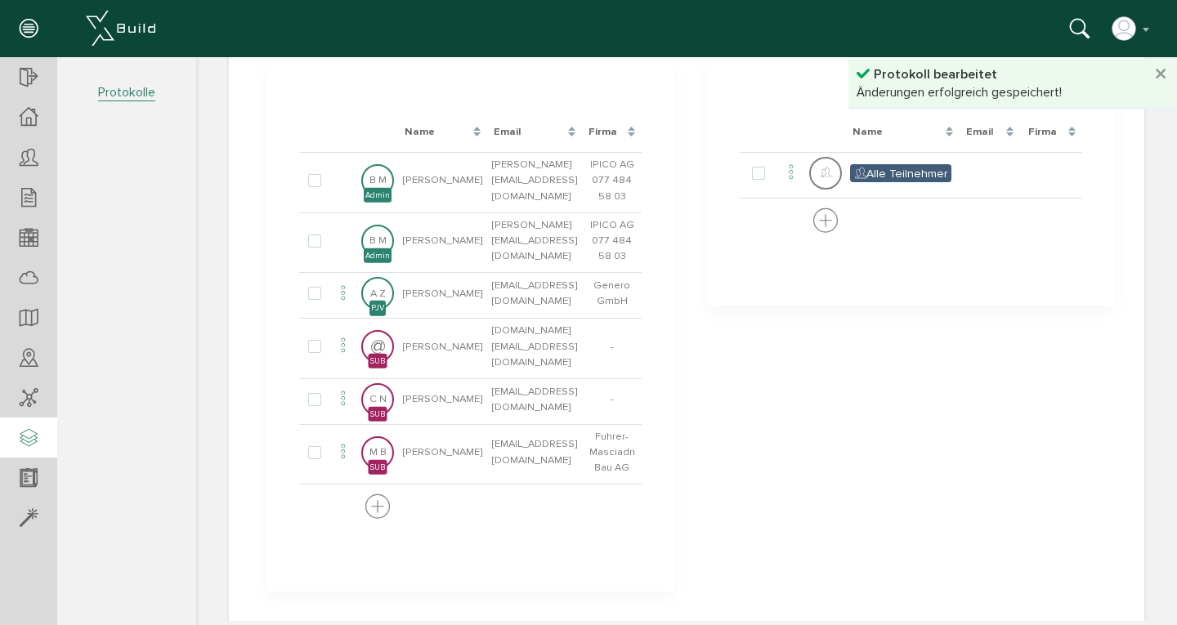
scroll to position [322, 0]
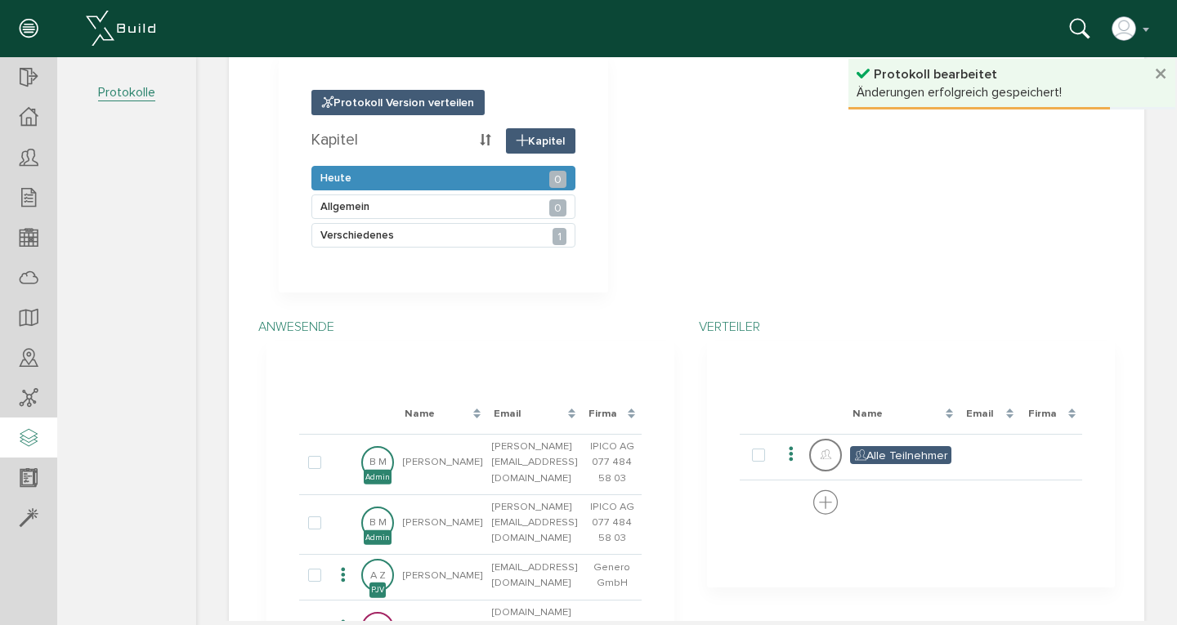
click at [552, 178] on div "0" at bounding box center [557, 179] width 16 height 17
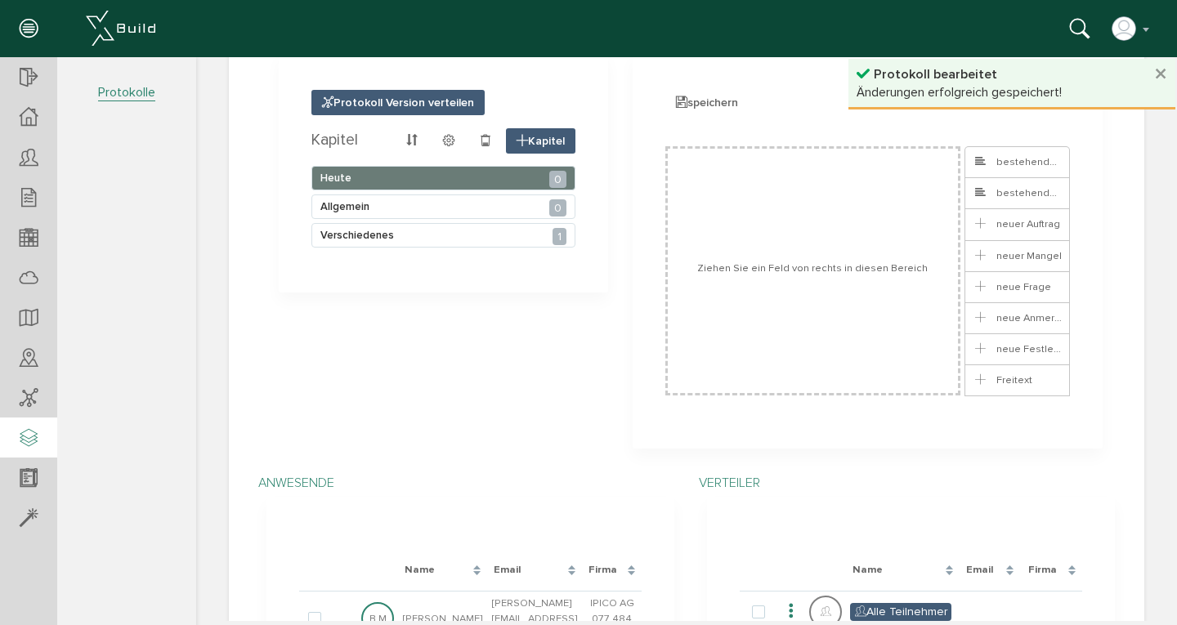
click at [761, 255] on ul at bounding box center [814, 270] width 296 height 249
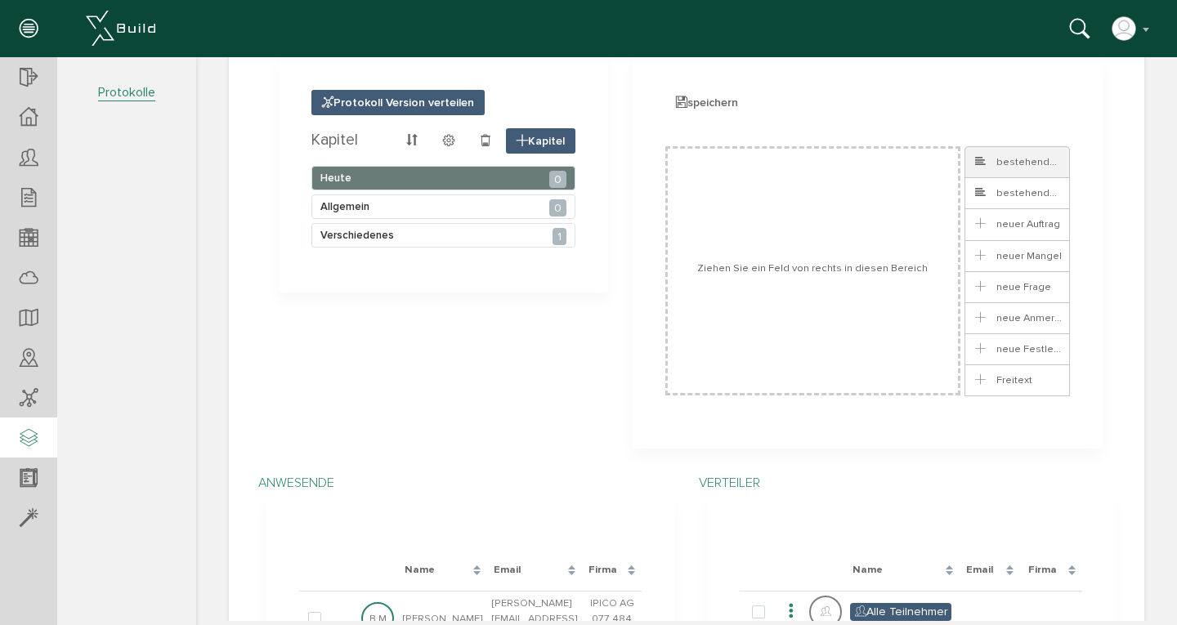
click at [980, 159] on span "bestehendes Ticket" at bounding box center [1033, 161] width 121 height 13
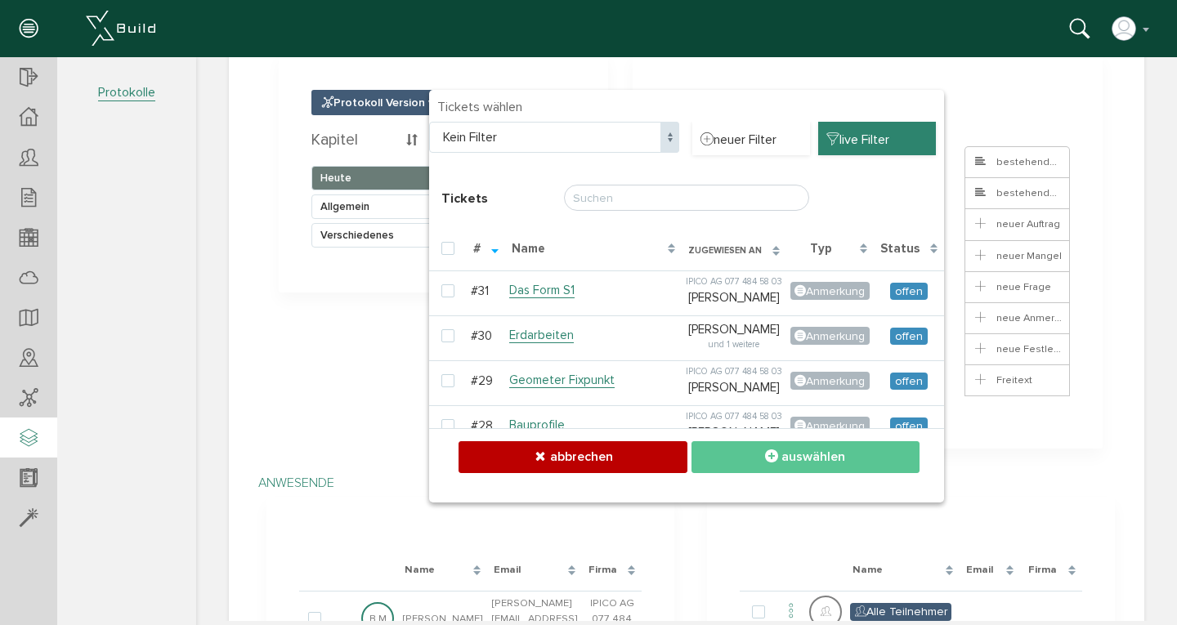
checkbox input "false"
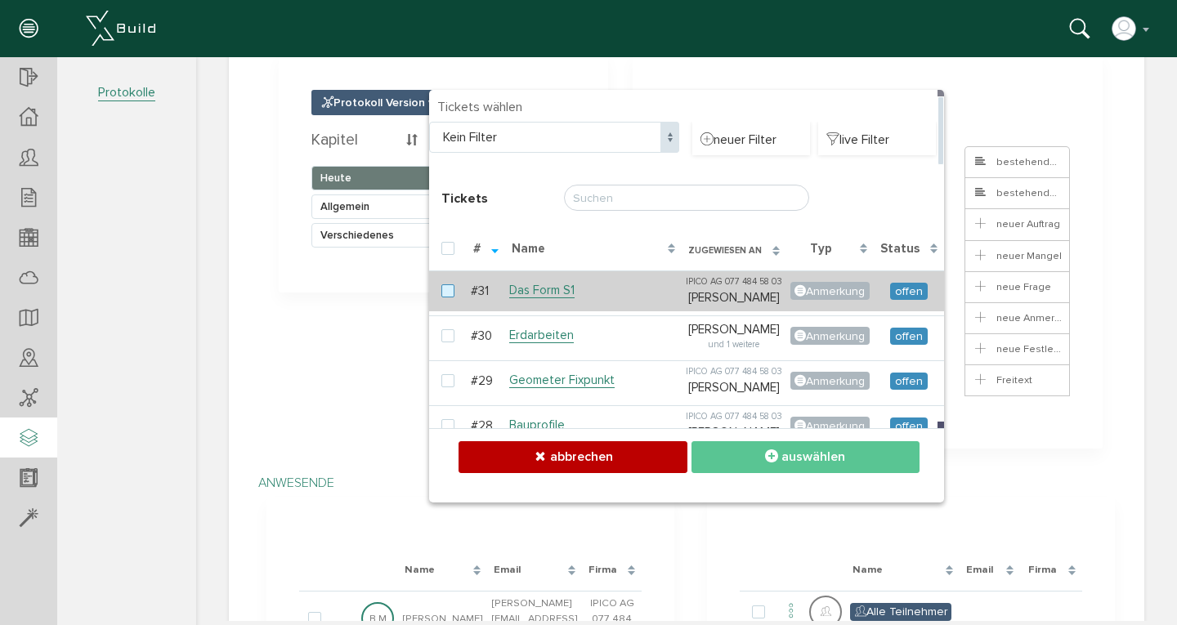
click at [442, 298] on label at bounding box center [452, 292] width 20 height 15
click at [442, 295] on input "checkbox" at bounding box center [447, 290] width 11 height 11
checkbox input "true"
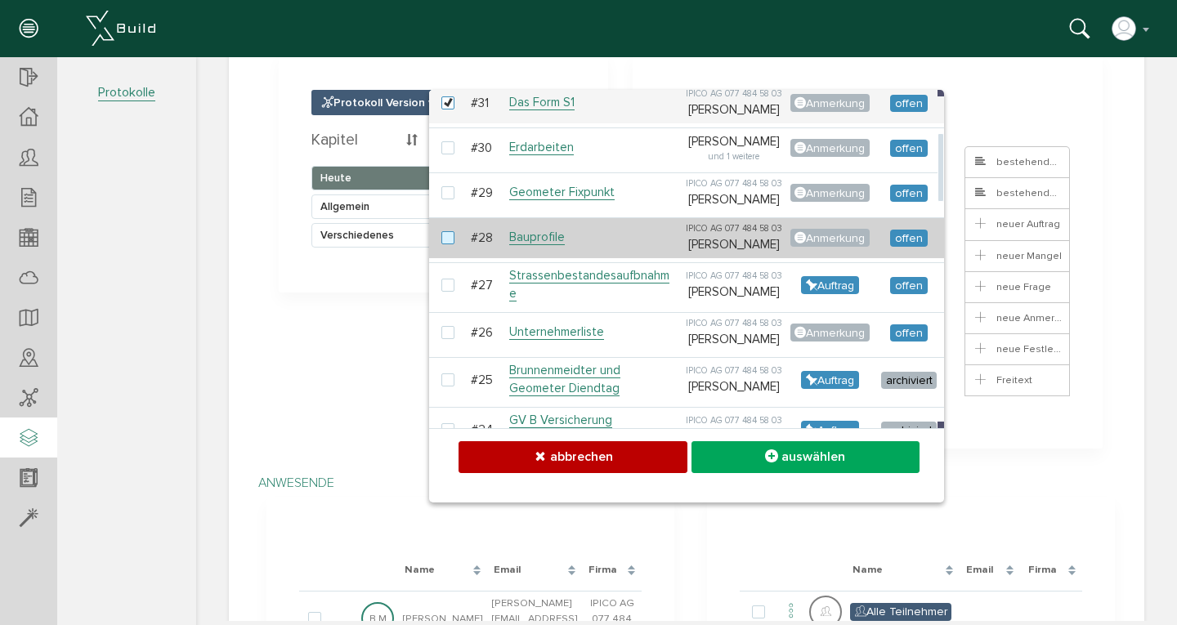
click at [442, 246] on label at bounding box center [452, 238] width 20 height 15
click at [442, 242] on input "checkbox" at bounding box center [447, 236] width 11 height 11
checkbox input "true"
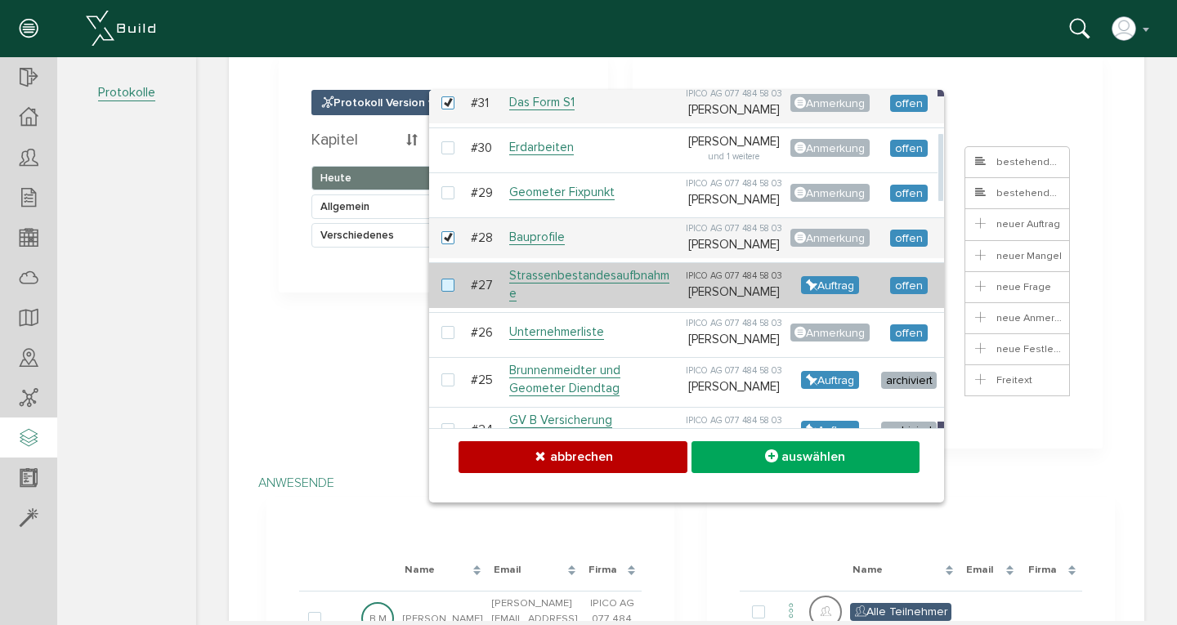
click at [442, 294] on label at bounding box center [452, 286] width 20 height 15
click at [442, 289] on input "checkbox" at bounding box center [447, 284] width 11 height 11
checkbox input "true"
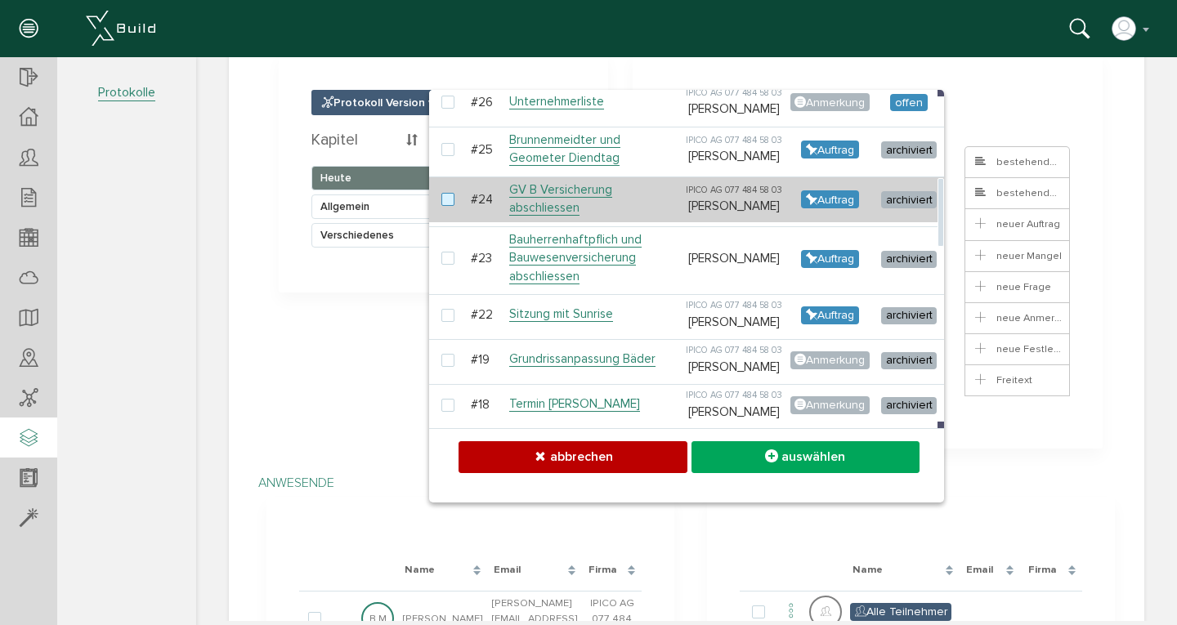
click at [442, 208] on label at bounding box center [452, 200] width 20 height 15
click at [442, 204] on input "checkbox" at bounding box center [447, 198] width 11 height 11
checkbox input "true"
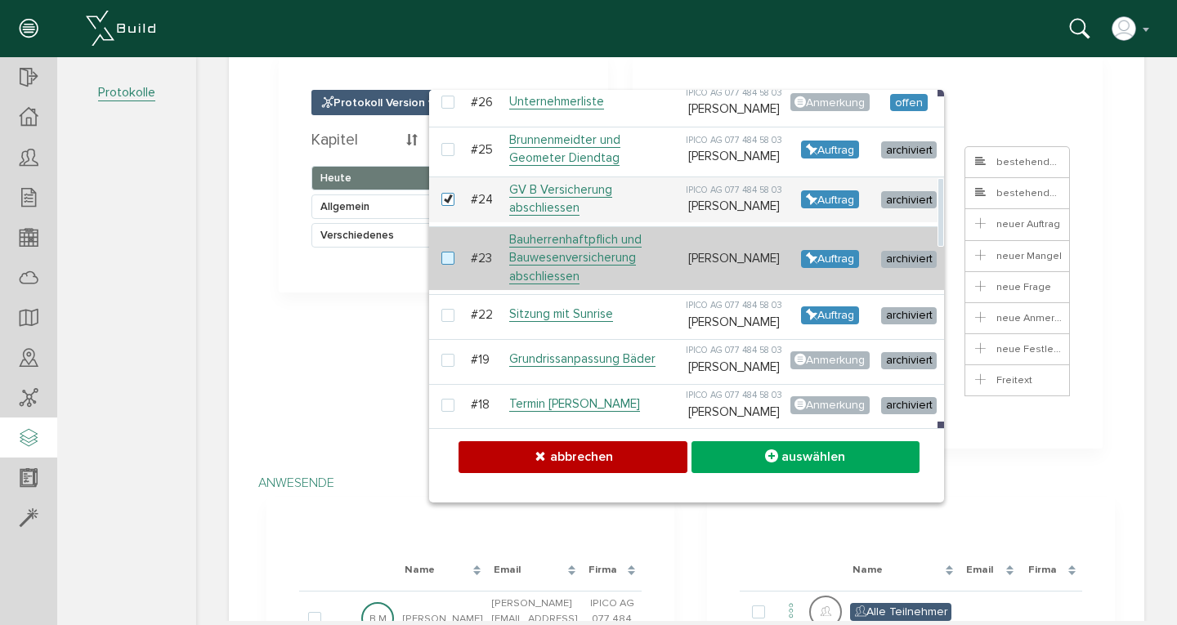
click at [442, 267] on label at bounding box center [452, 259] width 20 height 15
click at [442, 262] on input "checkbox" at bounding box center [447, 257] width 11 height 11
checkbox input "true"
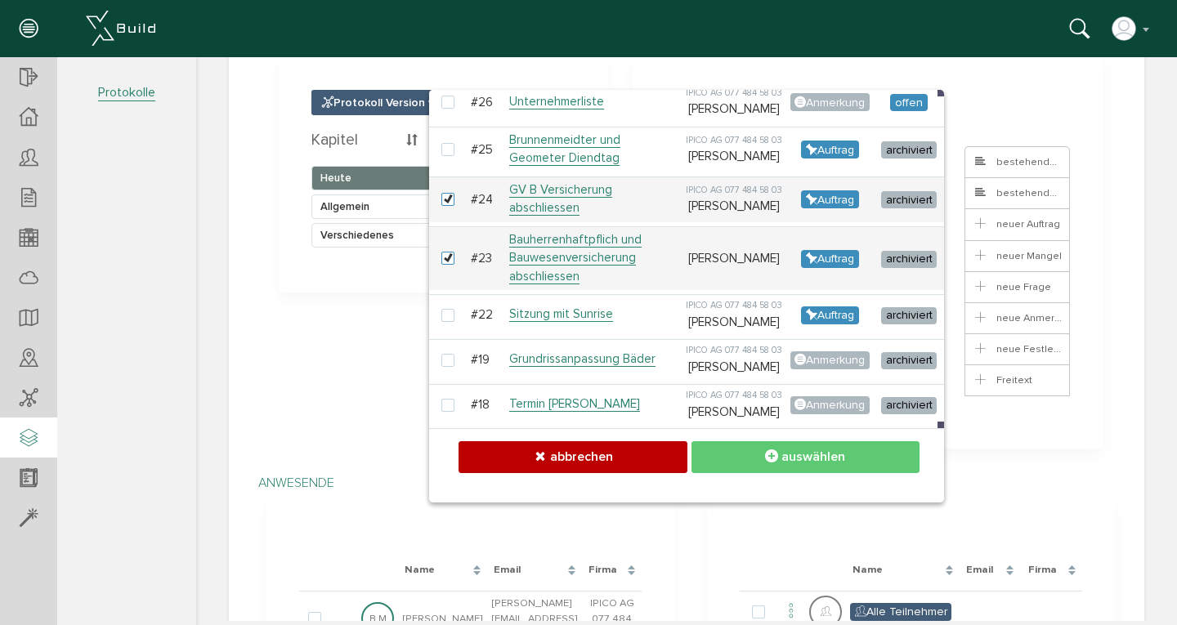
click at [782, 454] on span "auswählen" at bounding box center [814, 457] width 64 height 16
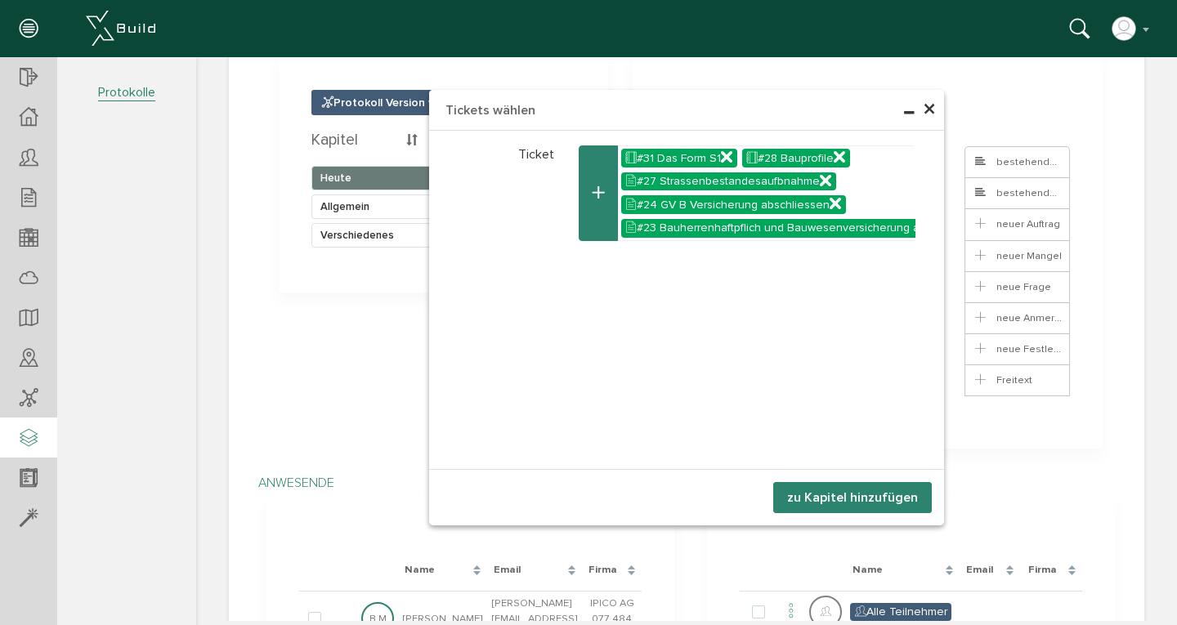
click at [845, 499] on button "zu Kapitel hinzufügen" at bounding box center [852, 497] width 159 height 31
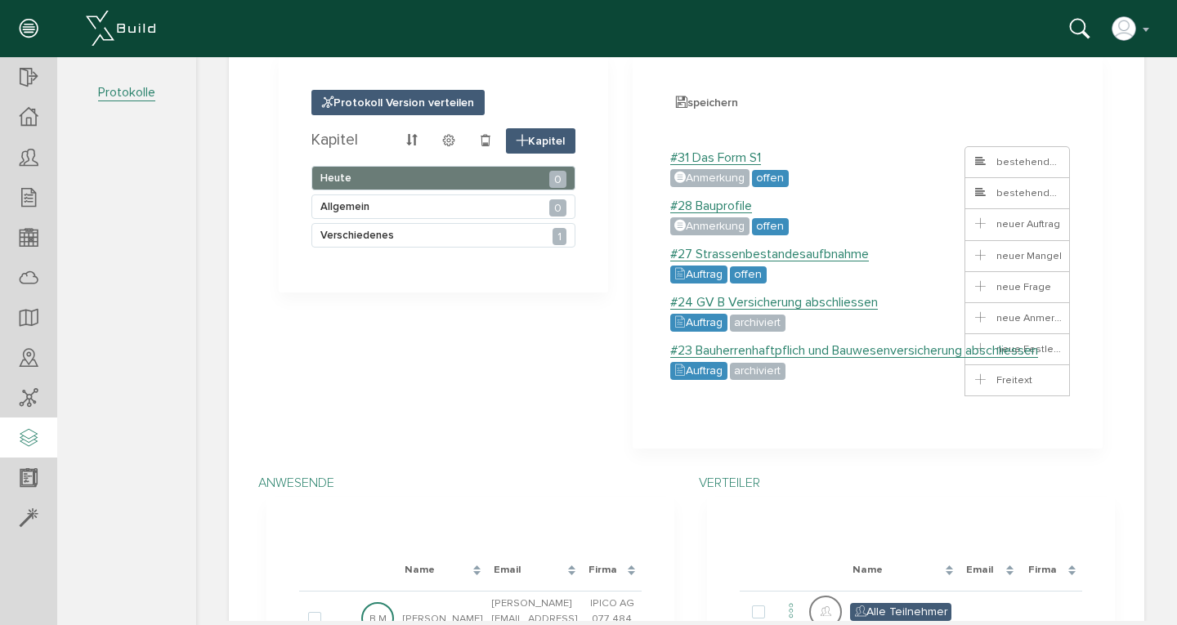
click at [845, 499] on section "Lade, bitte warten... Name Email Firma Alle Teilnehmer" at bounding box center [911, 620] width 408 height 247
click at [686, 102] on span "speichern" at bounding box center [707, 102] width 83 height 25
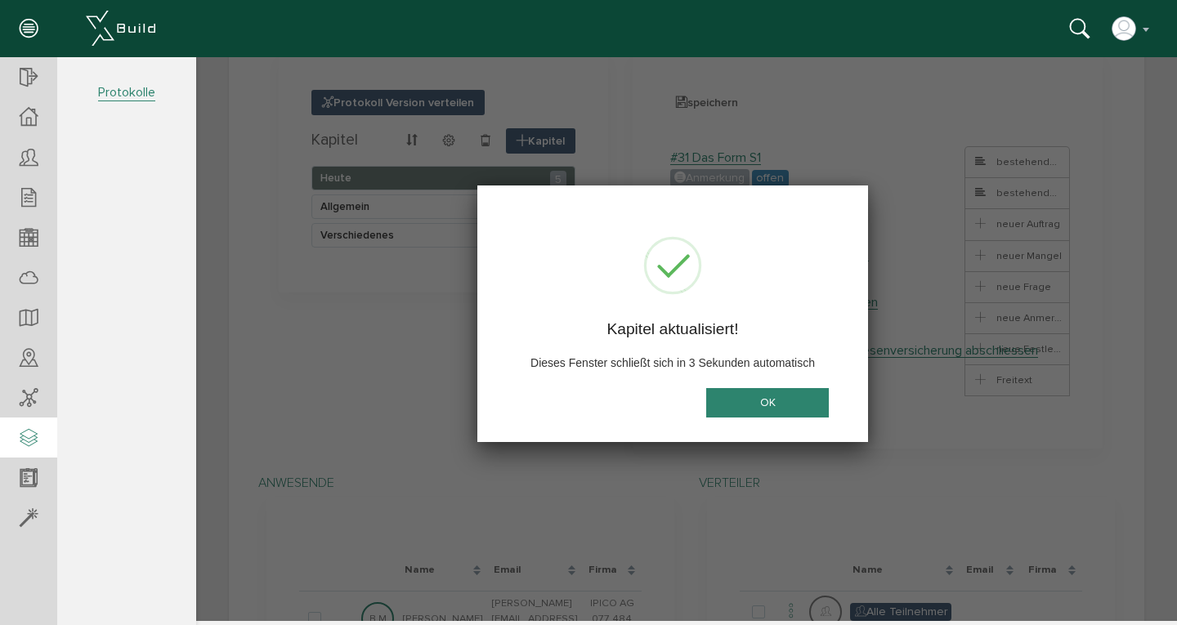
click at [752, 404] on button "OK" at bounding box center [767, 403] width 123 height 30
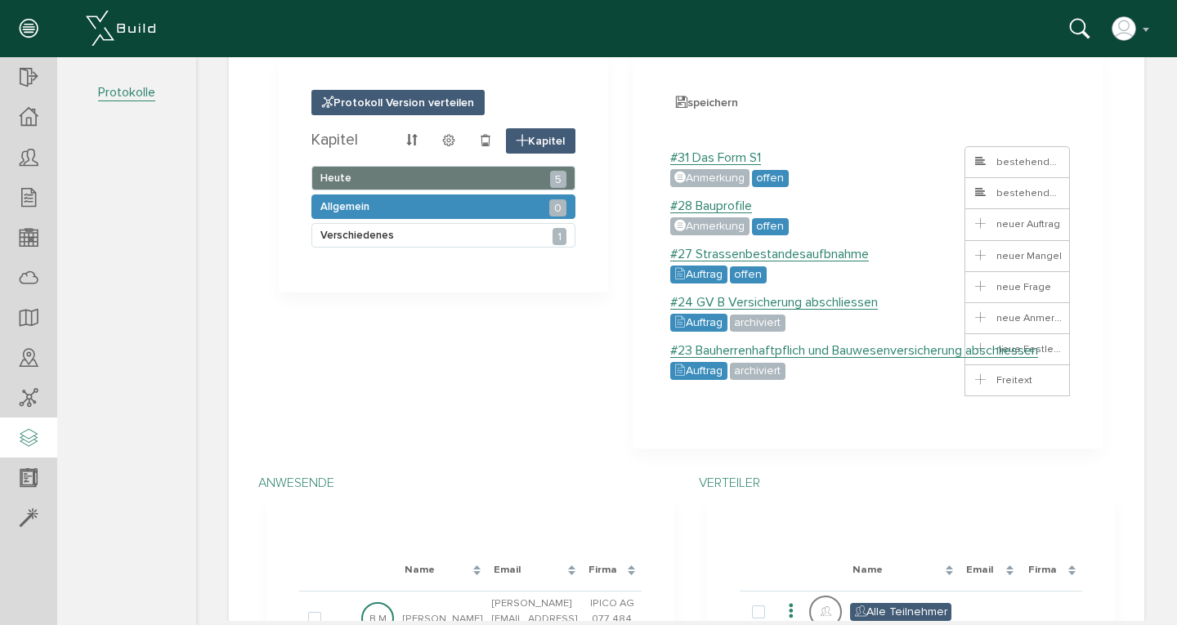
click at [551, 208] on div "0" at bounding box center [557, 207] width 16 height 17
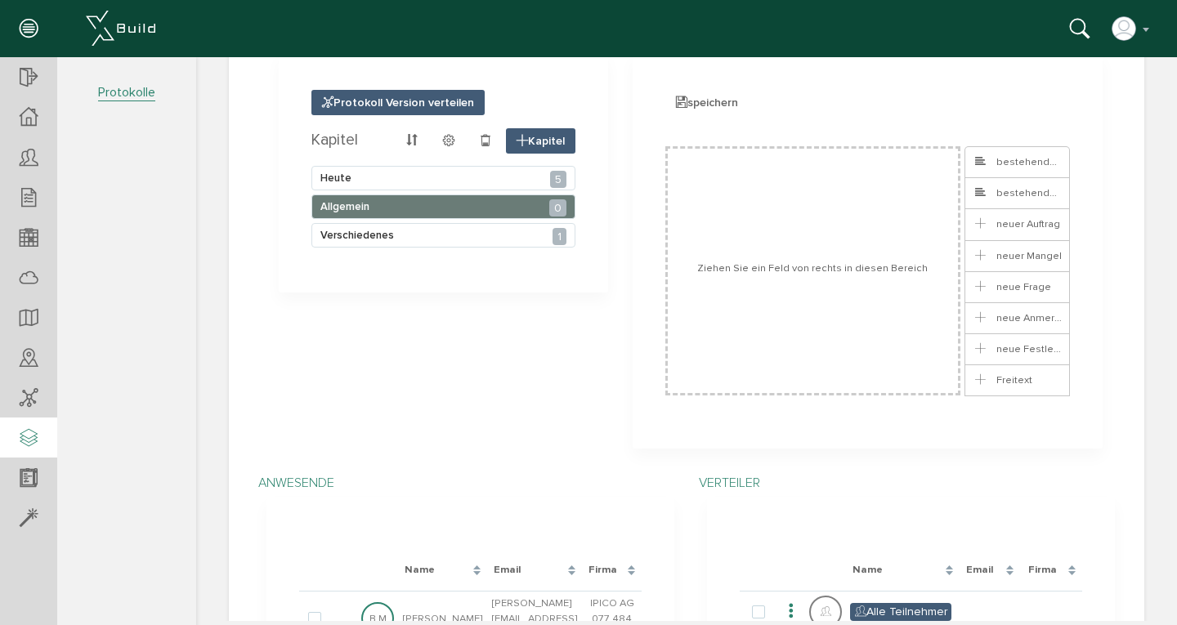
click at [840, 249] on ul at bounding box center [814, 270] width 296 height 249
click at [977, 168] on span at bounding box center [981, 163] width 13 height 16
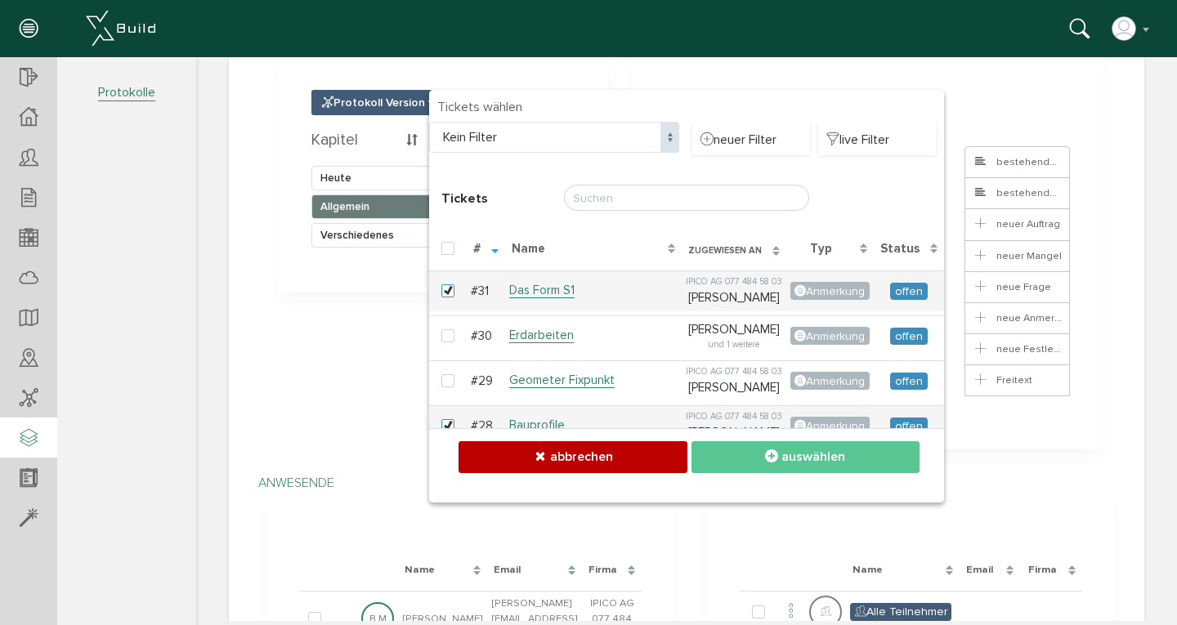
checkbox input "false"
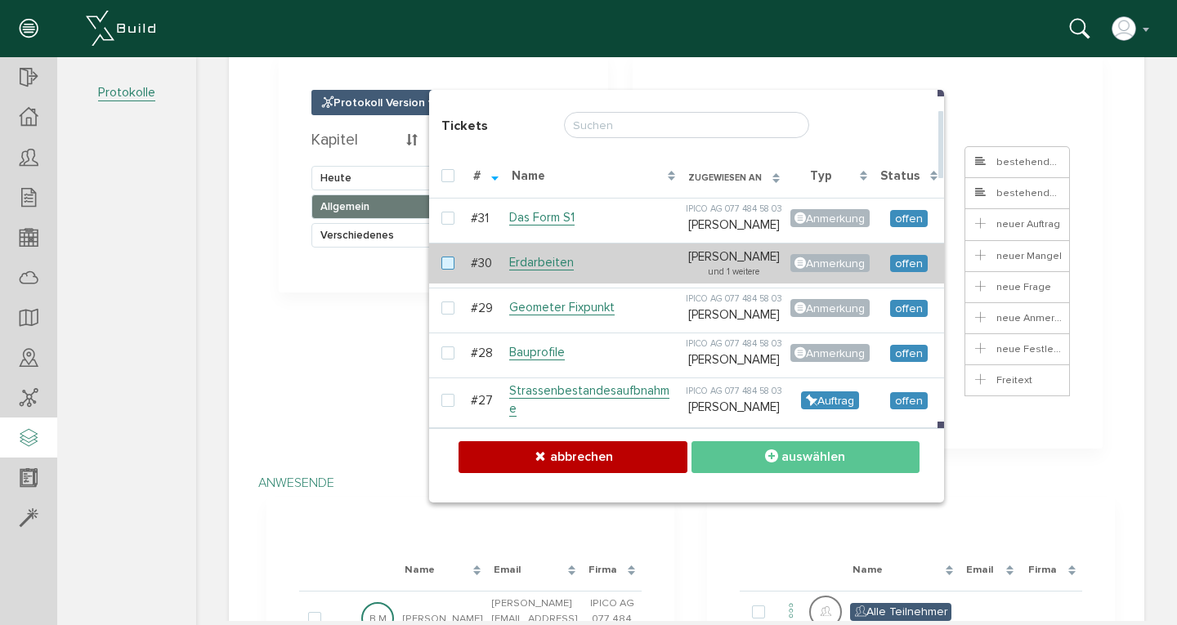
click at [442, 271] on label at bounding box center [452, 264] width 20 height 15
click at [442, 267] on input "checkbox" at bounding box center [447, 262] width 11 height 11
checkbox input "true"
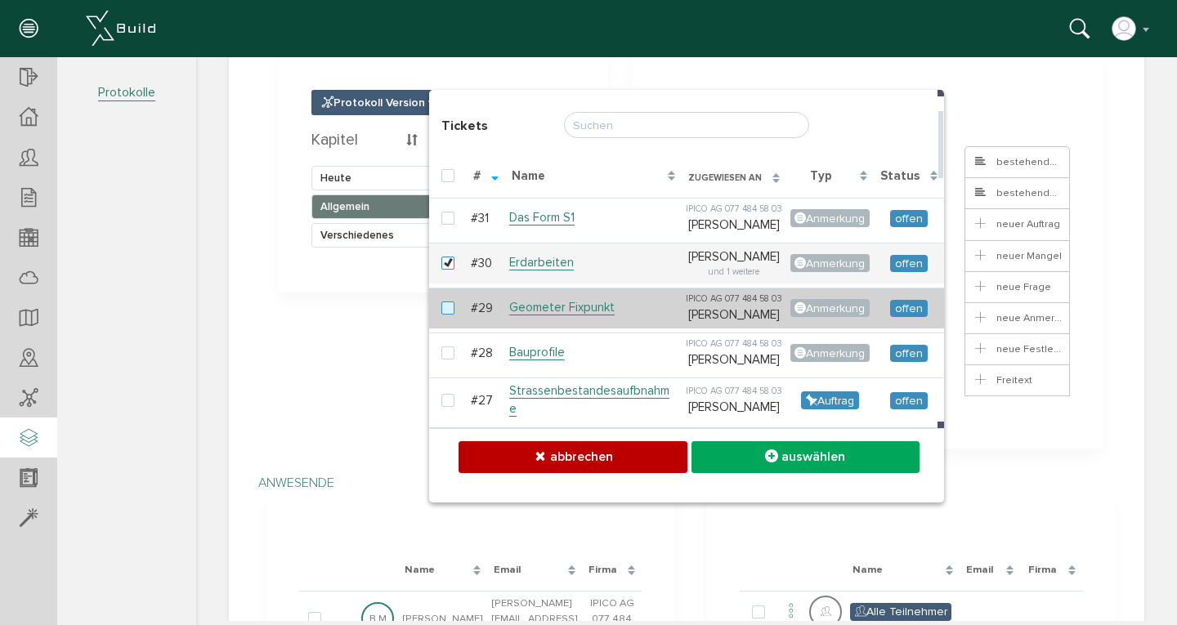
click at [442, 316] on label at bounding box center [452, 309] width 20 height 15
click at [442, 312] on input "checkbox" at bounding box center [447, 307] width 11 height 11
checkbox input "true"
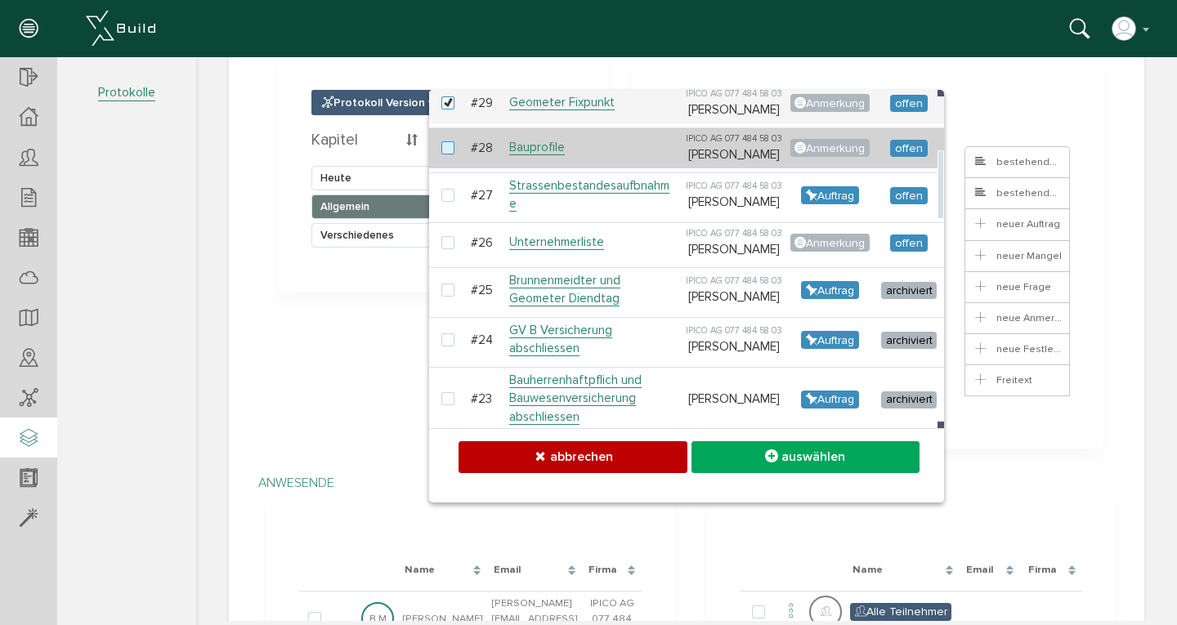
click at [444, 156] on label at bounding box center [452, 148] width 20 height 15
click at [444, 152] on input "checkbox" at bounding box center [447, 146] width 11 height 11
checkbox input "true"
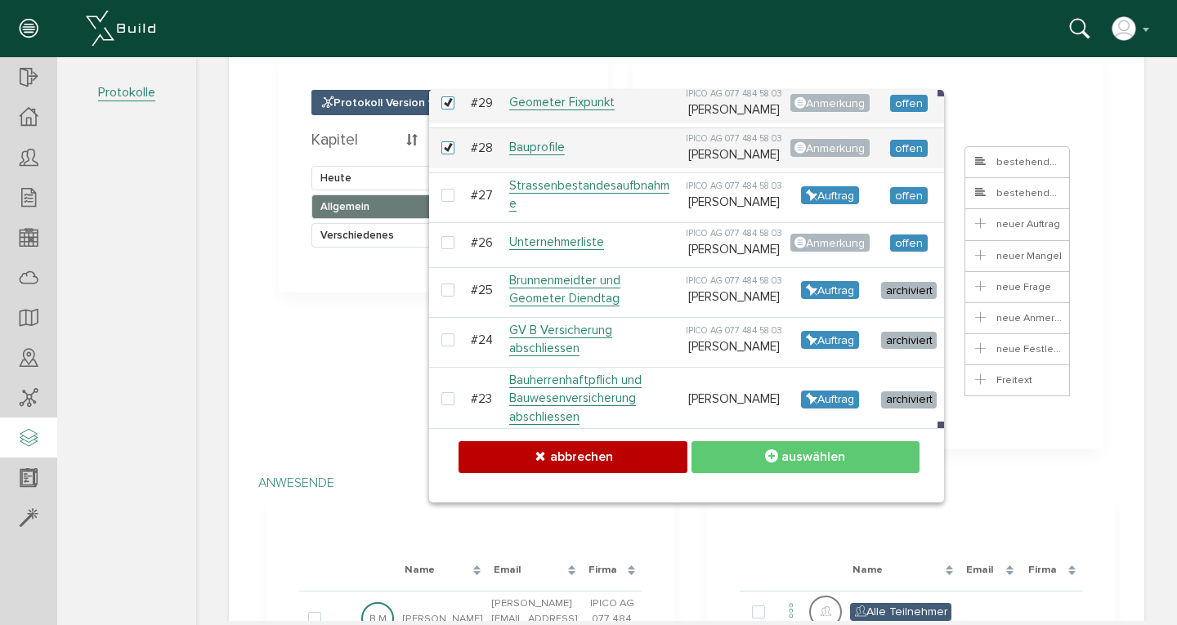
click at [765, 460] on icon at bounding box center [771, 457] width 13 height 16
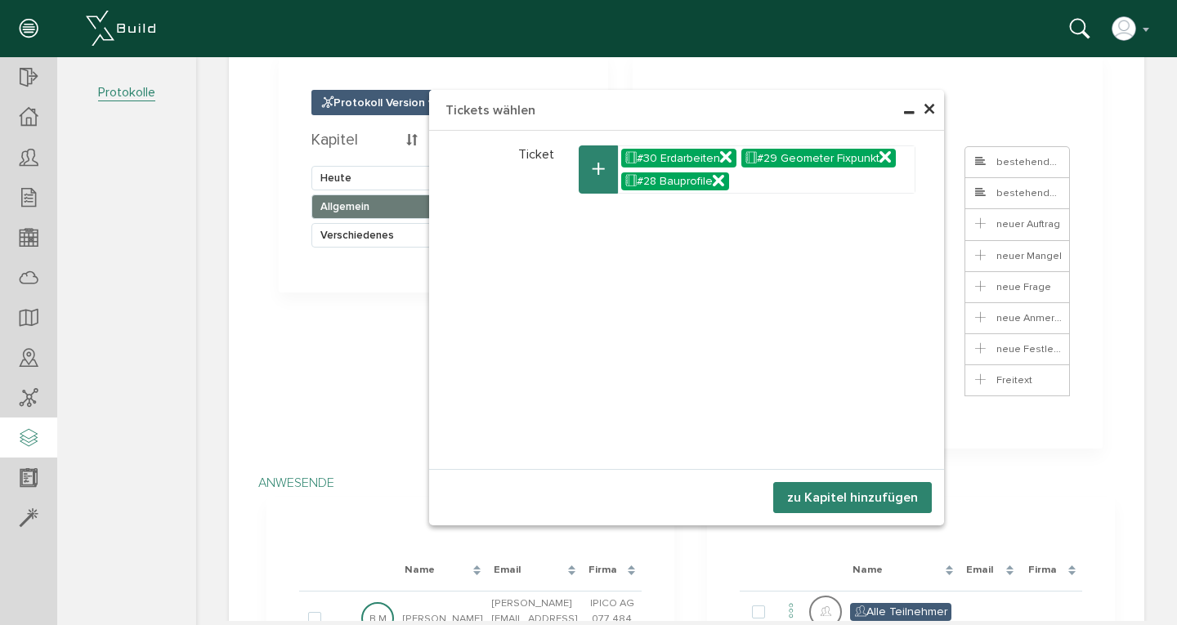
click at [850, 500] on button "zu Kapitel hinzufügen" at bounding box center [852, 497] width 159 height 31
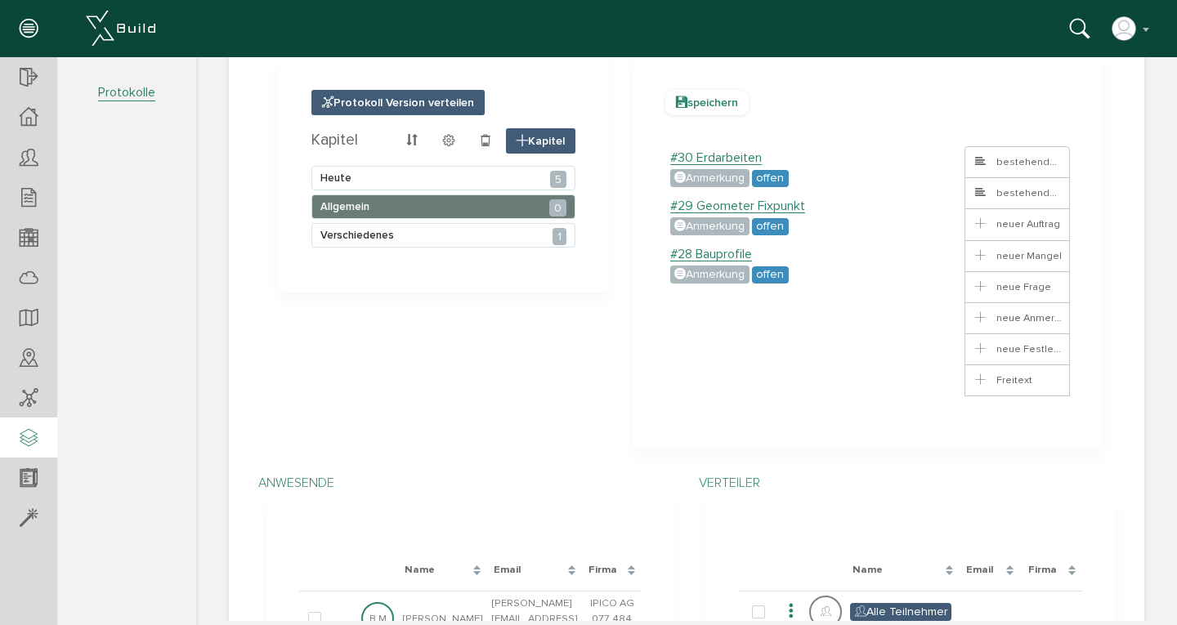
click at [705, 98] on span "speichern" at bounding box center [707, 102] width 83 height 25
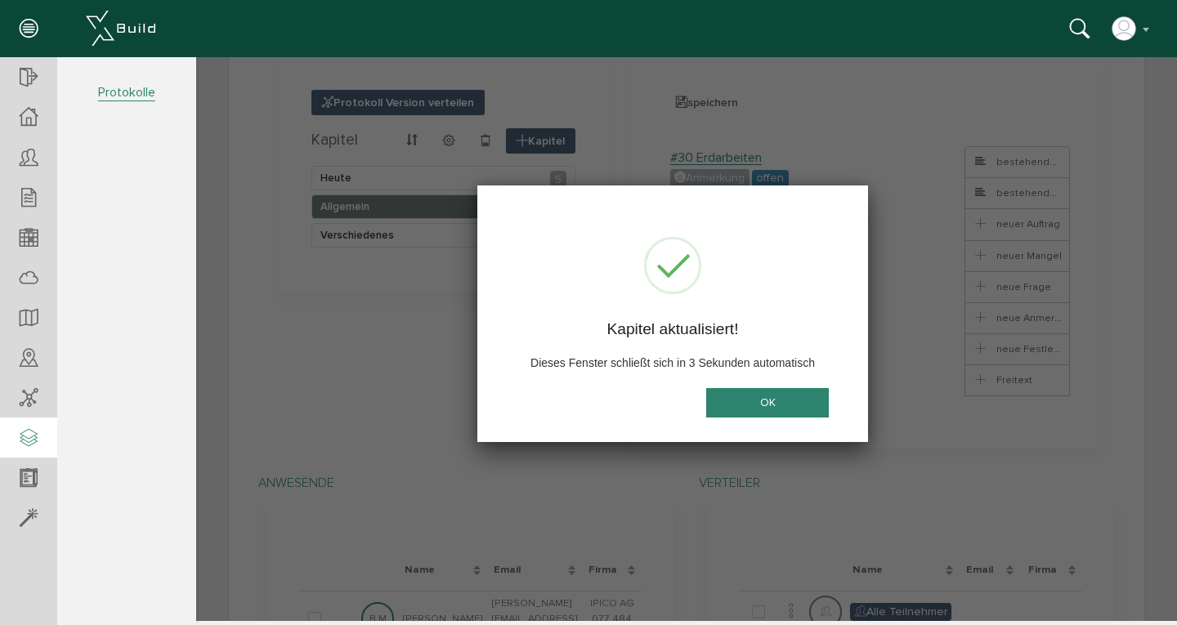
click at [759, 401] on button "OK" at bounding box center [767, 403] width 123 height 30
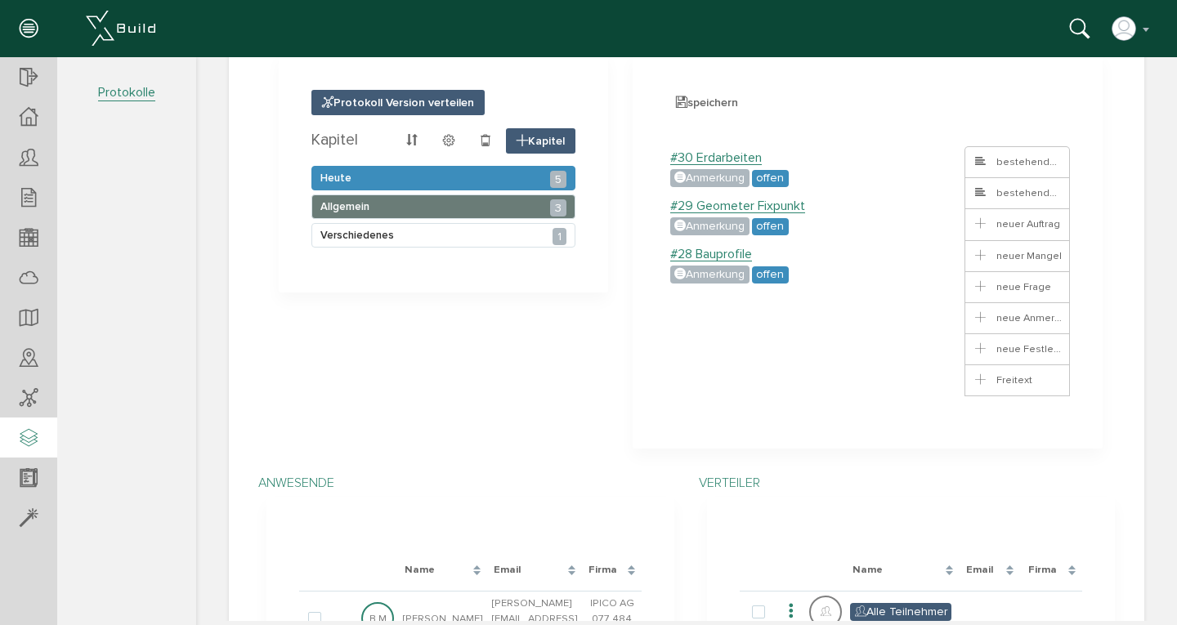
click at [491, 182] on div "[DATE] 5" at bounding box center [444, 178] width 264 height 25
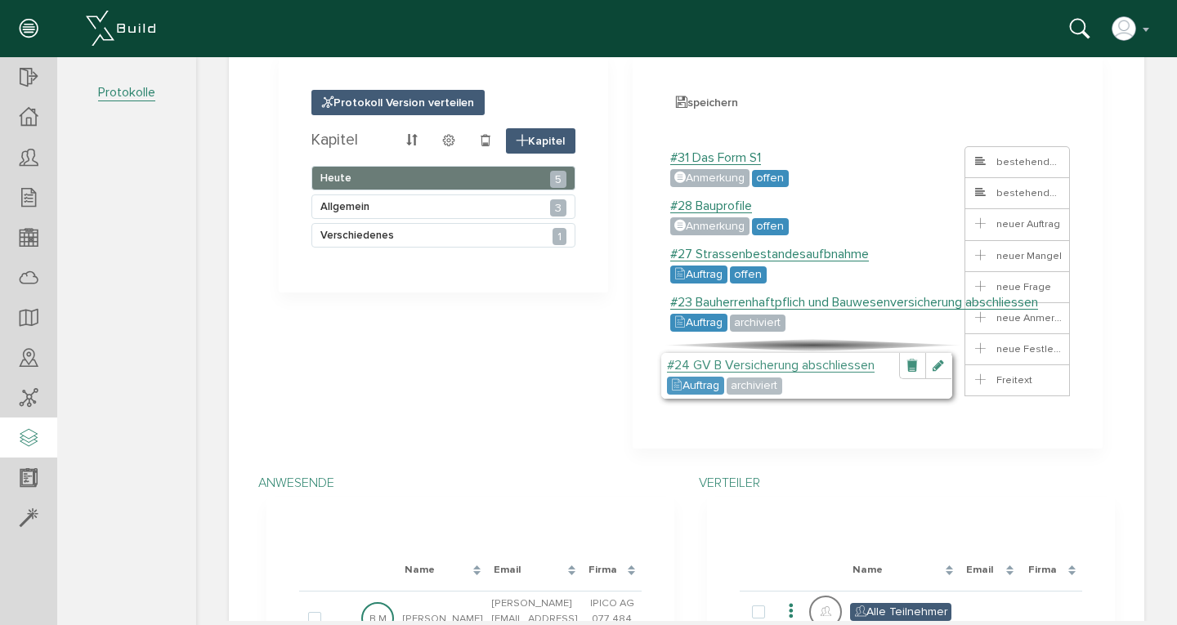
click at [720, 365] on label "#24 GV B Versicherung abschliessen" at bounding box center [771, 366] width 208 height 14
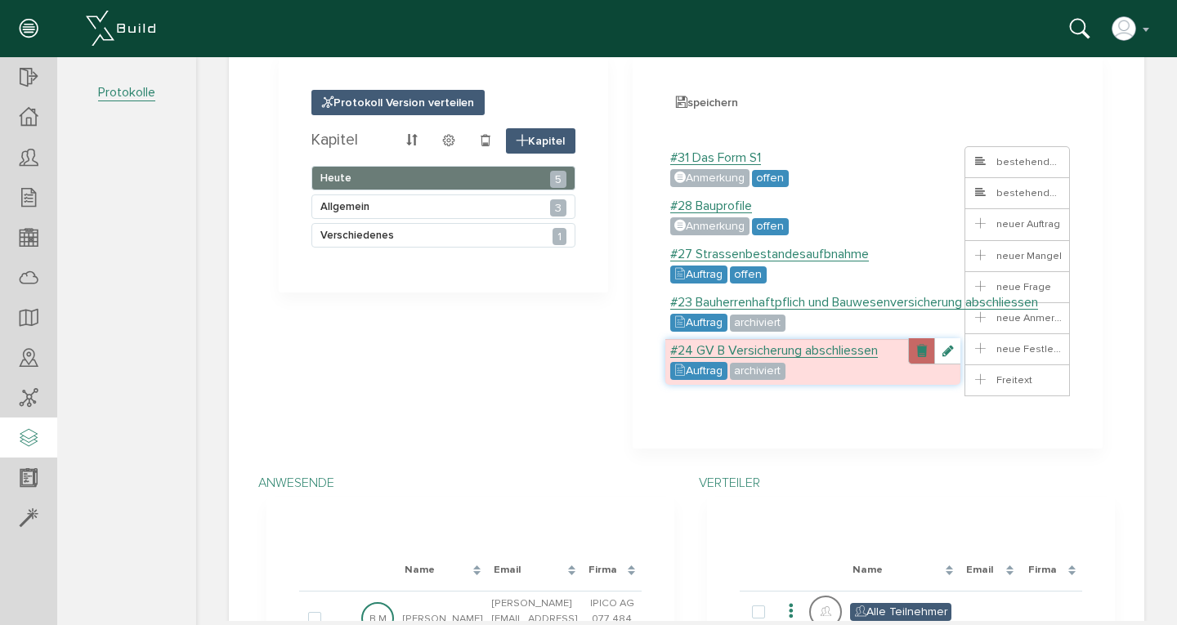
click at [915, 349] on link at bounding box center [921, 351] width 26 height 26
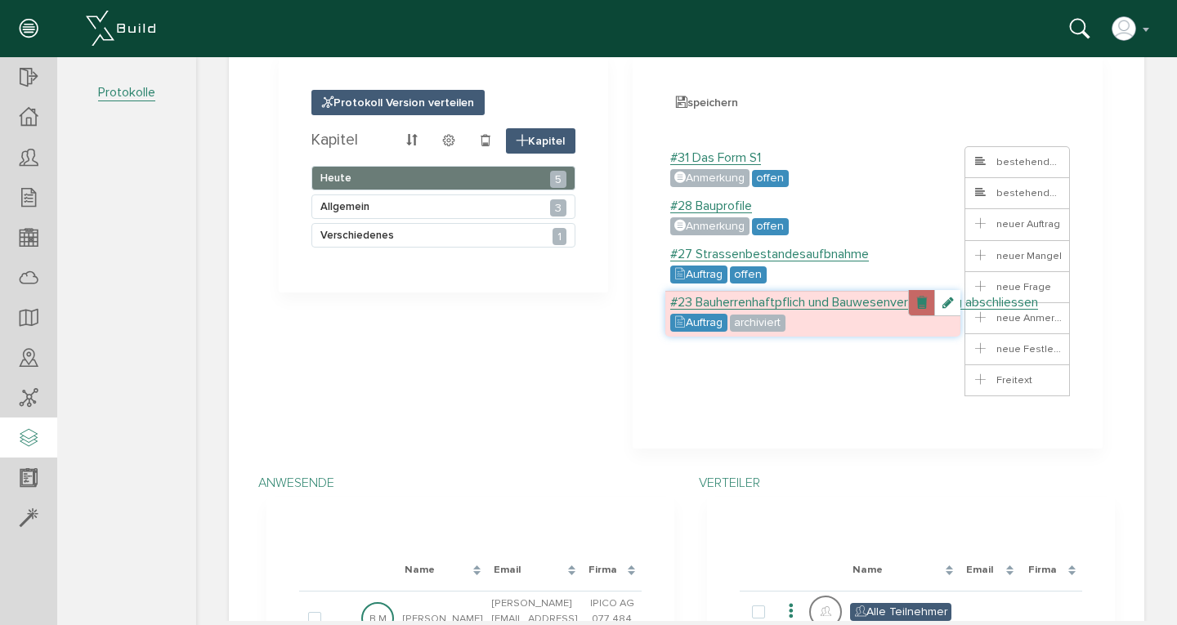
click at [908, 298] on link at bounding box center [921, 303] width 26 height 26
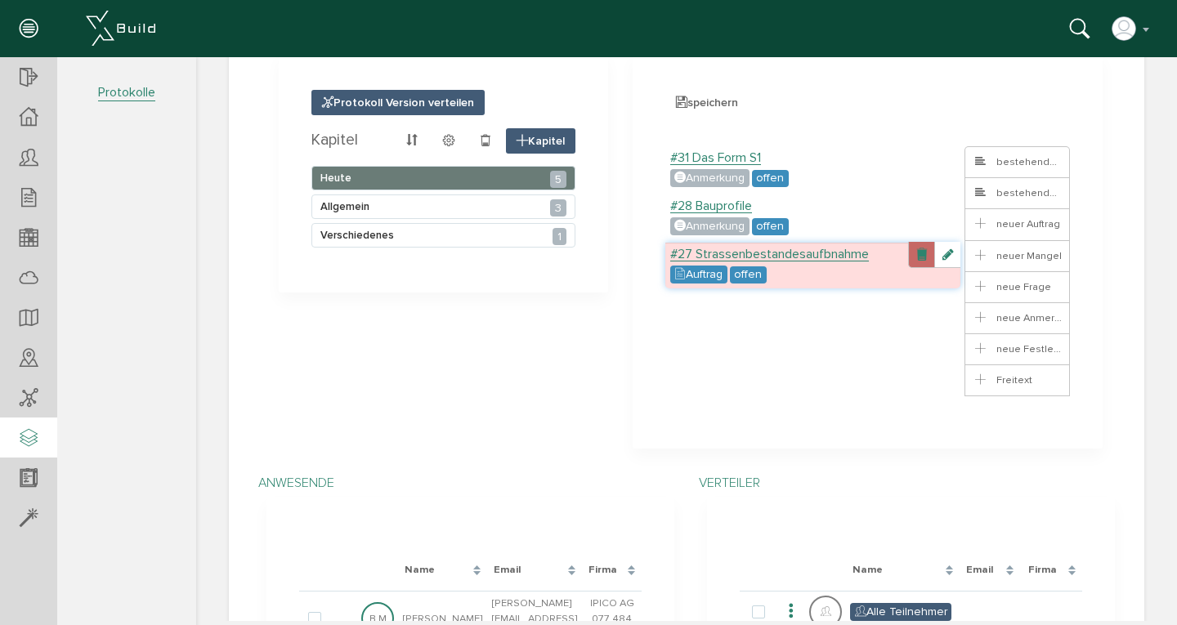
click at [912, 251] on link at bounding box center [921, 255] width 26 height 26
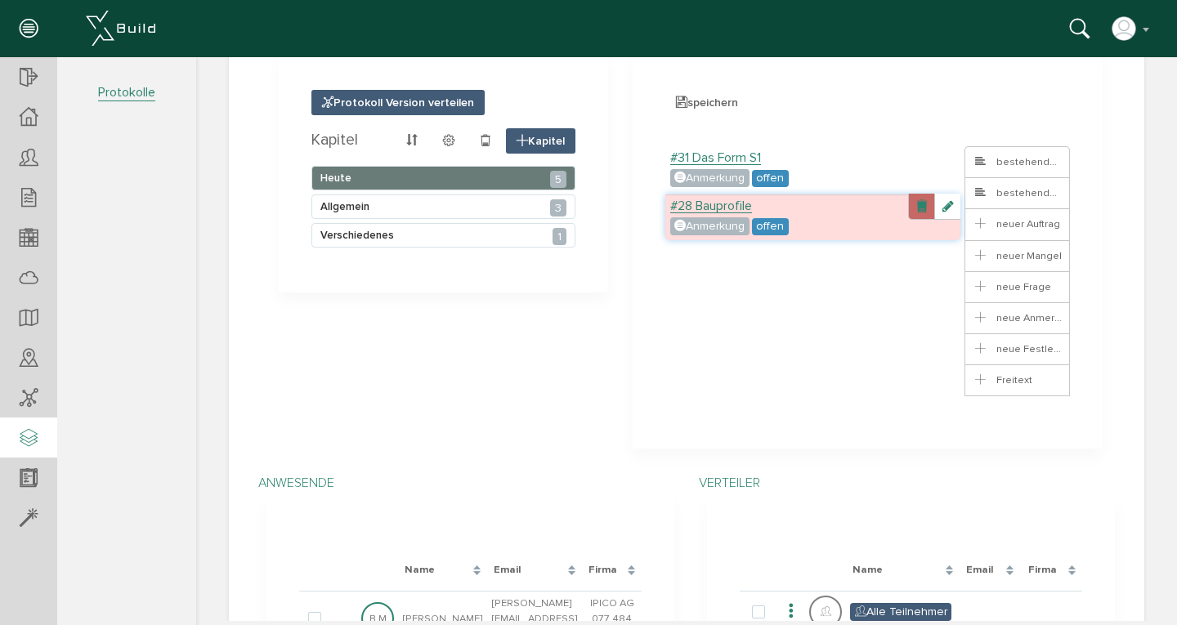
click at [913, 215] on link at bounding box center [921, 207] width 26 height 26
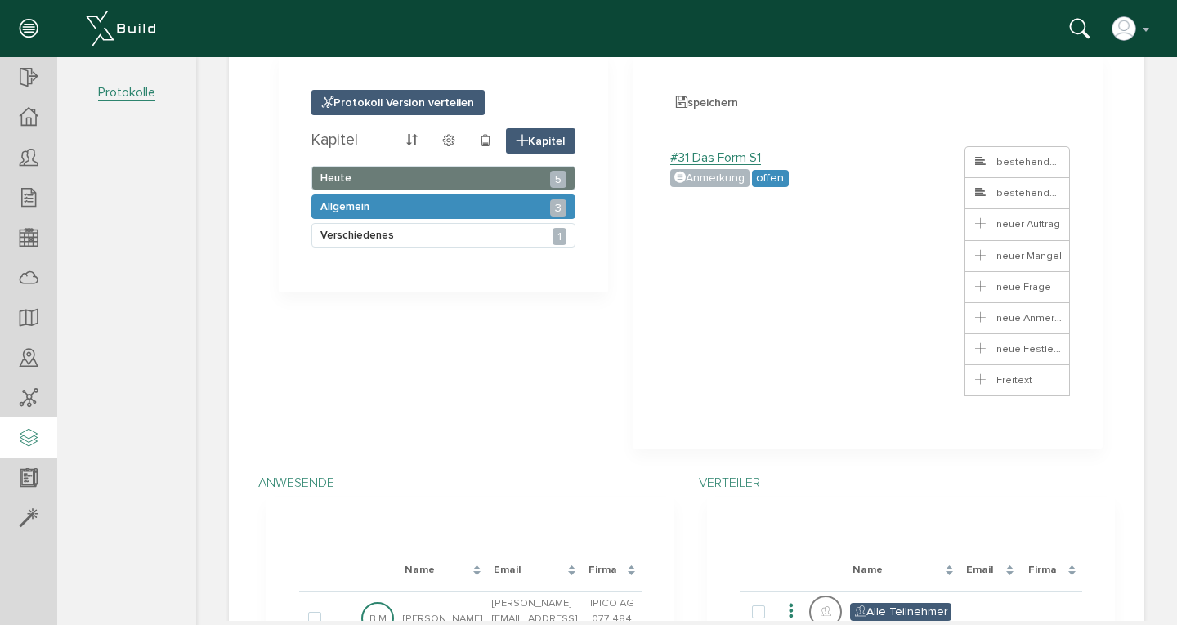
click at [513, 201] on div "Allgemein 3" at bounding box center [444, 207] width 264 height 25
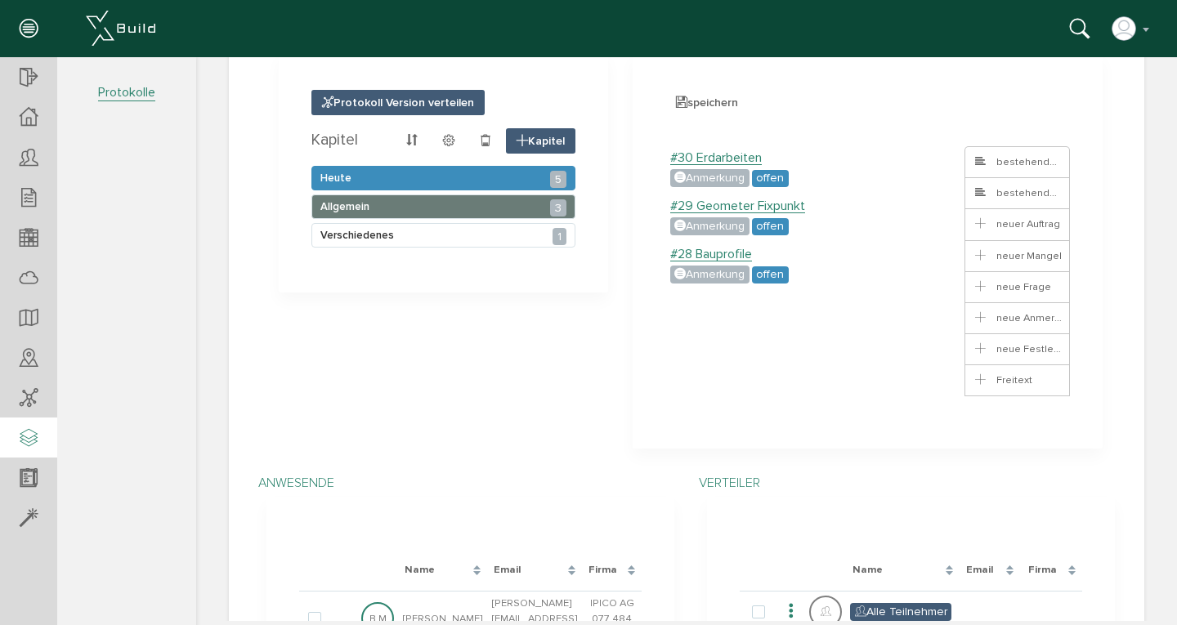
click at [497, 175] on div "[DATE] 5" at bounding box center [444, 178] width 264 height 25
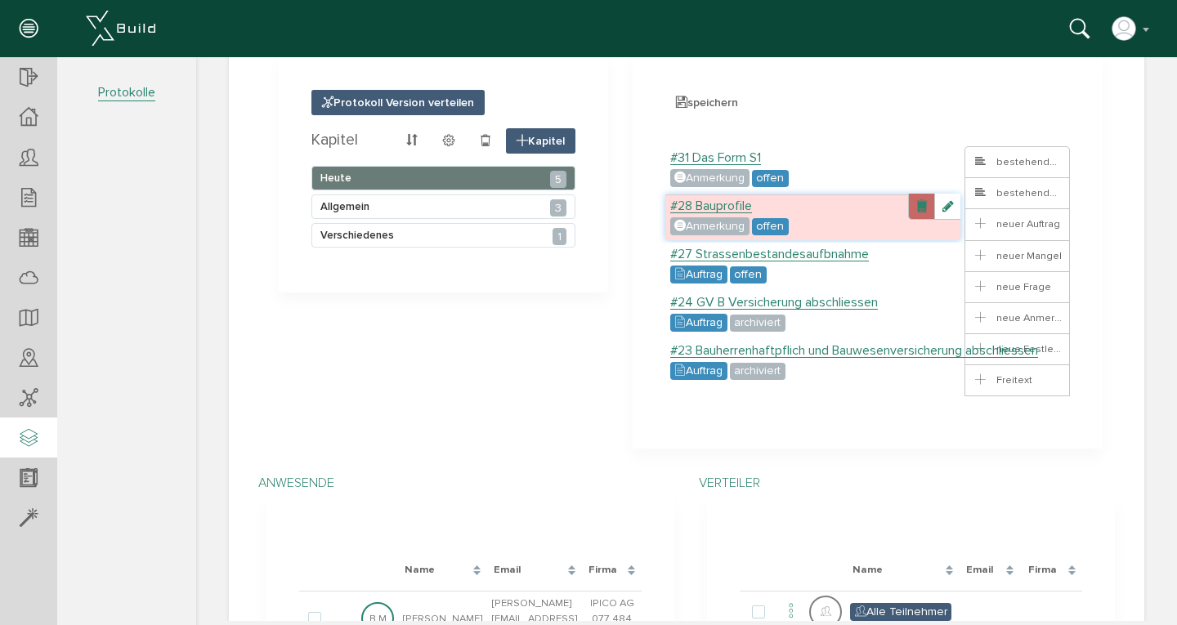
click at [913, 208] on link at bounding box center [921, 207] width 26 height 26
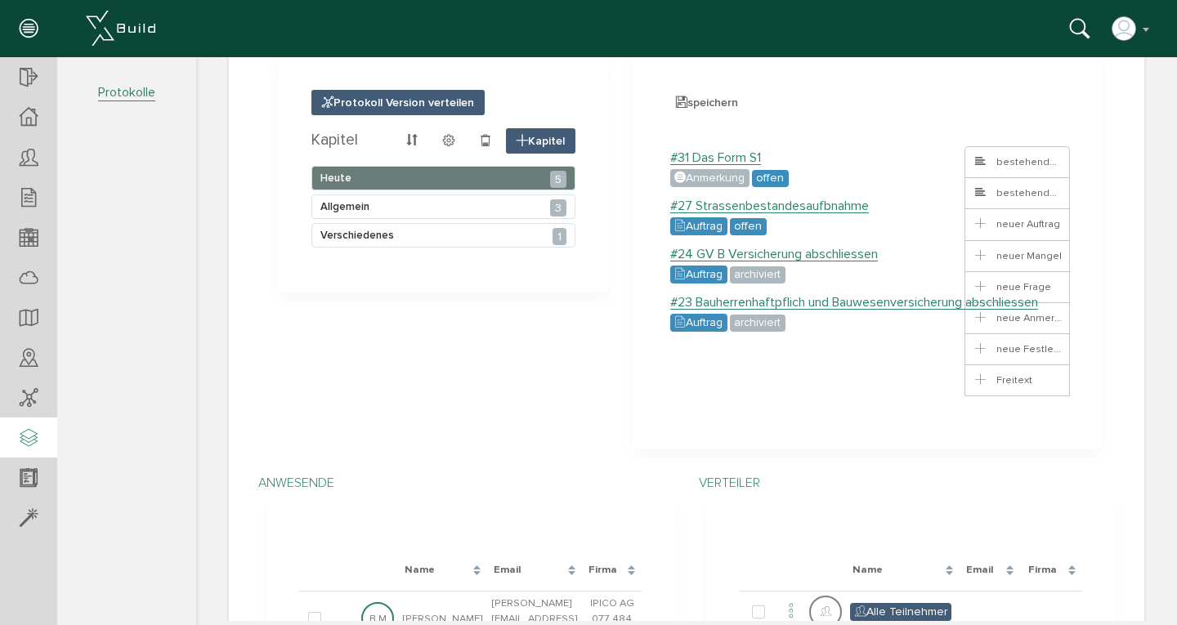
click at [913, 208] on link at bounding box center [921, 207] width 26 height 26
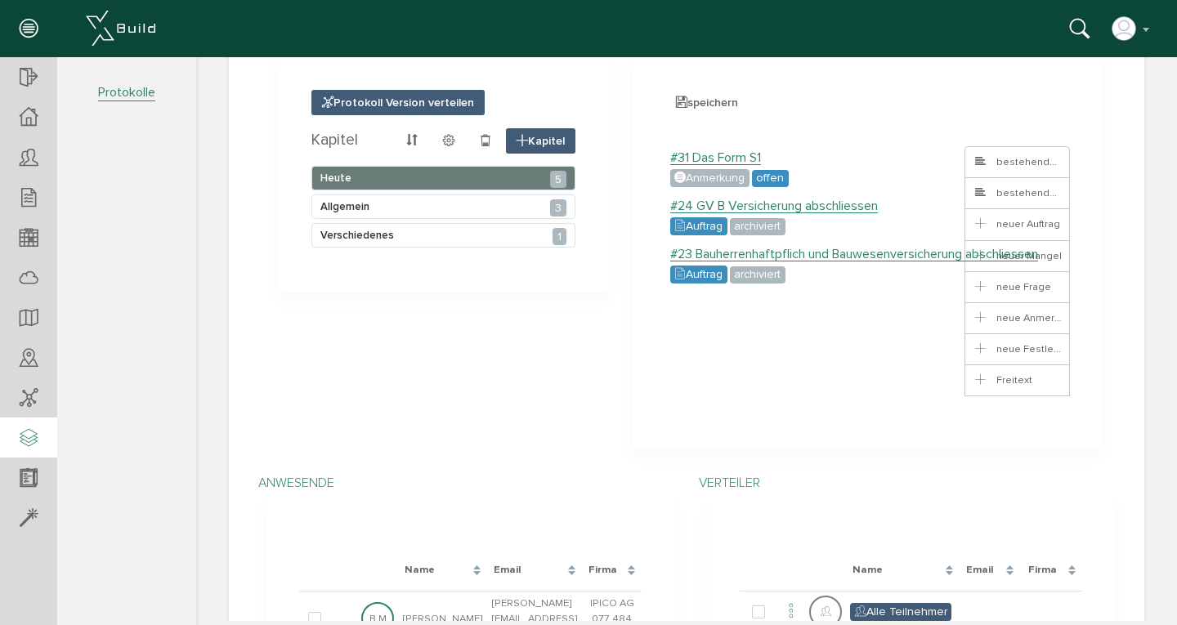
click at [913, 208] on link at bounding box center [921, 207] width 26 height 26
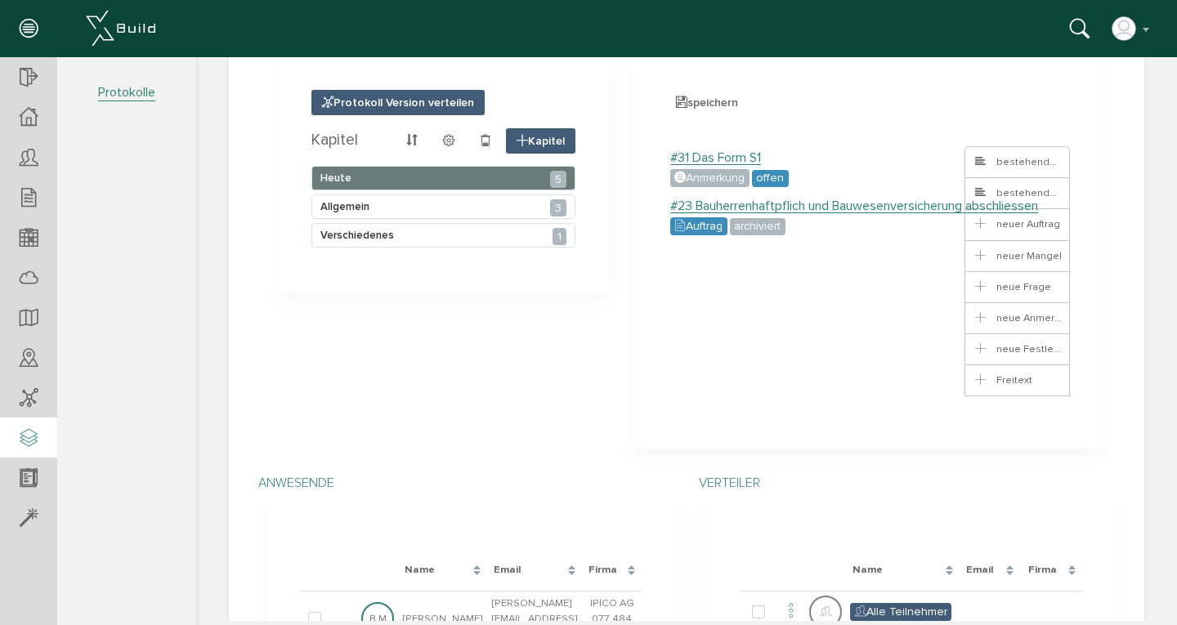
click at [913, 208] on link at bounding box center [921, 207] width 26 height 26
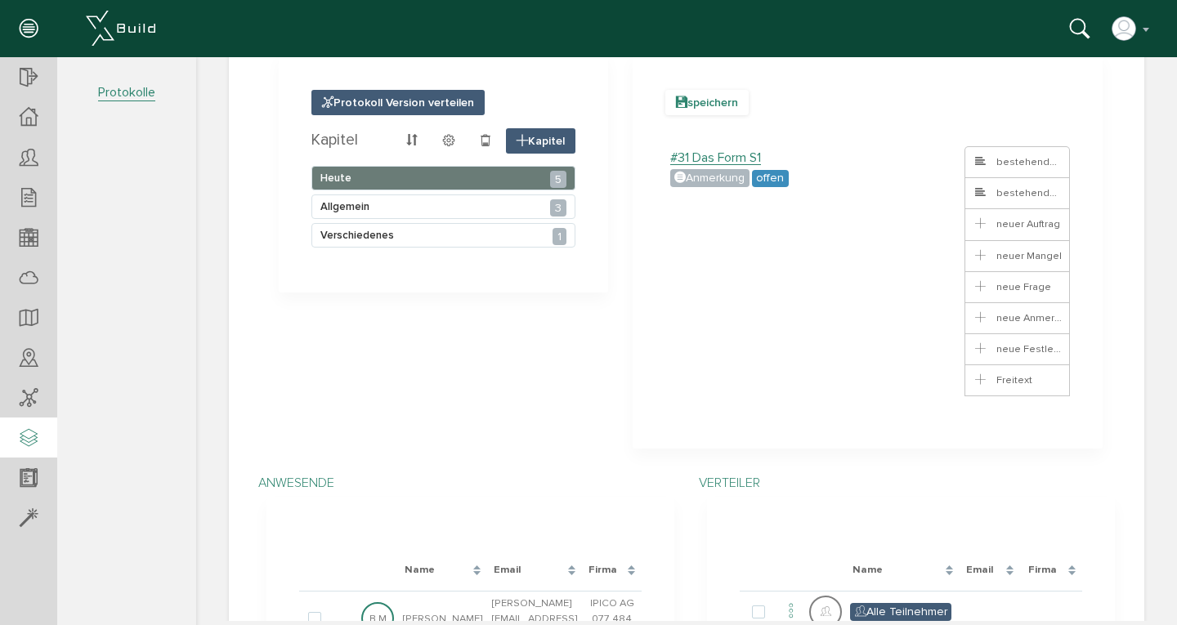
click at [693, 101] on span "speichern" at bounding box center [707, 102] width 83 height 25
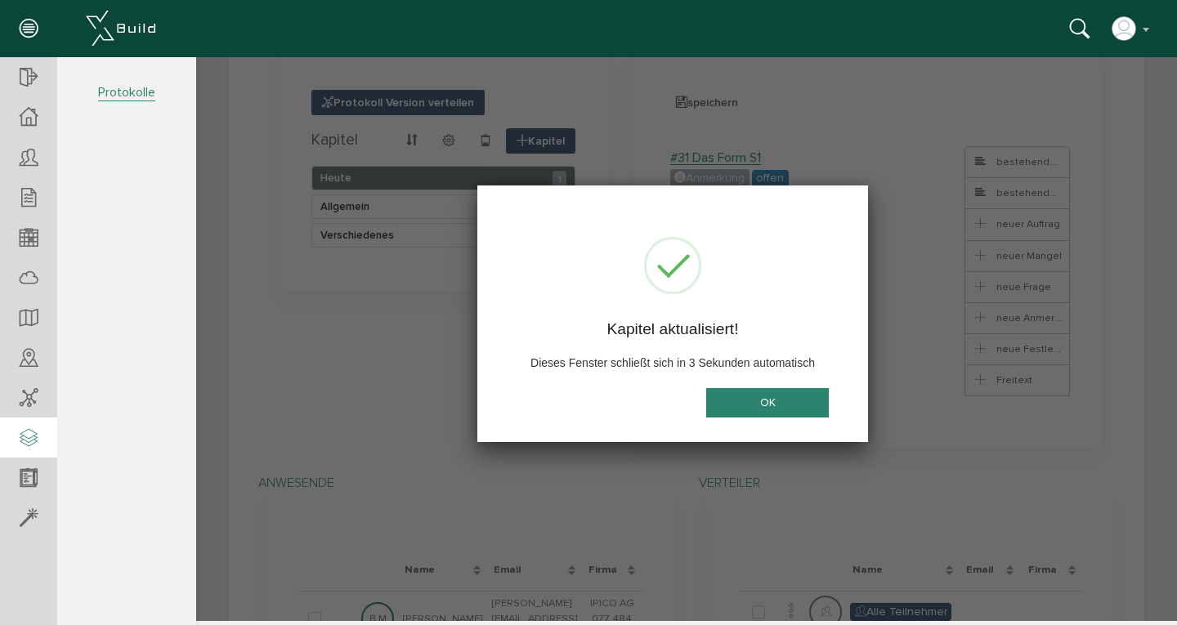
click at [740, 402] on button "OK" at bounding box center [767, 403] width 123 height 30
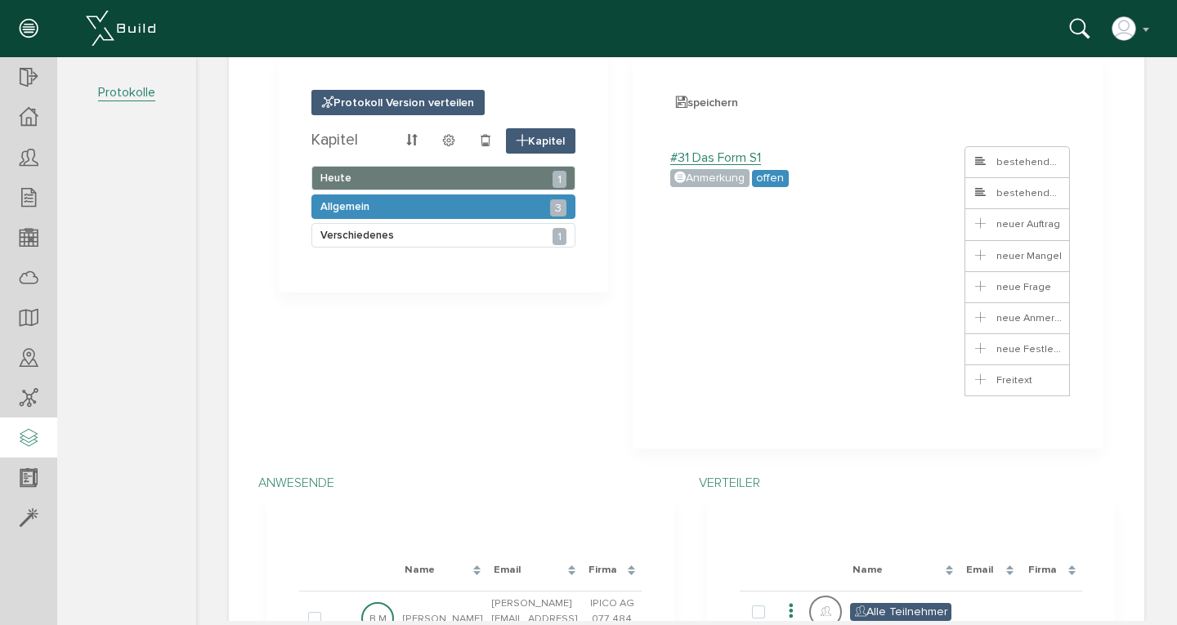
click at [442, 208] on div "Allgemein 3" at bounding box center [444, 207] width 264 height 25
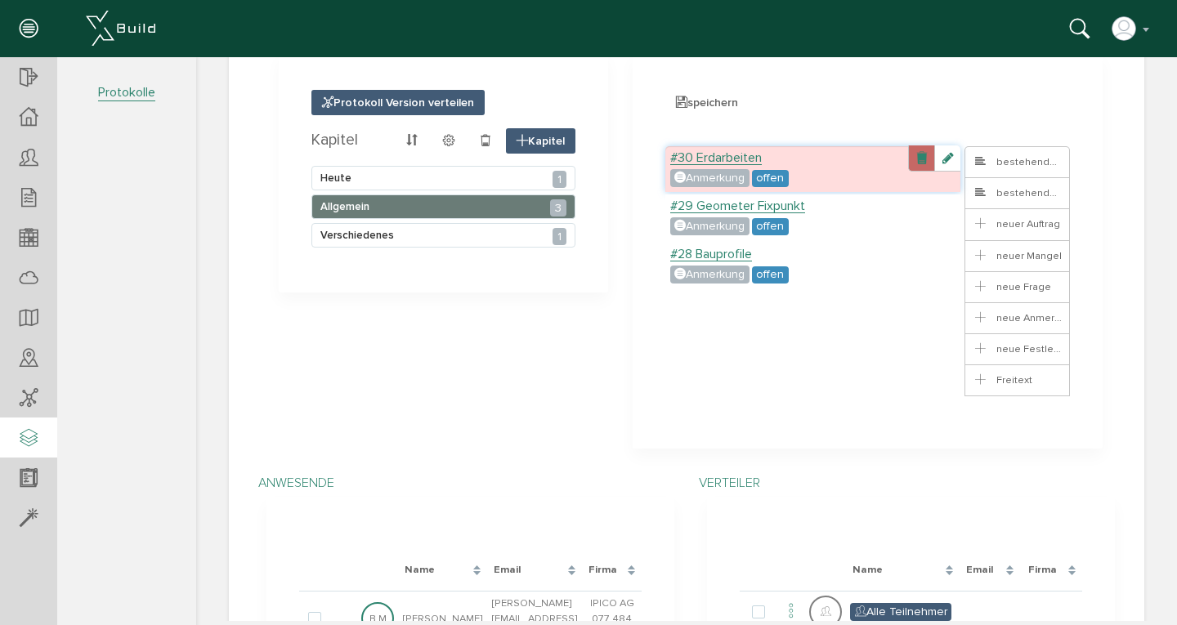
click at [913, 170] on link at bounding box center [921, 159] width 26 height 26
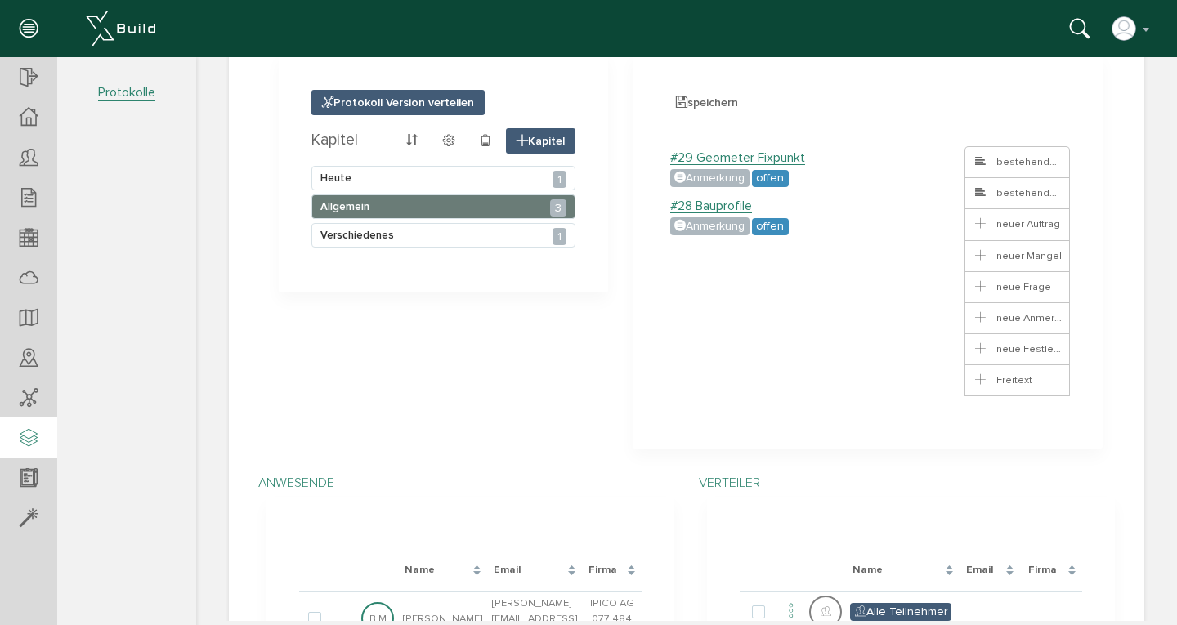
click at [913, 170] on link at bounding box center [921, 159] width 26 height 26
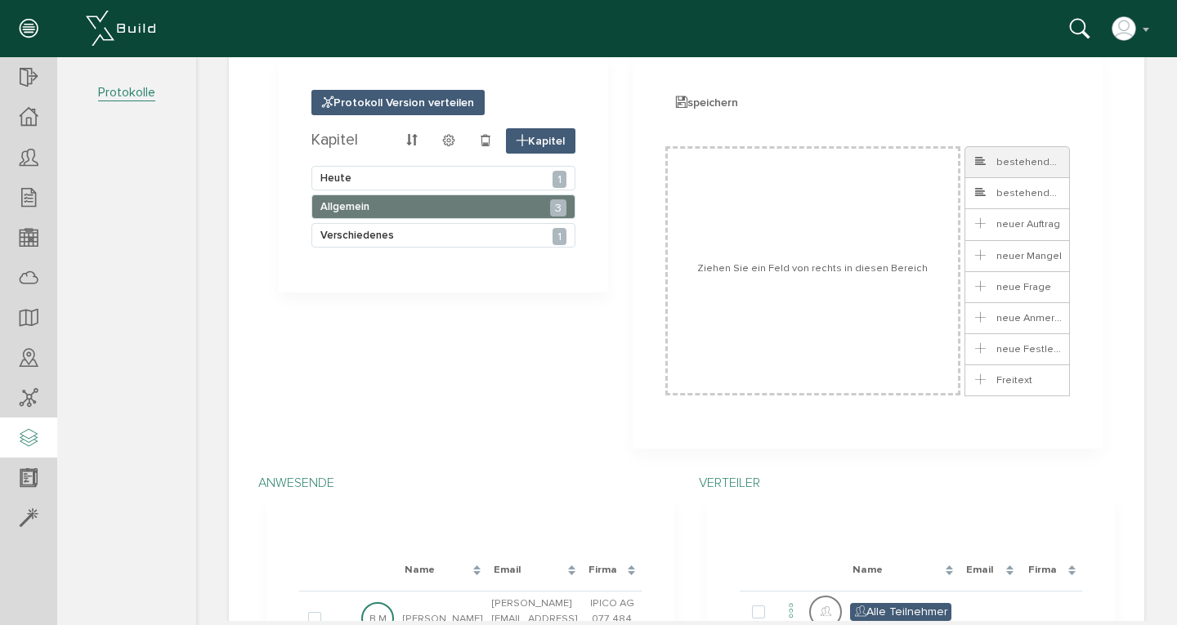
click at [1010, 167] on span "bestehendes Ticket" at bounding box center [1033, 161] width 121 height 13
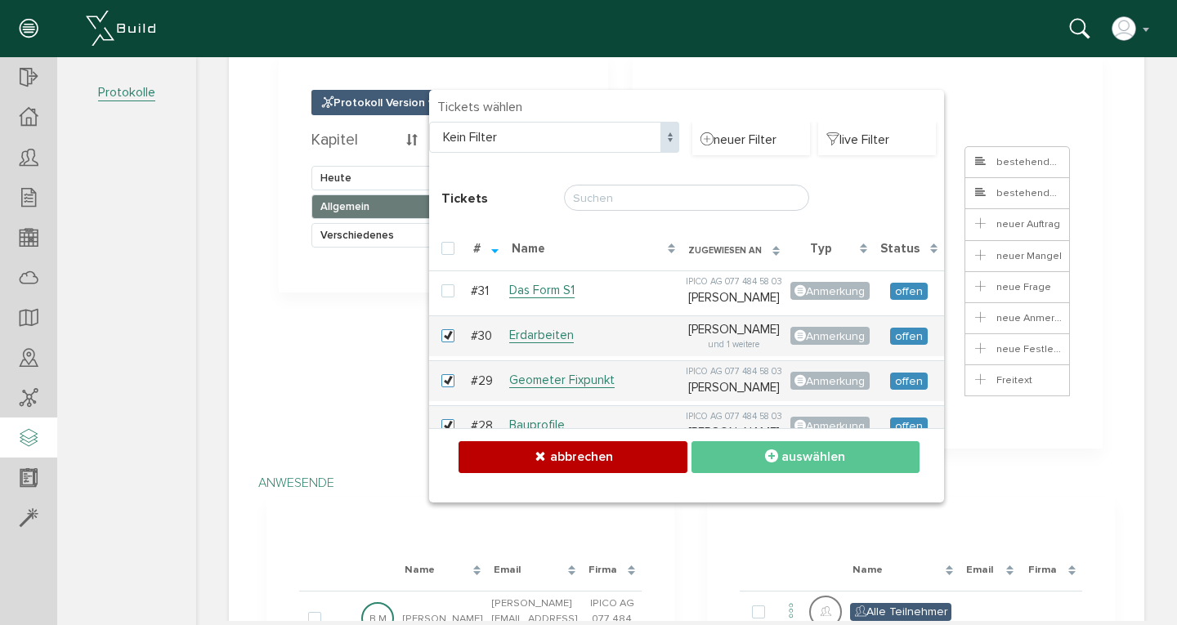
checkbox input "false"
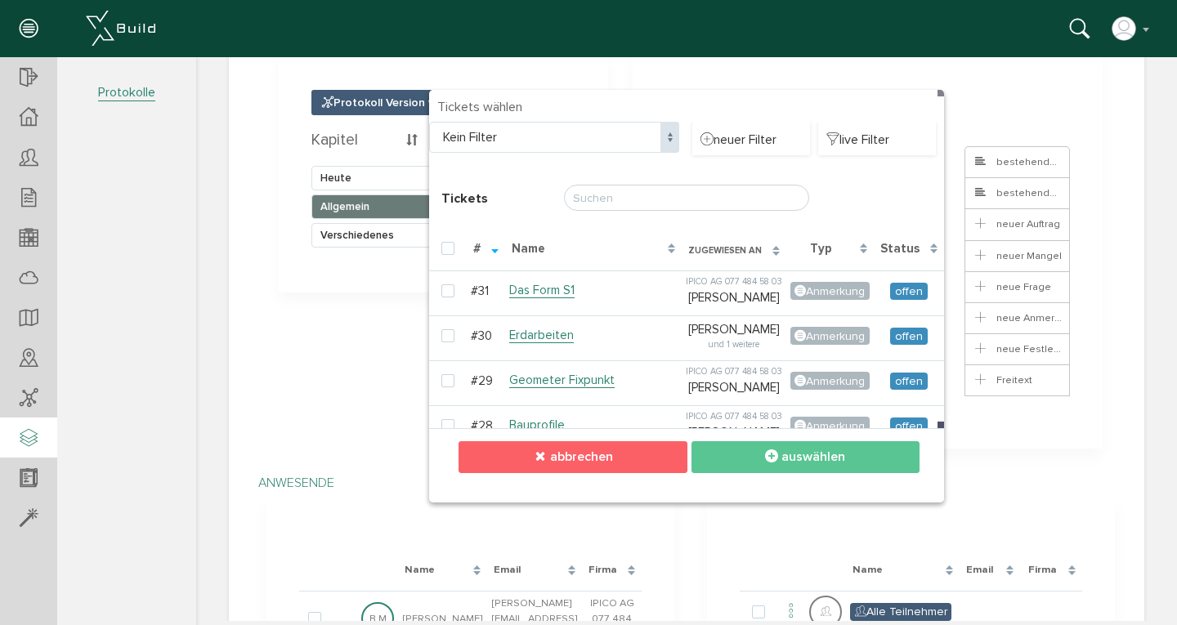
click at [601, 451] on span "abbrechen" at bounding box center [581, 457] width 63 height 16
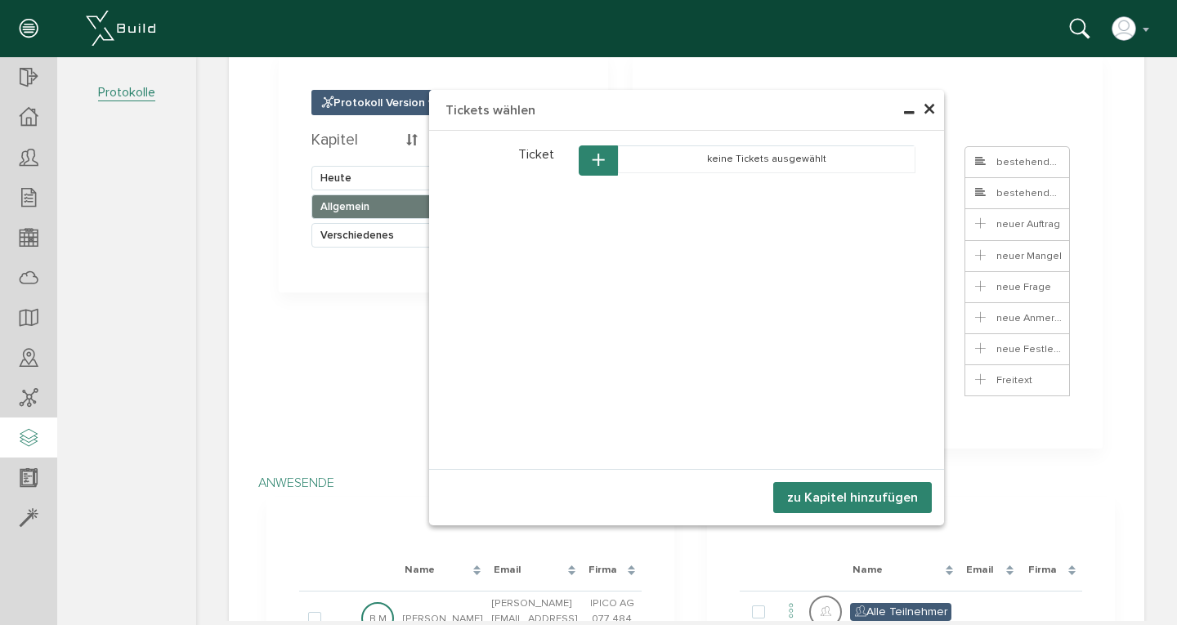
click at [923, 114] on span "×" at bounding box center [929, 110] width 13 height 32
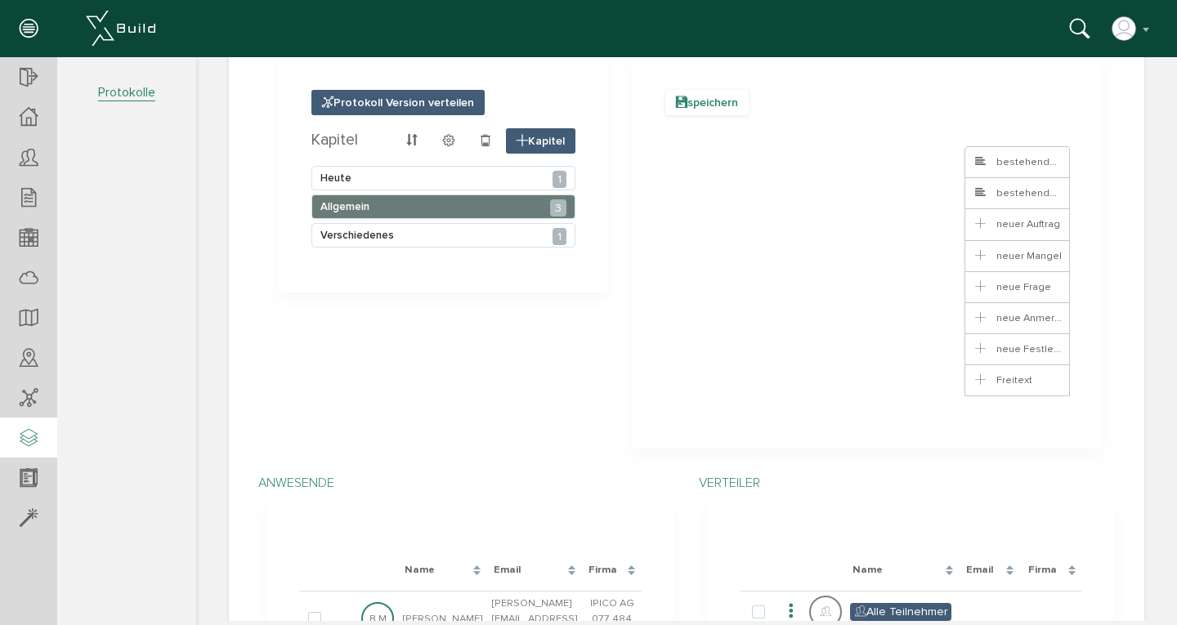
click at [693, 99] on span "speichern" at bounding box center [707, 102] width 83 height 25
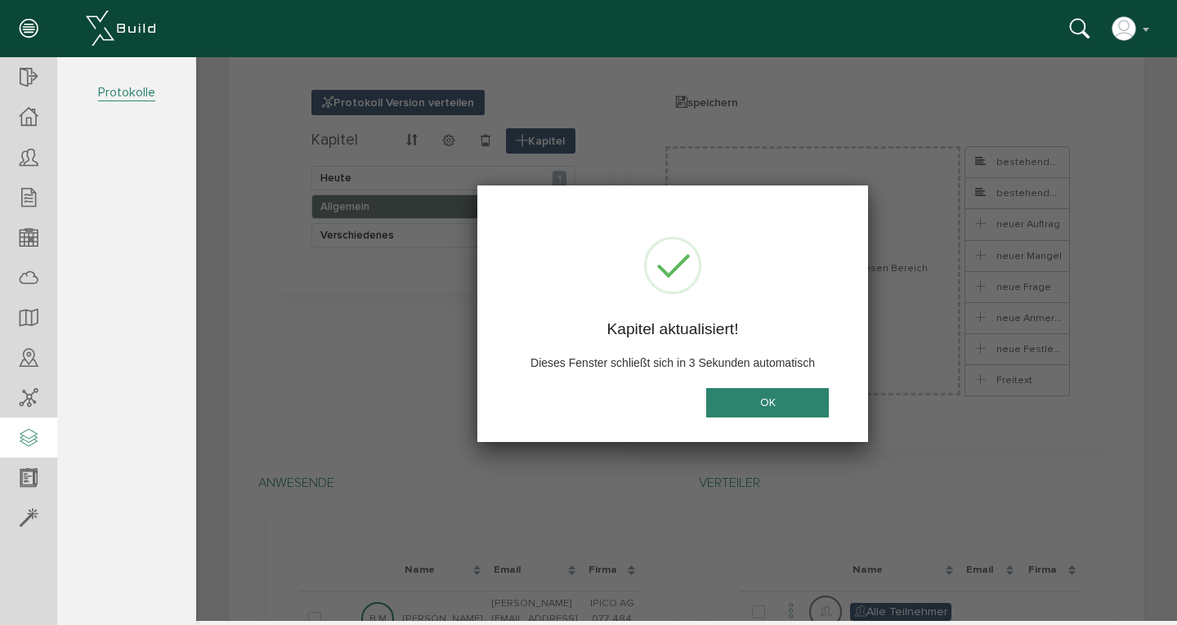
click at [749, 401] on button "OK" at bounding box center [767, 403] width 123 height 30
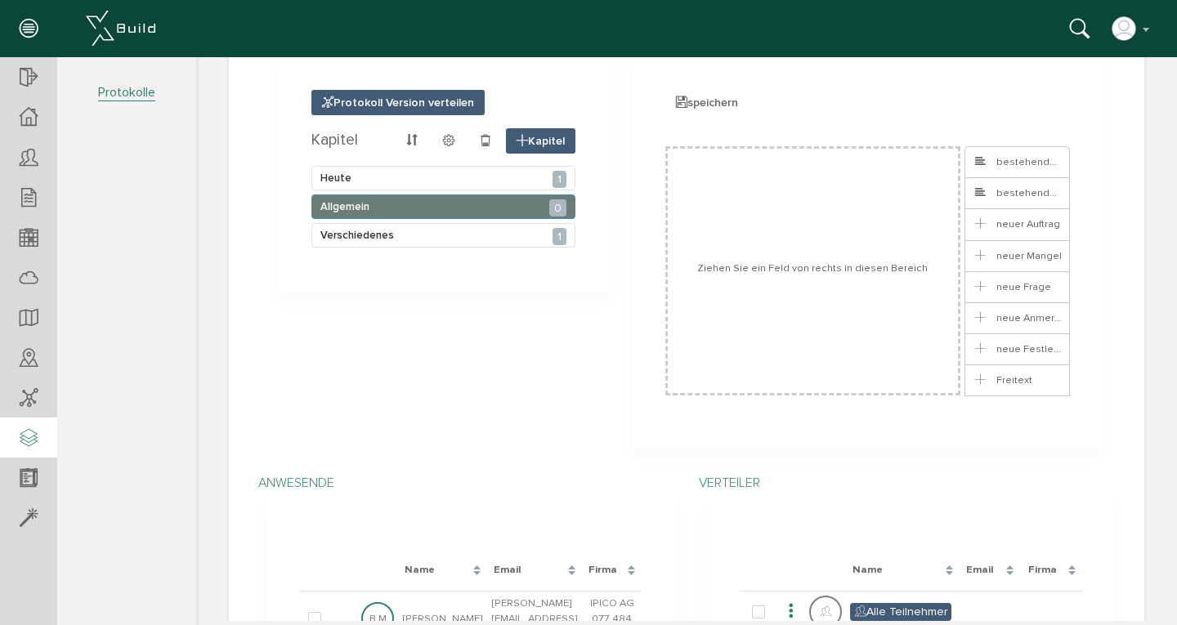
click at [513, 204] on div "Allgemein 0" at bounding box center [444, 207] width 264 height 25
click at [993, 164] on span "bestehendes Ticket" at bounding box center [1033, 161] width 121 height 13
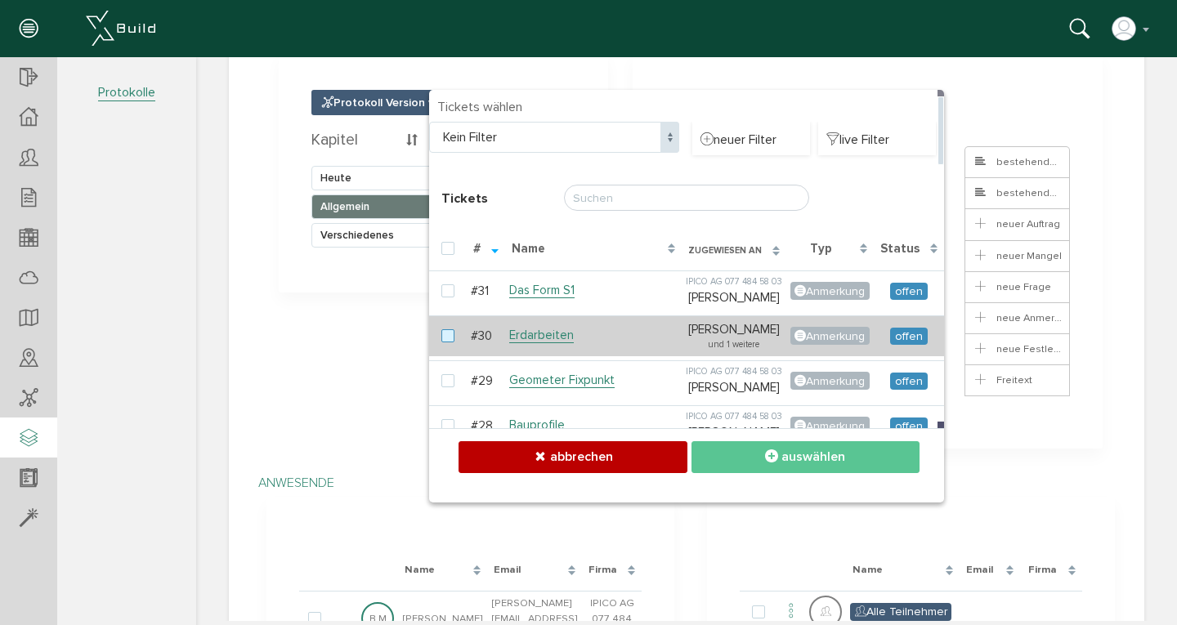
click at [442, 344] on label at bounding box center [452, 337] width 20 height 15
click at [442, 340] on input "checkbox" at bounding box center [447, 335] width 11 height 11
checkbox input "true"
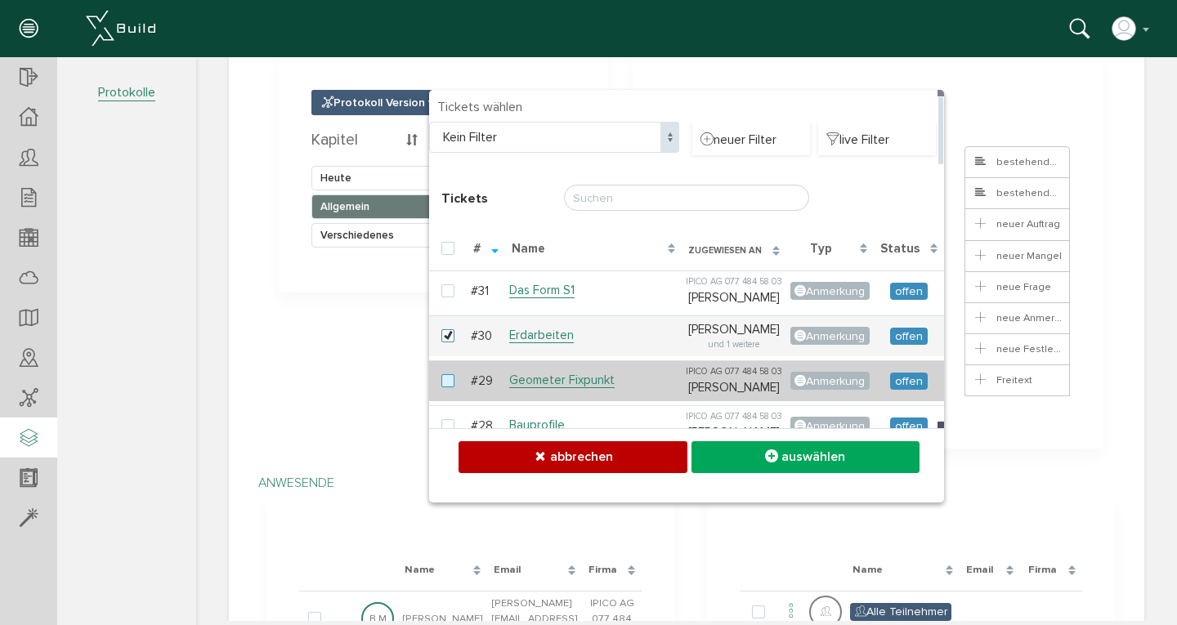
click at [442, 389] on label at bounding box center [452, 381] width 20 height 15
click at [442, 385] on input "checkbox" at bounding box center [447, 379] width 11 height 11
checkbox input "true"
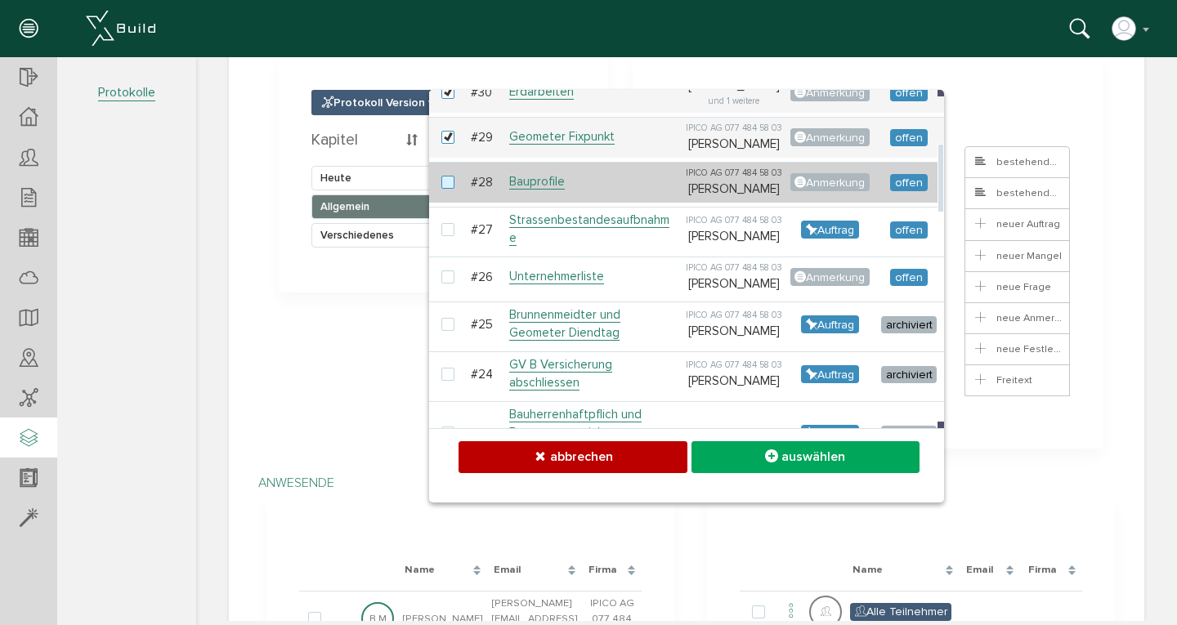
click at [442, 191] on label at bounding box center [452, 183] width 20 height 15
click at [442, 186] on input "checkbox" at bounding box center [447, 181] width 11 height 11
checkbox input "true"
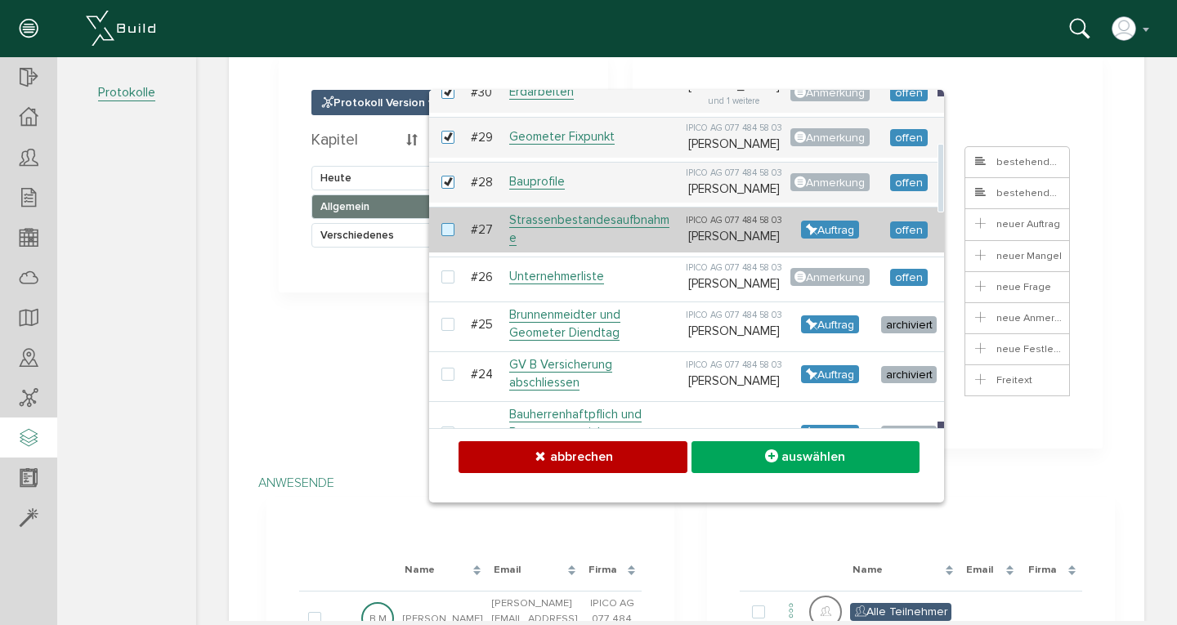
click at [442, 238] on label at bounding box center [452, 230] width 20 height 15
click at [442, 234] on input "checkbox" at bounding box center [447, 228] width 11 height 11
checkbox input "true"
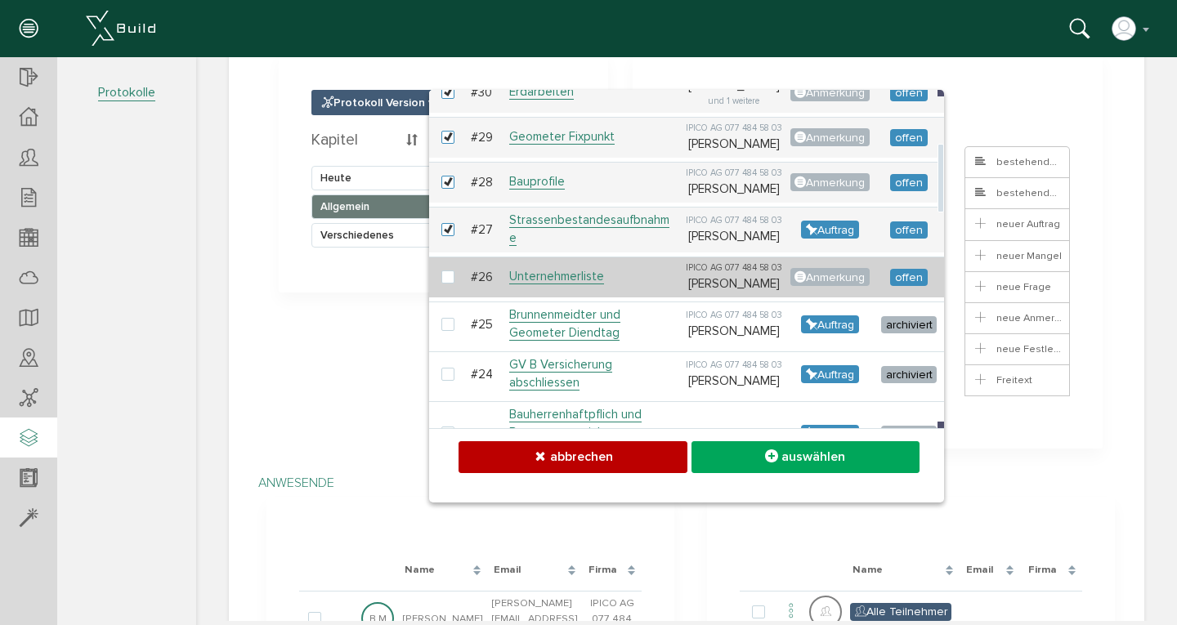
click at [443, 298] on td at bounding box center [448, 277] width 38 height 41
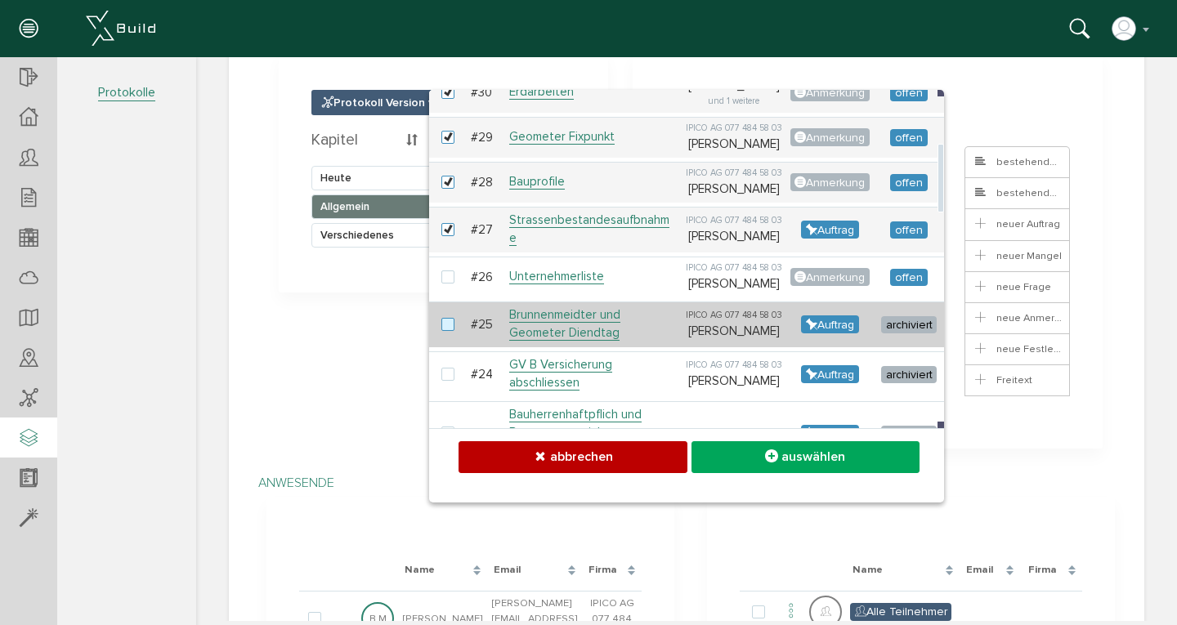
click at [446, 333] on label at bounding box center [452, 325] width 20 height 15
click at [446, 329] on input "checkbox" at bounding box center [447, 323] width 11 height 11
checkbox input "true"
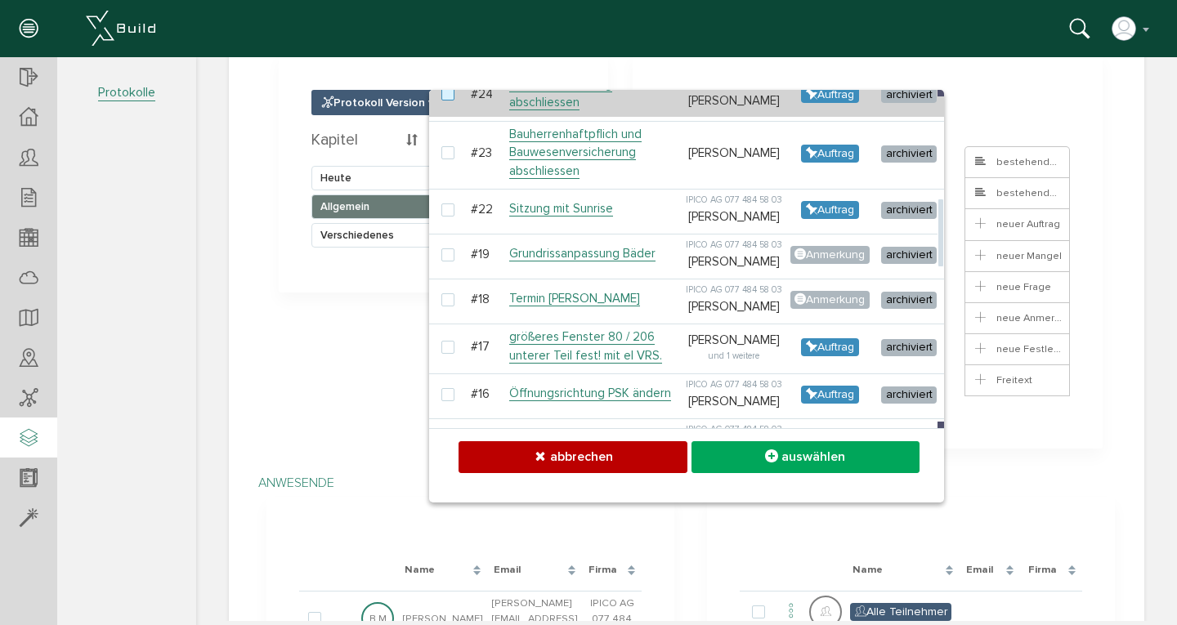
click at [443, 102] on label at bounding box center [452, 94] width 20 height 15
click at [443, 98] on input "checkbox" at bounding box center [447, 92] width 11 height 11
checkbox input "true"
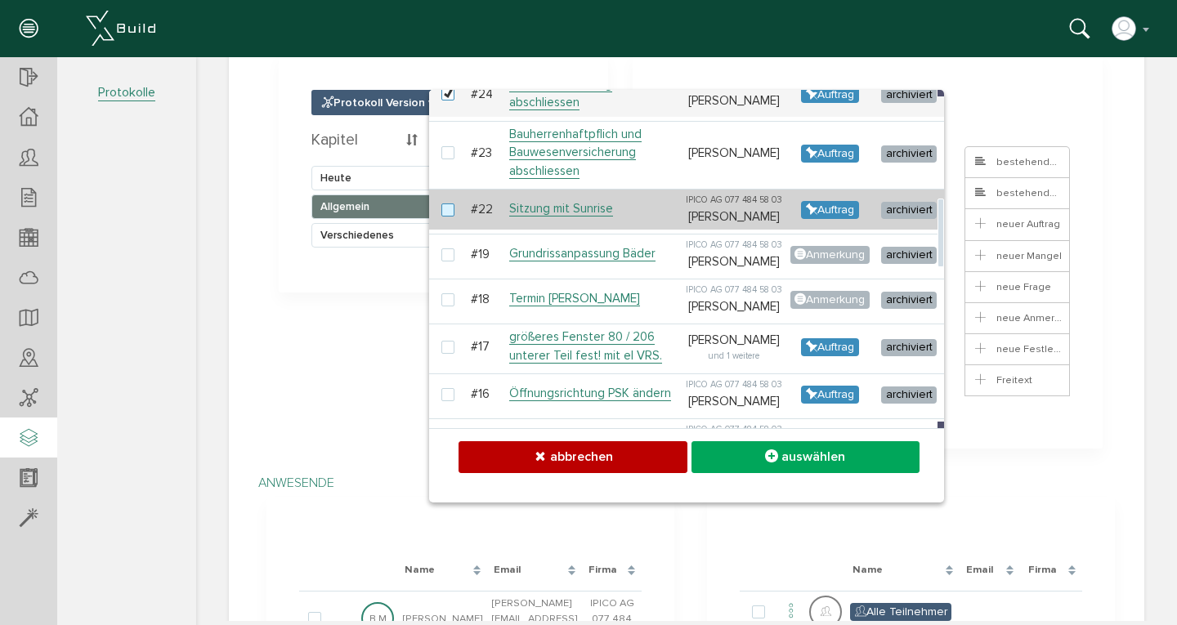
click at [446, 218] on label at bounding box center [452, 211] width 20 height 15
click at [446, 214] on input "checkbox" at bounding box center [447, 209] width 11 height 11
checkbox input "true"
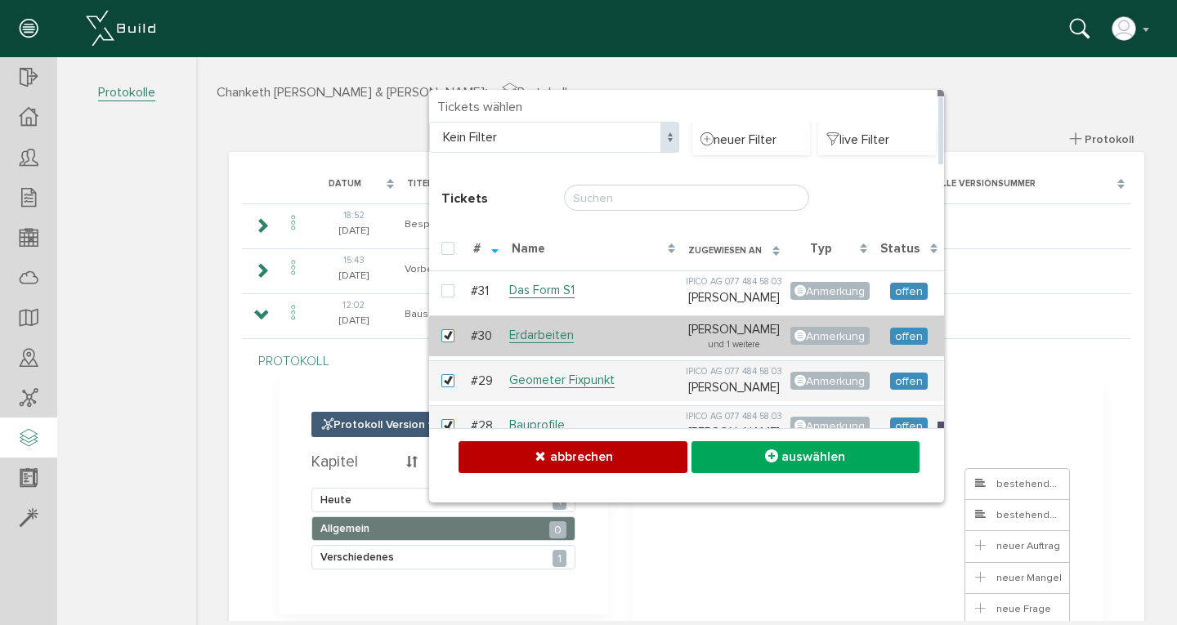
scroll to position [0, 0]
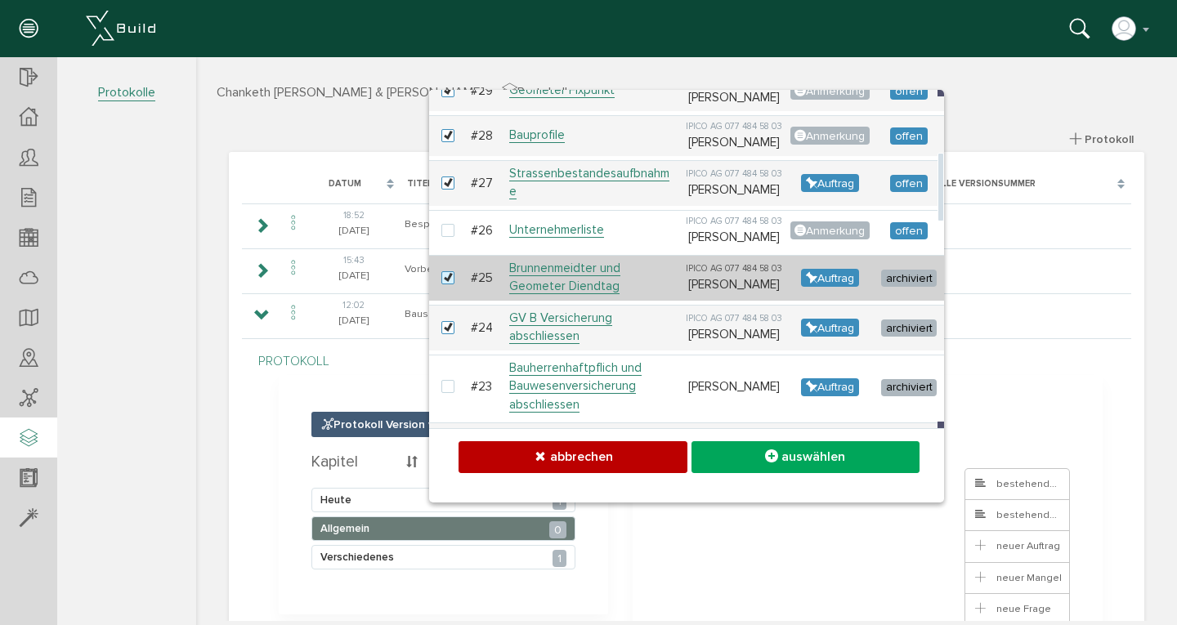
click at [442, 286] on label at bounding box center [452, 278] width 20 height 15
click at [442, 282] on input "checkbox" at bounding box center [447, 276] width 11 height 11
checkbox input "false"
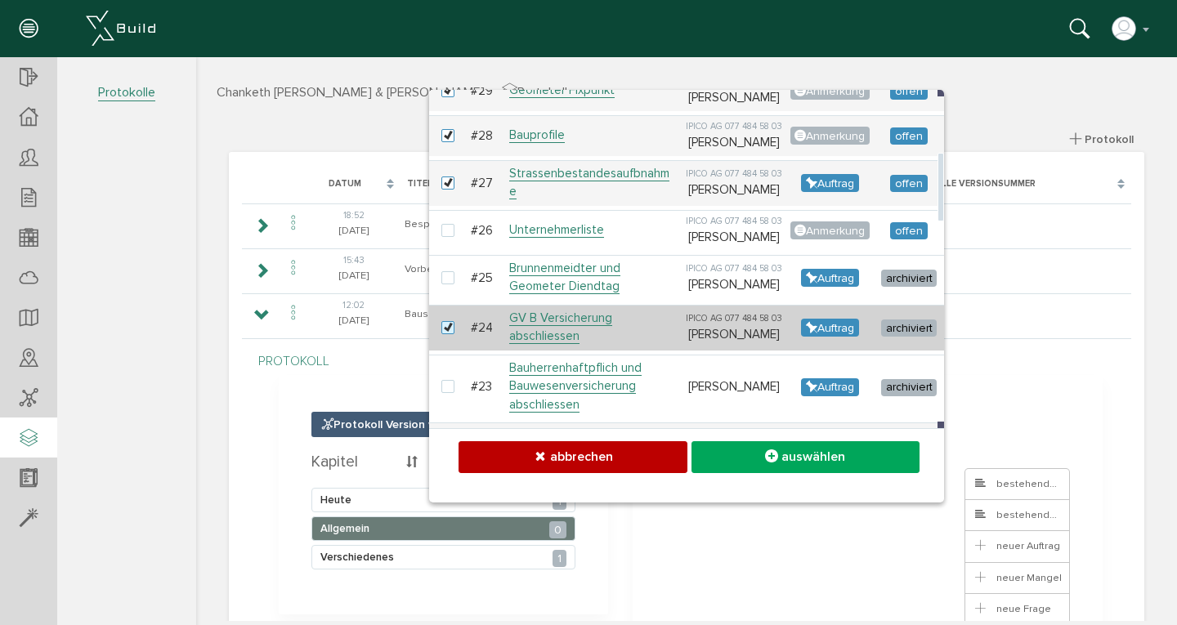
click at [442, 336] on label at bounding box center [452, 328] width 20 height 15
click at [442, 332] on input "checkbox" at bounding box center [447, 326] width 11 height 11
checkbox input "false"
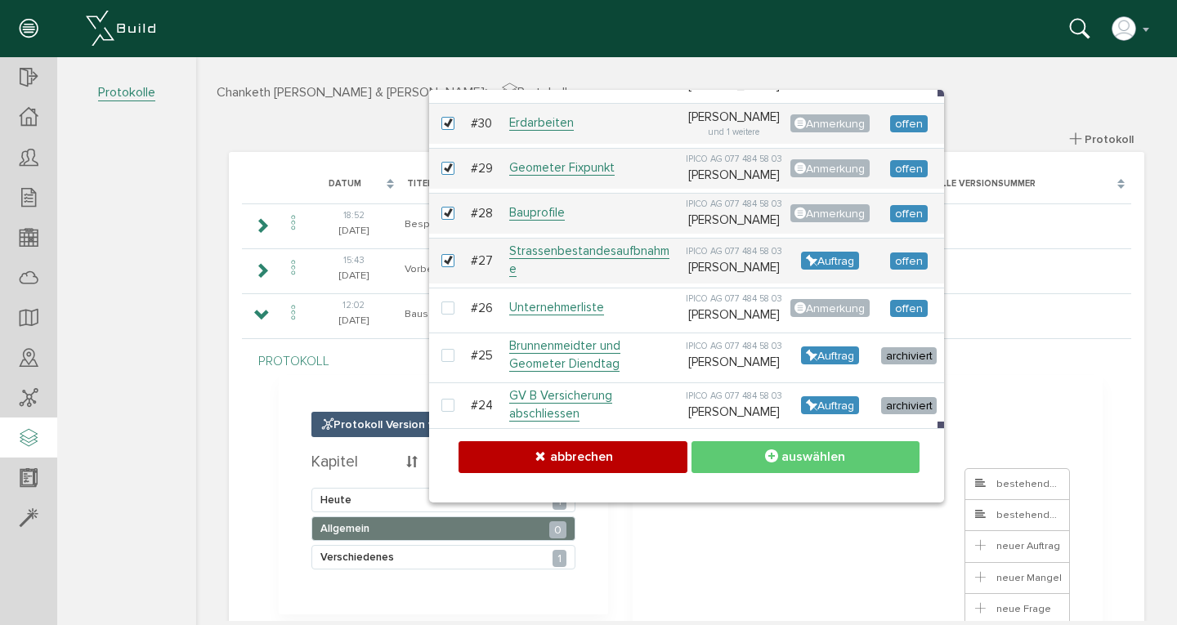
click at [739, 460] on button "auswählen" at bounding box center [806, 458] width 228 height 32
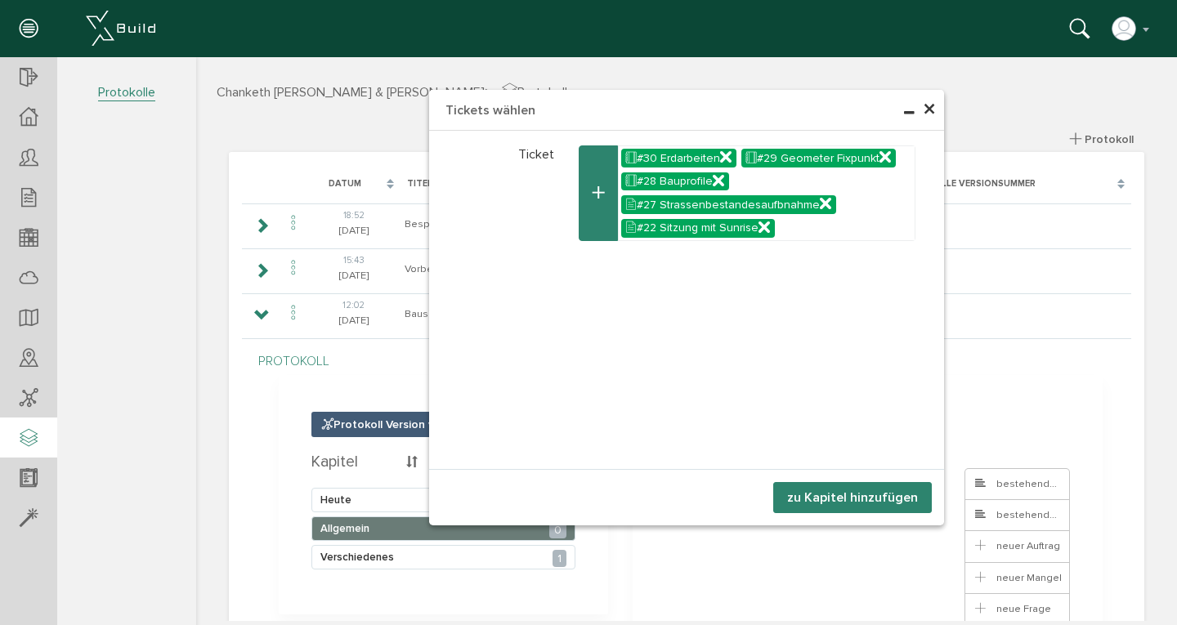
click at [853, 503] on button "zu Kapitel hinzufügen" at bounding box center [852, 497] width 159 height 31
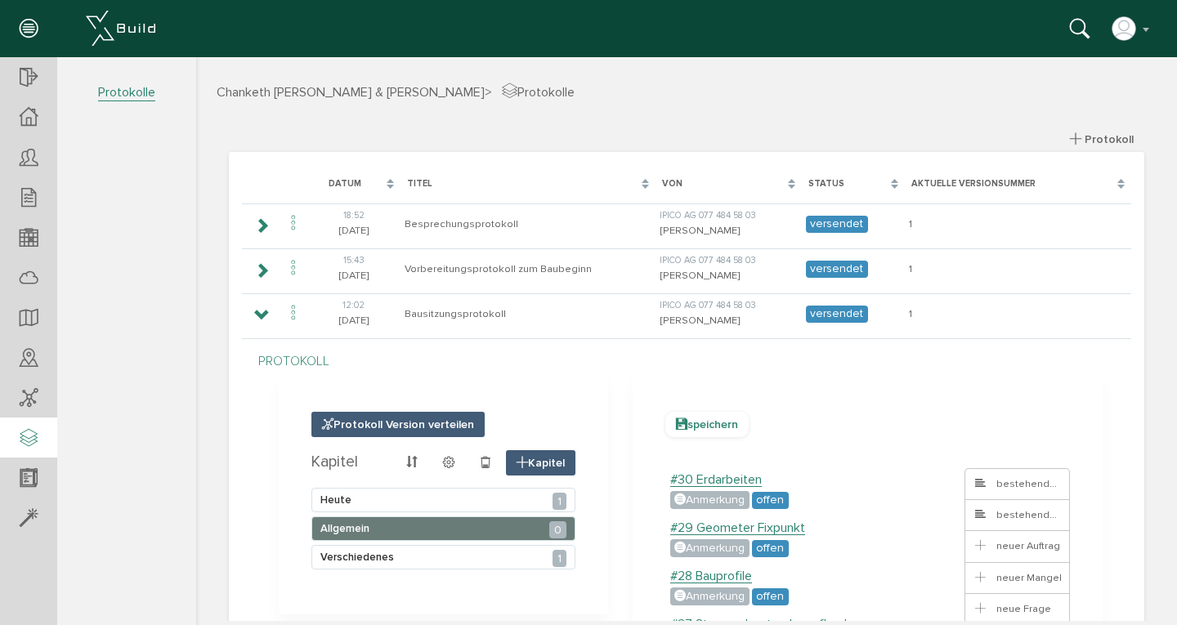
click at [702, 425] on span "speichern" at bounding box center [707, 424] width 83 height 25
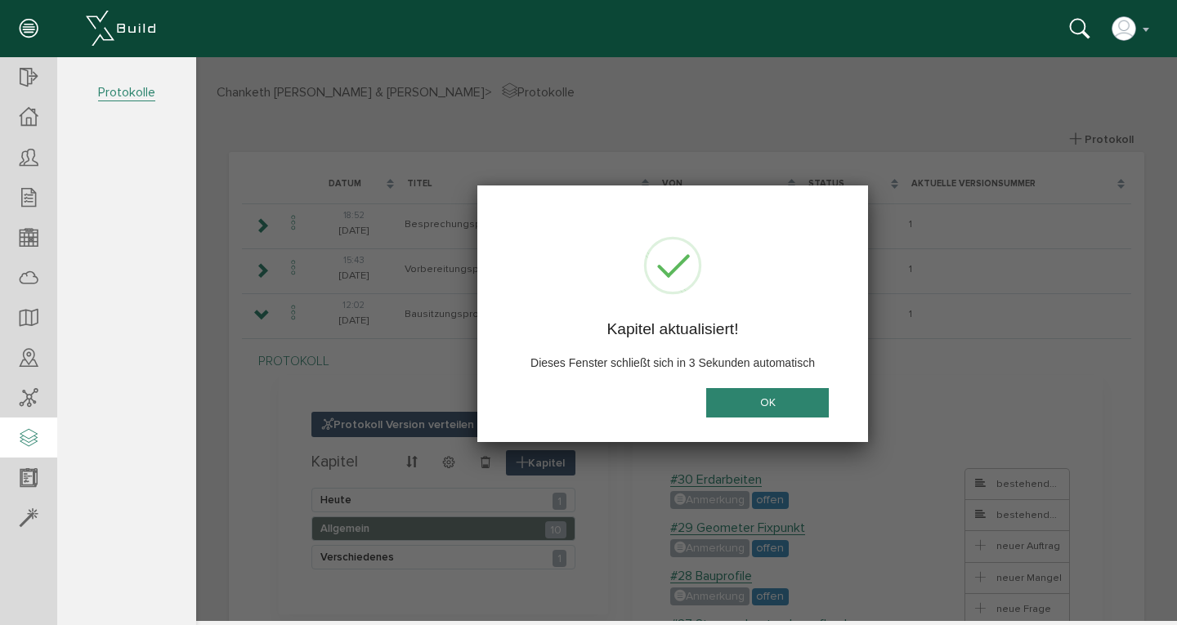
click at [760, 400] on button "OK" at bounding box center [767, 403] width 123 height 30
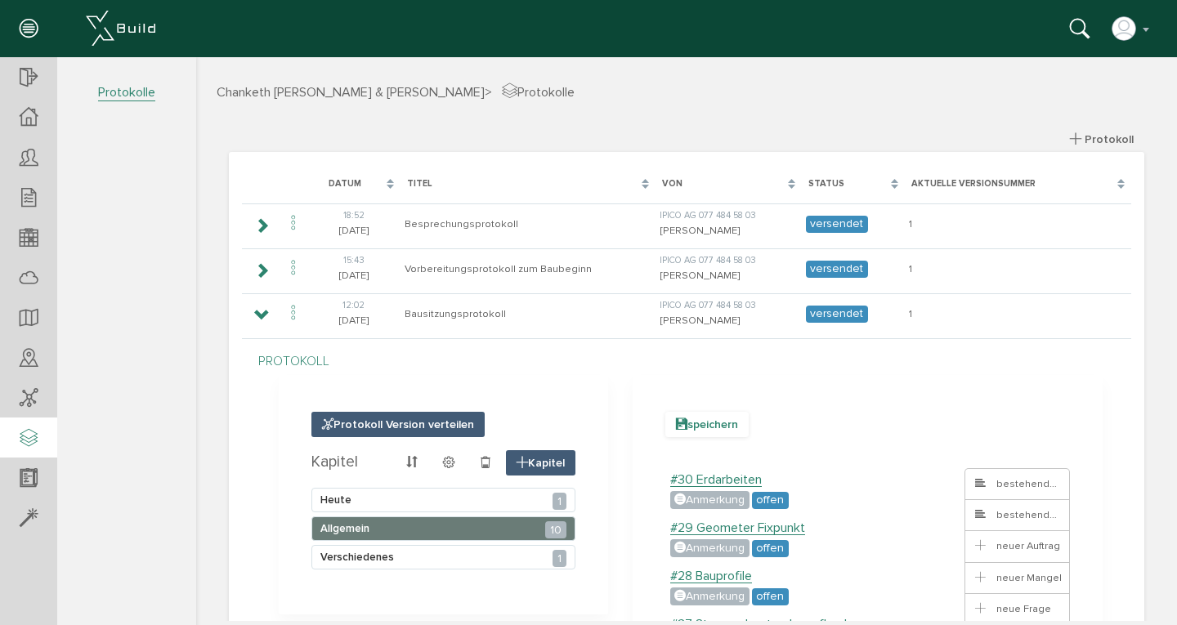
click at [705, 422] on span "speichern" at bounding box center [707, 424] width 83 height 25
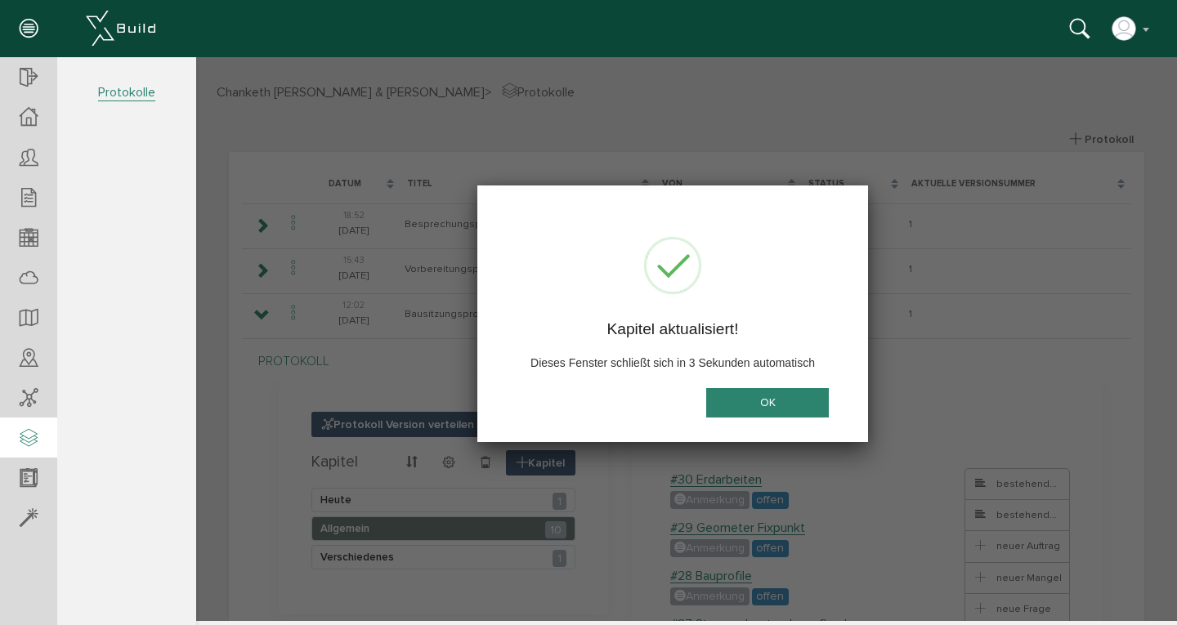
click at [761, 392] on button "OK" at bounding box center [767, 403] width 123 height 30
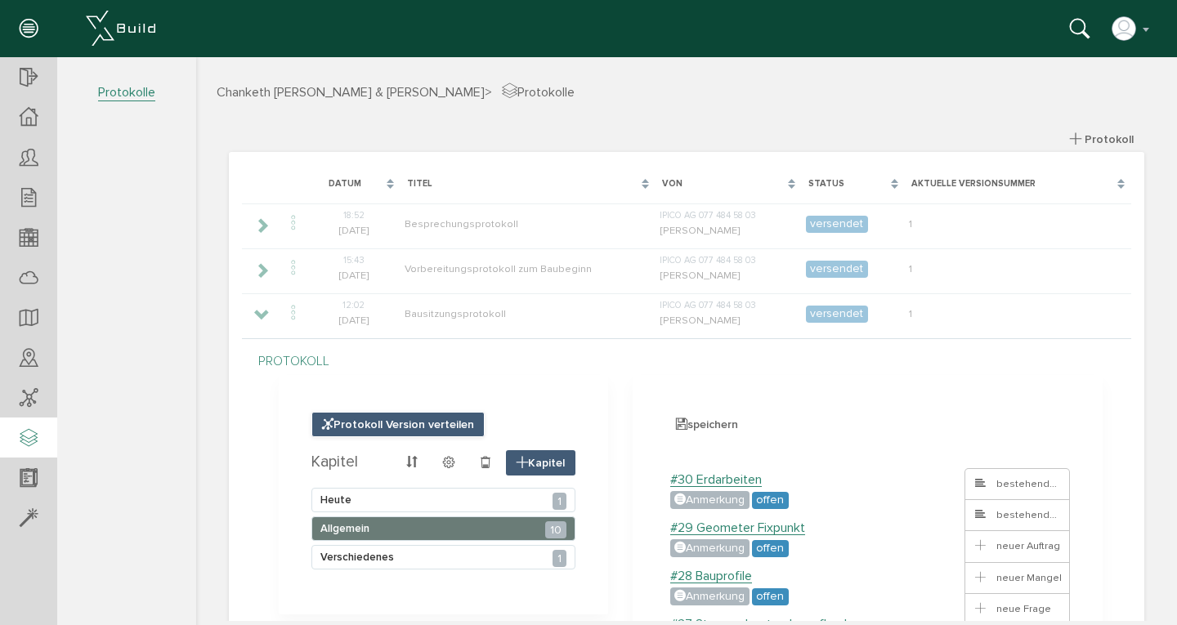
click at [349, 423] on span "Protokoll Version verteilen" at bounding box center [398, 424] width 173 height 25
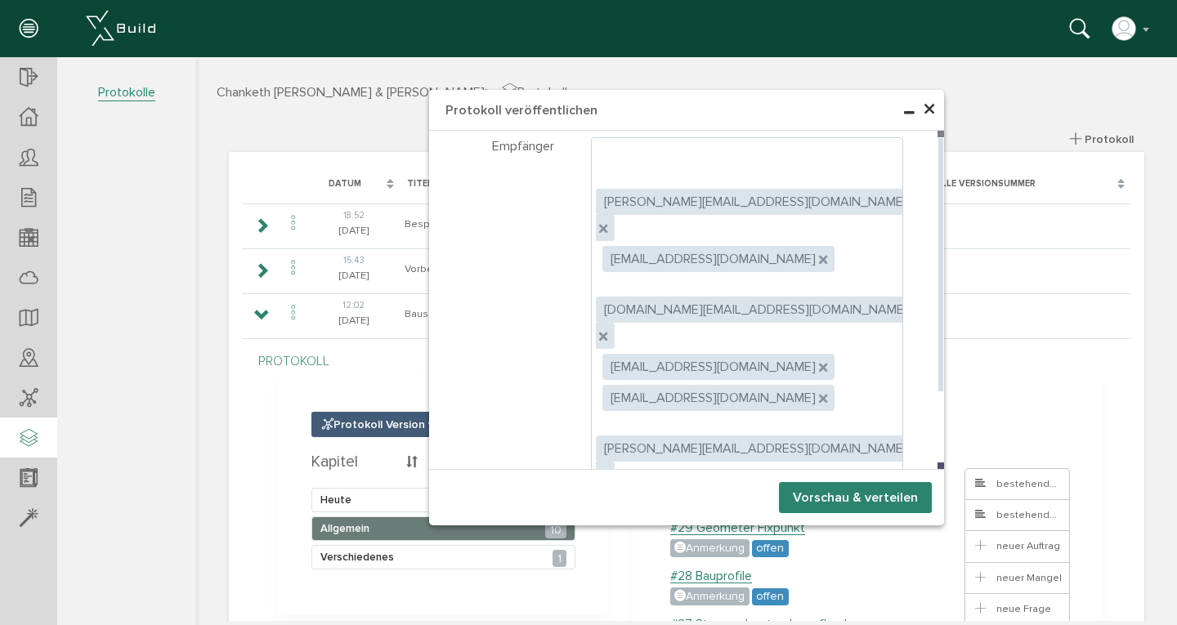
click at [605, 571] on label "Empfänger können Anhänge herunterladen" at bounding box center [732, 578] width 283 height 15
click at [602, 569] on input "Empfänger können Anhänge herunterladen" at bounding box center [596, 574] width 11 height 11
checkbox input "true"
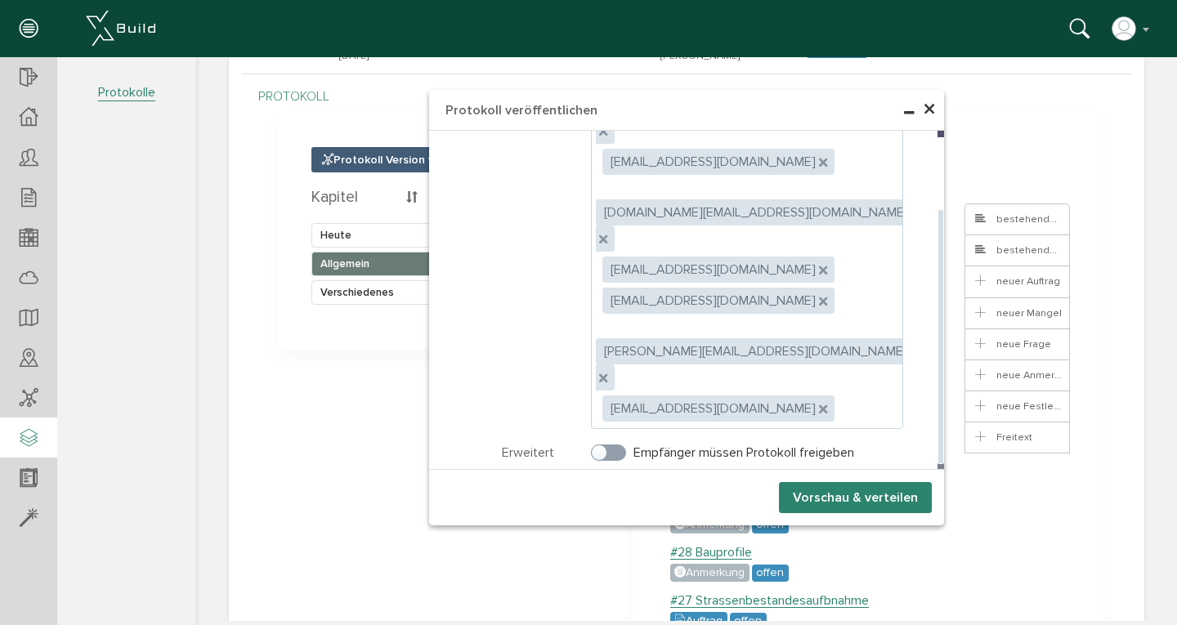
scroll to position [271, 0]
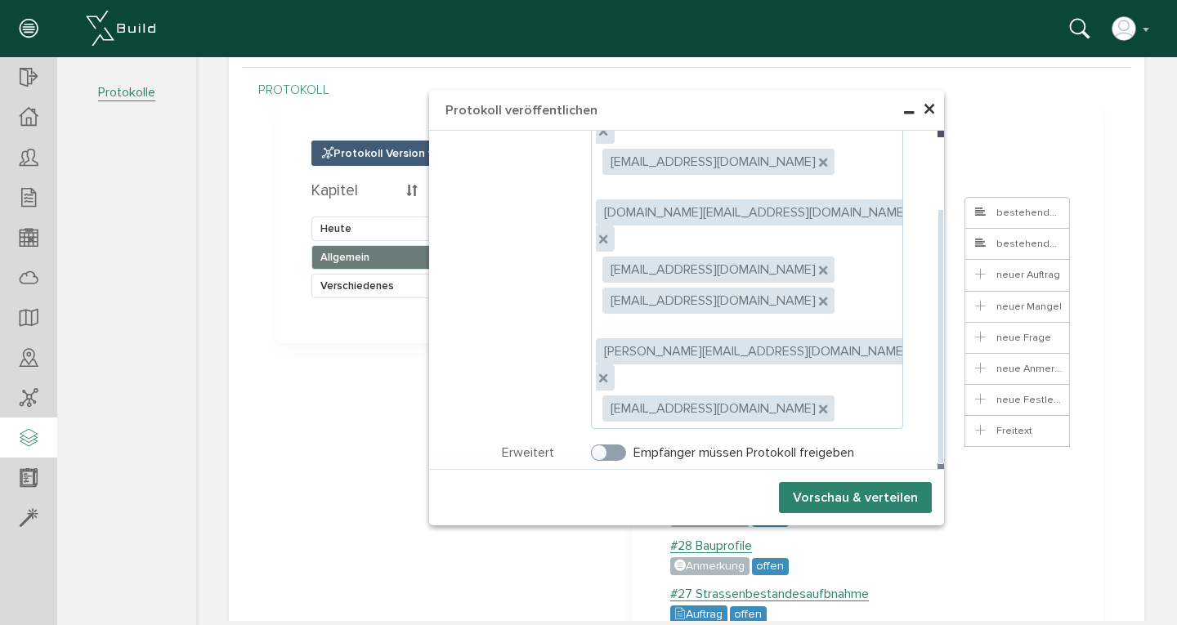
click at [618, 625] on input "radio" at bounding box center [612, 634] width 11 height 11
radio input "true"
click at [853, 491] on button "Vorschau & verteilen" at bounding box center [855, 497] width 153 height 31
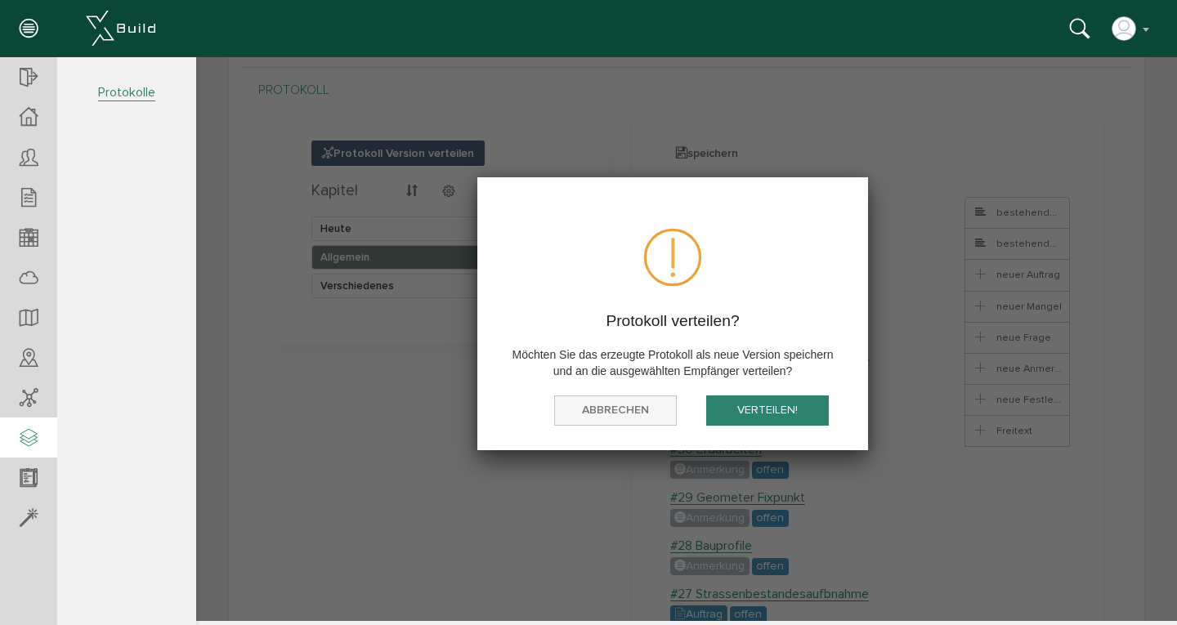
click at [616, 405] on button "abbrechen" at bounding box center [615, 411] width 123 height 30
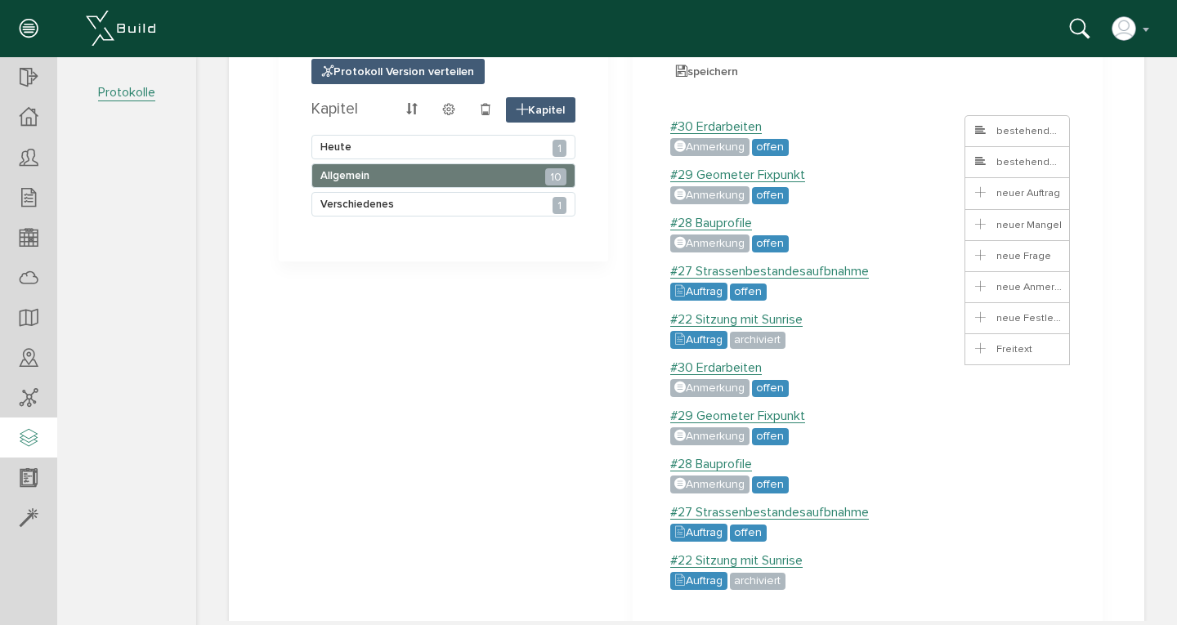
scroll to position [356, 0]
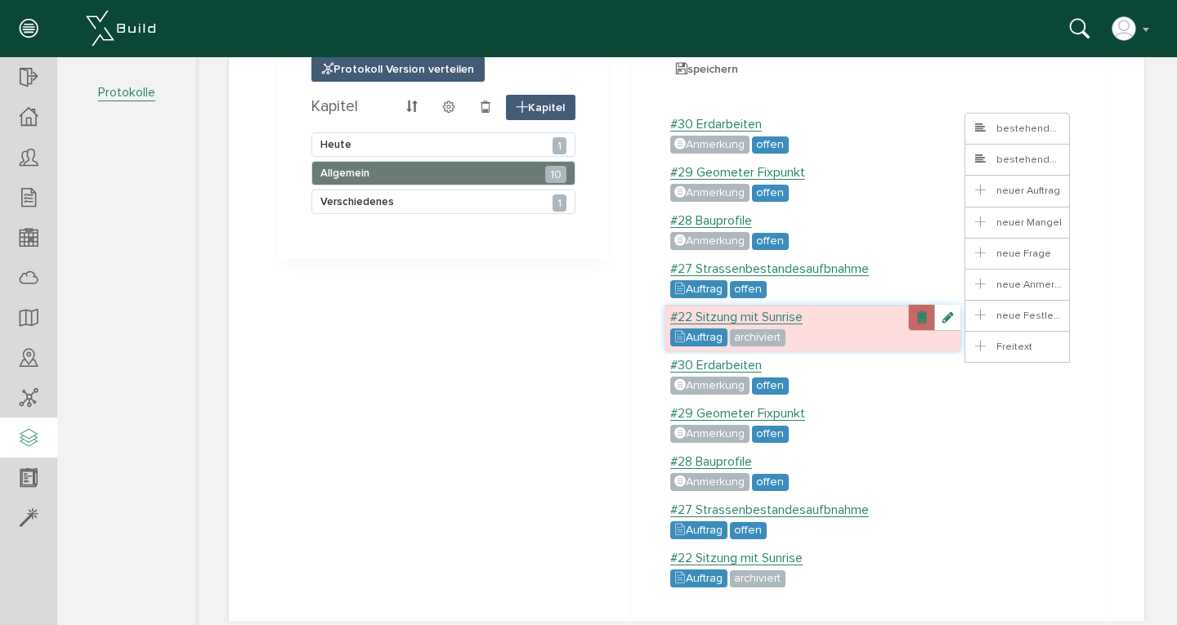
click at [908, 319] on link at bounding box center [921, 318] width 26 height 26
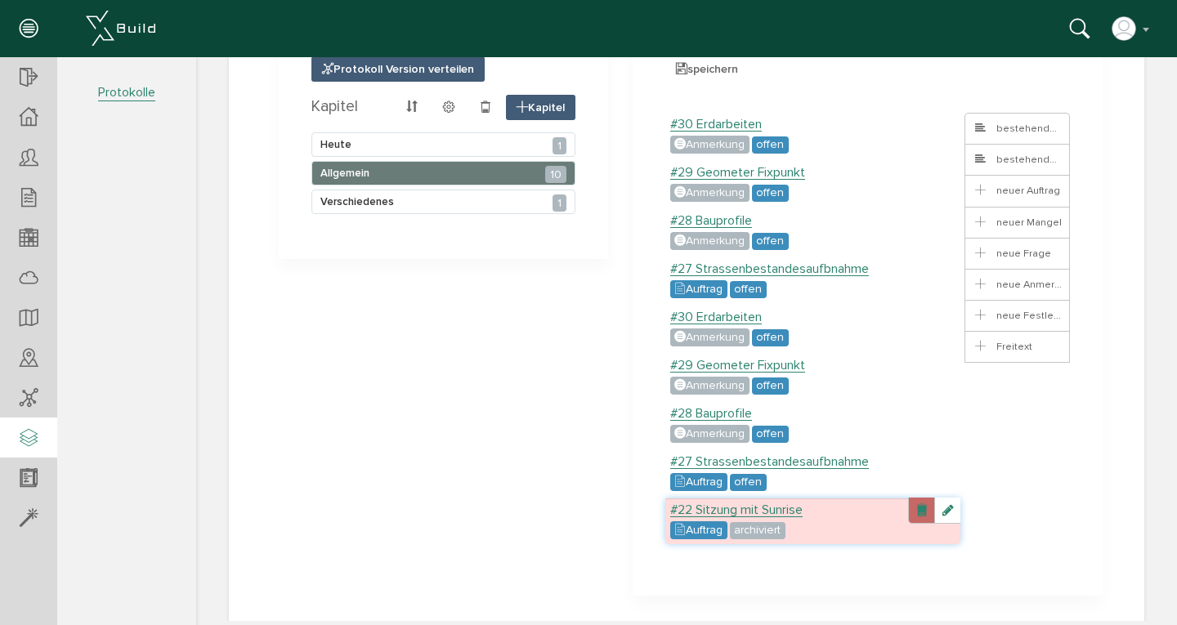
click at [911, 509] on link at bounding box center [921, 511] width 26 height 26
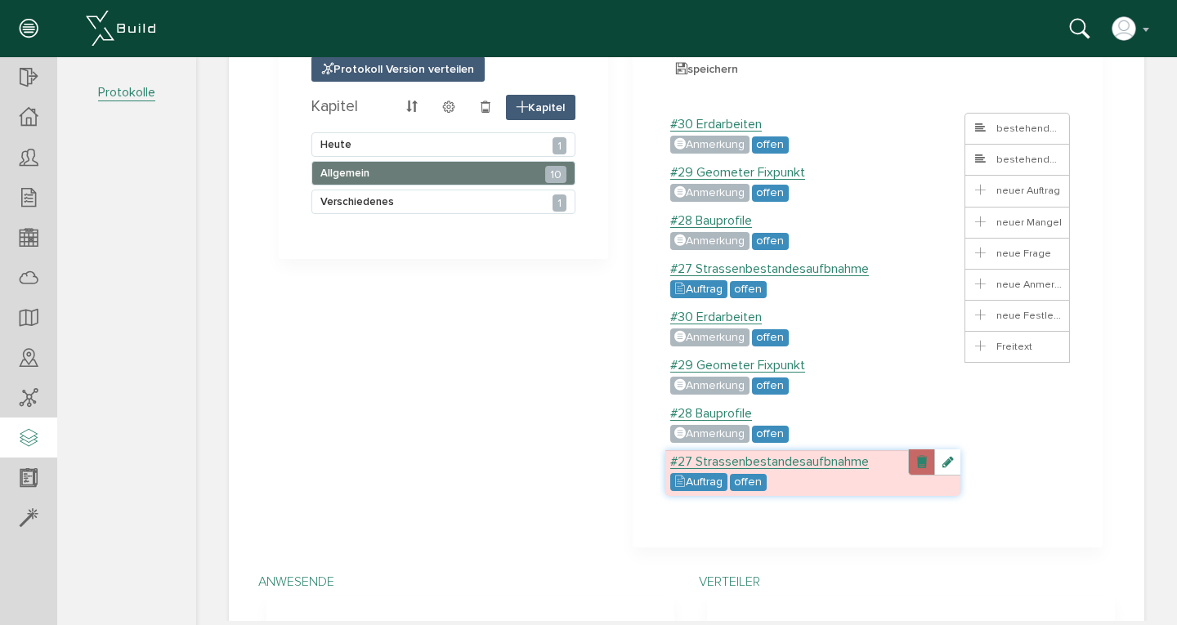
click at [912, 463] on link at bounding box center [921, 463] width 26 height 26
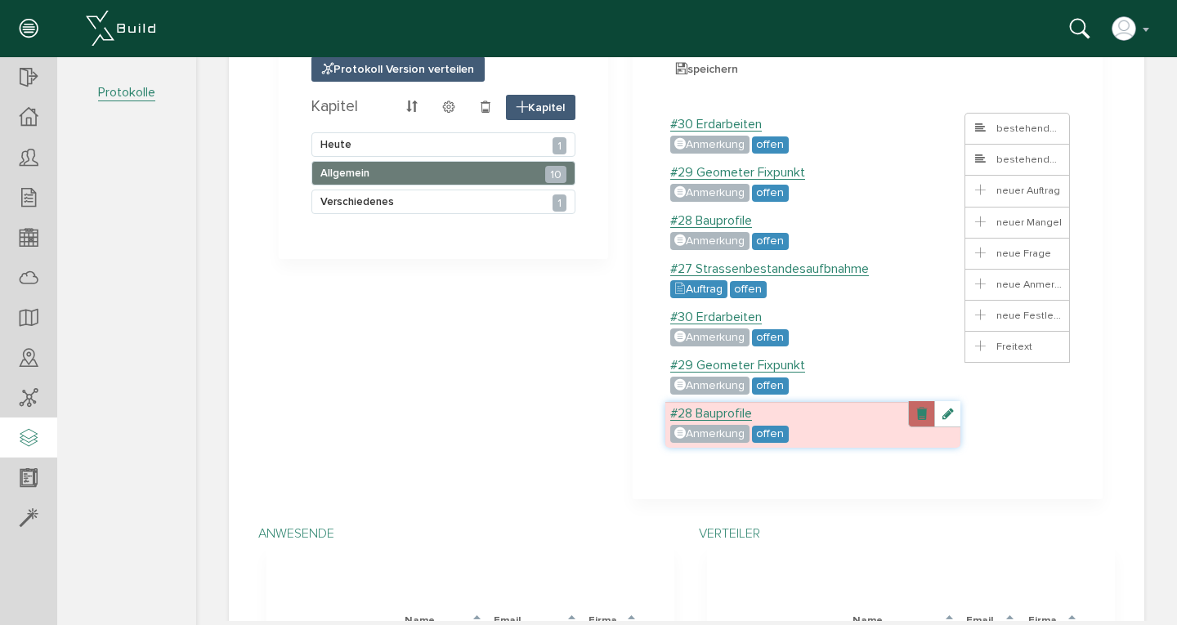
click at [913, 419] on link at bounding box center [921, 414] width 26 height 26
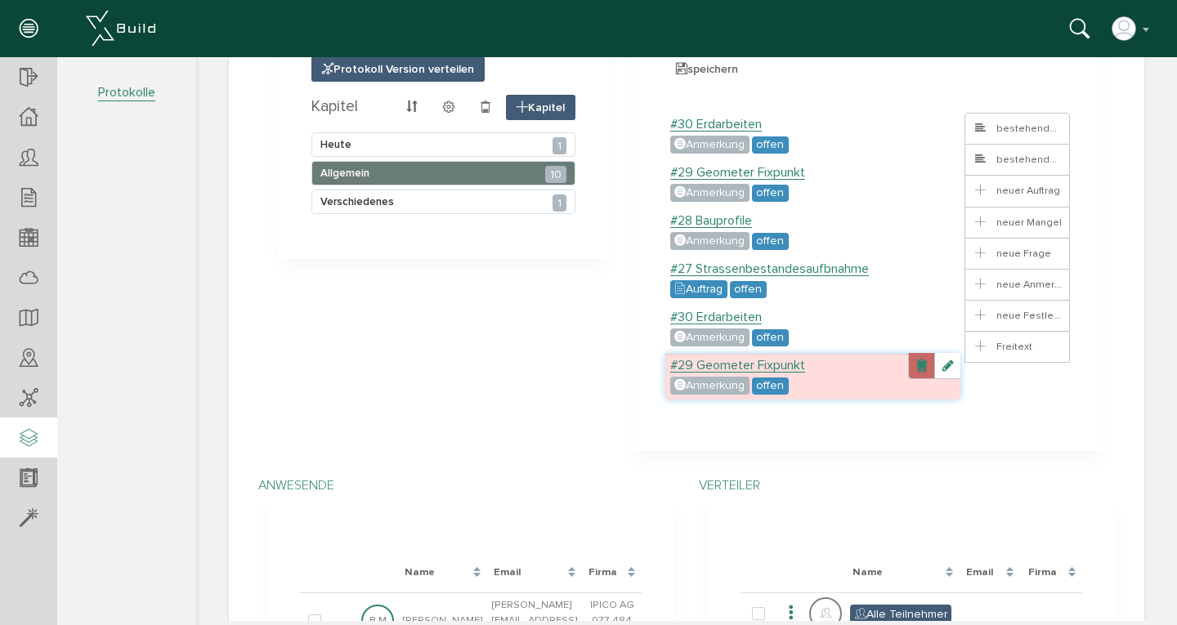
click at [914, 369] on link at bounding box center [921, 366] width 26 height 26
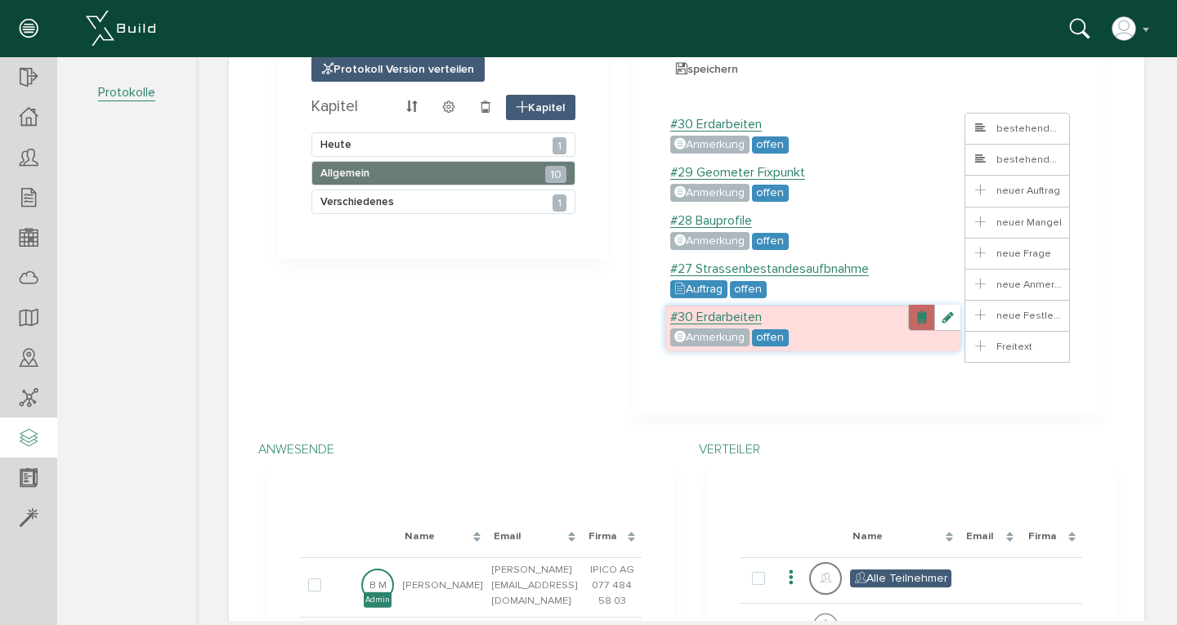
click at [915, 320] on link at bounding box center [921, 318] width 26 height 26
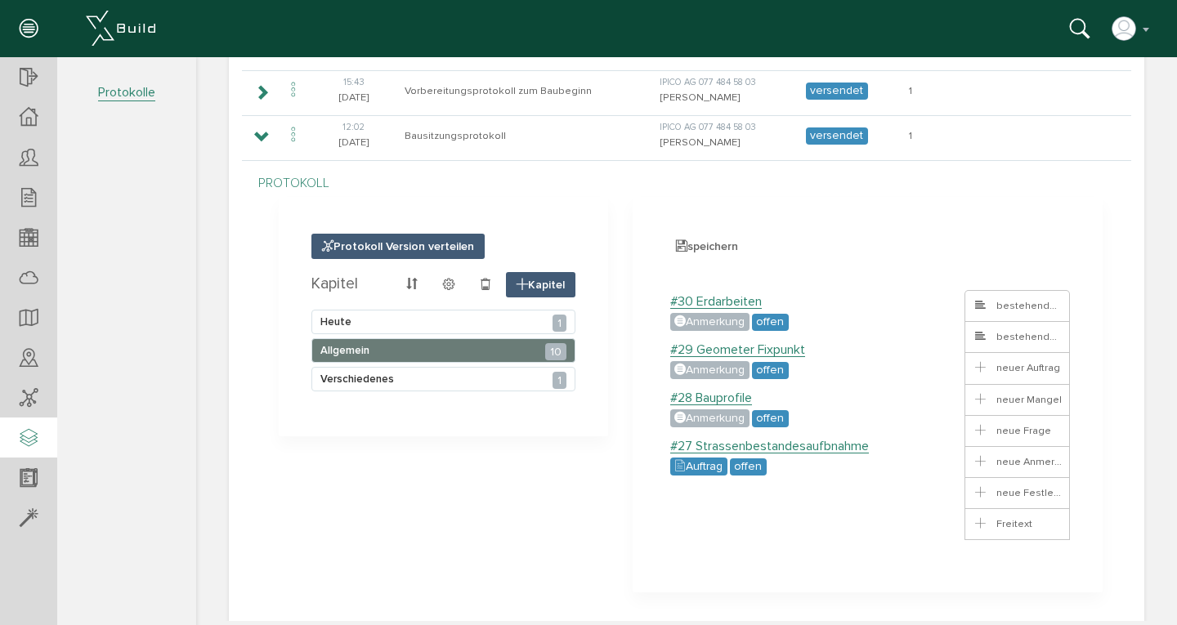
scroll to position [173, 0]
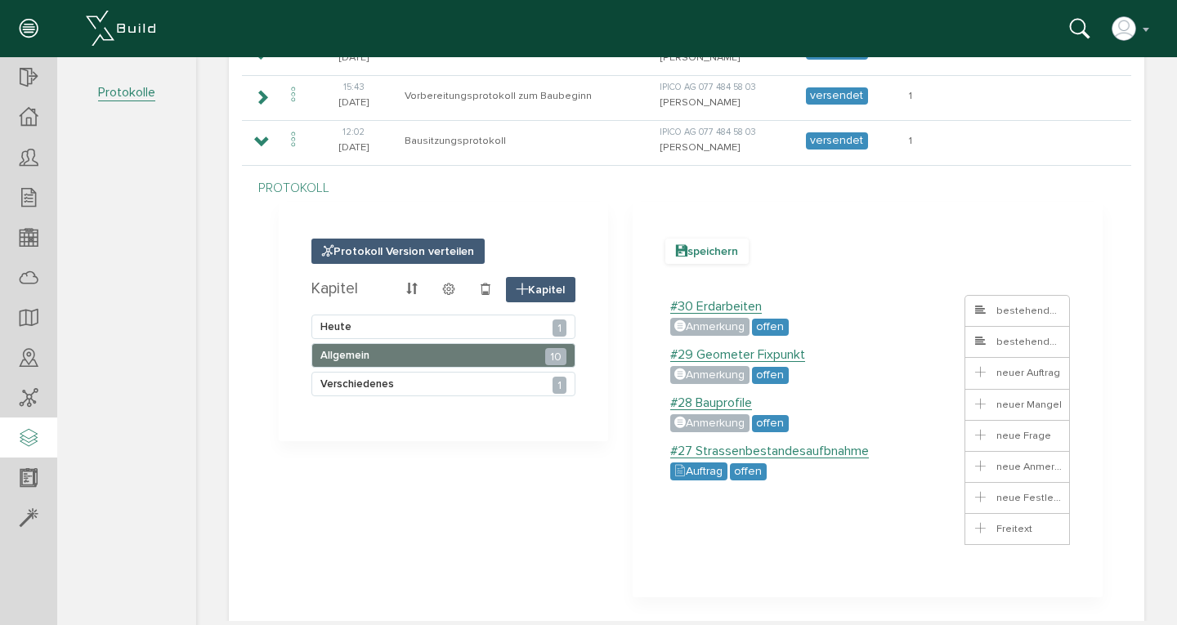
click at [692, 253] on span "speichern" at bounding box center [707, 251] width 83 height 25
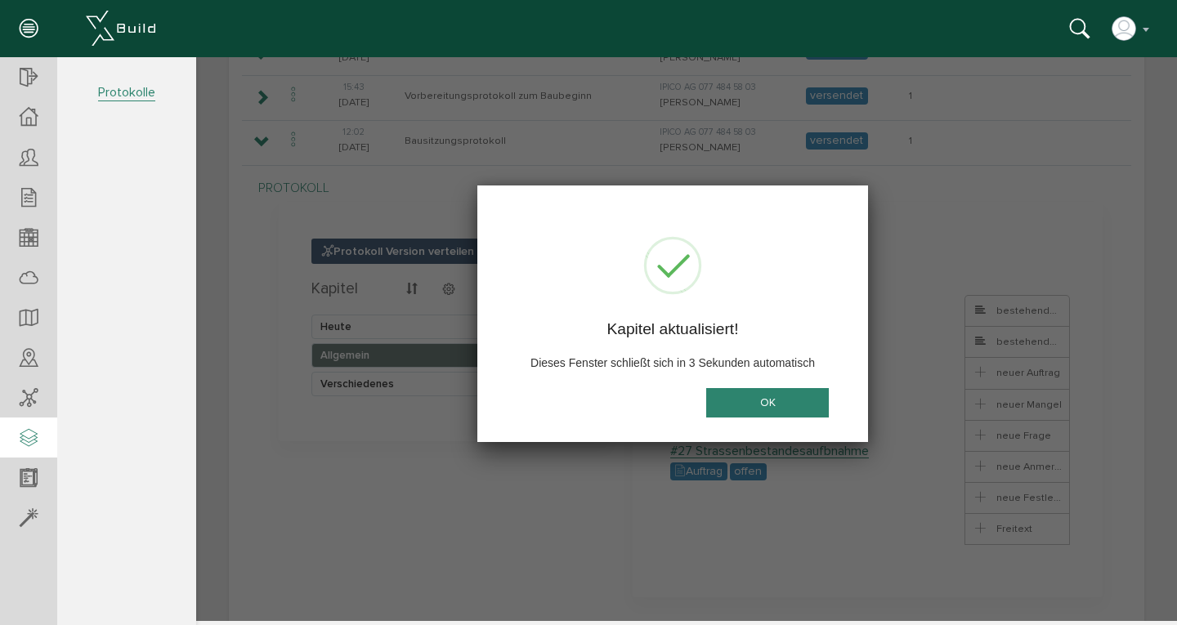
click at [751, 390] on button "OK" at bounding box center [767, 403] width 123 height 30
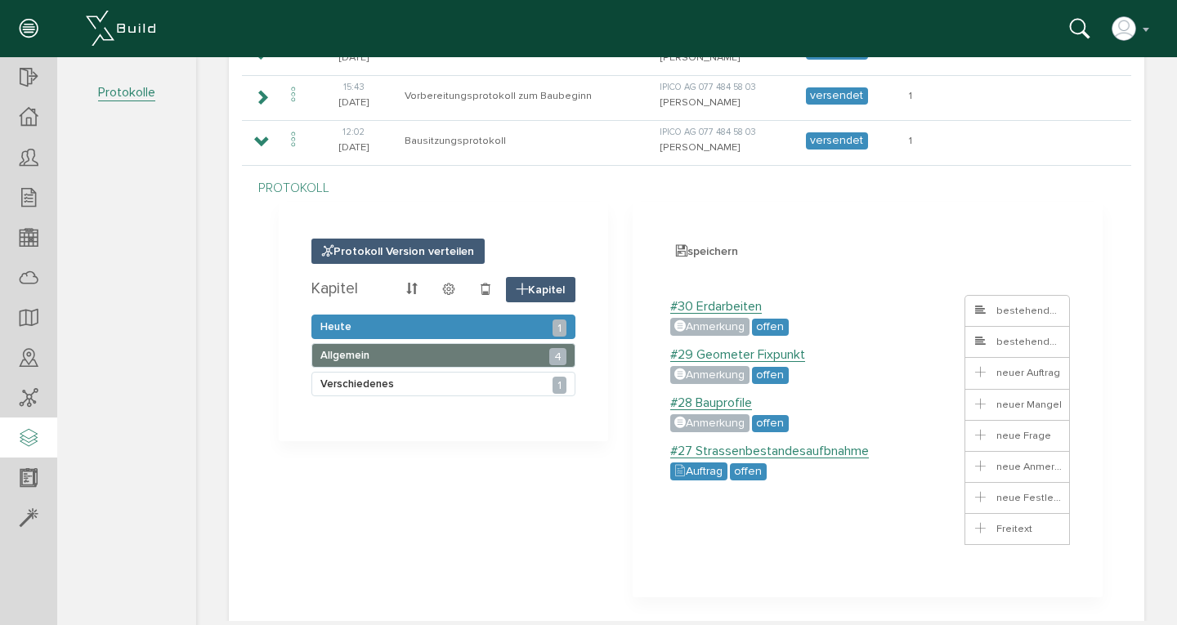
click at [492, 324] on div "[DATE] 1" at bounding box center [444, 327] width 264 height 25
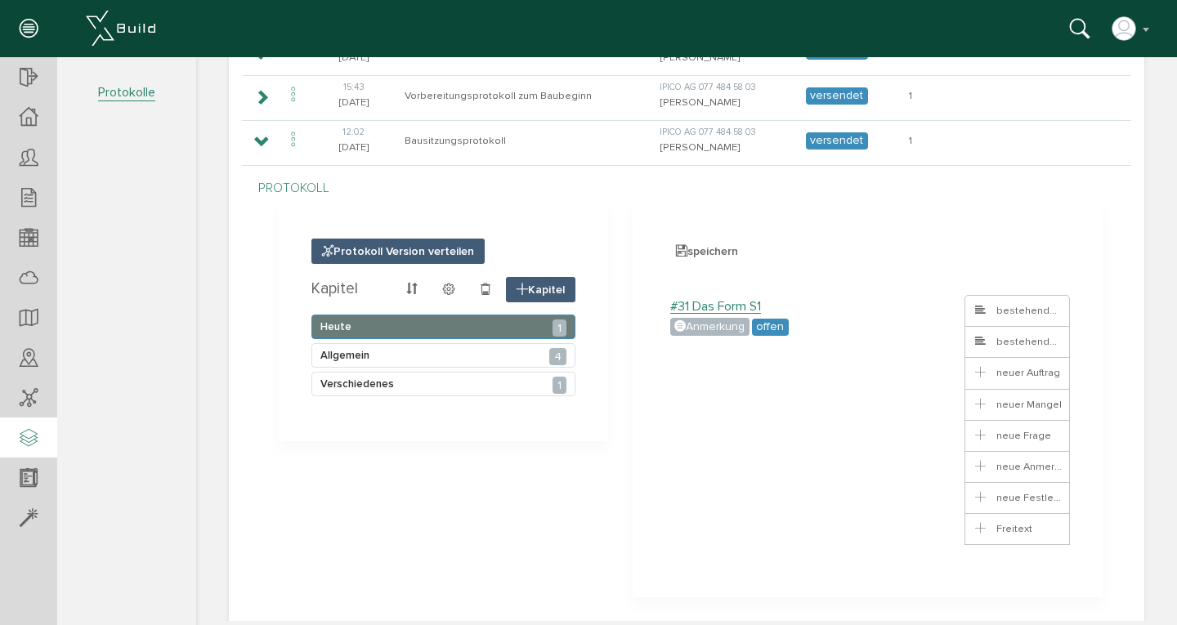
click at [554, 330] on div "1" at bounding box center [559, 328] width 13 height 17
click at [353, 249] on span "Protokoll Version verteilen" at bounding box center [398, 251] width 173 height 25
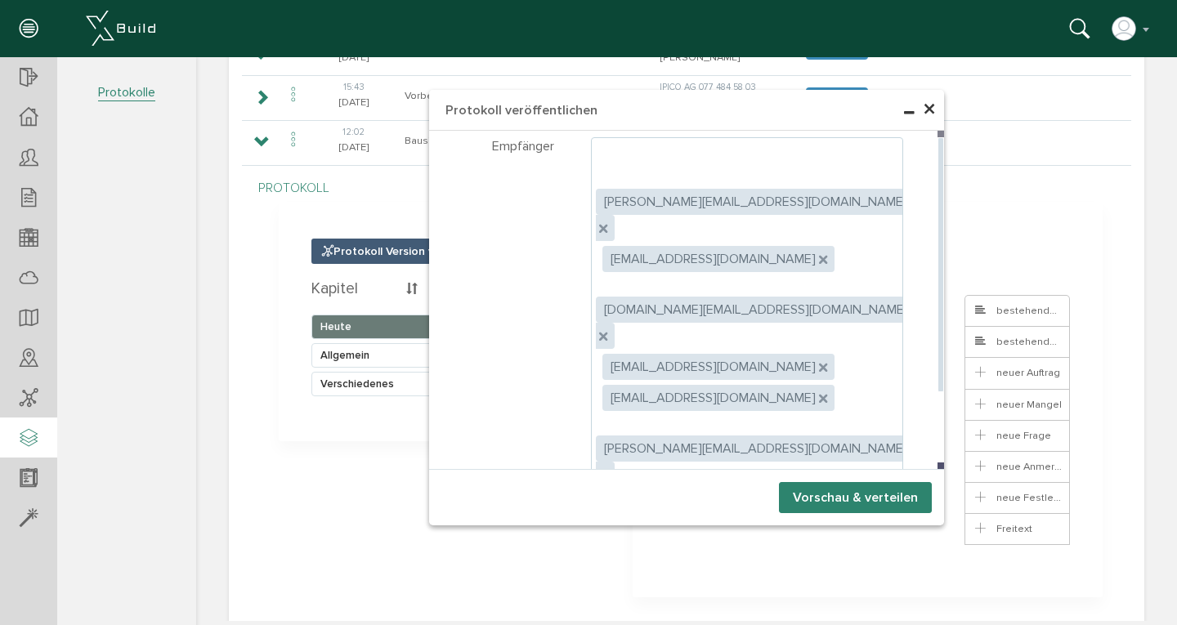
click at [608, 571] on label "Empfänger können Anhänge herunterladen" at bounding box center [732, 578] width 283 height 15
click at [602, 569] on input "Empfänger können Anhänge herunterladen" at bounding box center [596, 574] width 11 height 11
checkbox input "true"
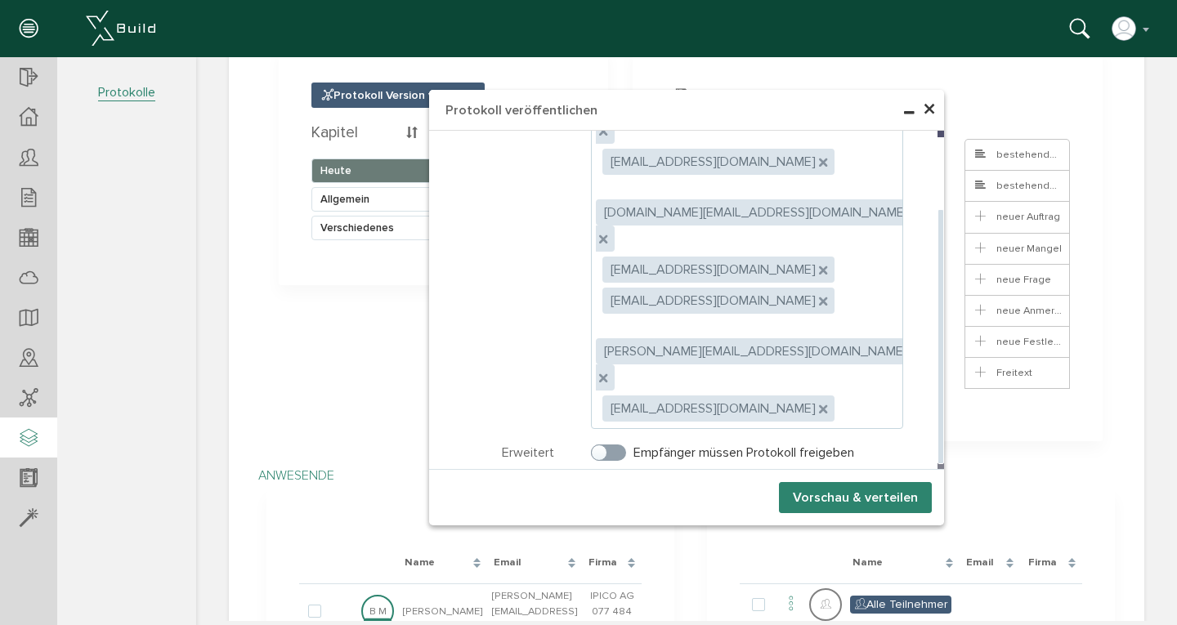
scroll to position [333, 0]
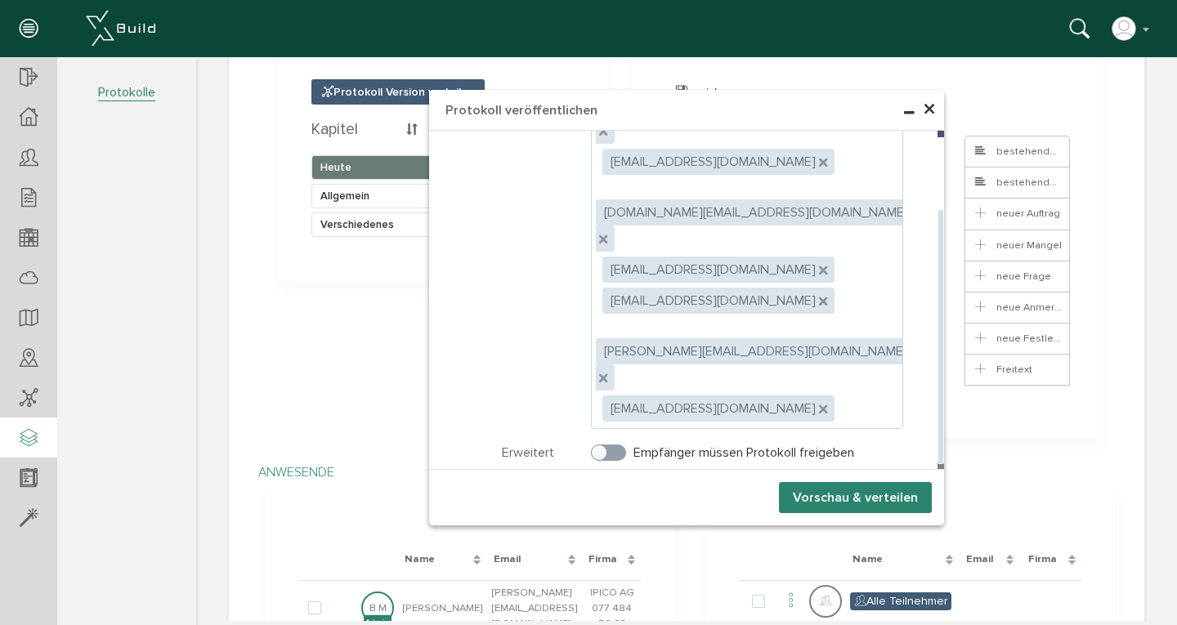
click at [618, 625] on input "radio" at bounding box center [612, 634] width 11 height 11
radio input "true"
click at [843, 500] on button "Vorschau & verteilen" at bounding box center [855, 497] width 153 height 31
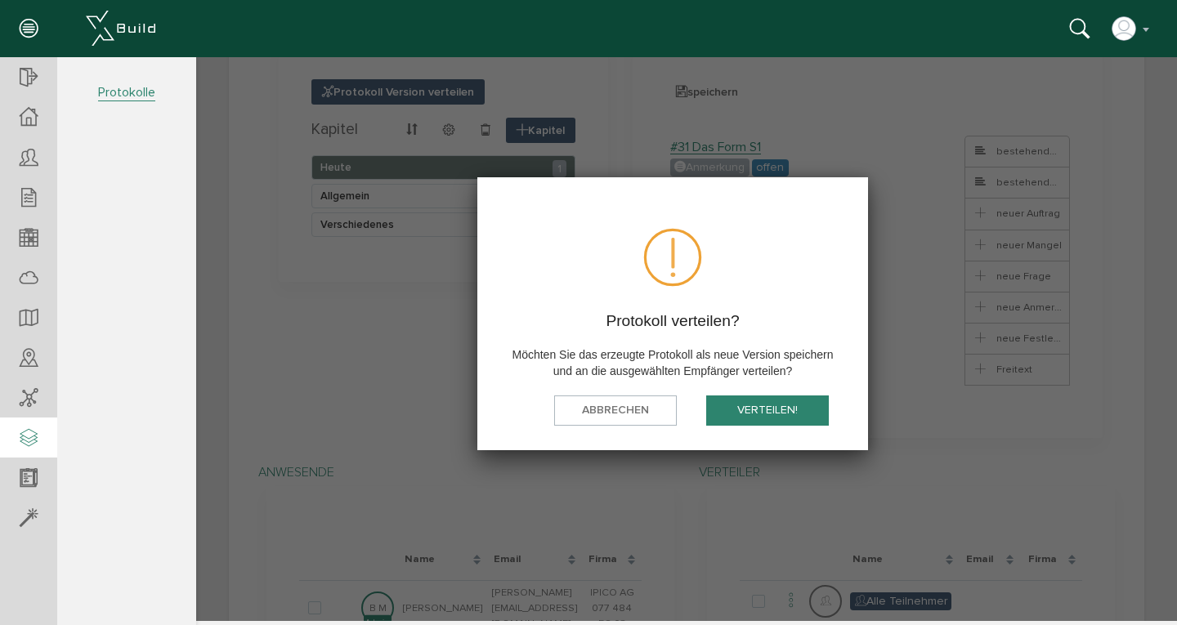
click at [773, 409] on button "verteilen!" at bounding box center [767, 411] width 123 height 30
